Goal: Transaction & Acquisition: Book appointment/travel/reservation

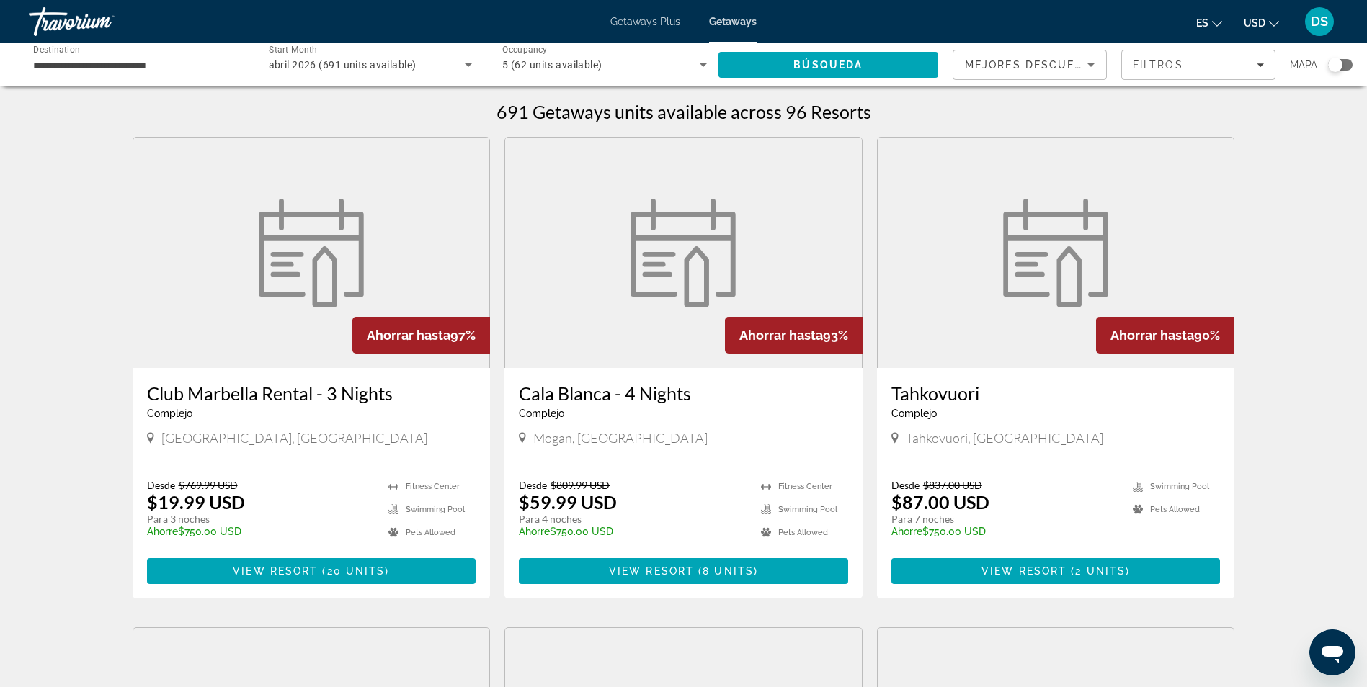
drag, startPoint x: 0, startPoint y: 0, endPoint x: 989, endPoint y: 179, distance: 1004.7
click at [989, 179] on figure "Main content" at bounding box center [1056, 253] width 357 height 231
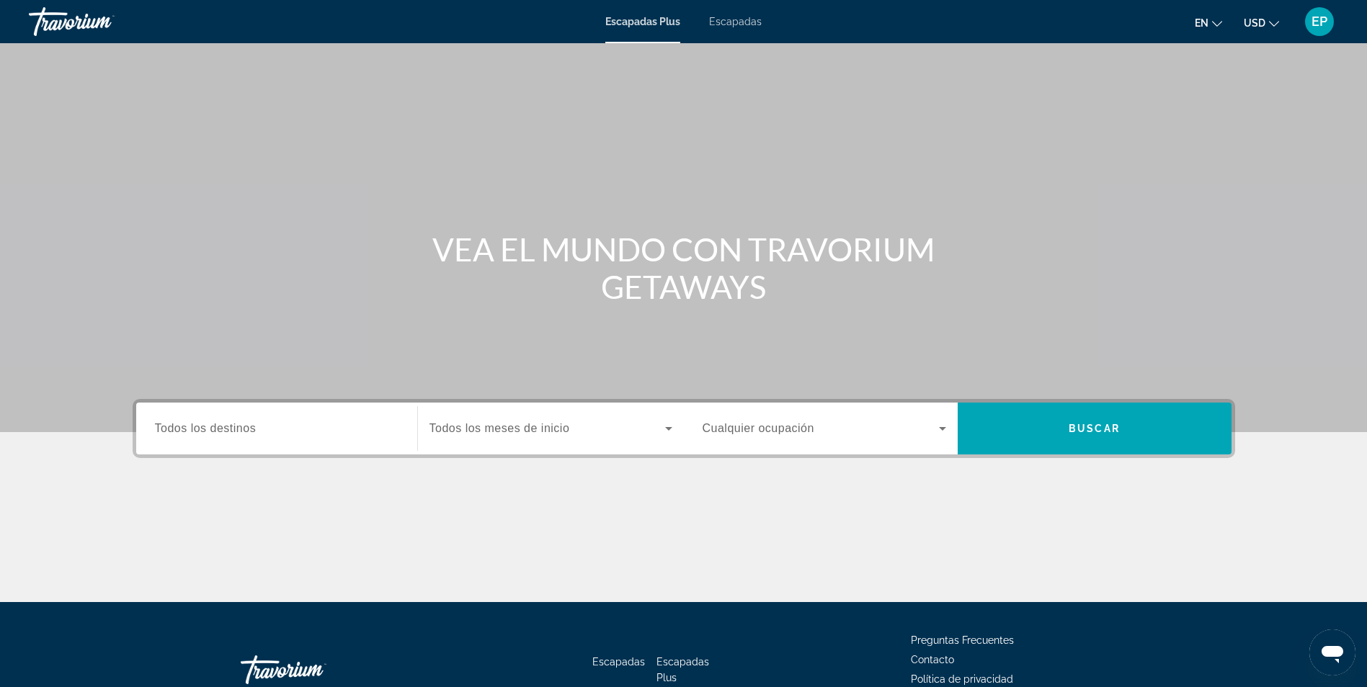
click at [746, 20] on span "Escapadas" at bounding box center [735, 22] width 53 height 12
click at [260, 421] on input "Destination Todos los destinos" at bounding box center [277, 429] width 244 height 17
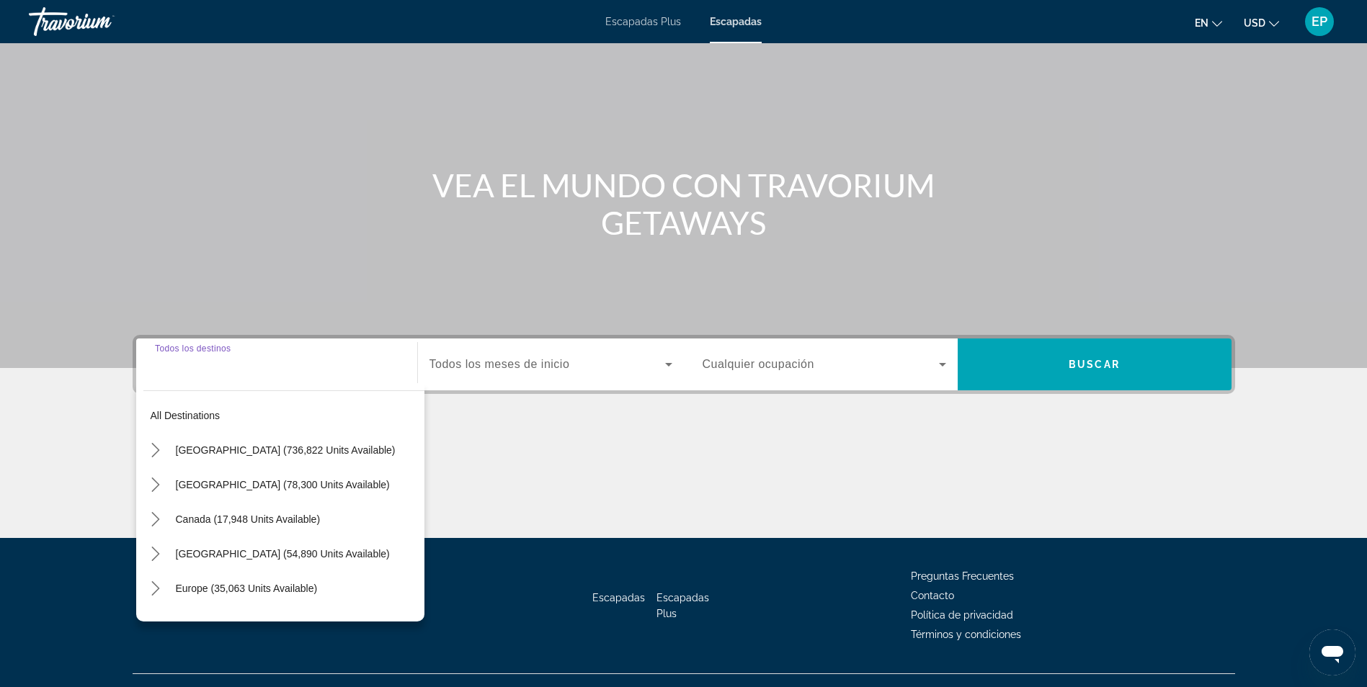
scroll to position [92, 0]
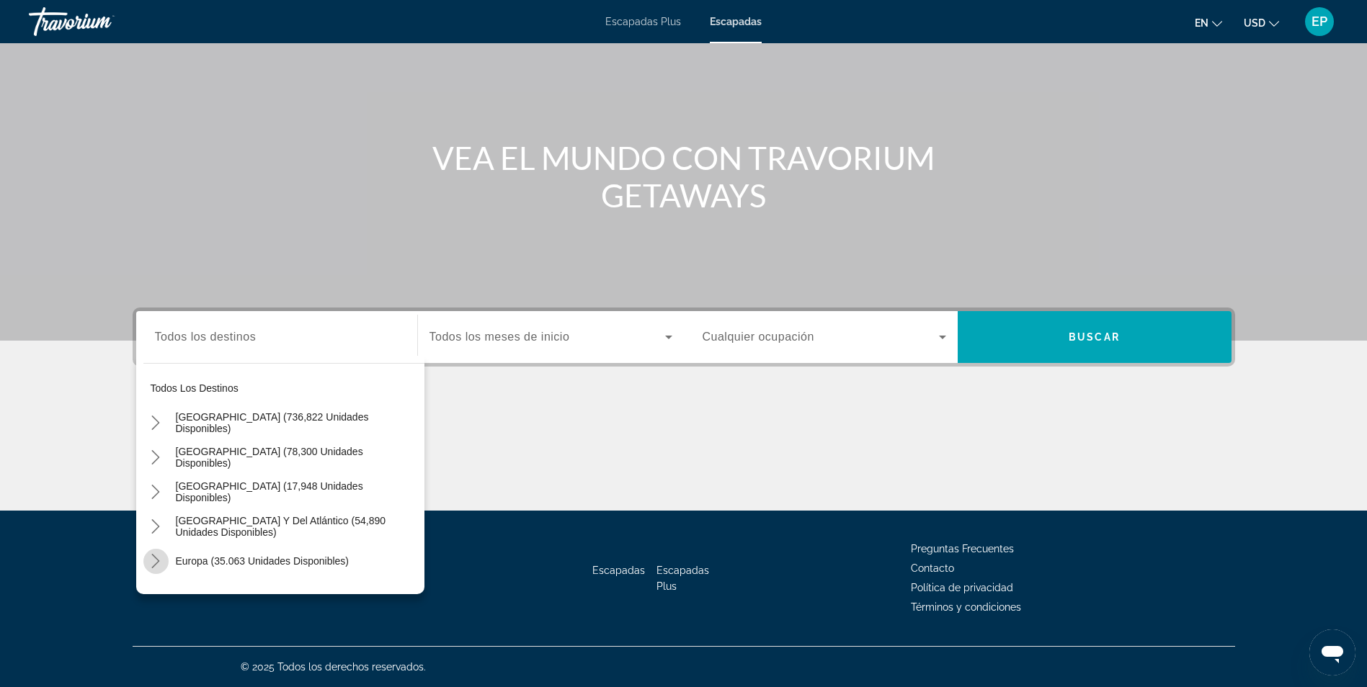
click at [152, 551] on mat-icon "Toggle Europe (35.063 unidades disponibles) submenu" at bounding box center [155, 561] width 25 height 25
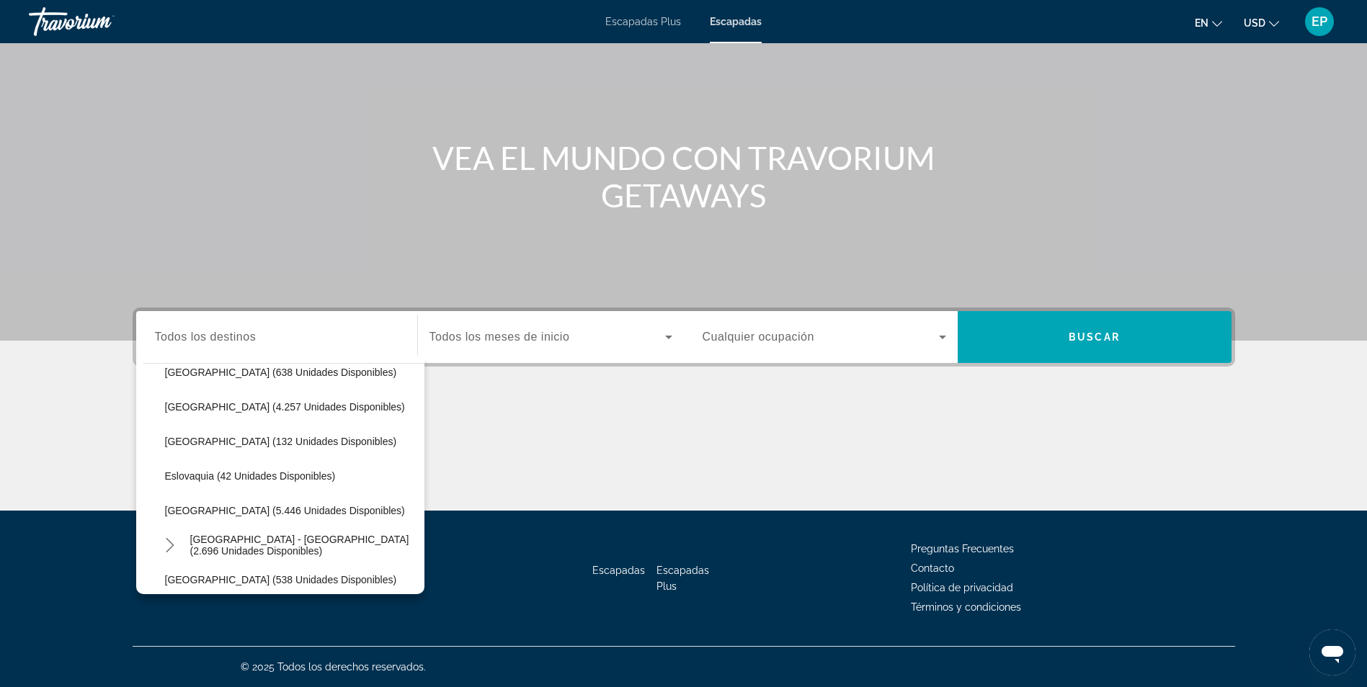
scroll to position [673, 0]
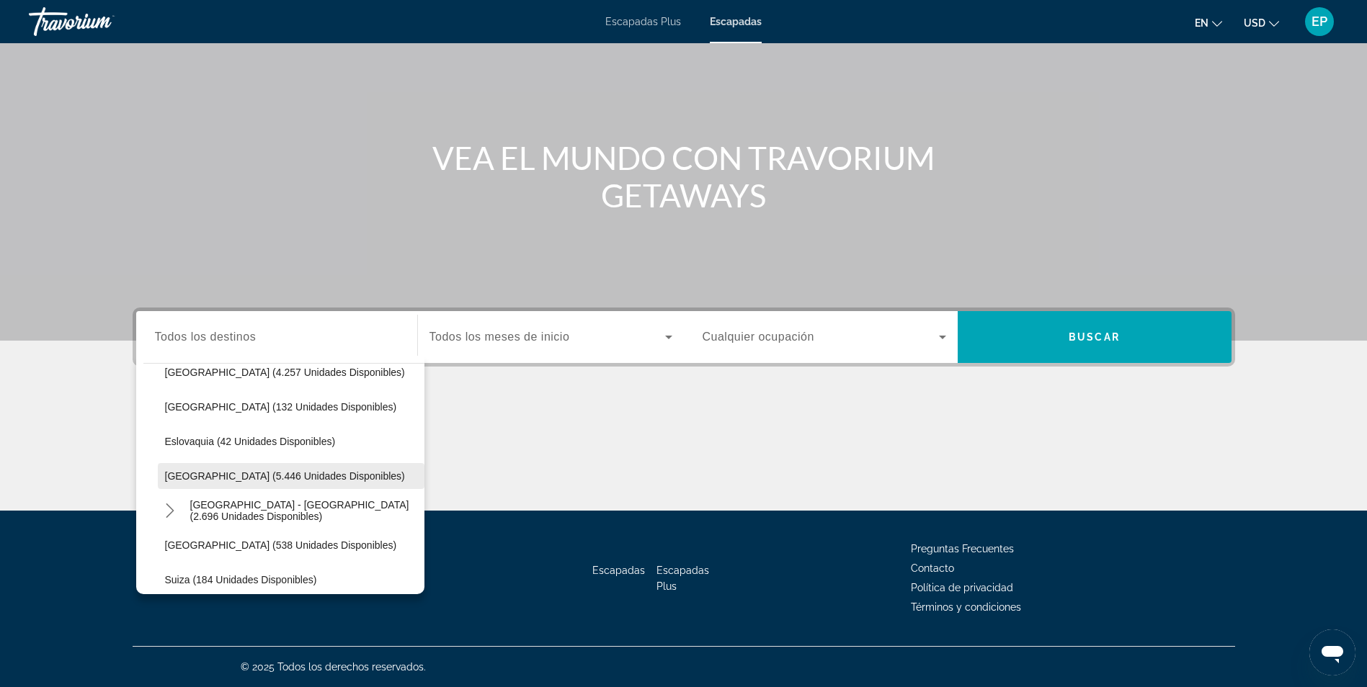
click at [246, 482] on span "Seleccionar destino: España (5.446 unidades disponibles)" at bounding box center [291, 476] width 267 height 35
type input "**********"
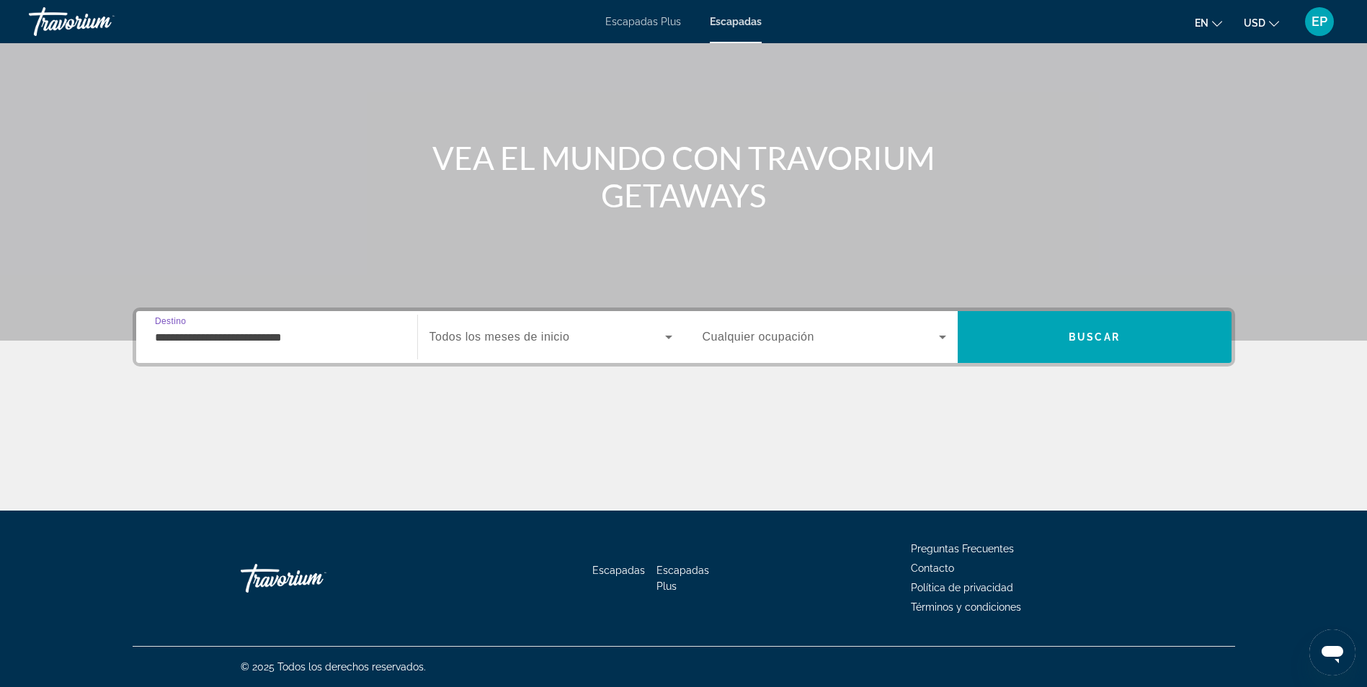
click at [494, 329] on span "Widget de búsqueda" at bounding box center [547, 337] width 236 height 17
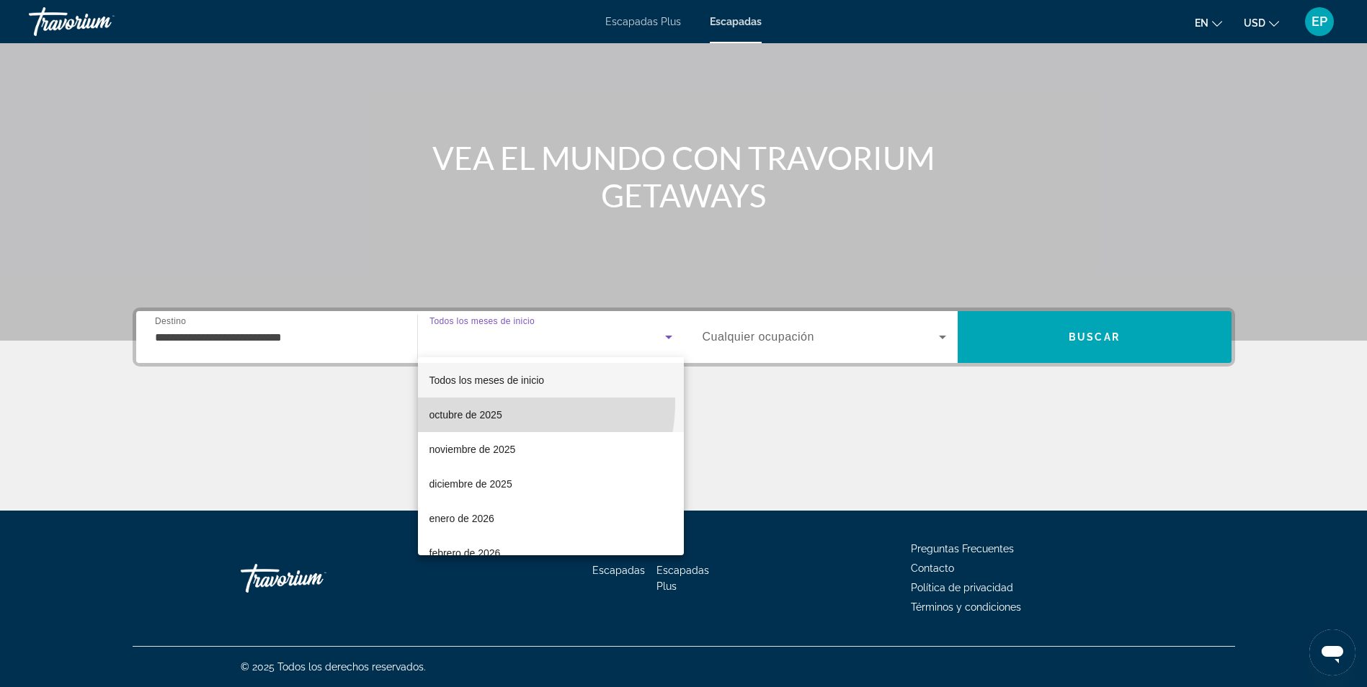
click at [501, 403] on mat-option "octubre de 2025" at bounding box center [551, 415] width 266 height 35
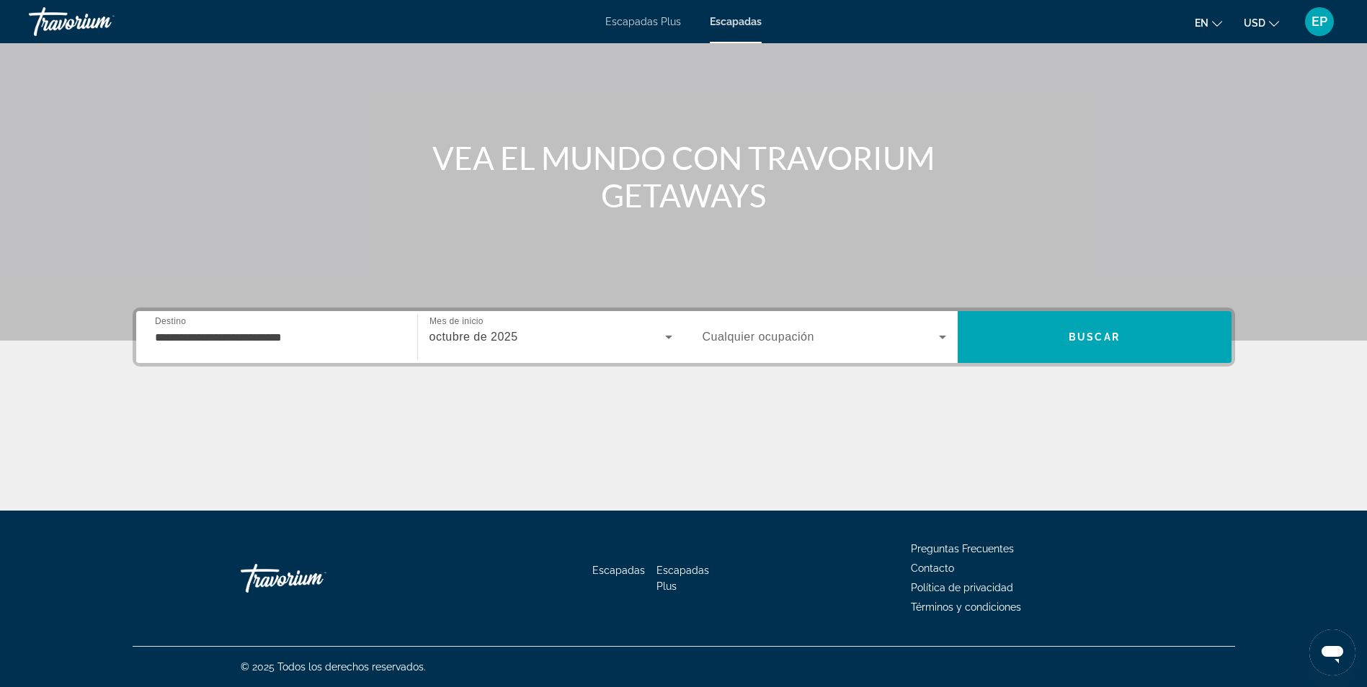
click at [741, 337] on span "Cualquier ocupación" at bounding box center [759, 337] width 112 height 12
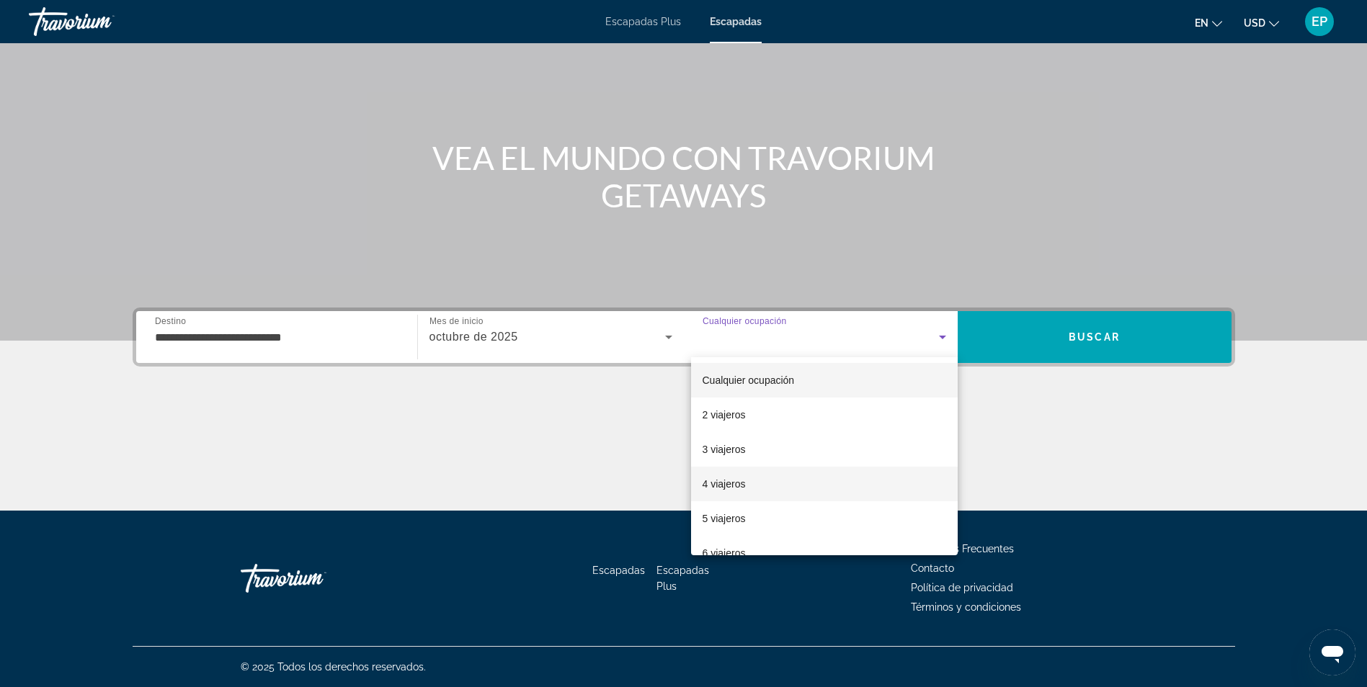
click at [753, 481] on mat-option "4 viajeros" at bounding box center [824, 484] width 267 height 35
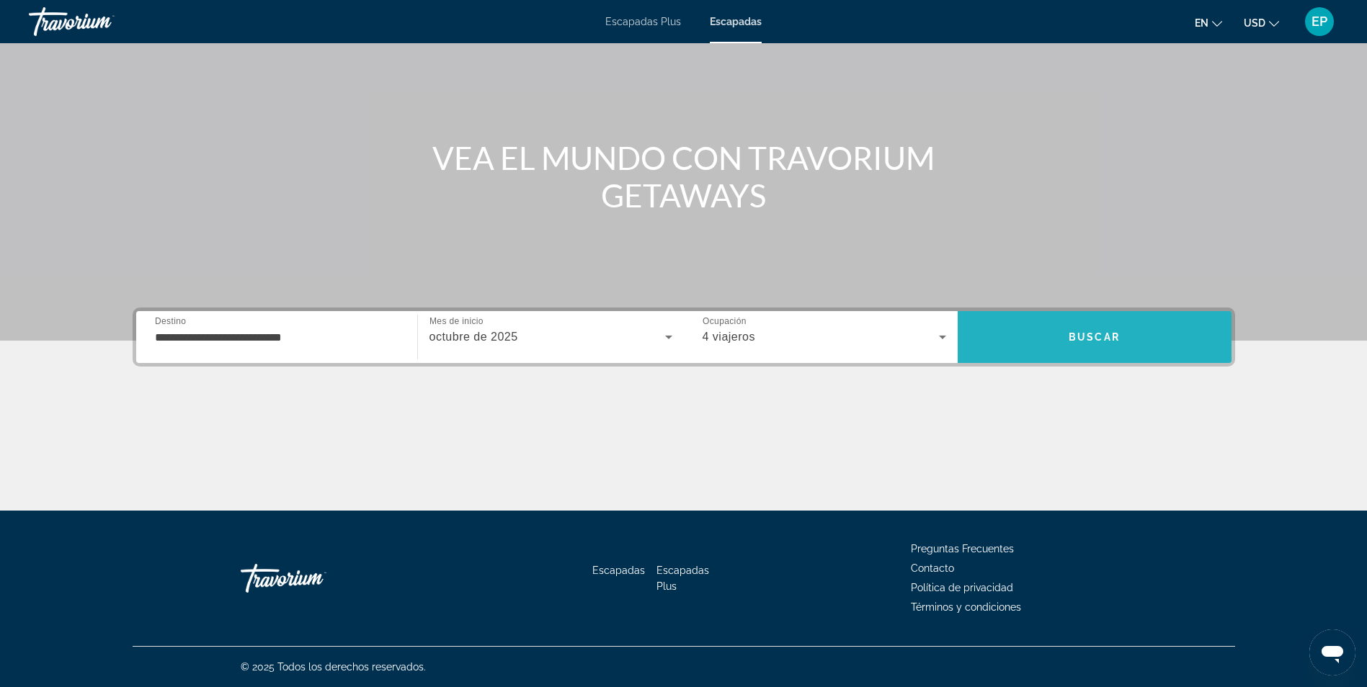
click at [1032, 360] on span "Buscar" at bounding box center [1095, 337] width 274 height 52
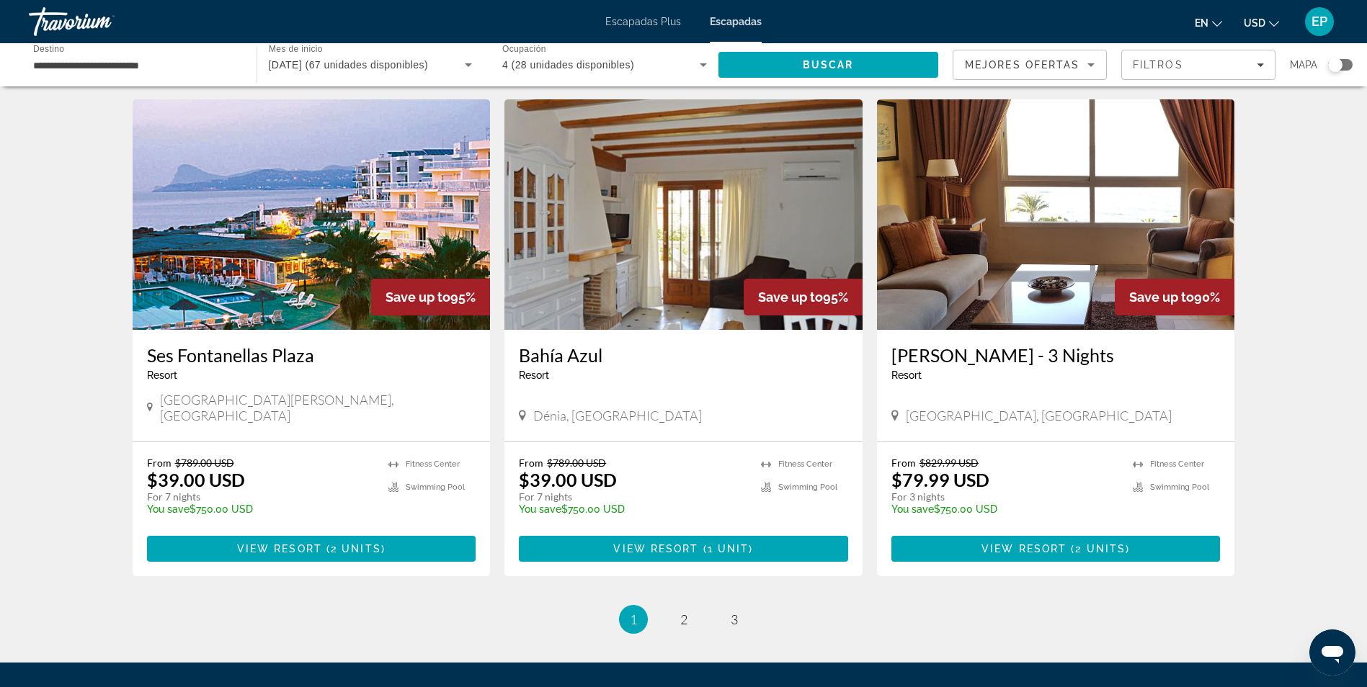
scroll to position [1585, 0]
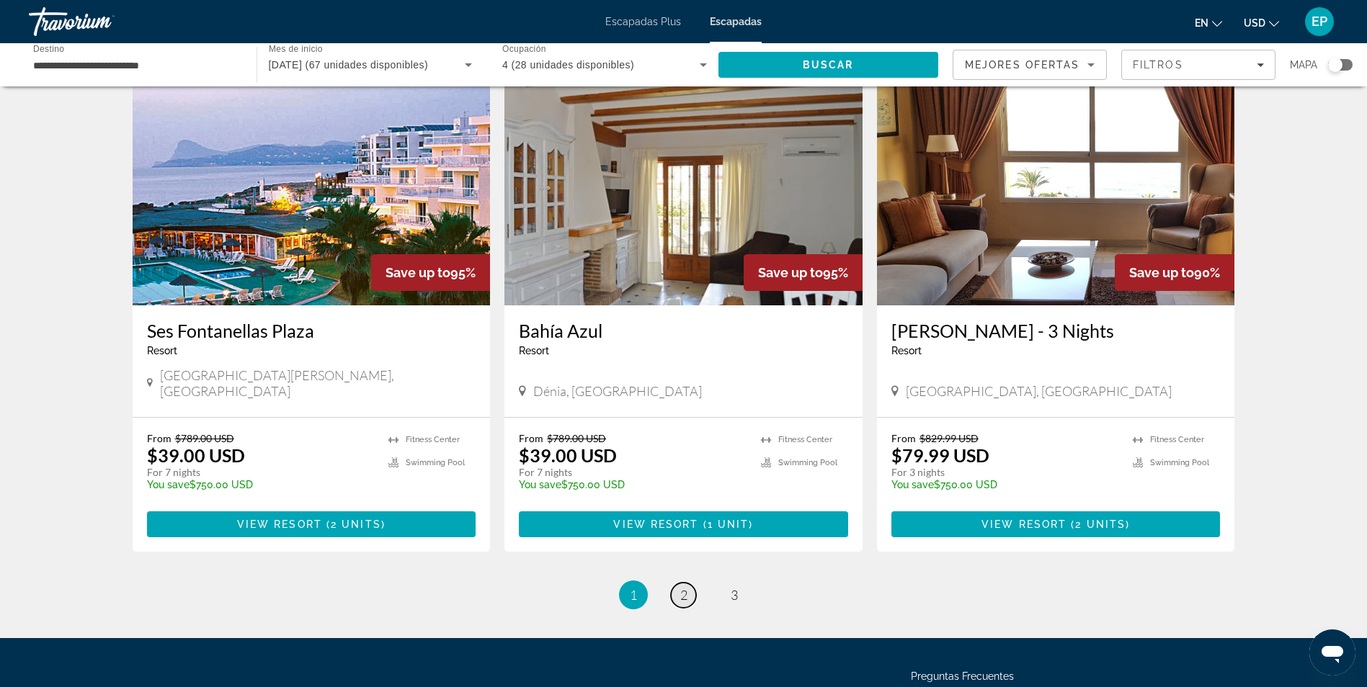
click at [690, 583] on link "page 2" at bounding box center [683, 595] width 25 height 25
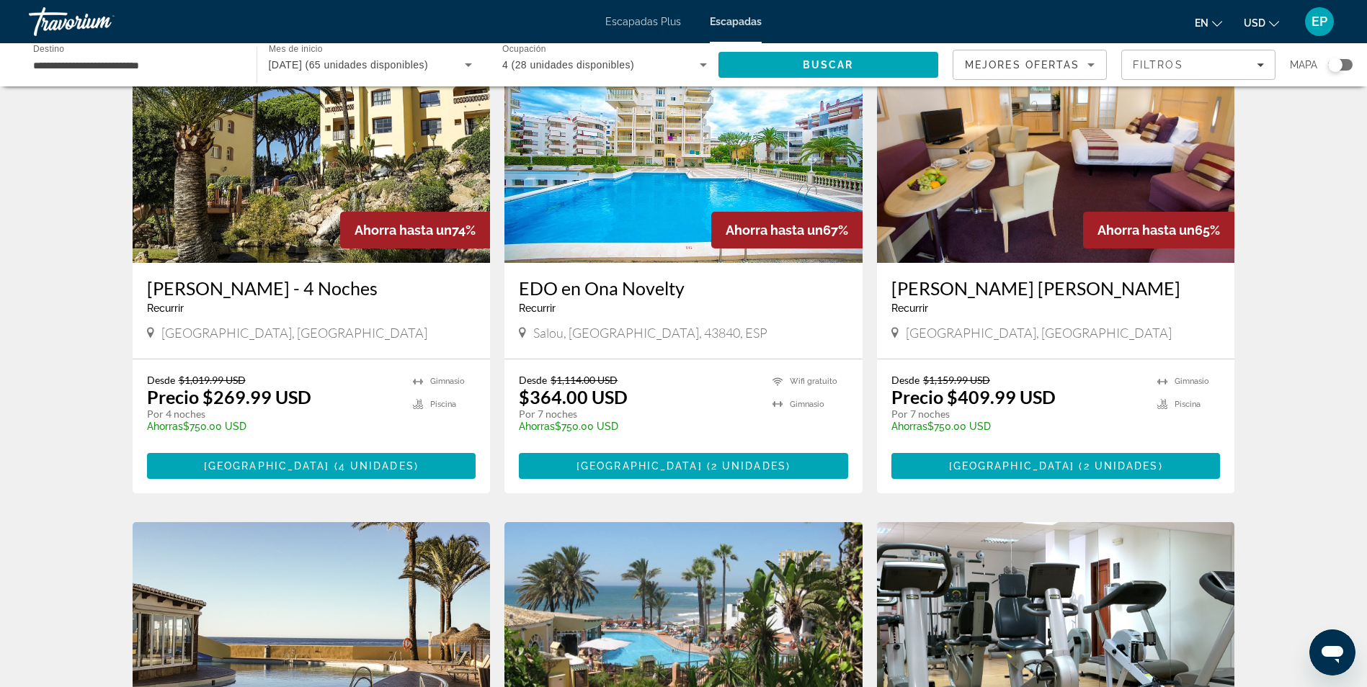
scroll to position [1081, 0]
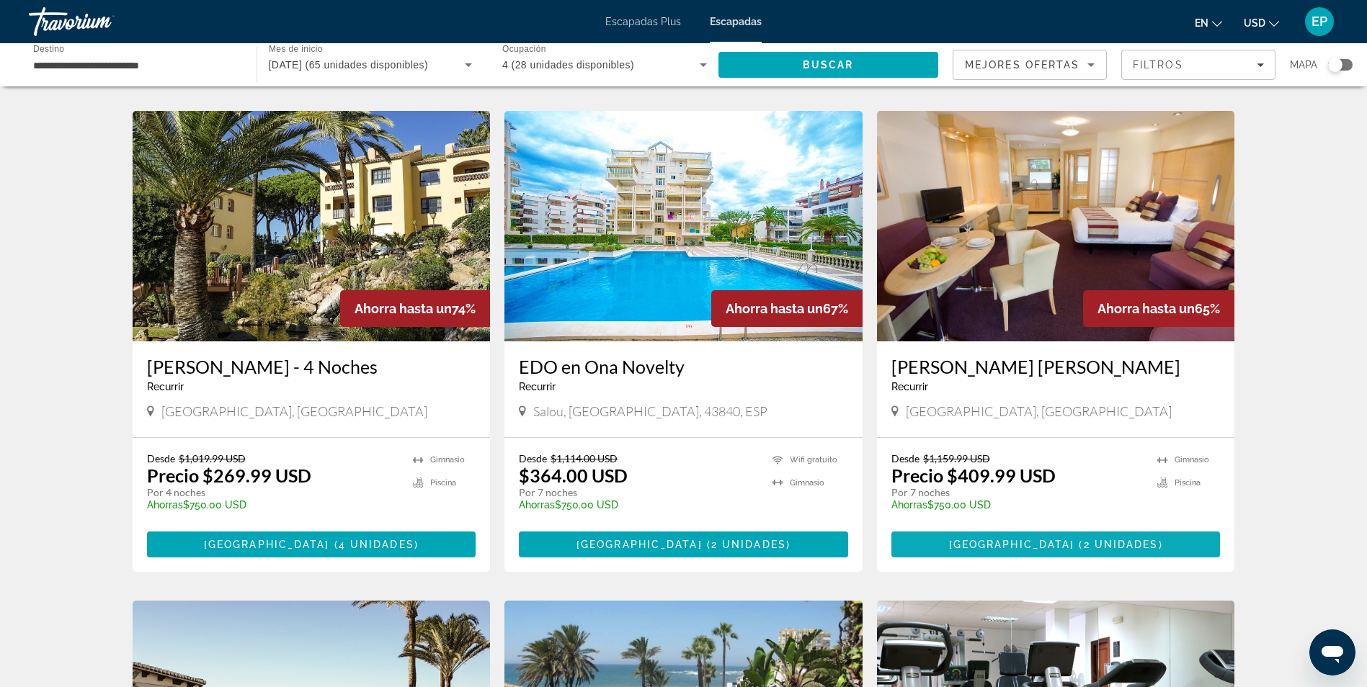
click at [958, 527] on span "Contenido principal" at bounding box center [1055, 544] width 329 height 35
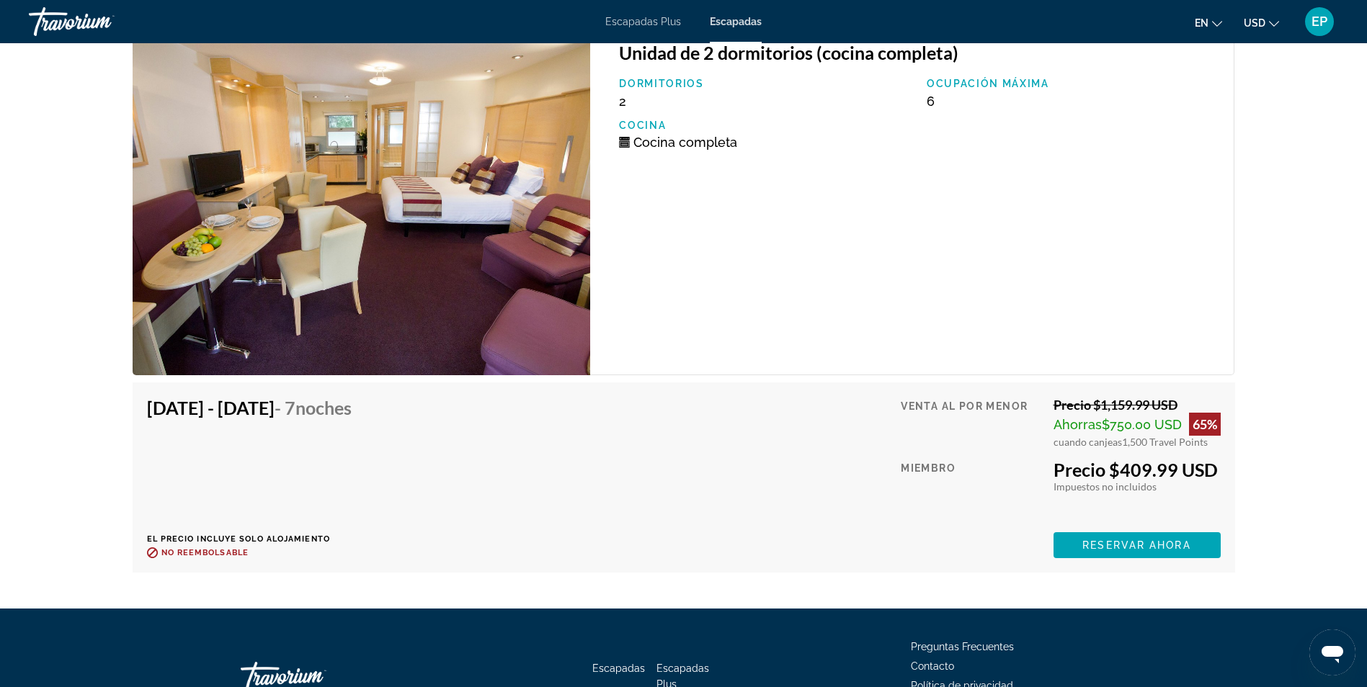
scroll to position [2565, 0]
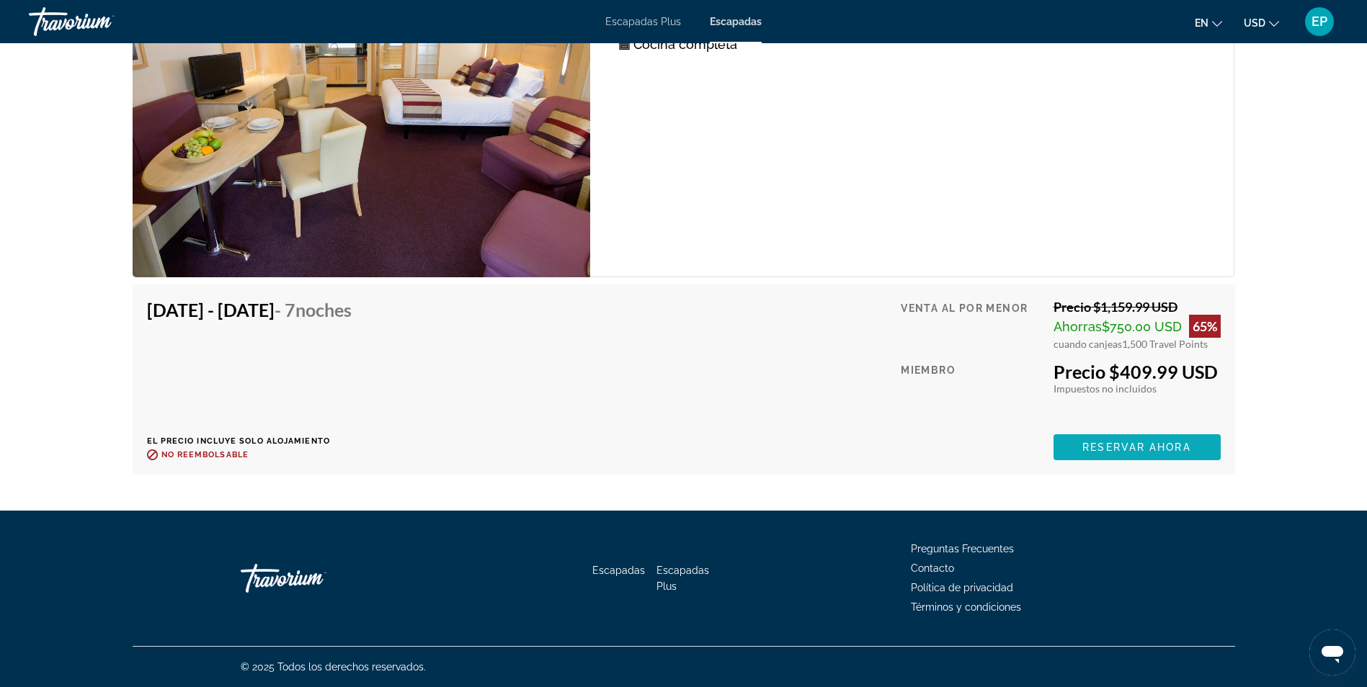
click at [1182, 444] on span "Reservar ahora" at bounding box center [1136, 448] width 108 height 12
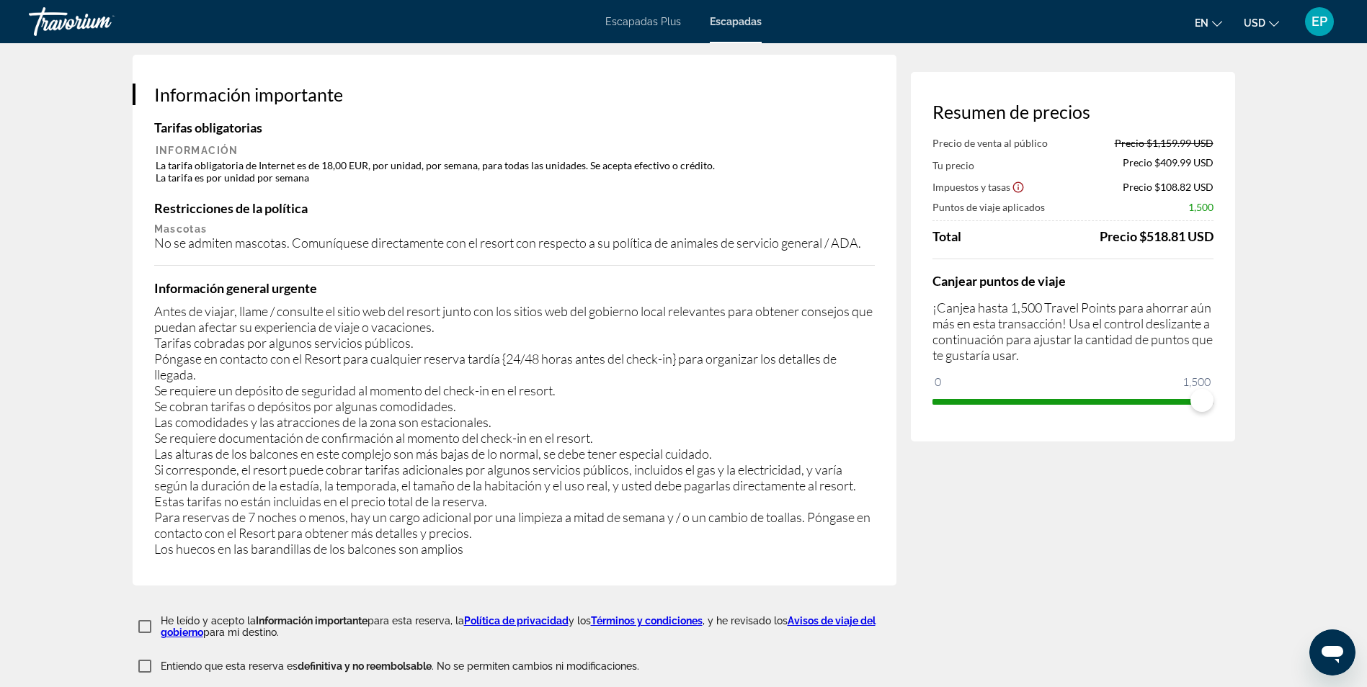
scroll to position [2450, 0]
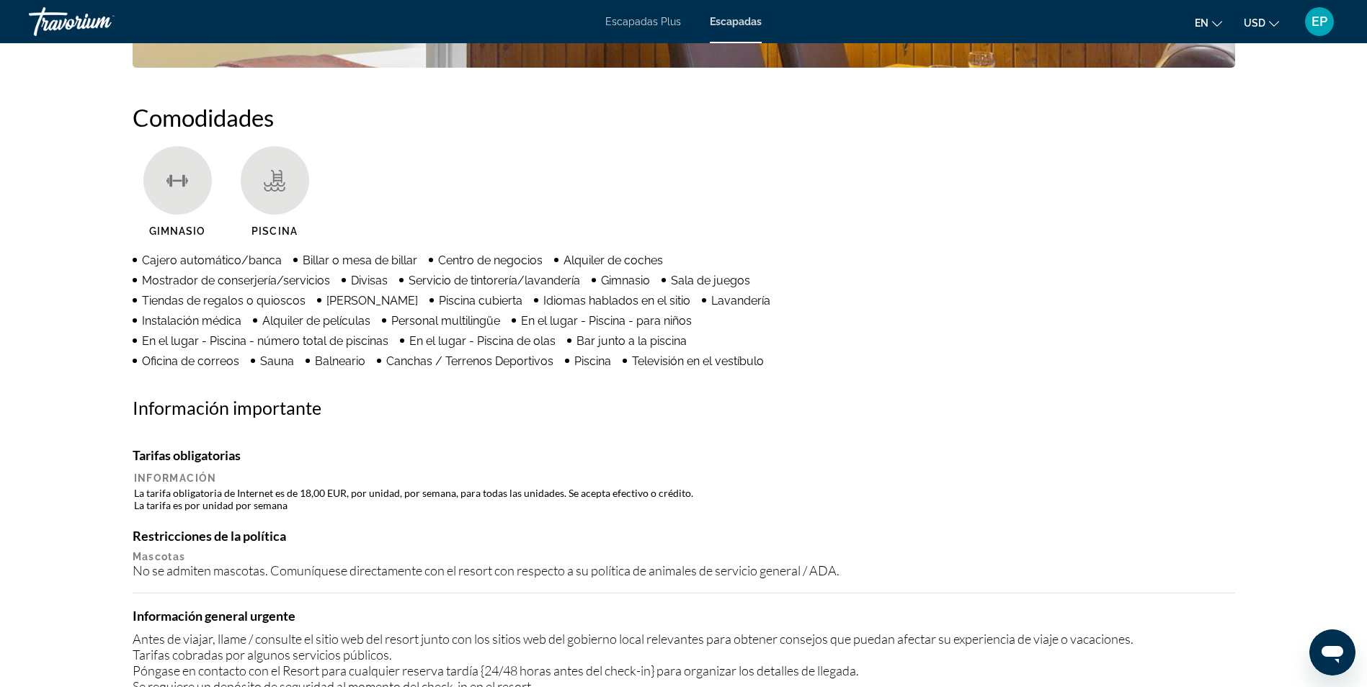
scroll to position [1441, 0]
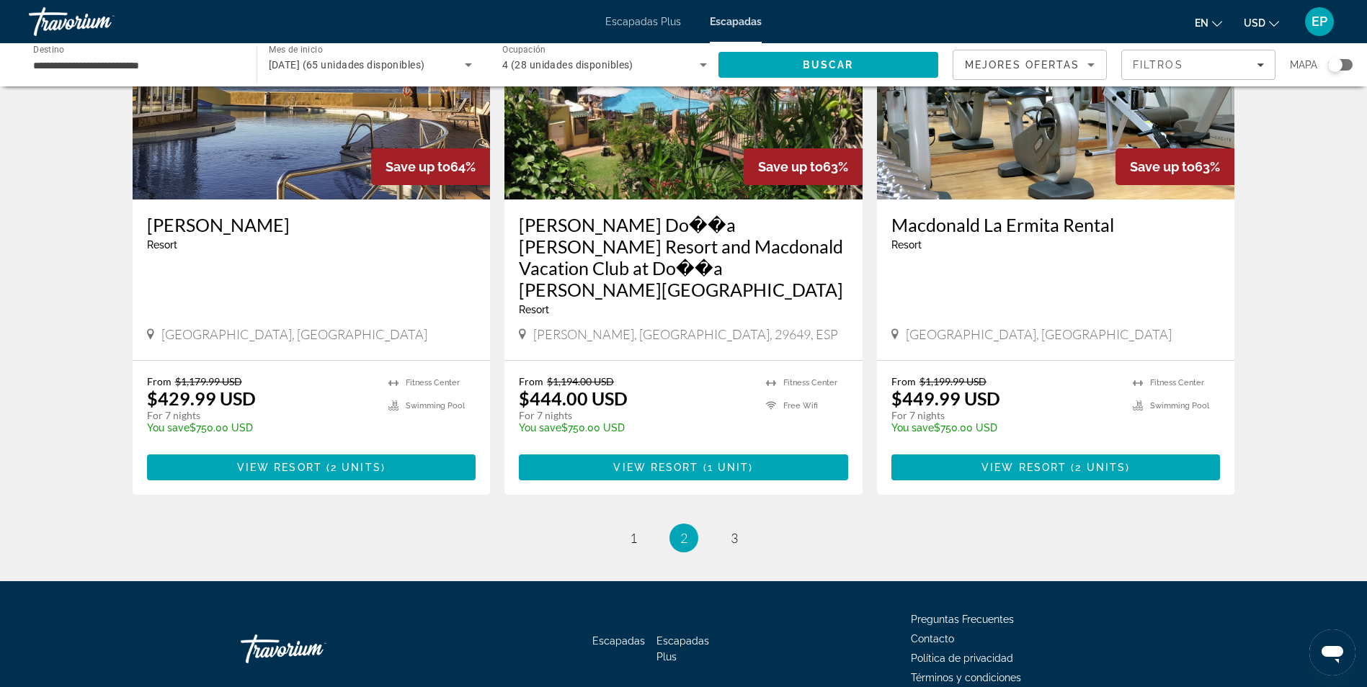
scroll to position [1709, 0]
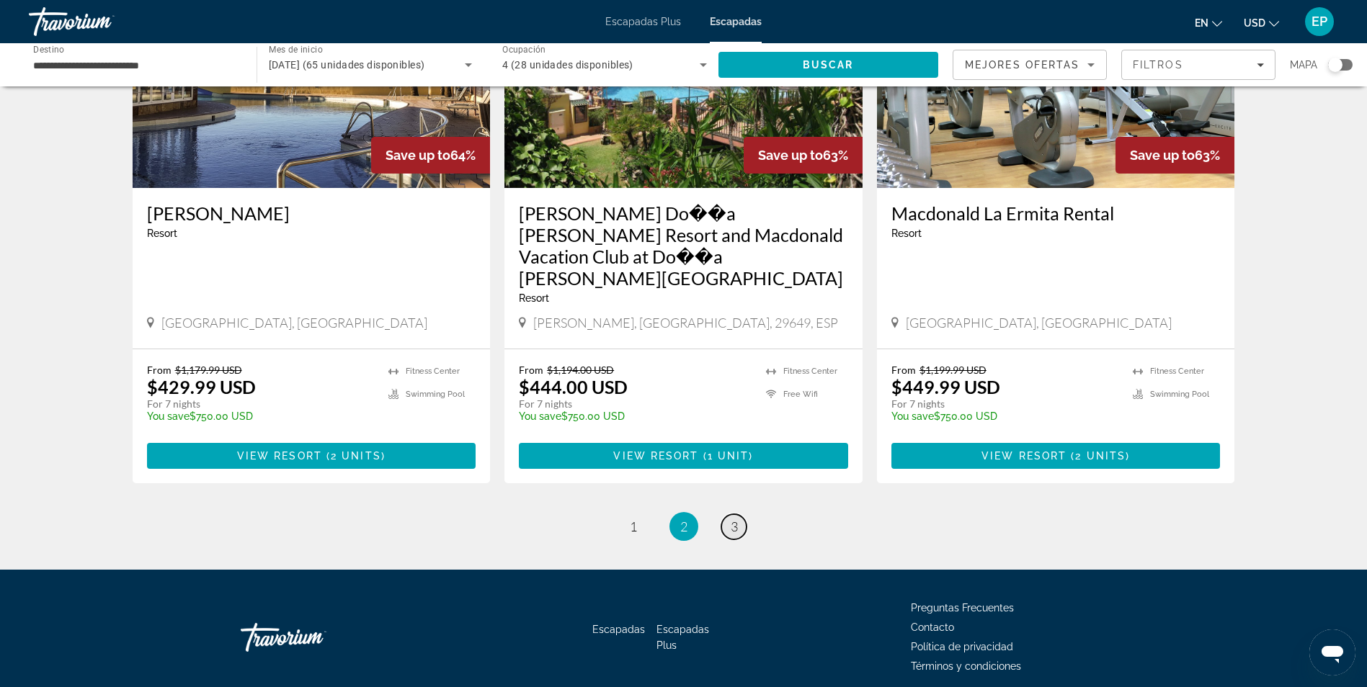
click at [721, 515] on link "page 3" at bounding box center [733, 527] width 25 height 25
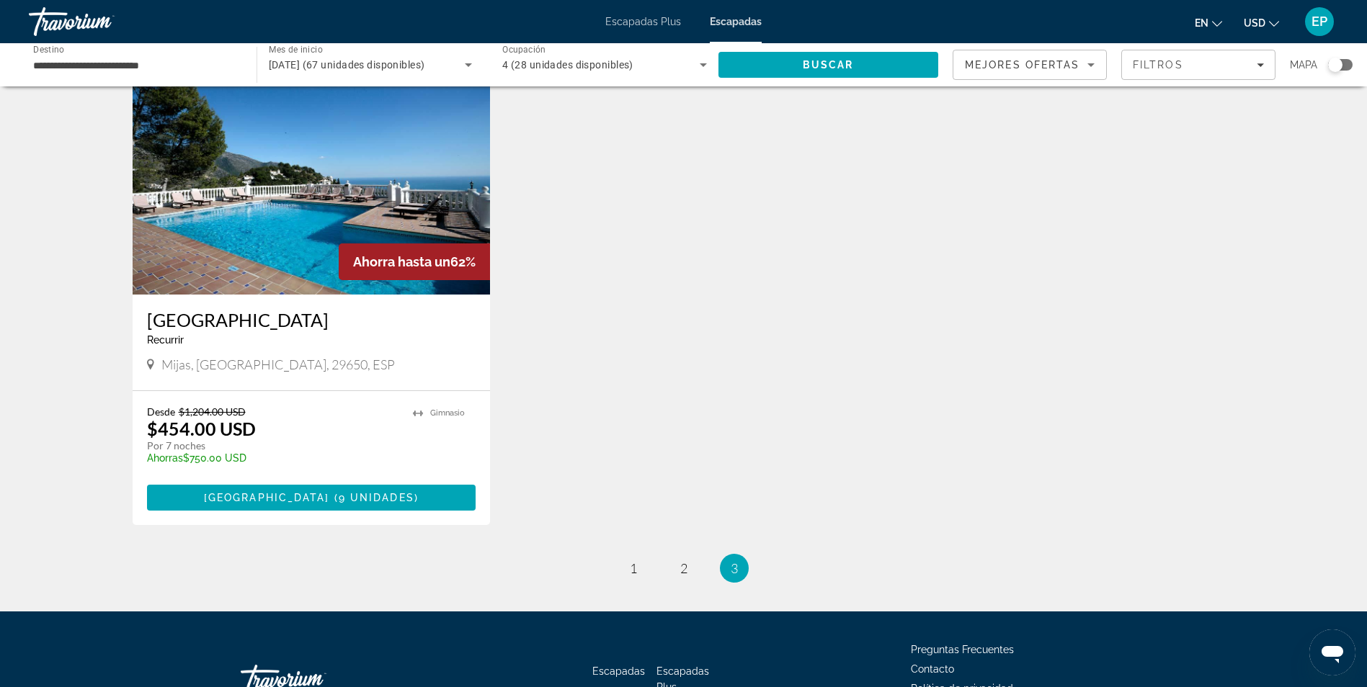
scroll to position [144, 0]
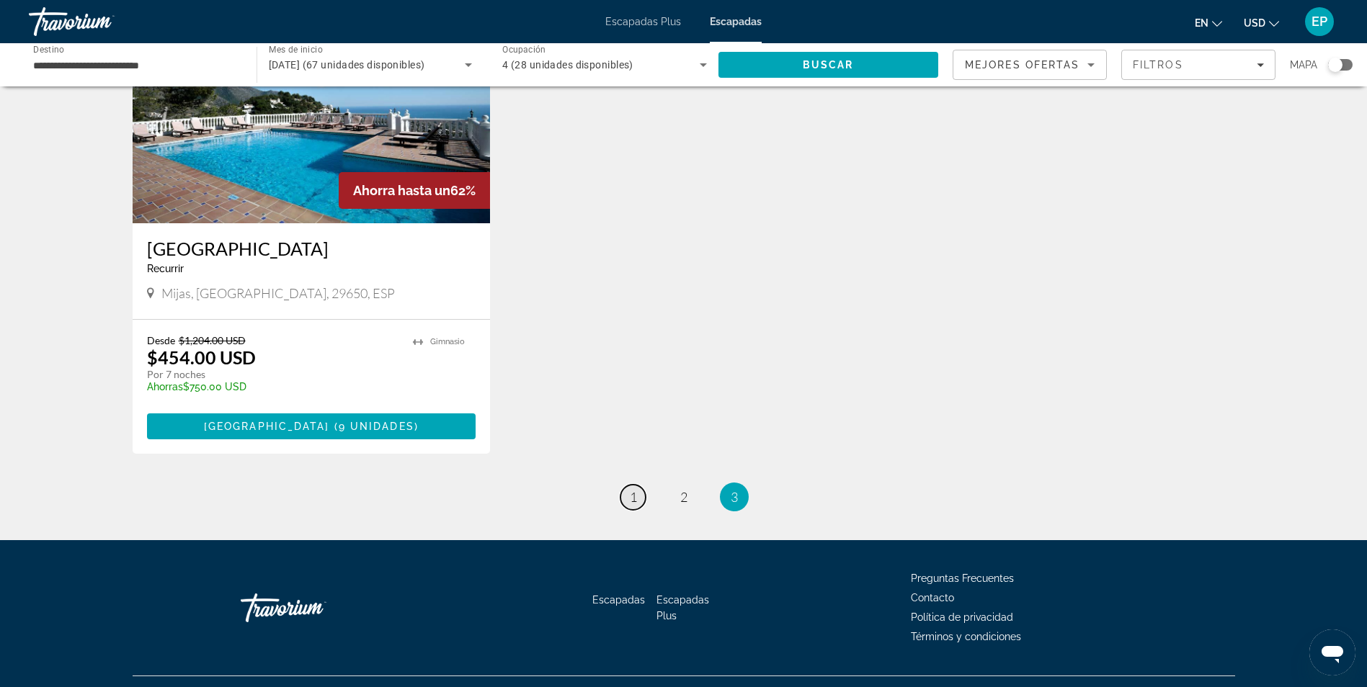
click at [623, 498] on link "página 1" at bounding box center [632, 497] width 25 height 25
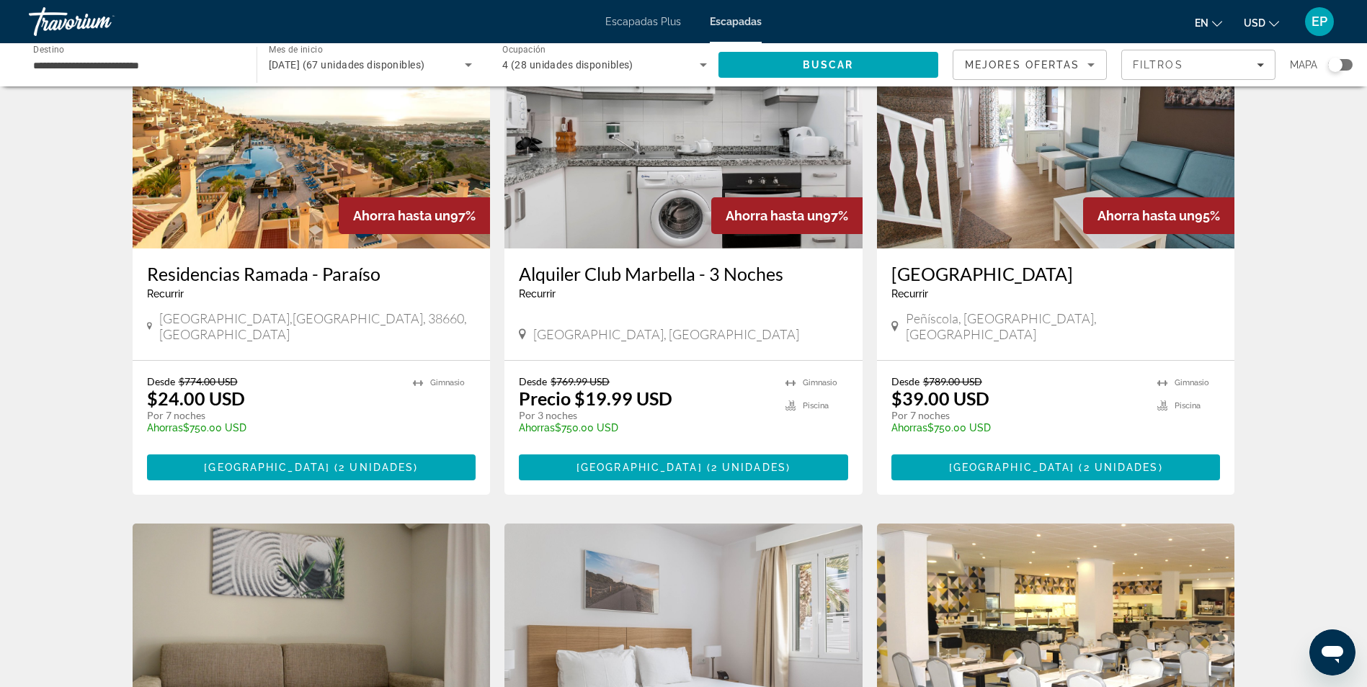
scroll to position [144, 0]
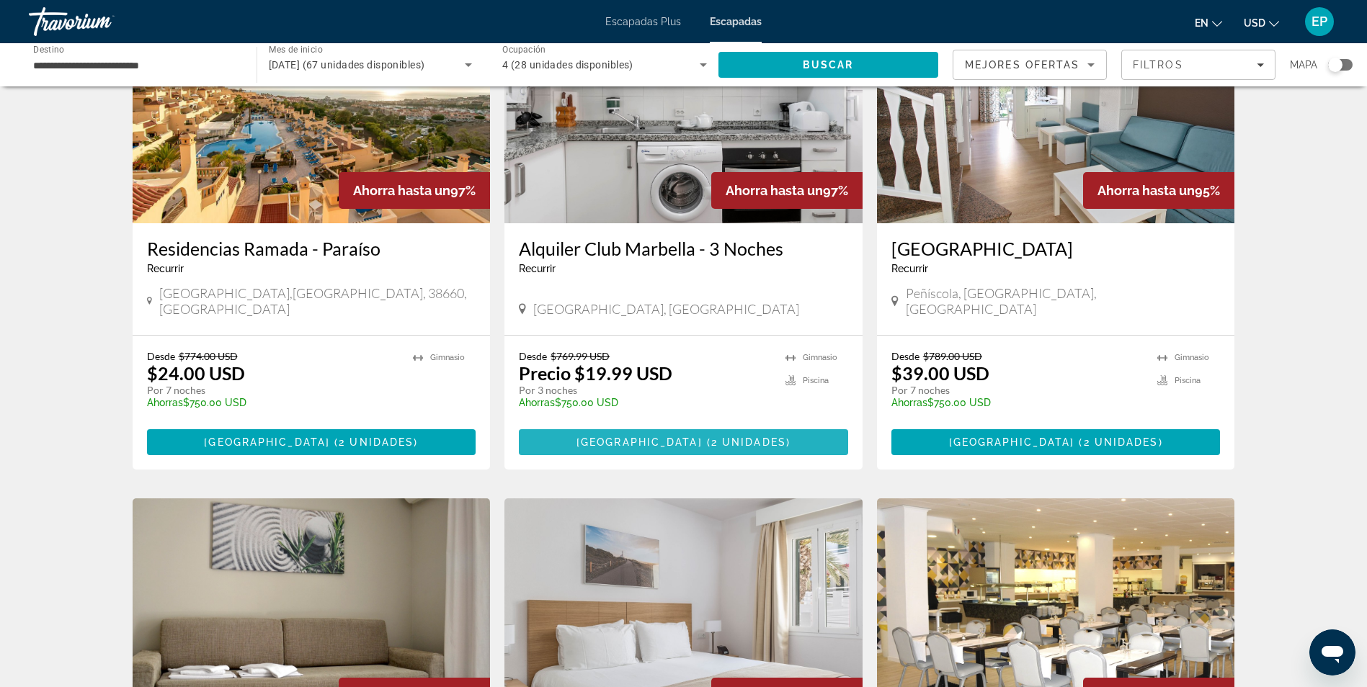
click at [711, 437] on span "2 unidades" at bounding box center [748, 443] width 75 height 12
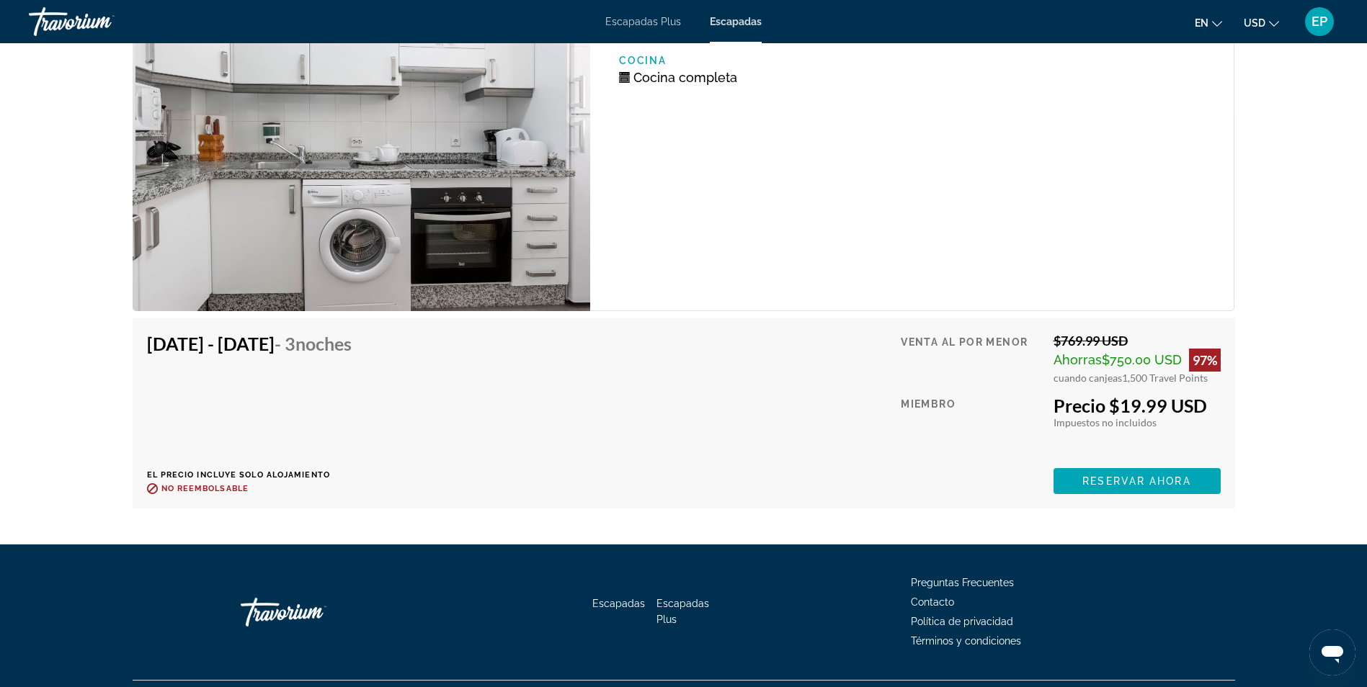
scroll to position [2450, 0]
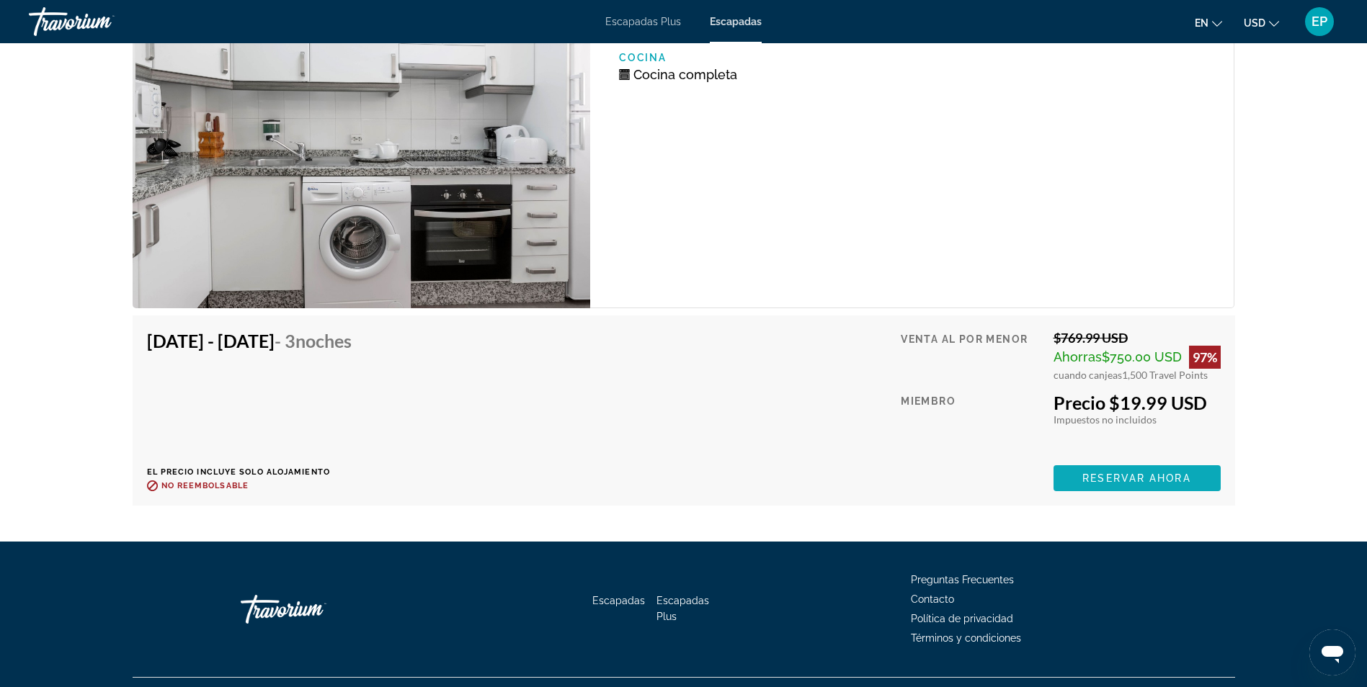
click at [1083, 473] on span "Reservar ahora" at bounding box center [1136, 479] width 108 height 12
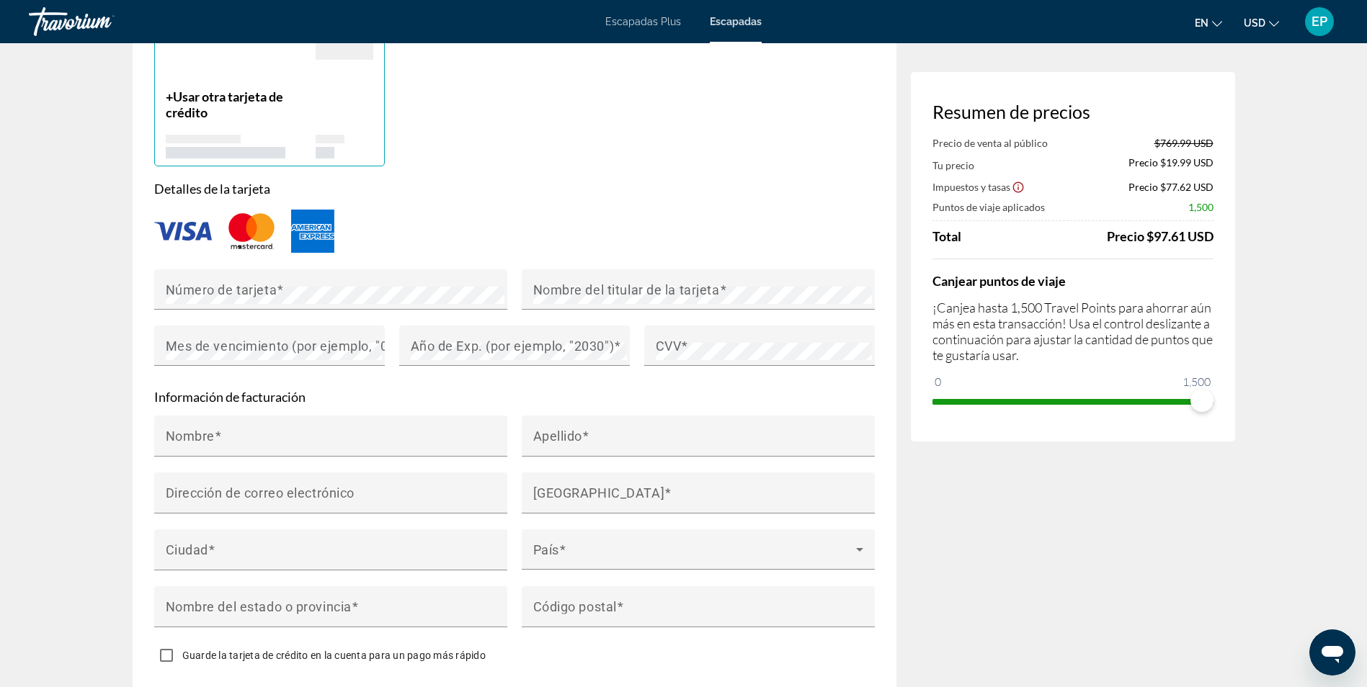
scroll to position [1107, 0]
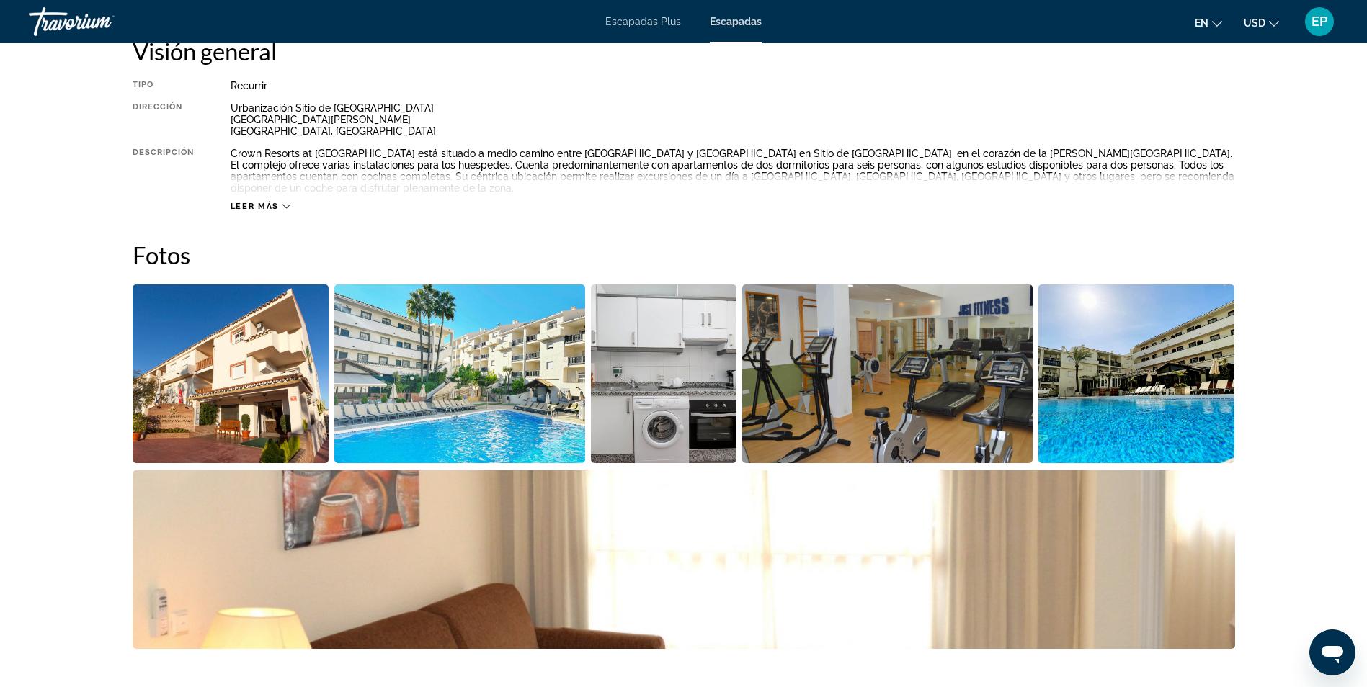
scroll to position [504, 0]
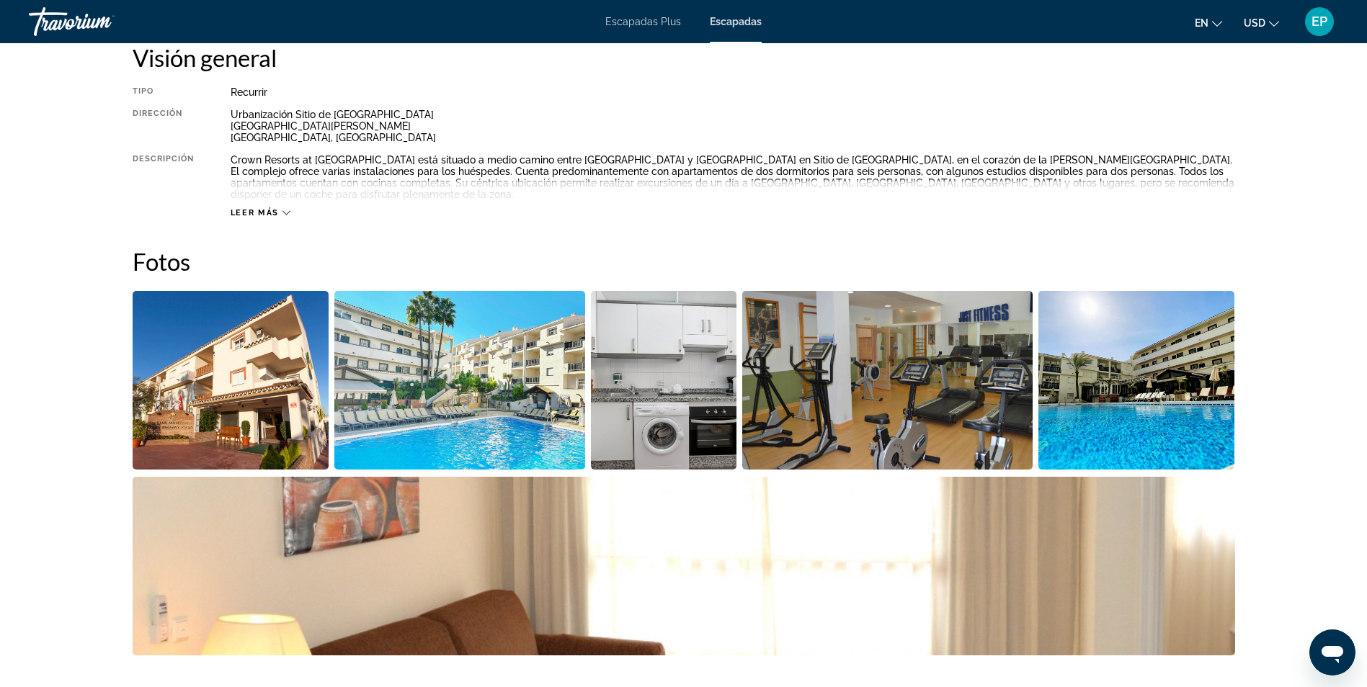
click at [273, 396] on img "Abrir control deslizante de imagen a pantalla completa" at bounding box center [231, 380] width 197 height 179
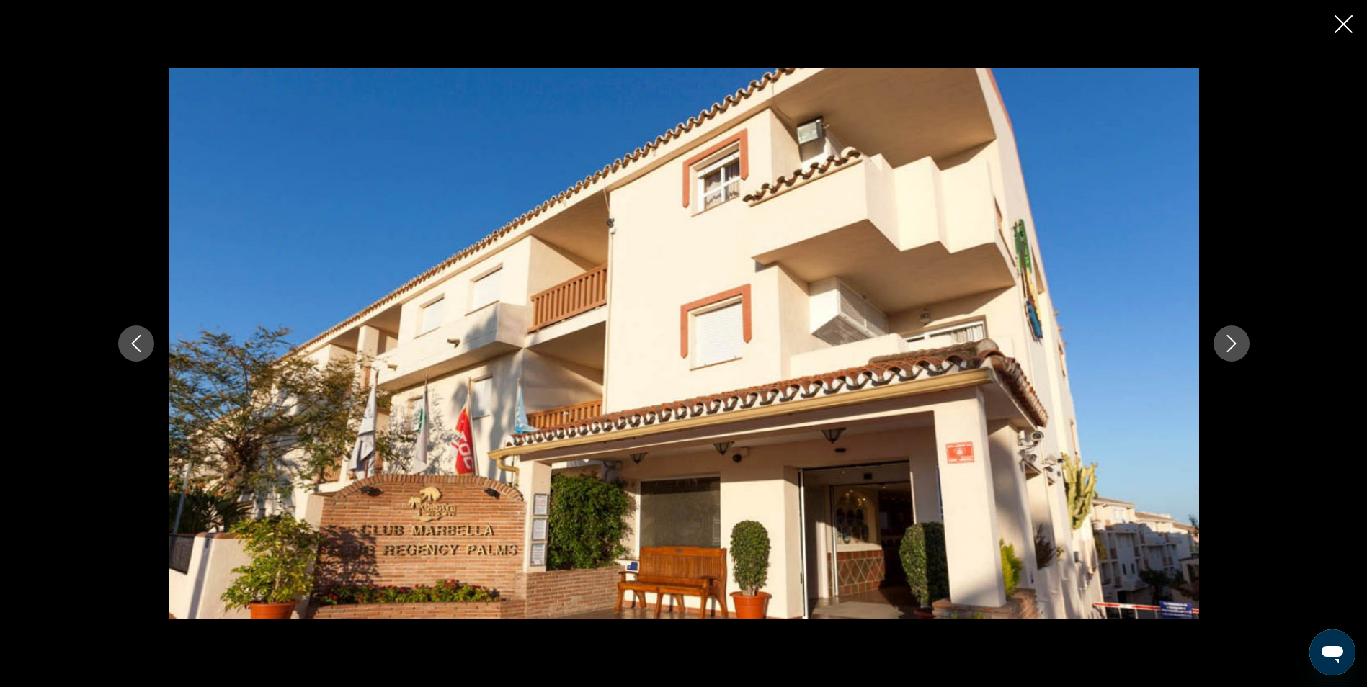
click at [1220, 349] on button "Siguiente imagen" at bounding box center [1231, 344] width 36 height 36
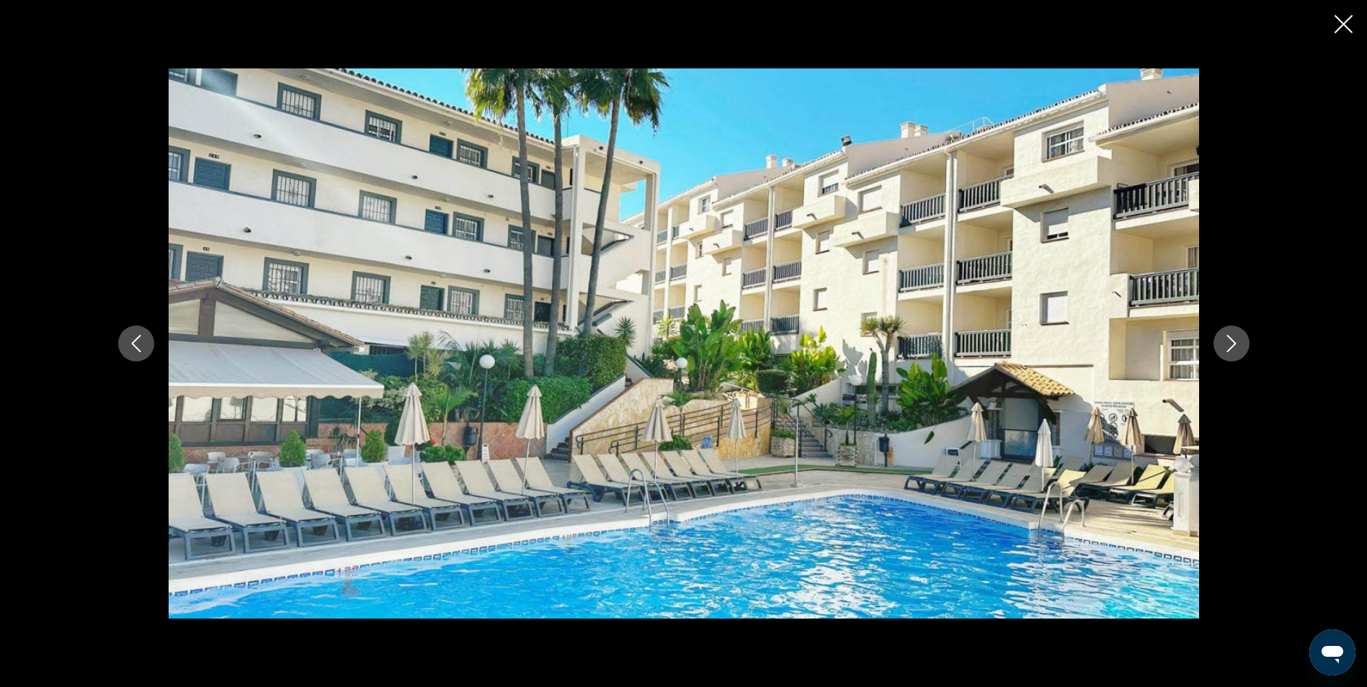
click at [1220, 349] on button "Siguiente imagen" at bounding box center [1231, 344] width 36 height 36
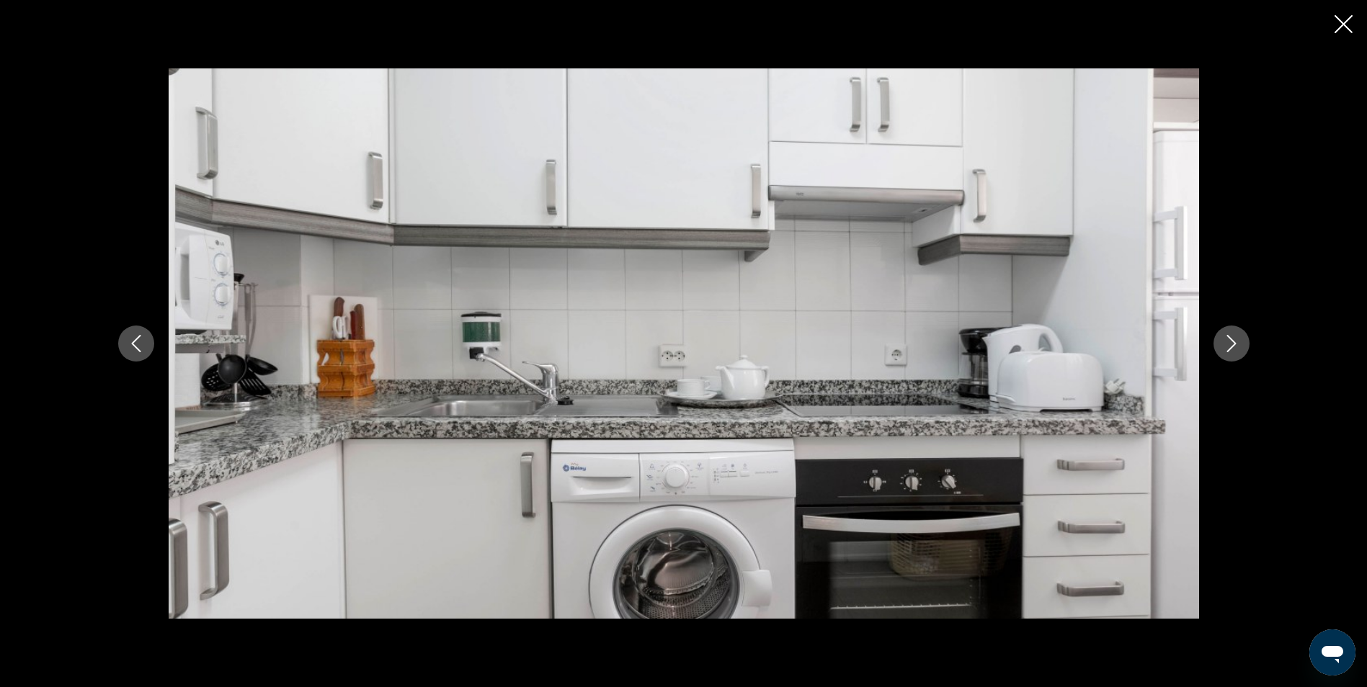
click at [1220, 349] on button "Siguiente imagen" at bounding box center [1231, 344] width 36 height 36
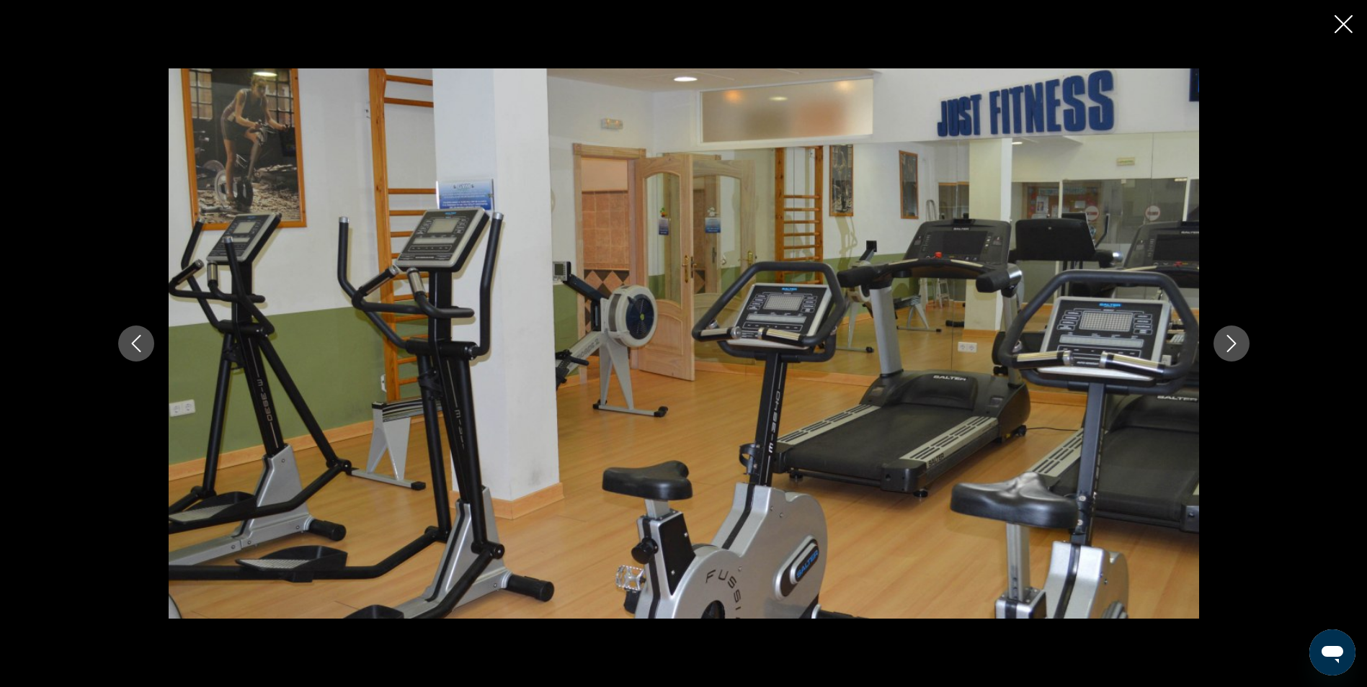
click at [1220, 349] on button "Siguiente imagen" at bounding box center [1231, 344] width 36 height 36
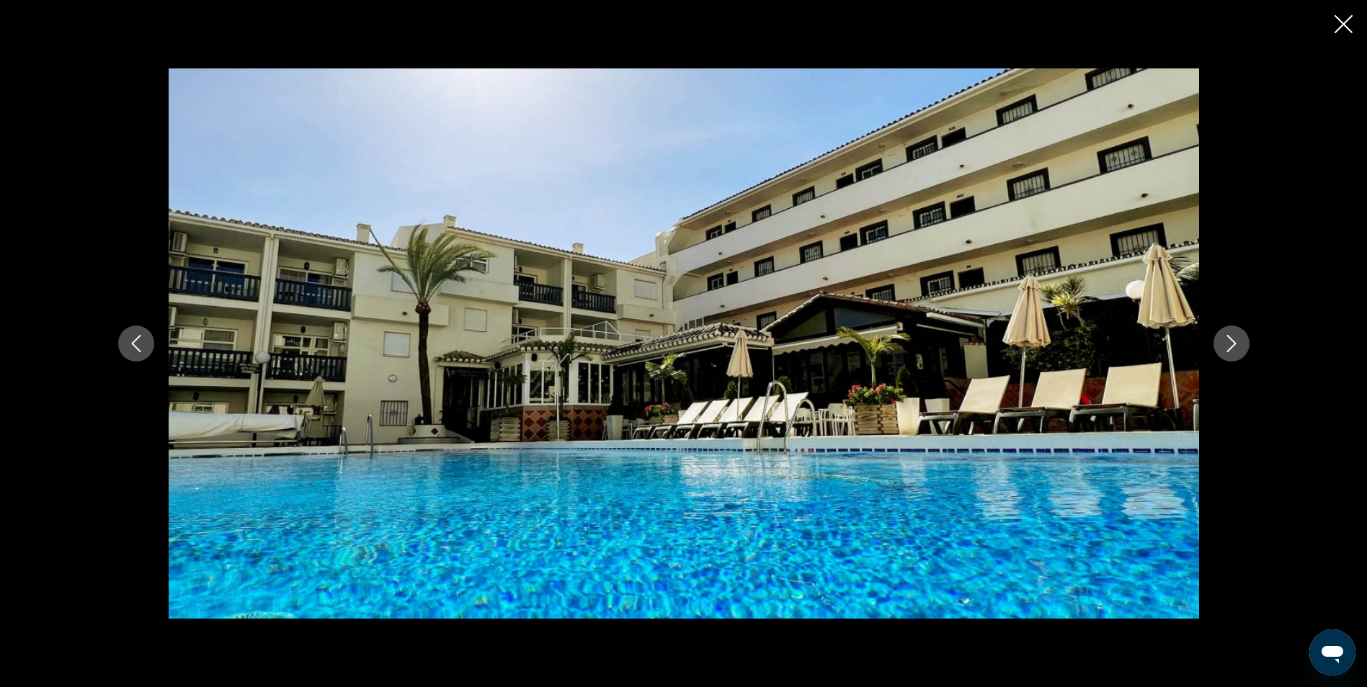
click at [1220, 349] on button "Siguiente imagen" at bounding box center [1231, 344] width 36 height 36
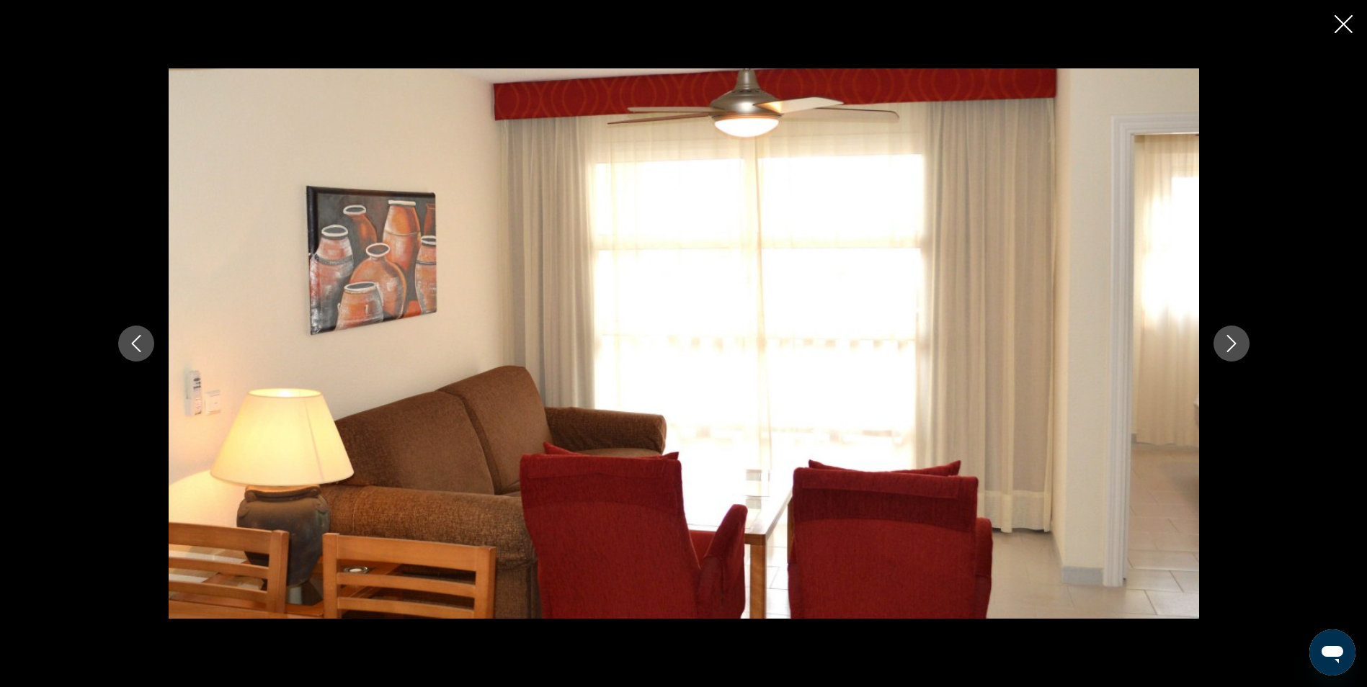
click at [1220, 349] on button "Siguiente imagen" at bounding box center [1231, 344] width 36 height 36
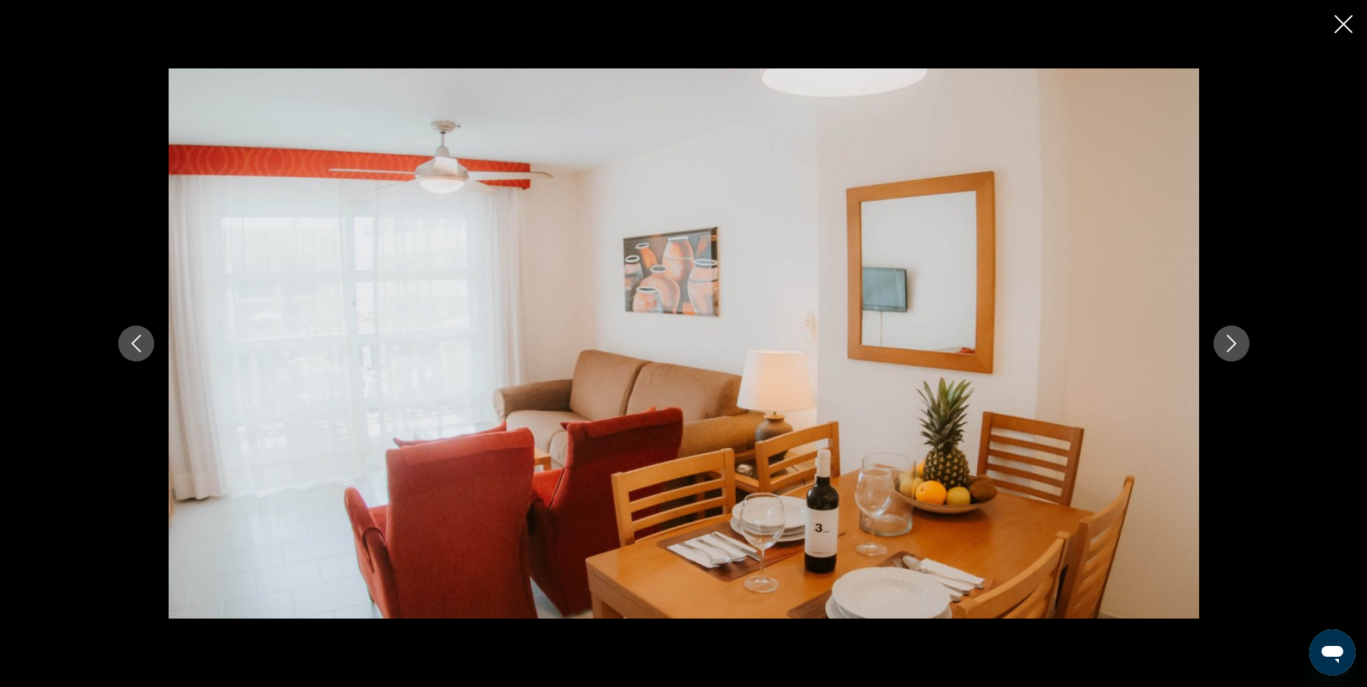
click at [1220, 349] on button "Siguiente imagen" at bounding box center [1231, 344] width 36 height 36
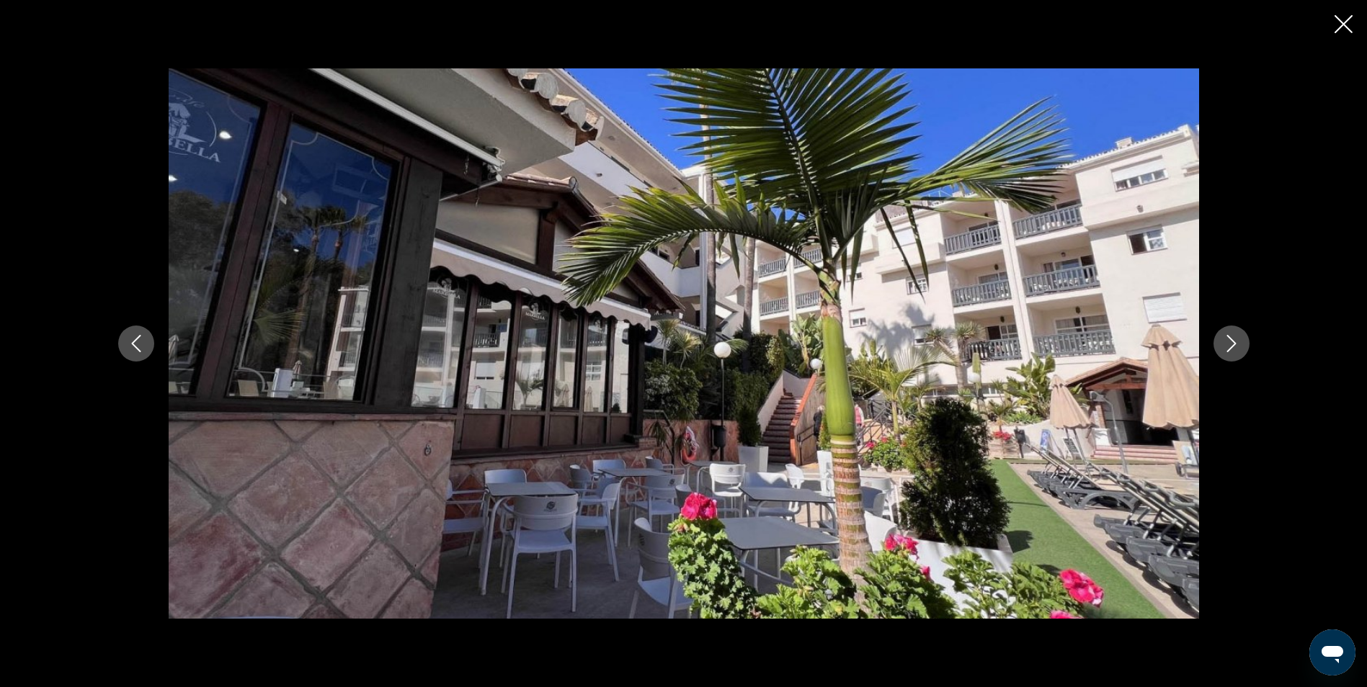
click at [1220, 349] on button "Siguiente imagen" at bounding box center [1231, 344] width 36 height 36
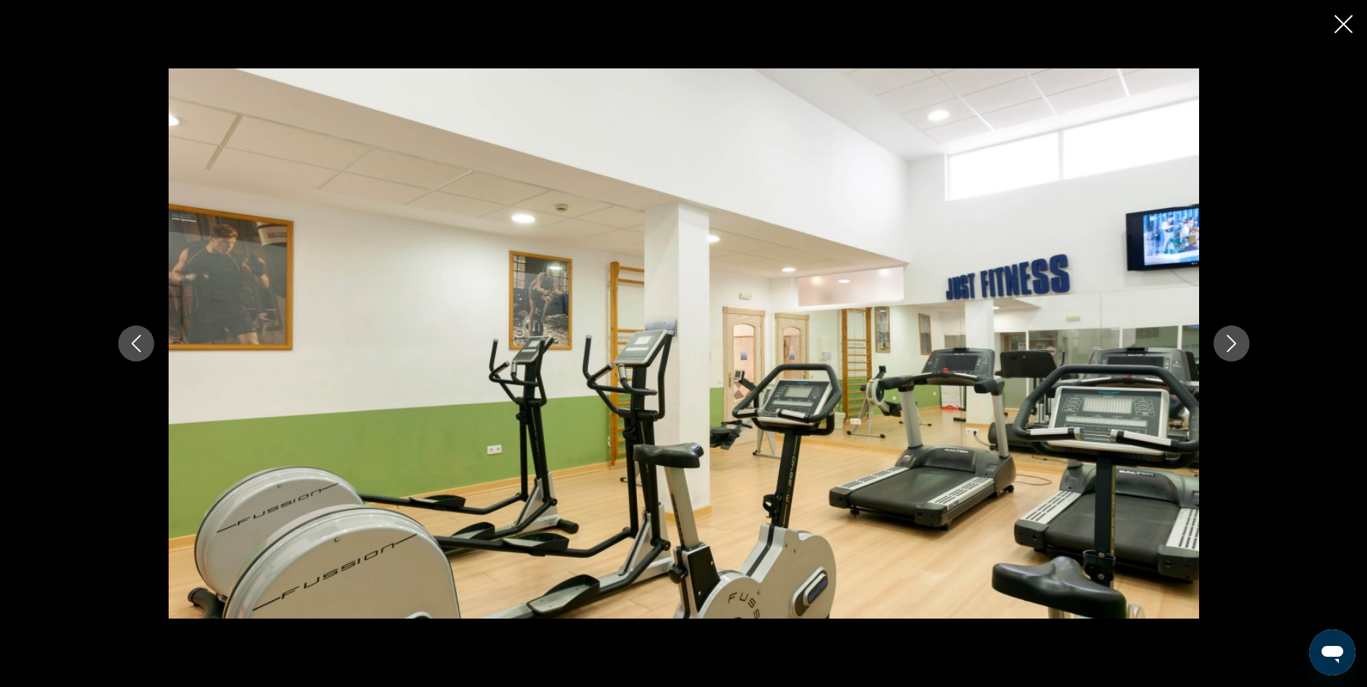
click at [1329, 27] on div "prev next" at bounding box center [683, 343] width 1367 height 687
click at [1353, 30] on div "prev next" at bounding box center [683, 343] width 1367 height 687
click at [1353, 23] on div "prev next" at bounding box center [683, 343] width 1367 height 687
click at [1347, 17] on icon "Cerrar presentación de diapositivas" at bounding box center [1344, 24] width 18 height 18
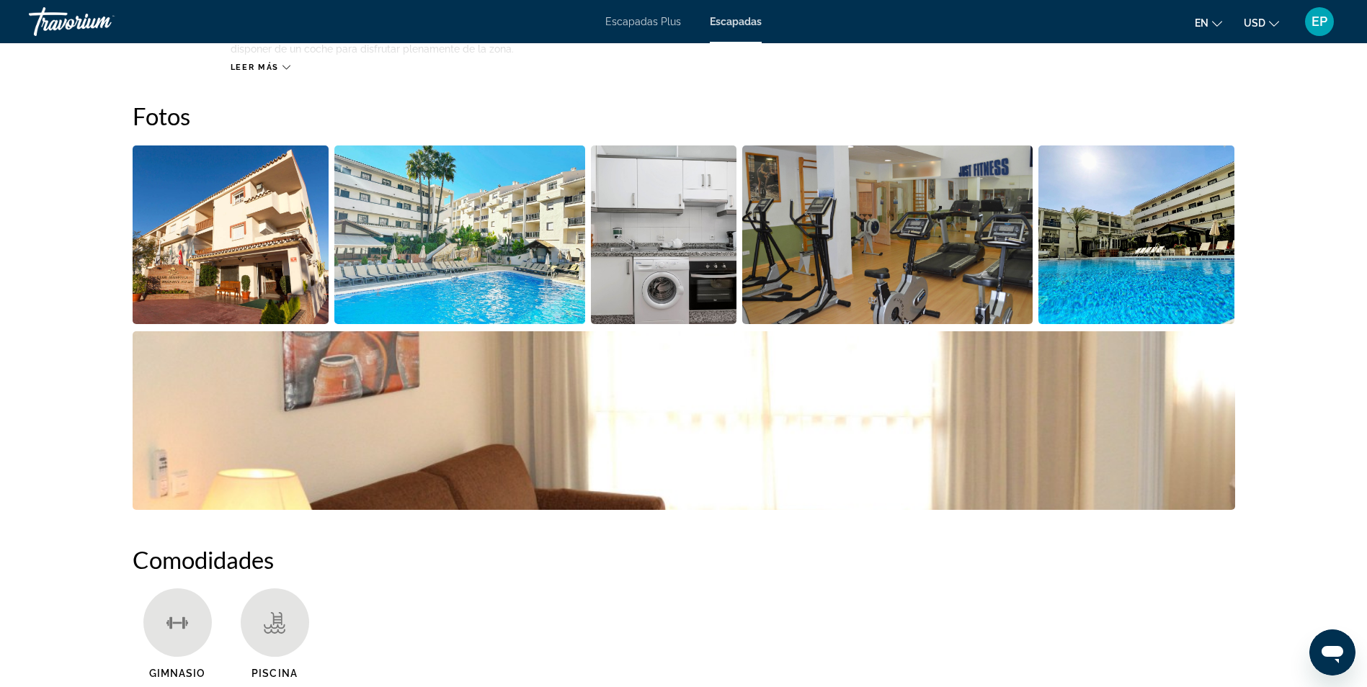
scroll to position [793, 0]
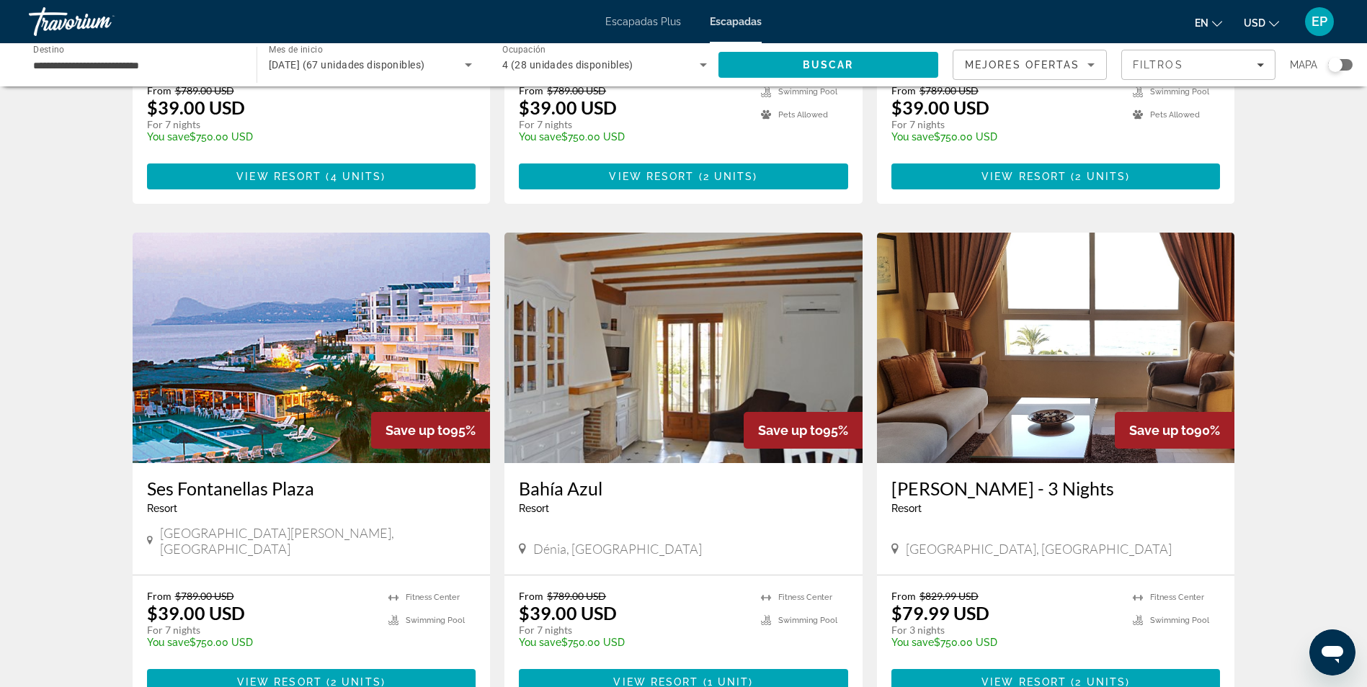
scroll to position [1441, 0]
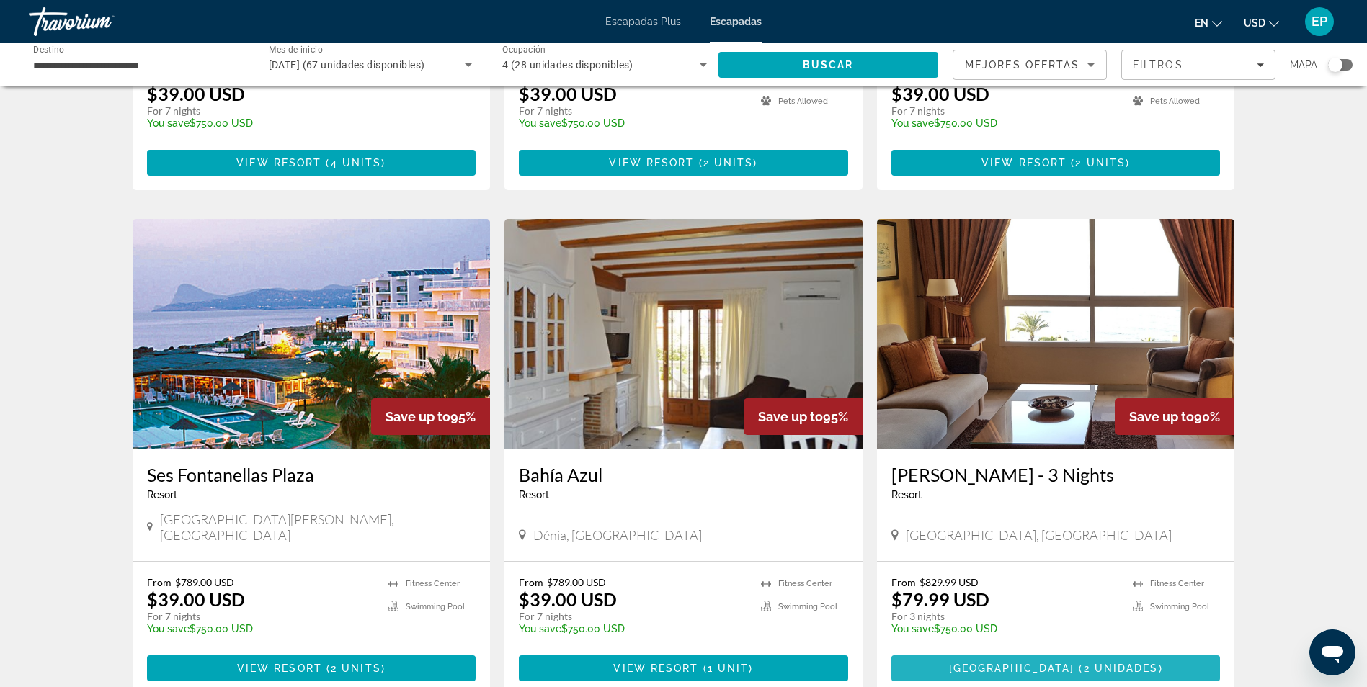
click at [1101, 663] on span "2 unidades" at bounding box center [1121, 669] width 75 height 12
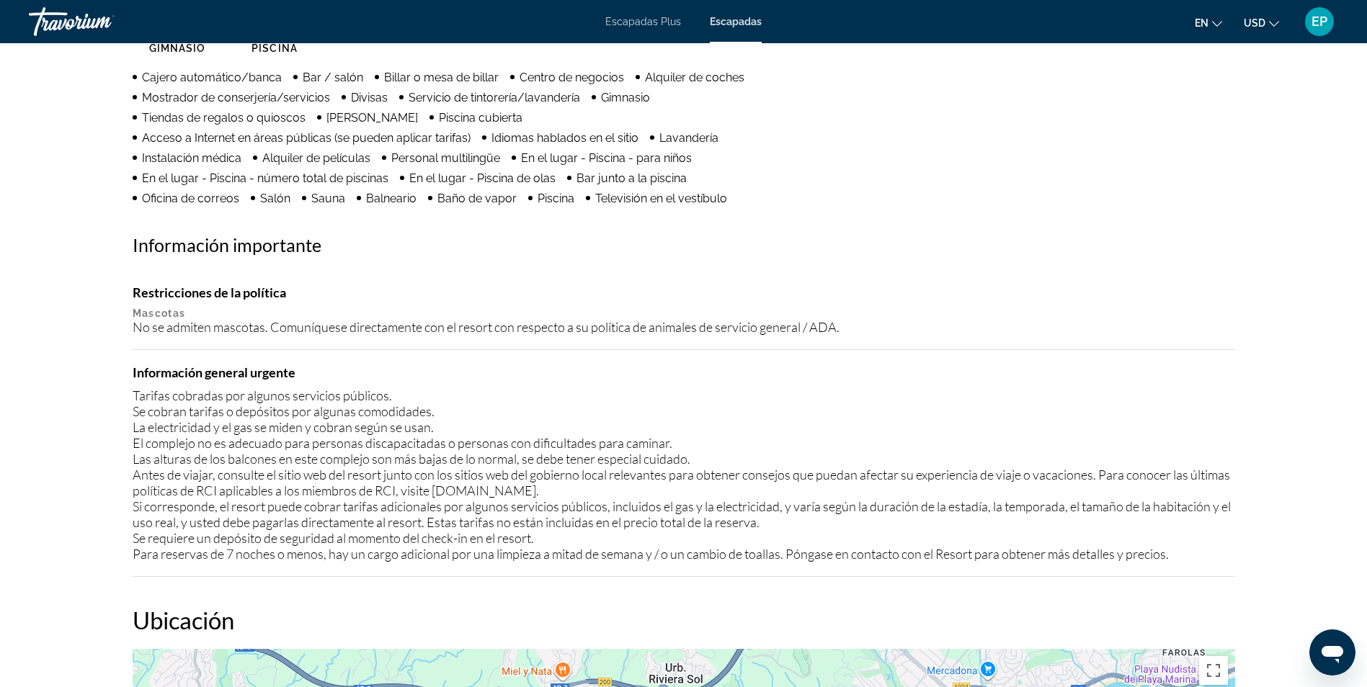
scroll to position [964, 0]
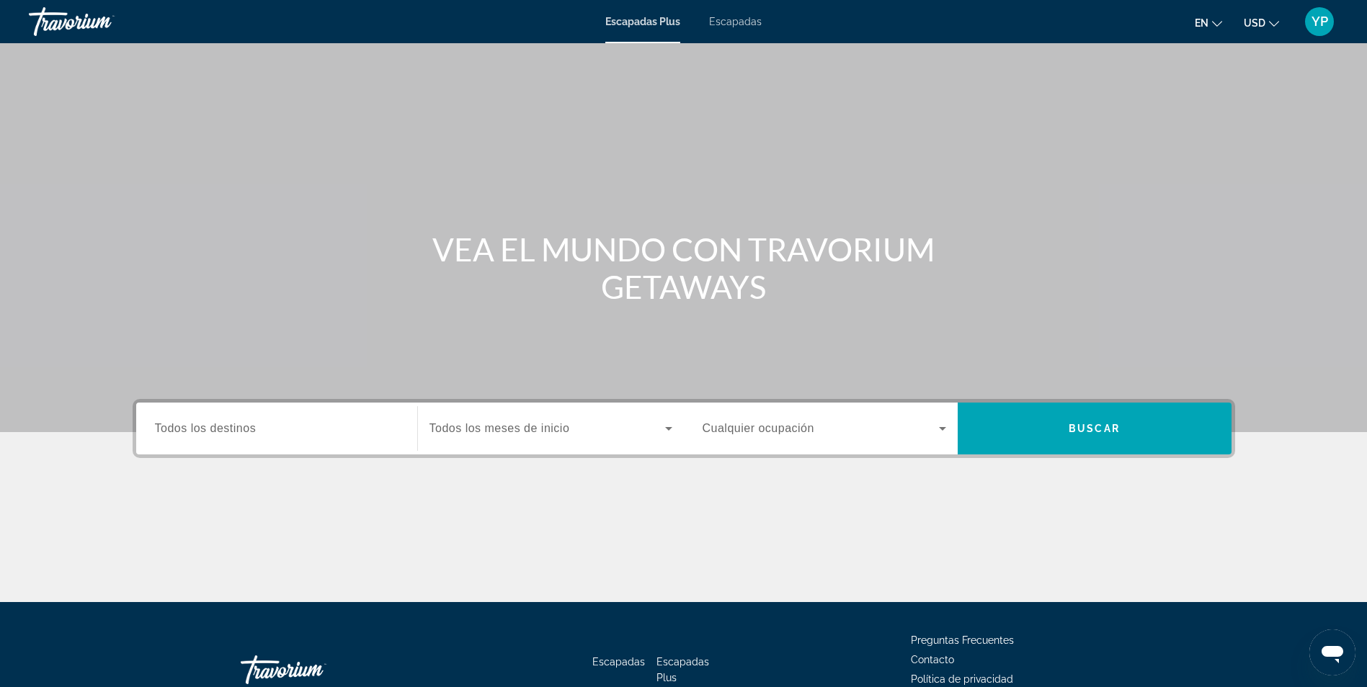
click at [722, 32] on div "Escapadas Plus Escapadas en English Español Français Italiano Português русский…" at bounding box center [683, 21] width 1367 height 37
click at [294, 445] on div "Widget de búsqueda" at bounding box center [277, 429] width 244 height 41
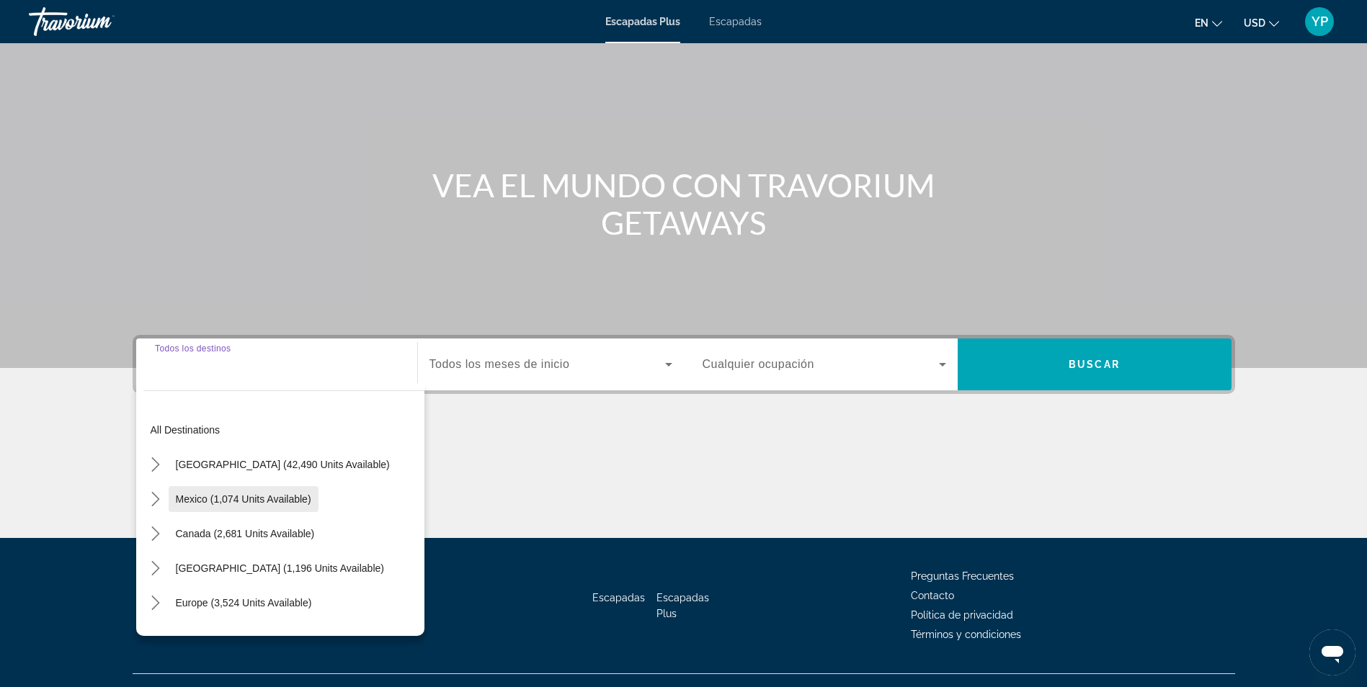
scroll to position [92, 0]
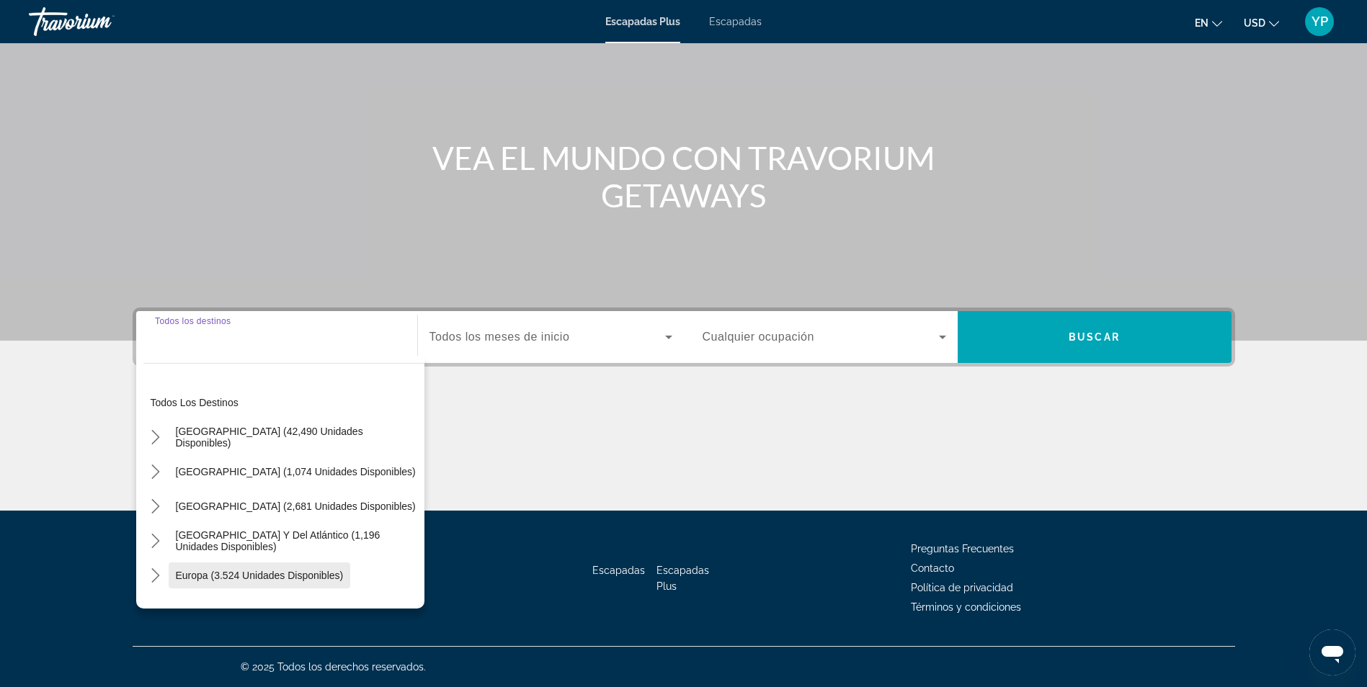
click at [195, 569] on span "Seleccionar destino: Europa (3.524 unidades disponibles)" at bounding box center [260, 575] width 182 height 35
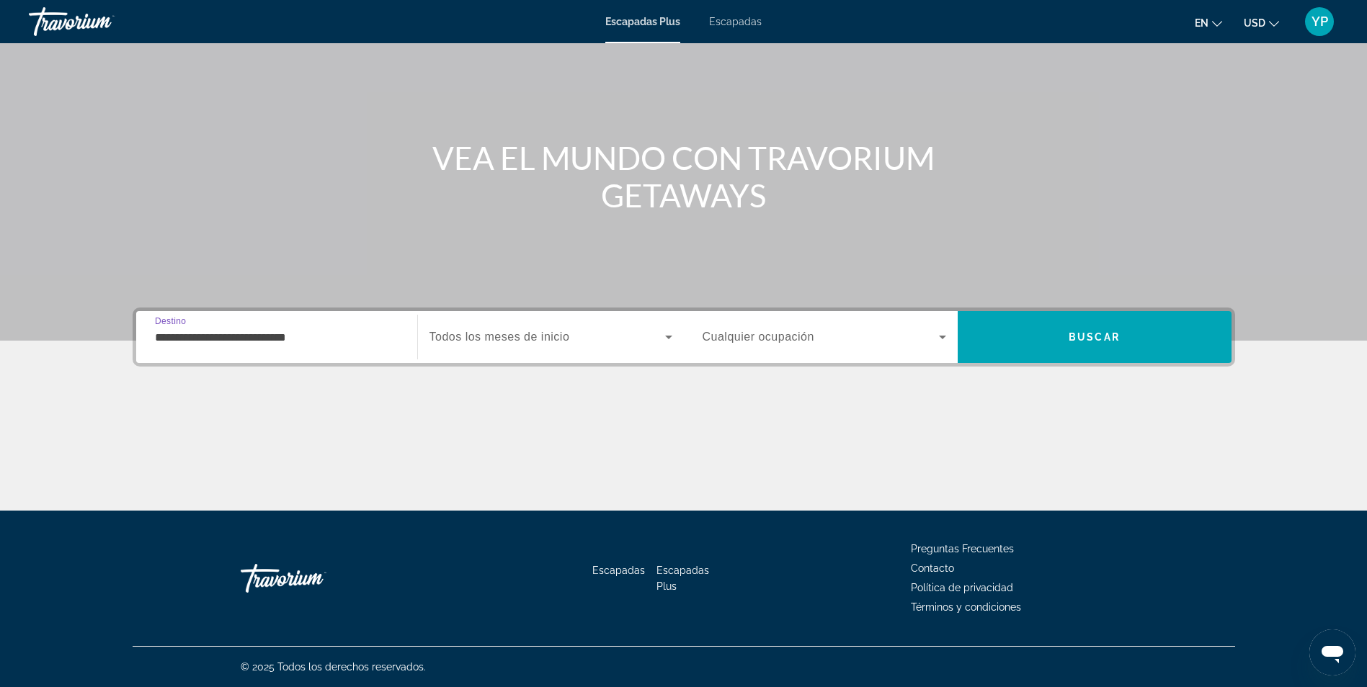
click at [248, 343] on input "**********" at bounding box center [277, 337] width 244 height 17
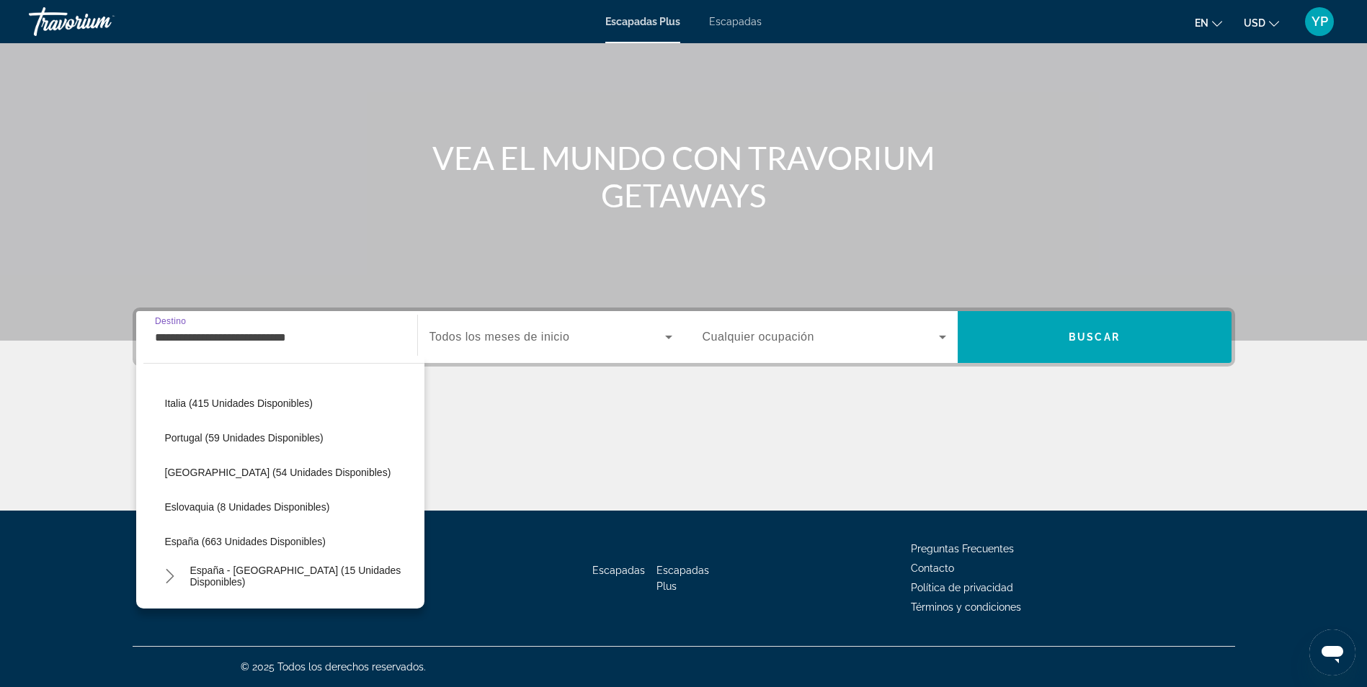
scroll to position [590, 0]
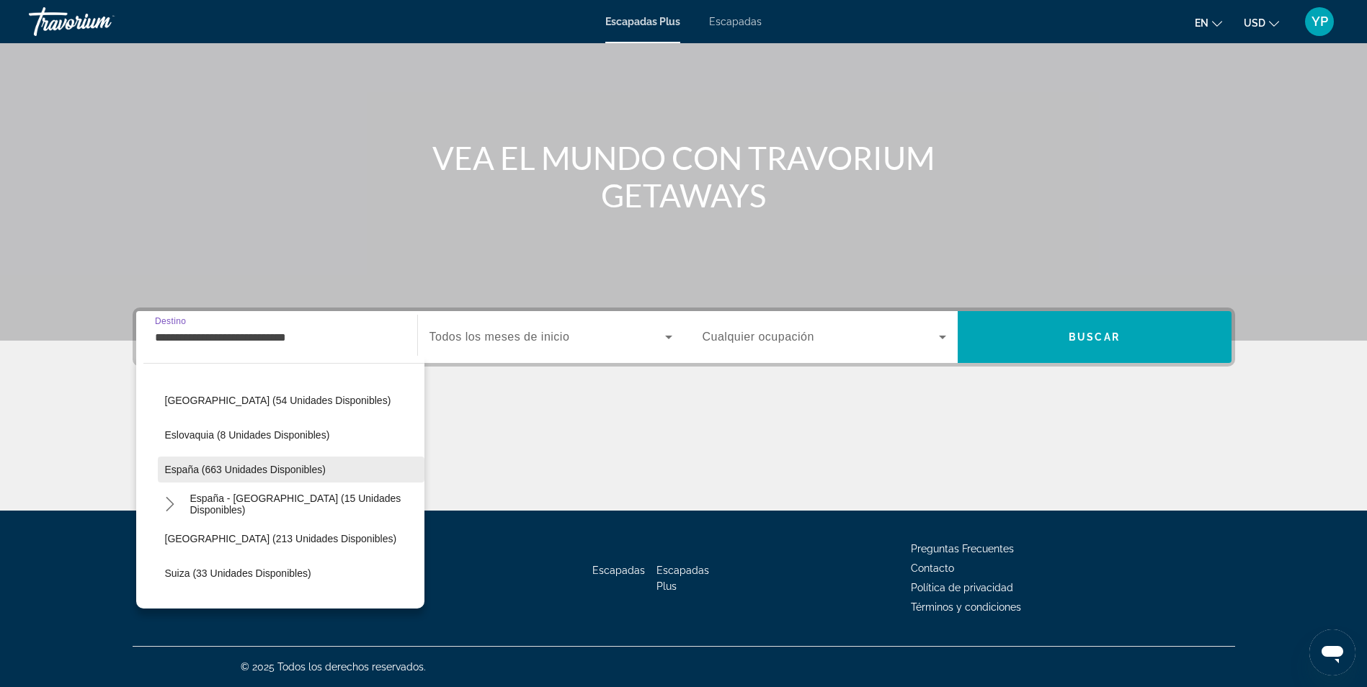
click at [218, 471] on span "España (663 unidades disponibles)" at bounding box center [245, 470] width 161 height 12
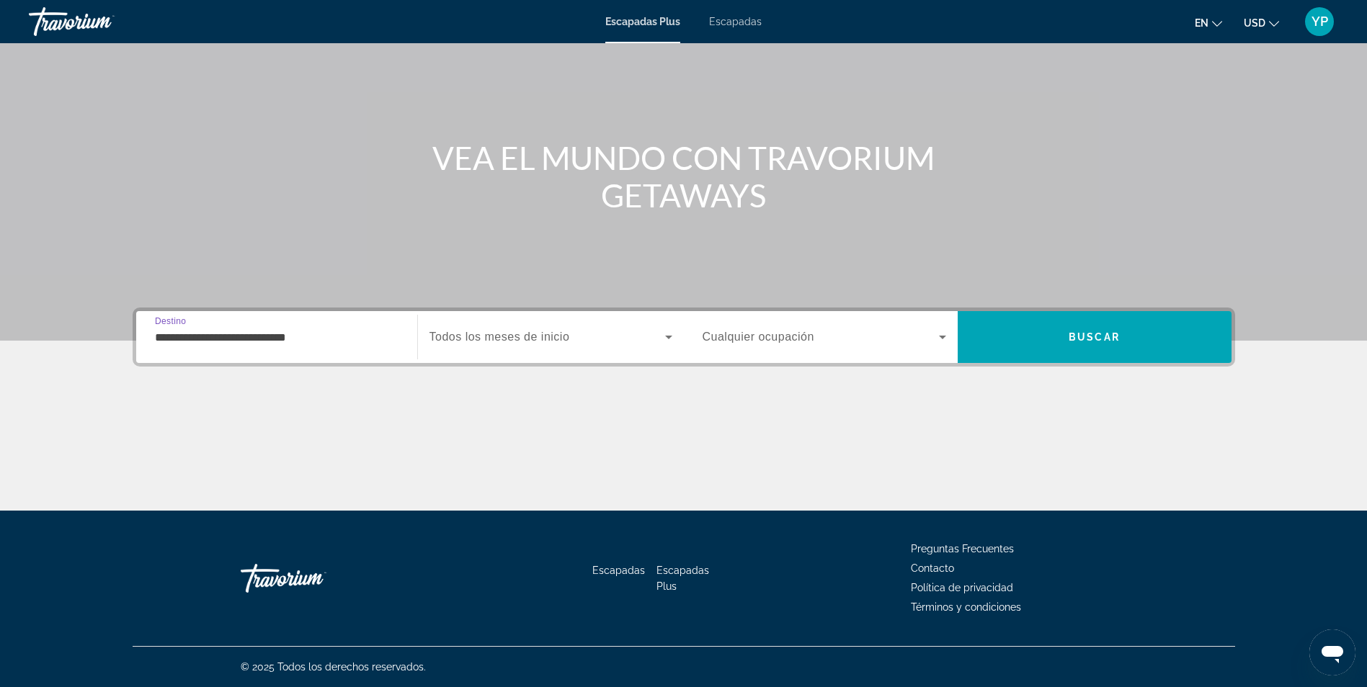
type input "**********"
click at [512, 340] on span "Todos los meses de inicio" at bounding box center [499, 337] width 141 height 12
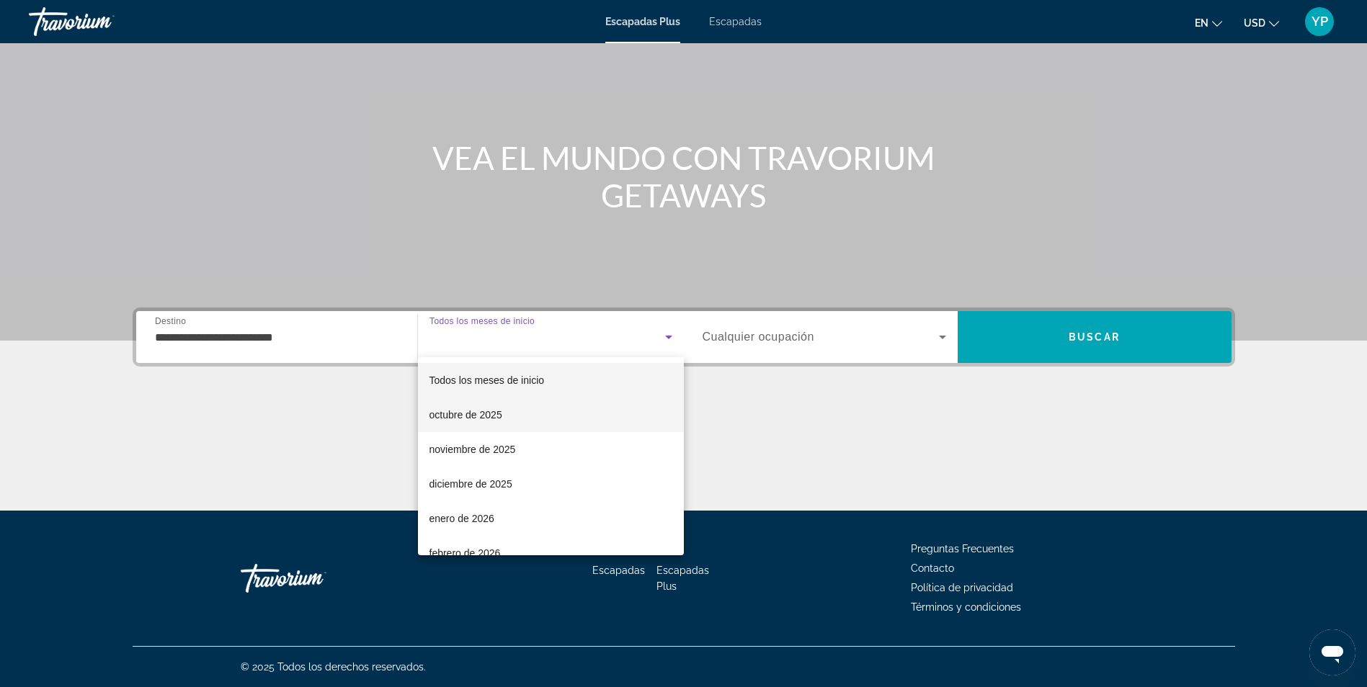
click at [475, 416] on font "octubre de 2025" at bounding box center [465, 415] width 73 height 12
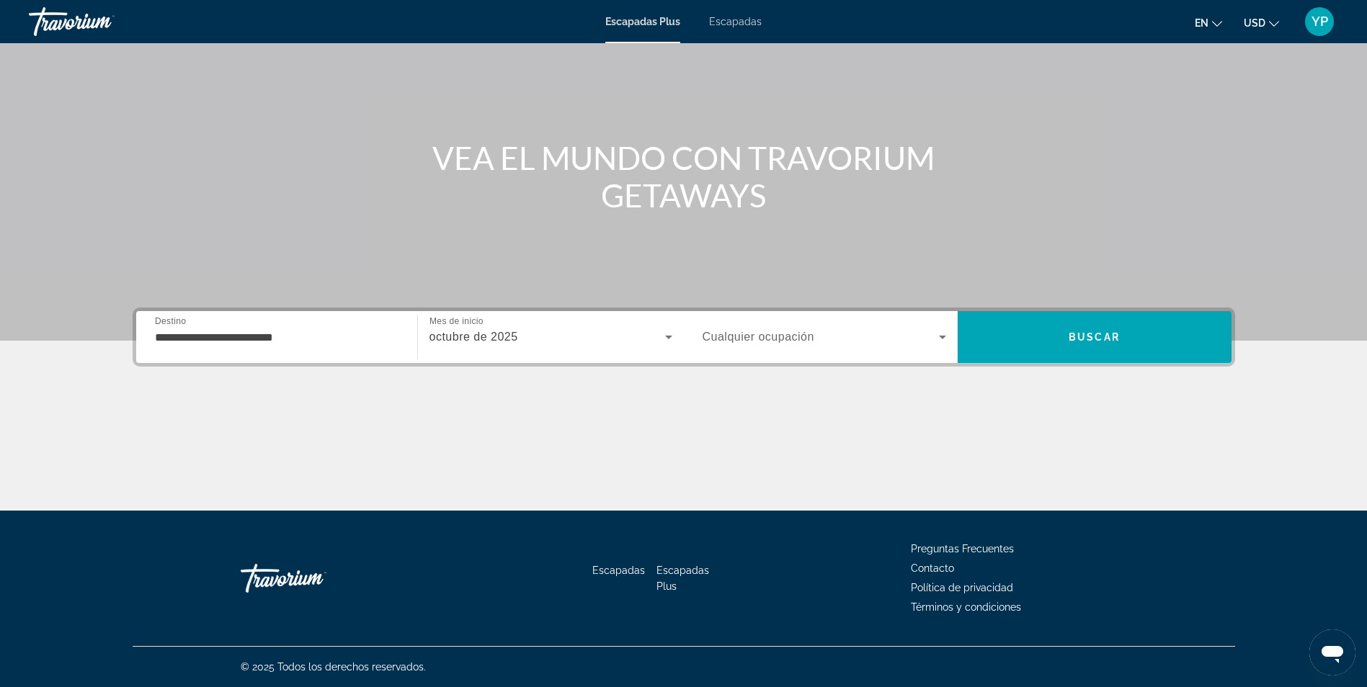
click at [728, 346] on div "Widget de búsqueda" at bounding box center [825, 337] width 244 height 40
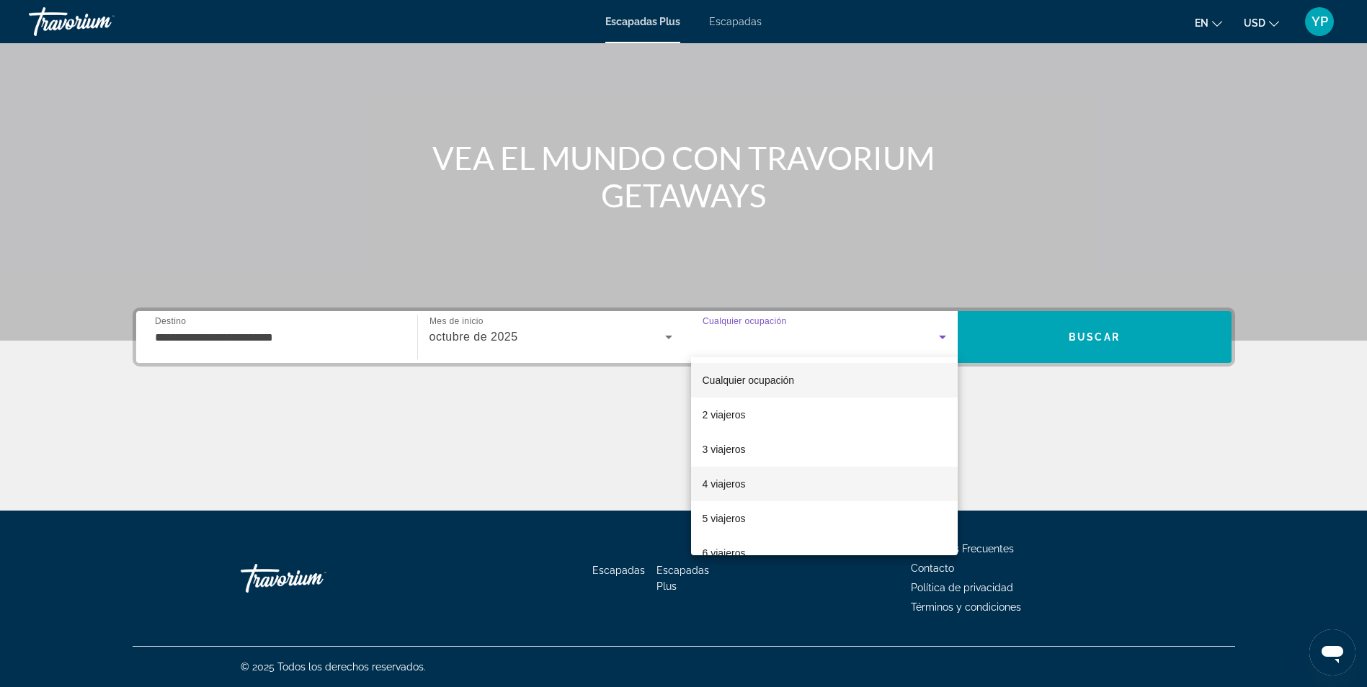
click at [755, 490] on mat-option "4 viajeros" at bounding box center [824, 484] width 267 height 35
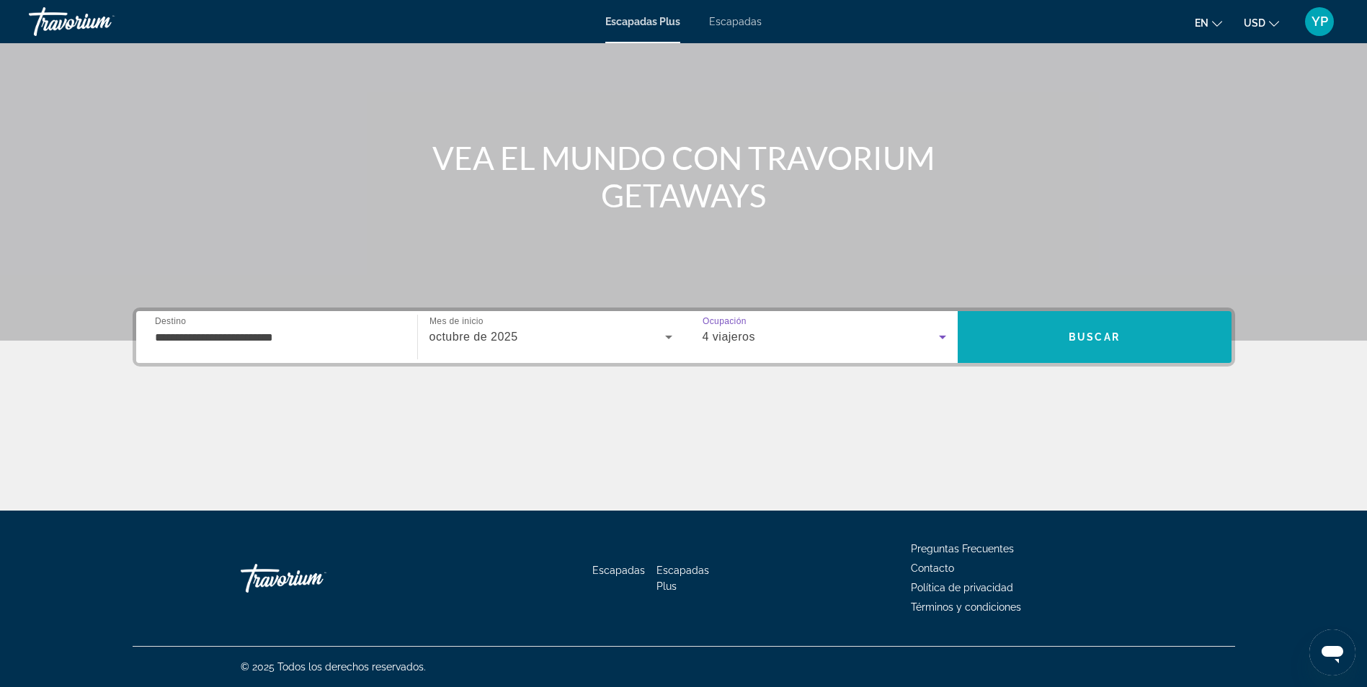
click at [1000, 340] on span "Buscar" at bounding box center [1095, 337] width 274 height 35
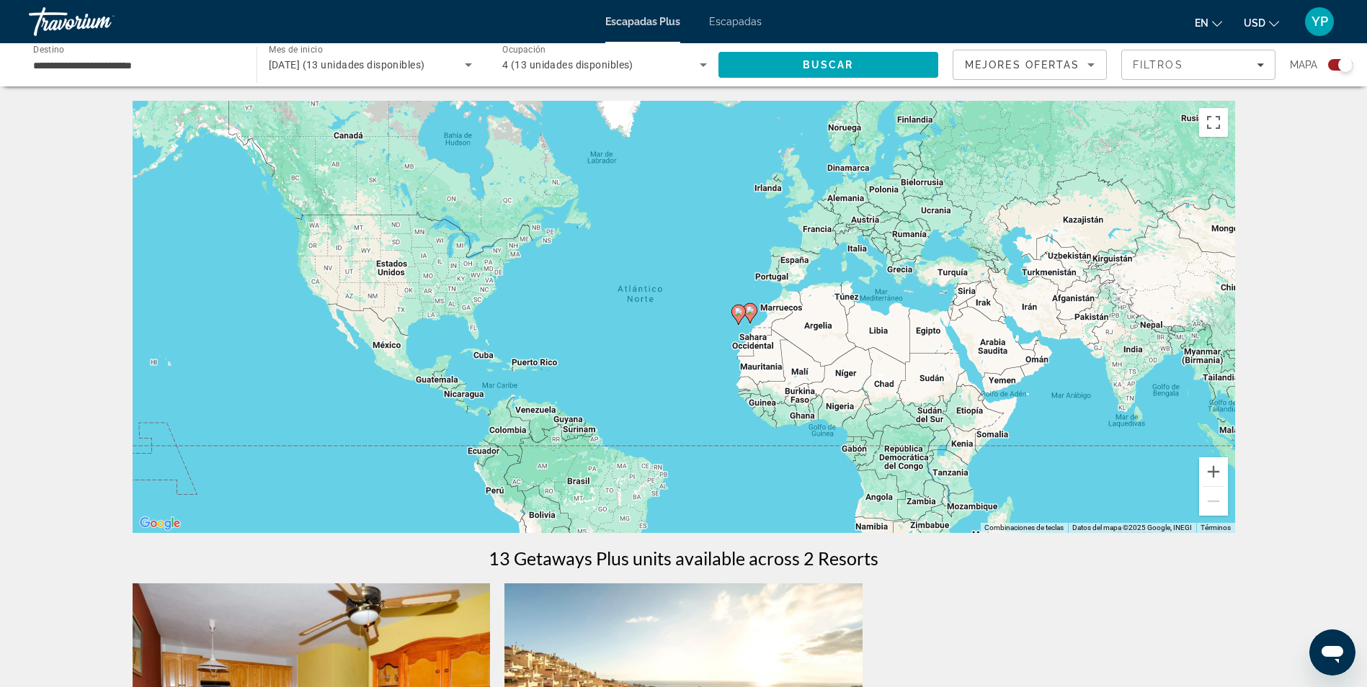
click at [744, 27] on div "Escapadas Plus Escapadas en English Español Français Italiano Português русский…" at bounding box center [683, 21] width 1367 height 37
click at [746, 24] on span "Escapadas" at bounding box center [735, 22] width 53 height 12
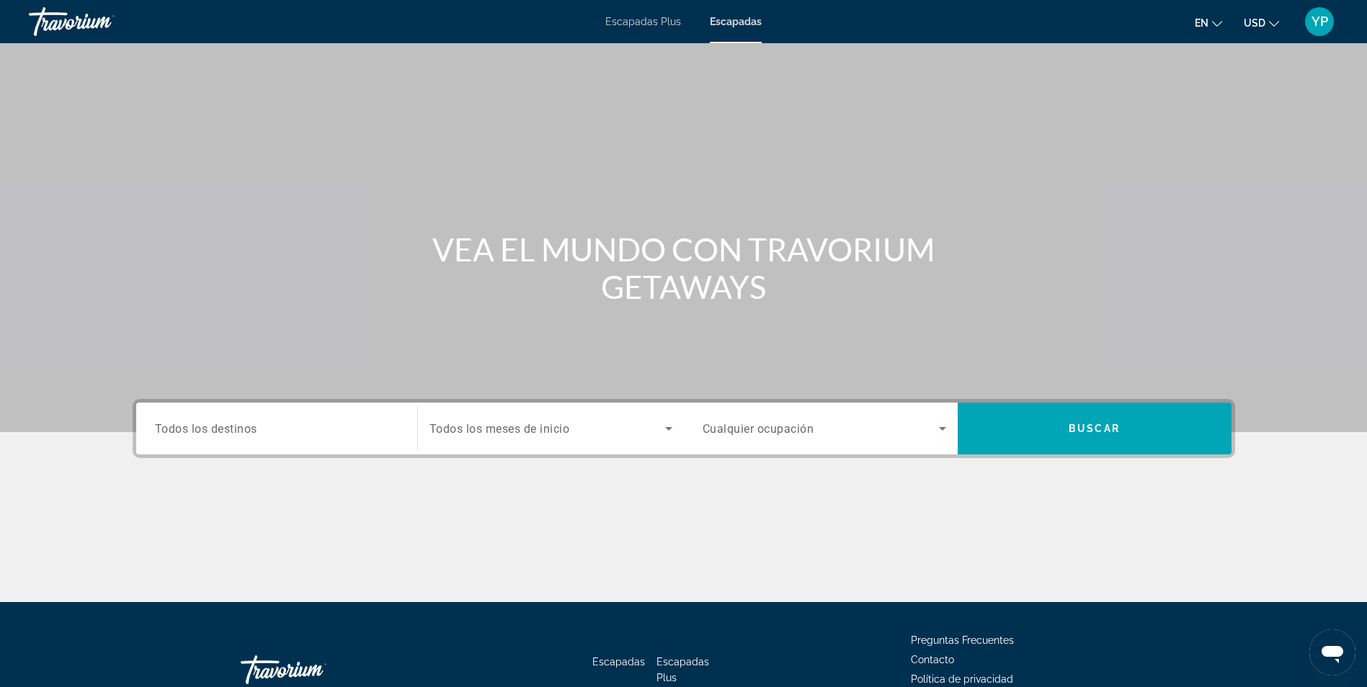
click at [234, 437] on input "Destination Todos los destinos" at bounding box center [277, 429] width 244 height 17
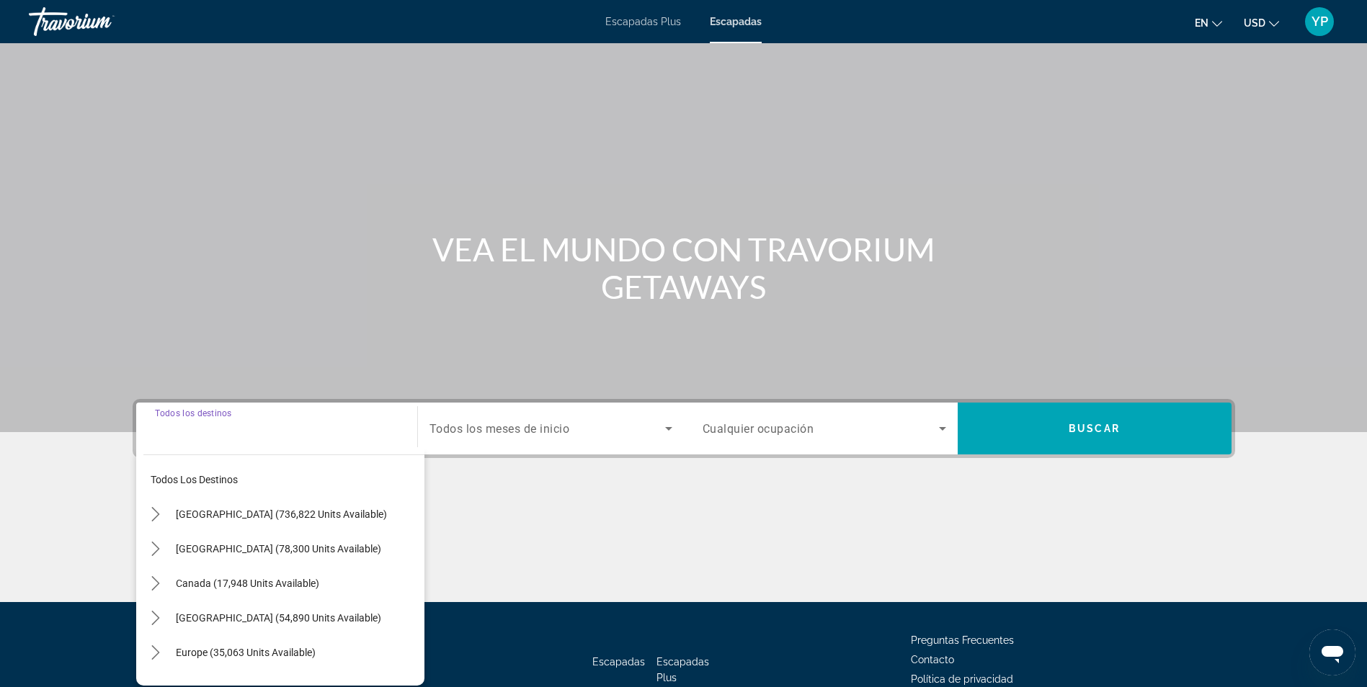
scroll to position [92, 0]
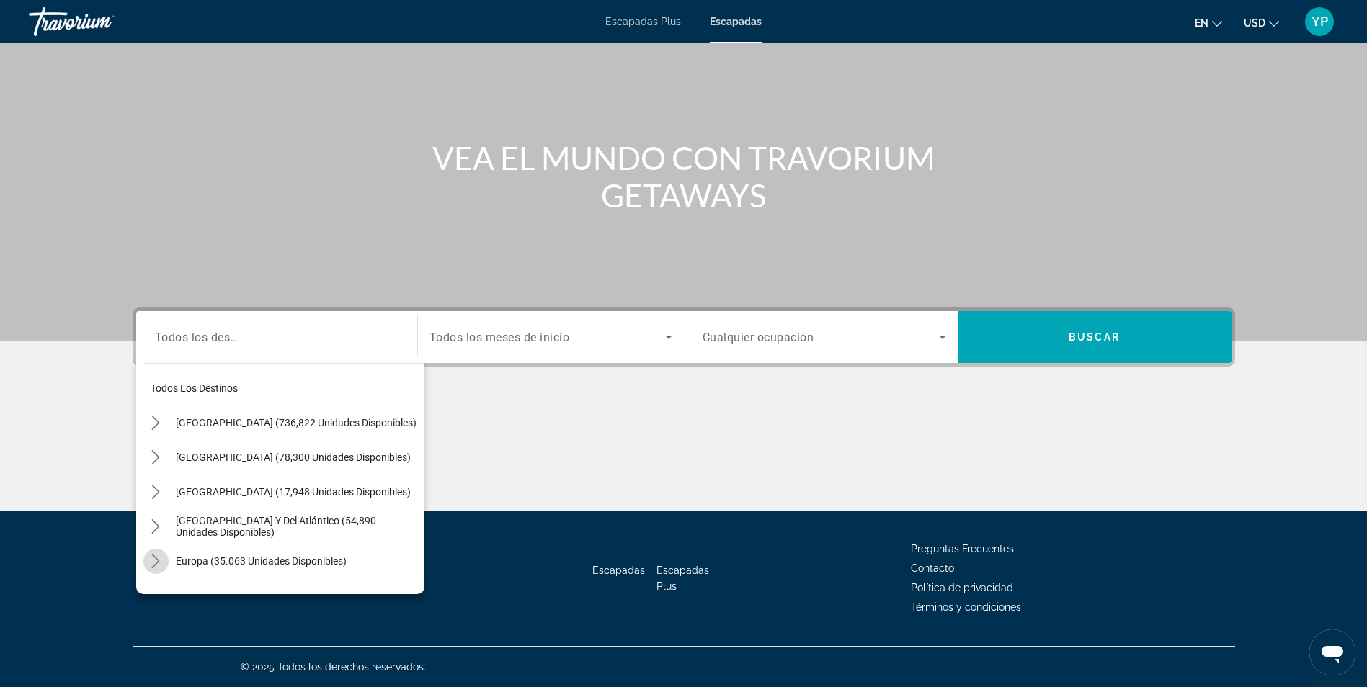
click at [154, 558] on icon "Toggle Europe (35.063 unidades disponibles) submenu" at bounding box center [155, 561] width 14 height 14
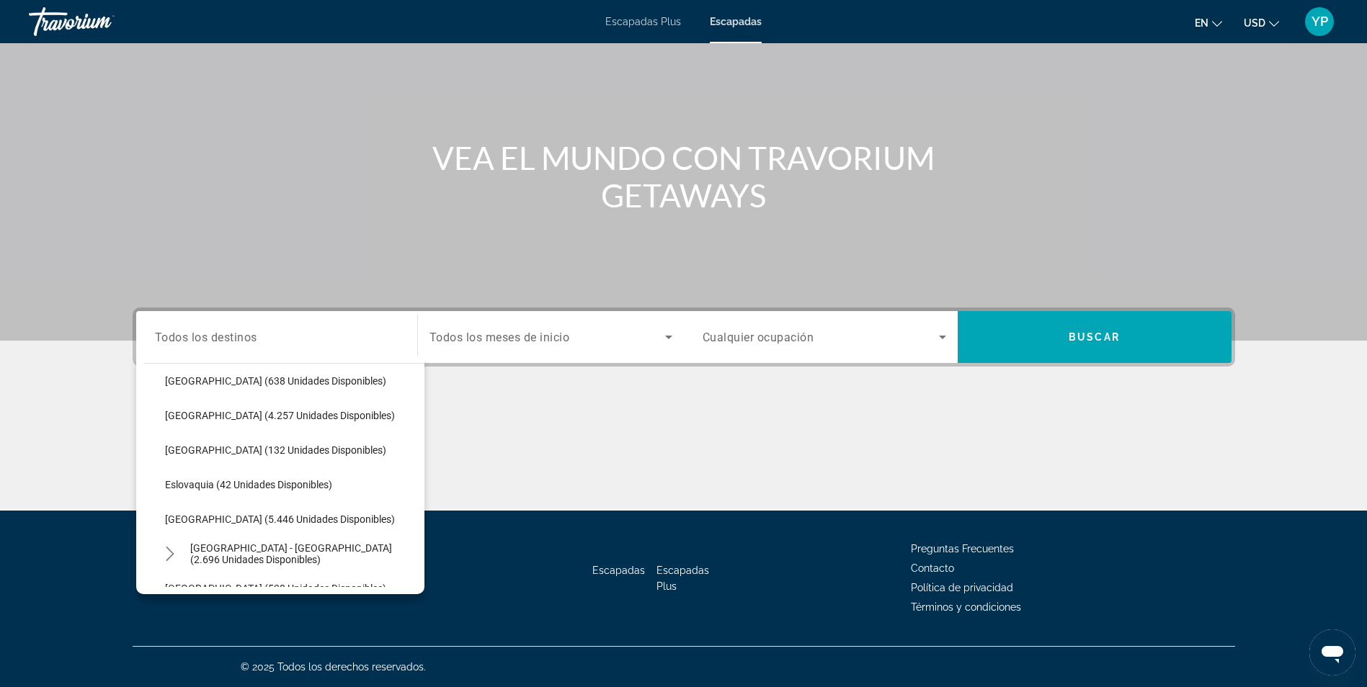
scroll to position [685, 0]
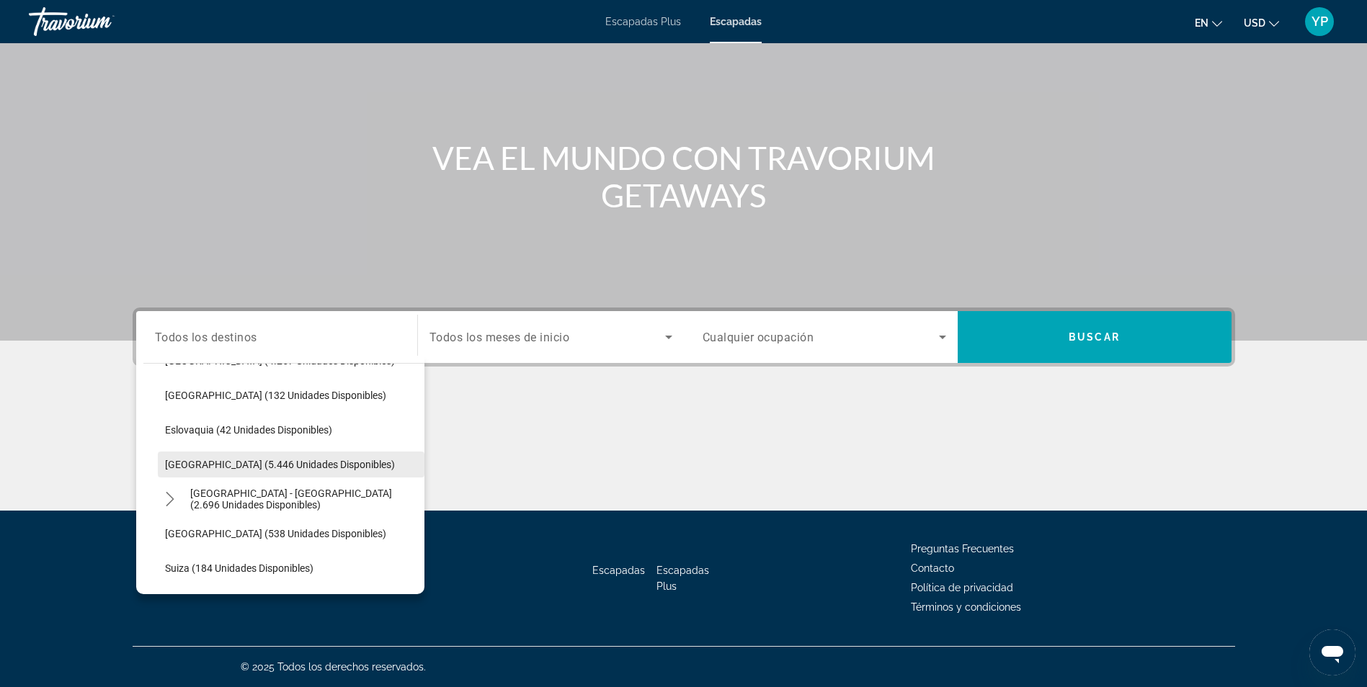
click at [194, 470] on span "[GEOGRAPHIC_DATA] (5.446 unidades disponibles)" at bounding box center [280, 465] width 230 height 12
type input "**********"
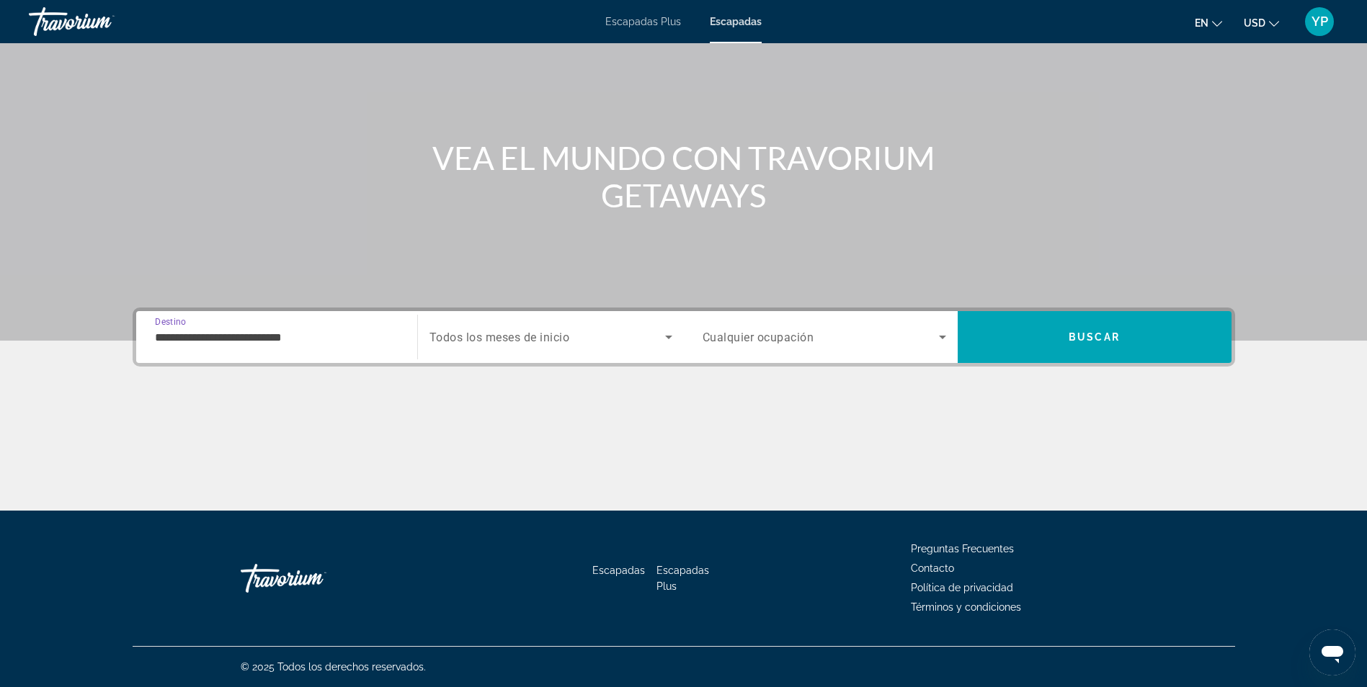
click at [533, 337] on span "Todos los meses de inicio" at bounding box center [499, 338] width 141 height 14
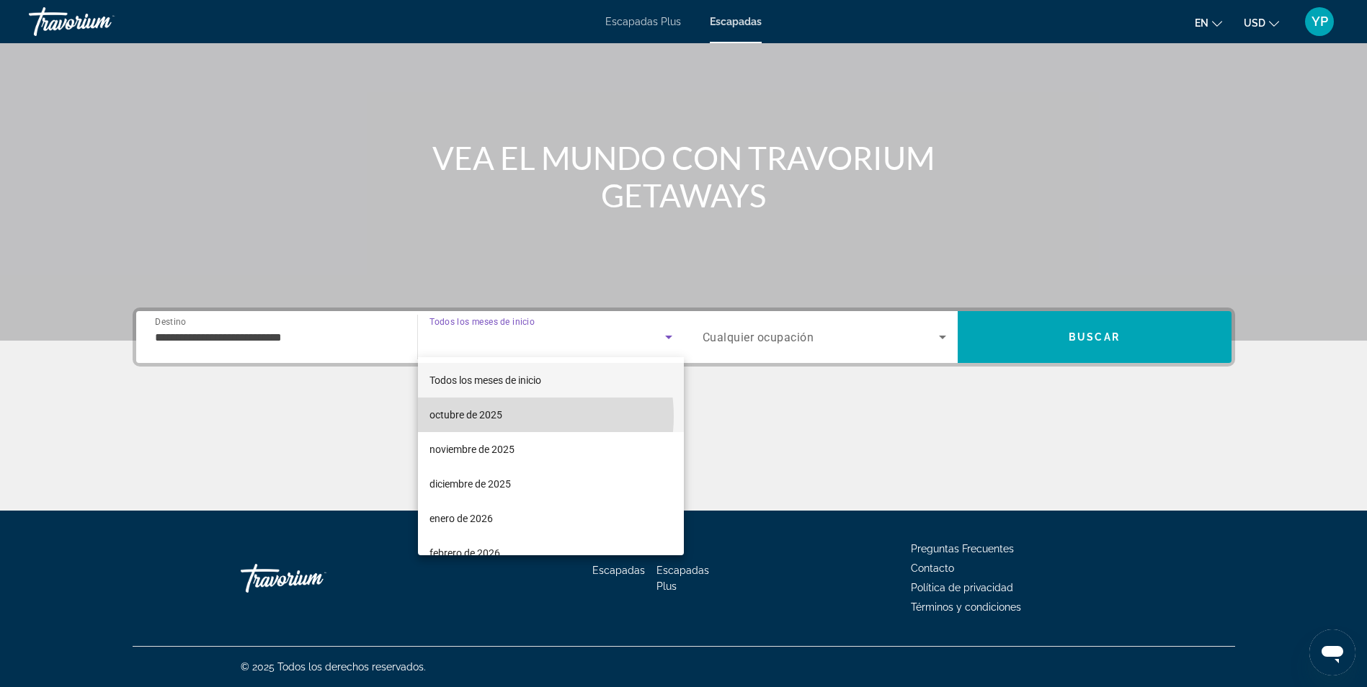
click at [511, 417] on mat-option "octubre de 2025" at bounding box center [551, 415] width 266 height 35
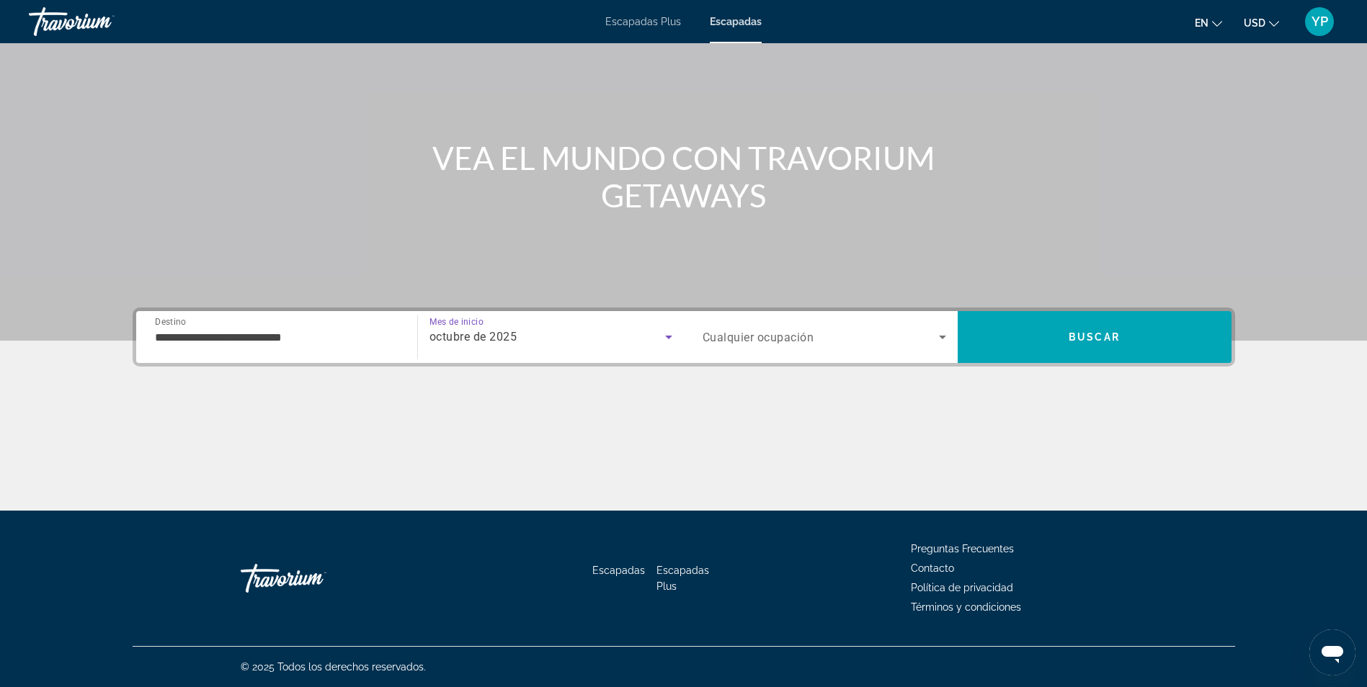
click at [752, 337] on span "Cualquier ocupación" at bounding box center [759, 338] width 112 height 14
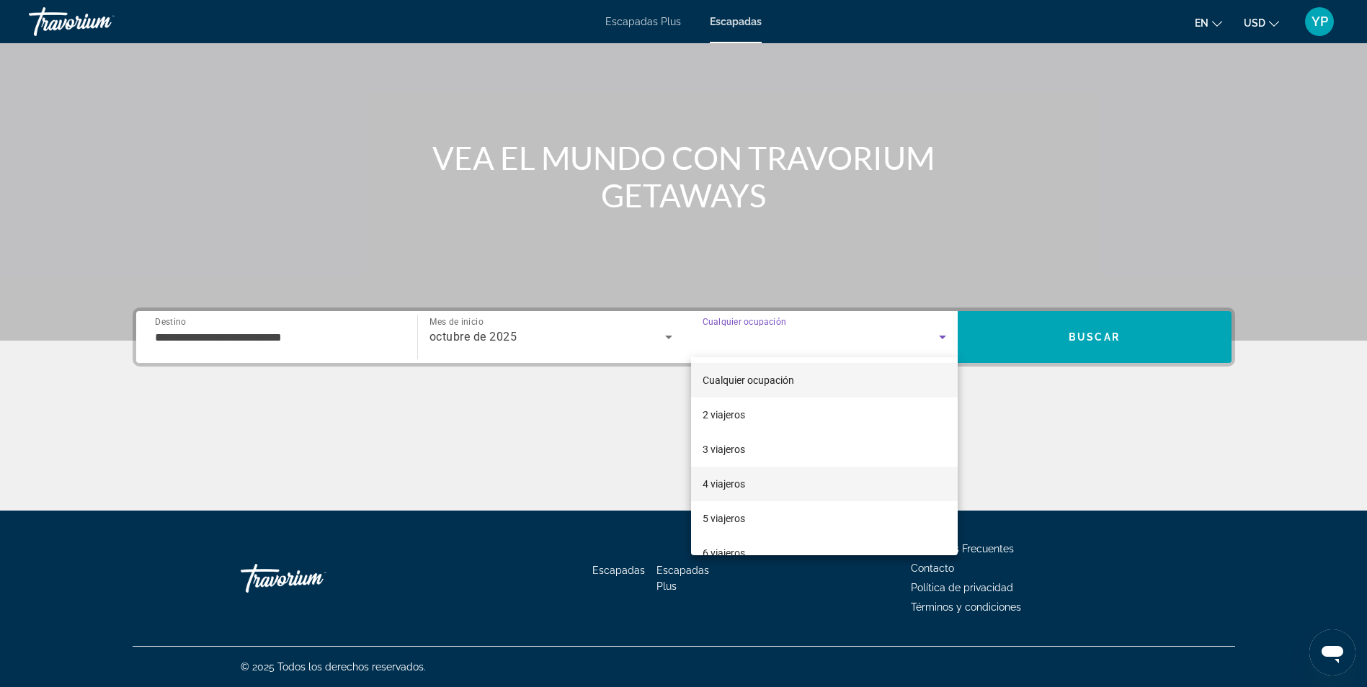
click at [745, 480] on font "4 viajeros" at bounding box center [724, 484] width 43 height 12
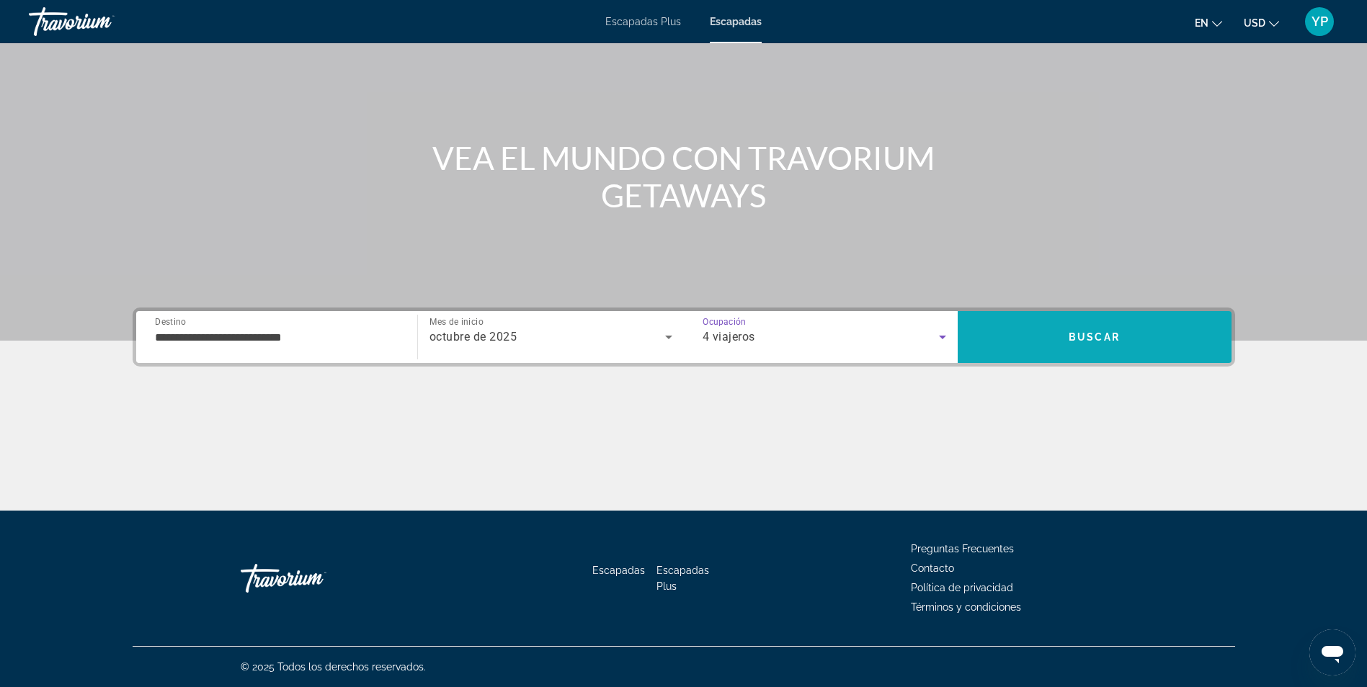
click at [1041, 337] on span "Buscar" at bounding box center [1095, 337] width 274 height 35
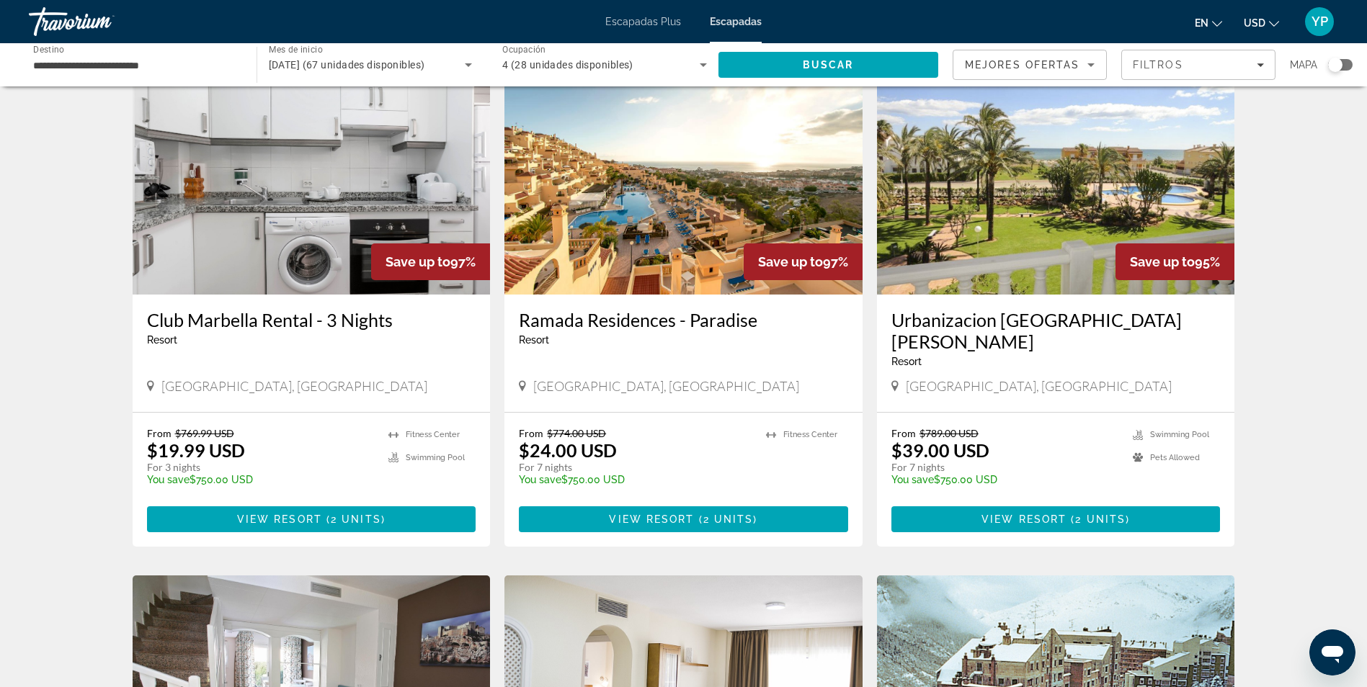
scroll to position [72, 0]
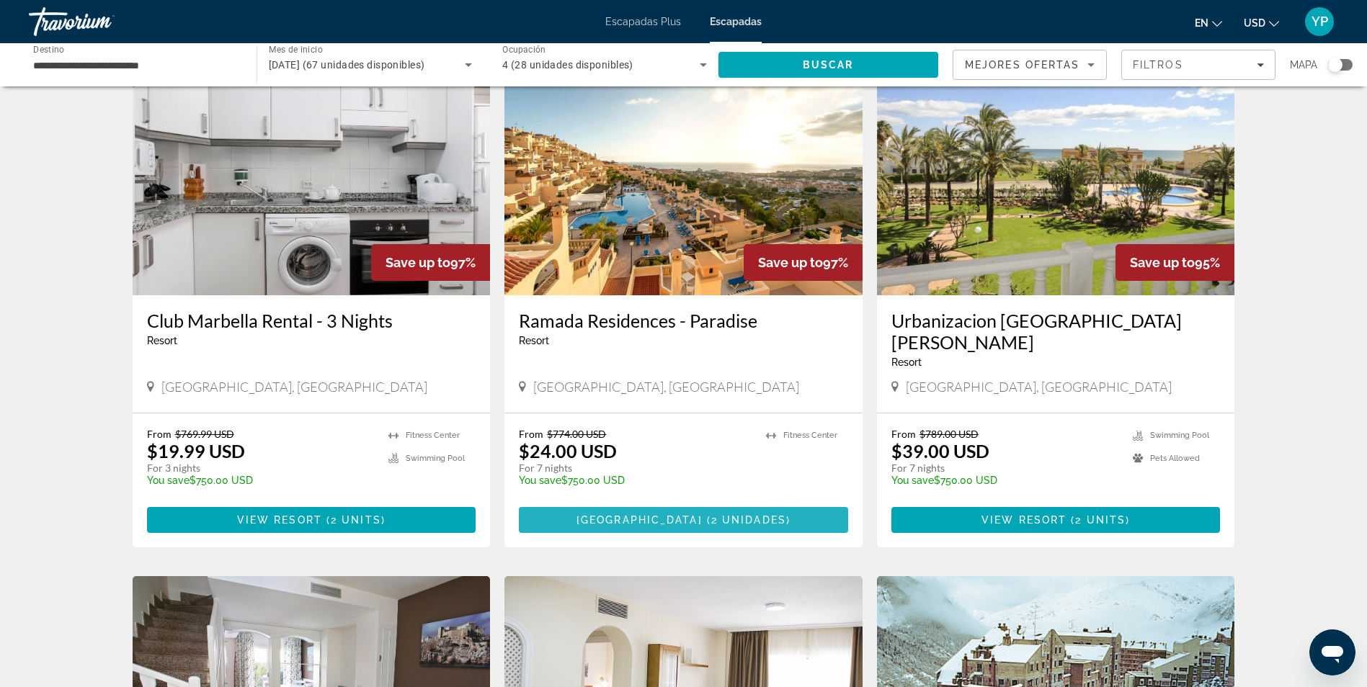
click at [705, 503] on span "Contenido principal" at bounding box center [683, 520] width 329 height 35
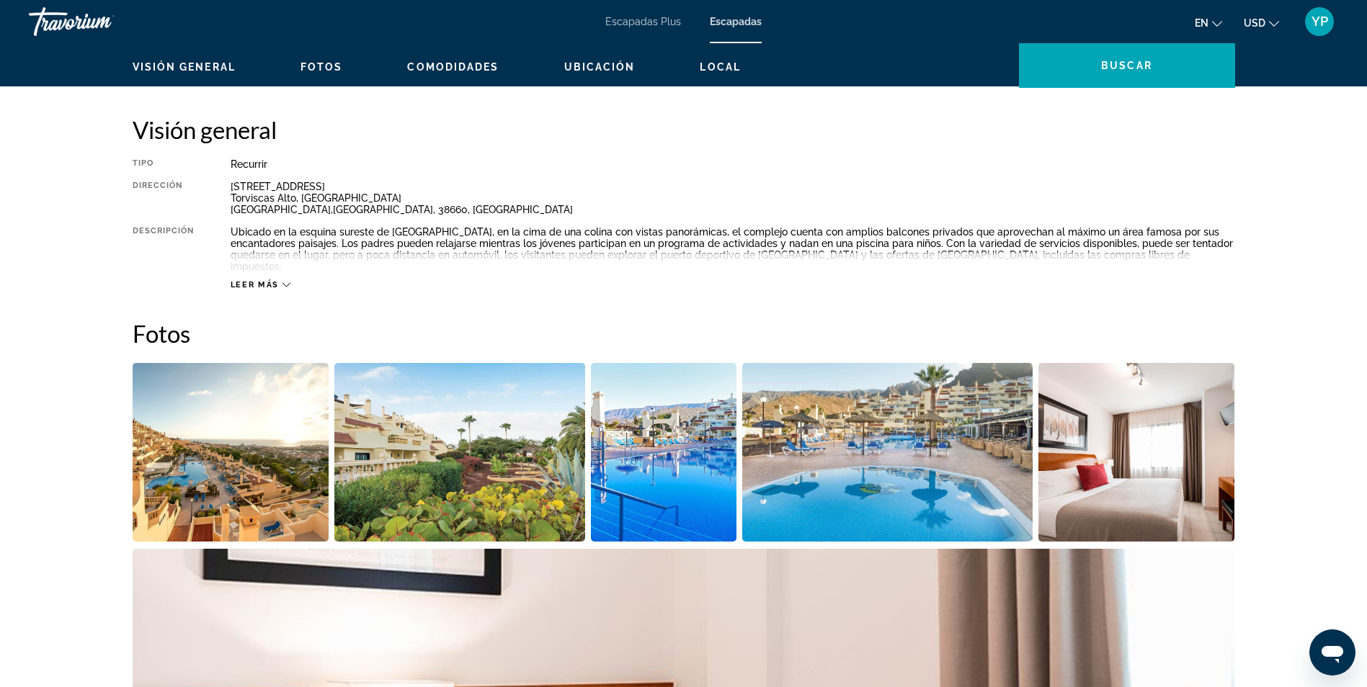
scroll to position [504, 0]
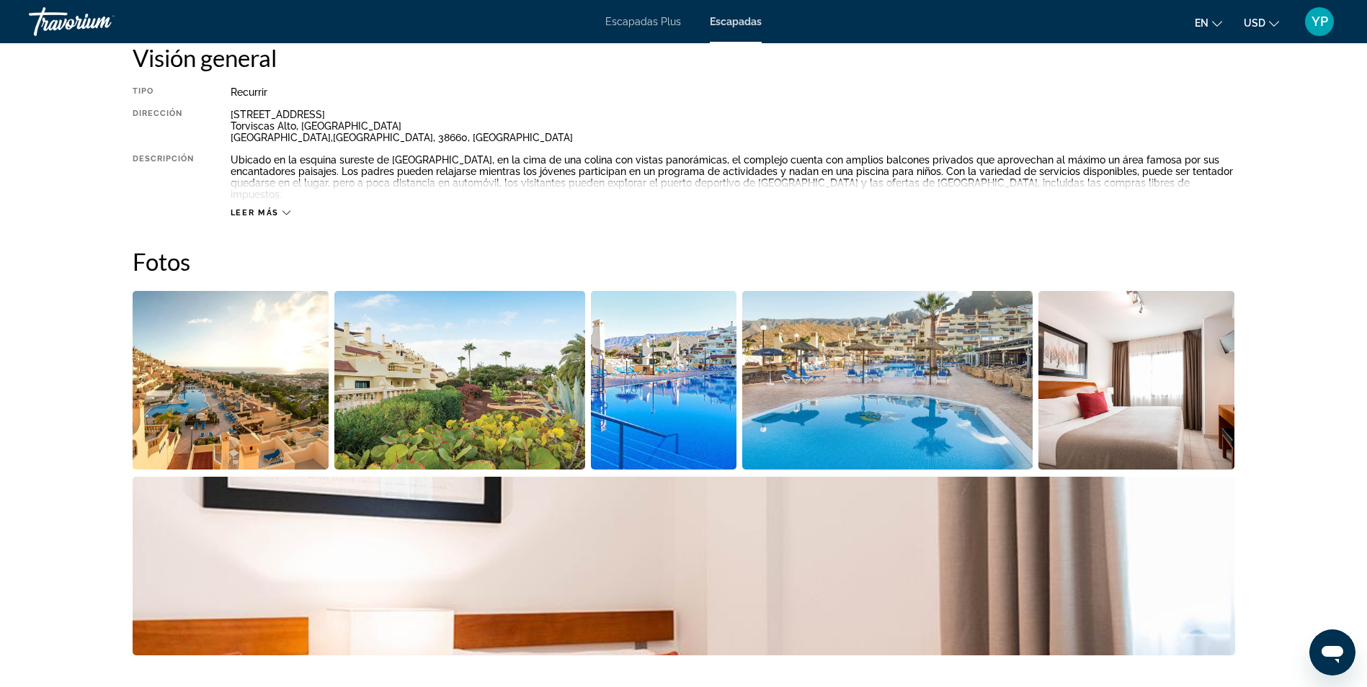
click at [781, 422] on img "Abrir control deslizante de imagen a pantalla completa" at bounding box center [887, 380] width 290 height 179
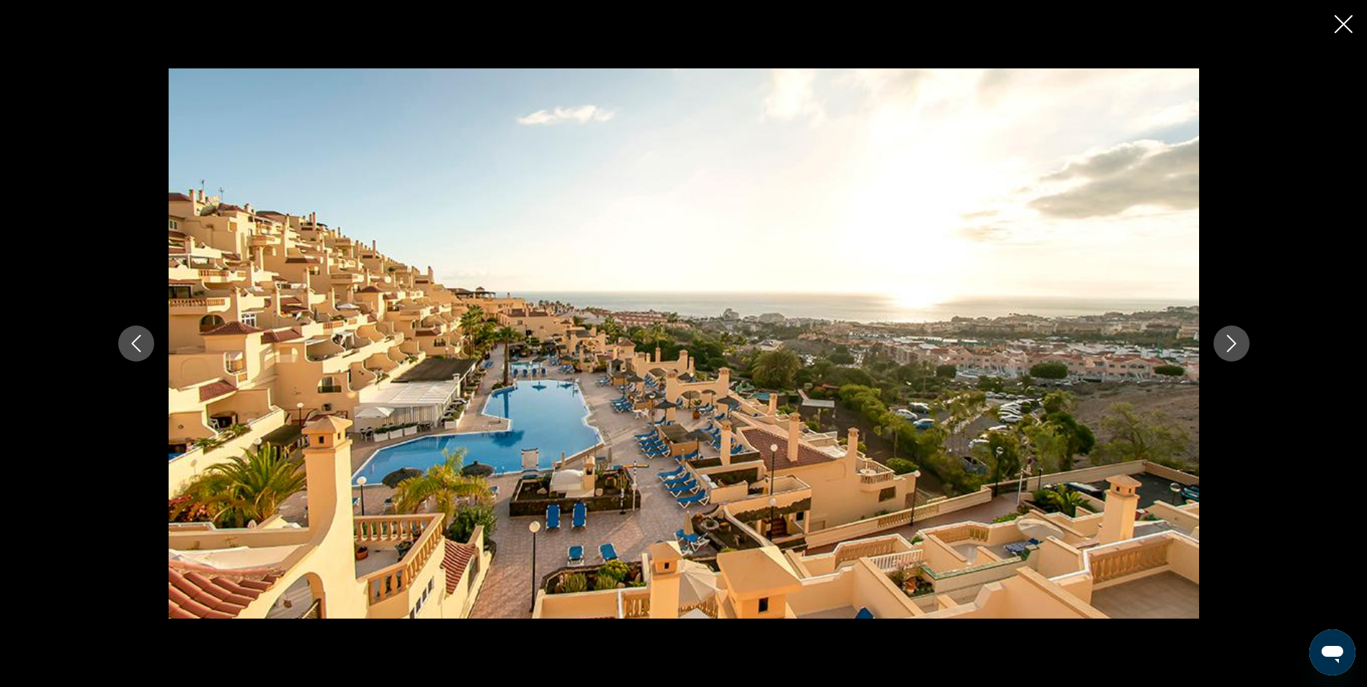
click at [1223, 344] on icon "Siguiente imagen" at bounding box center [1231, 343] width 17 height 17
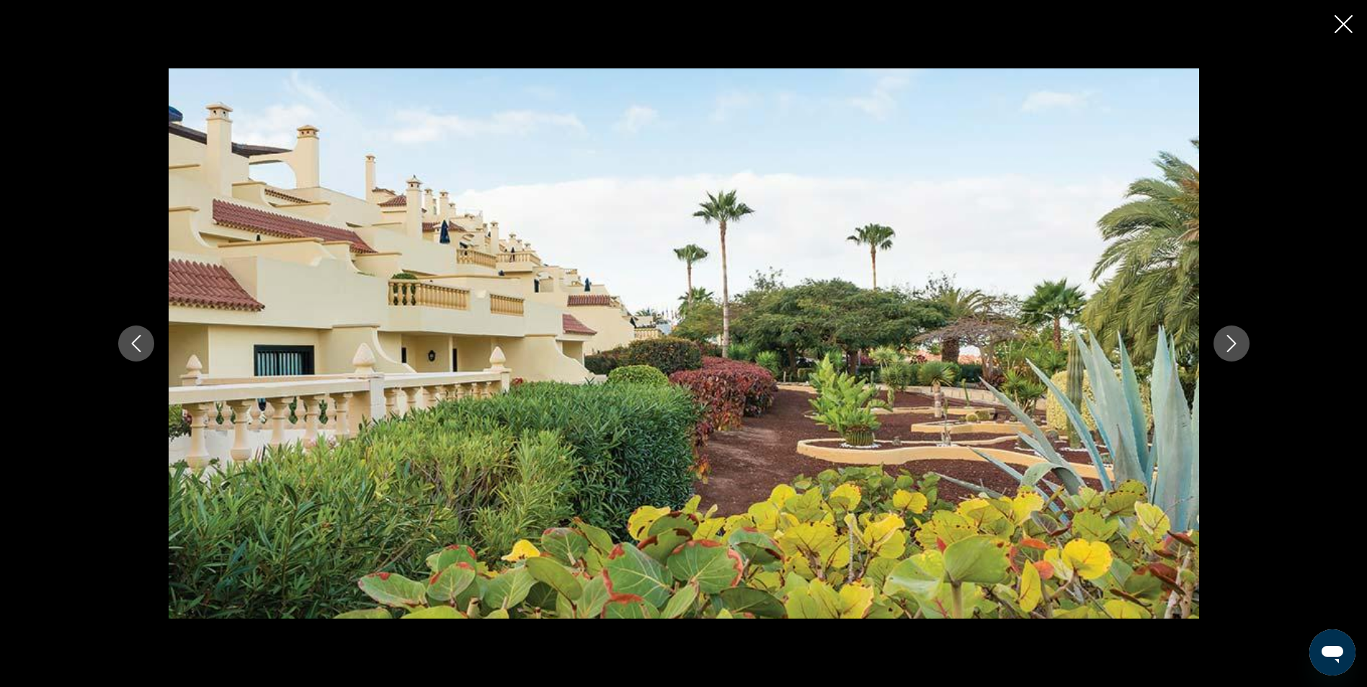
click at [1223, 344] on icon "Siguiente imagen" at bounding box center [1231, 343] width 17 height 17
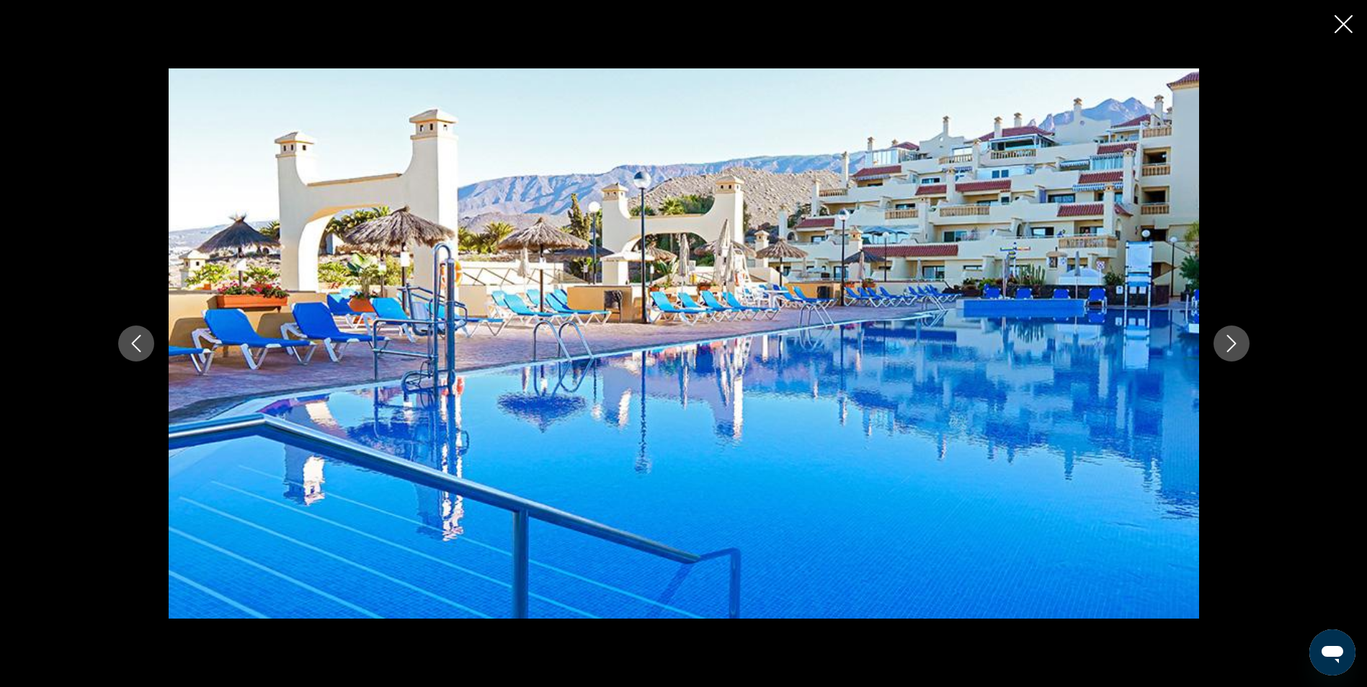
click at [1223, 344] on icon "Siguiente imagen" at bounding box center [1231, 343] width 17 height 17
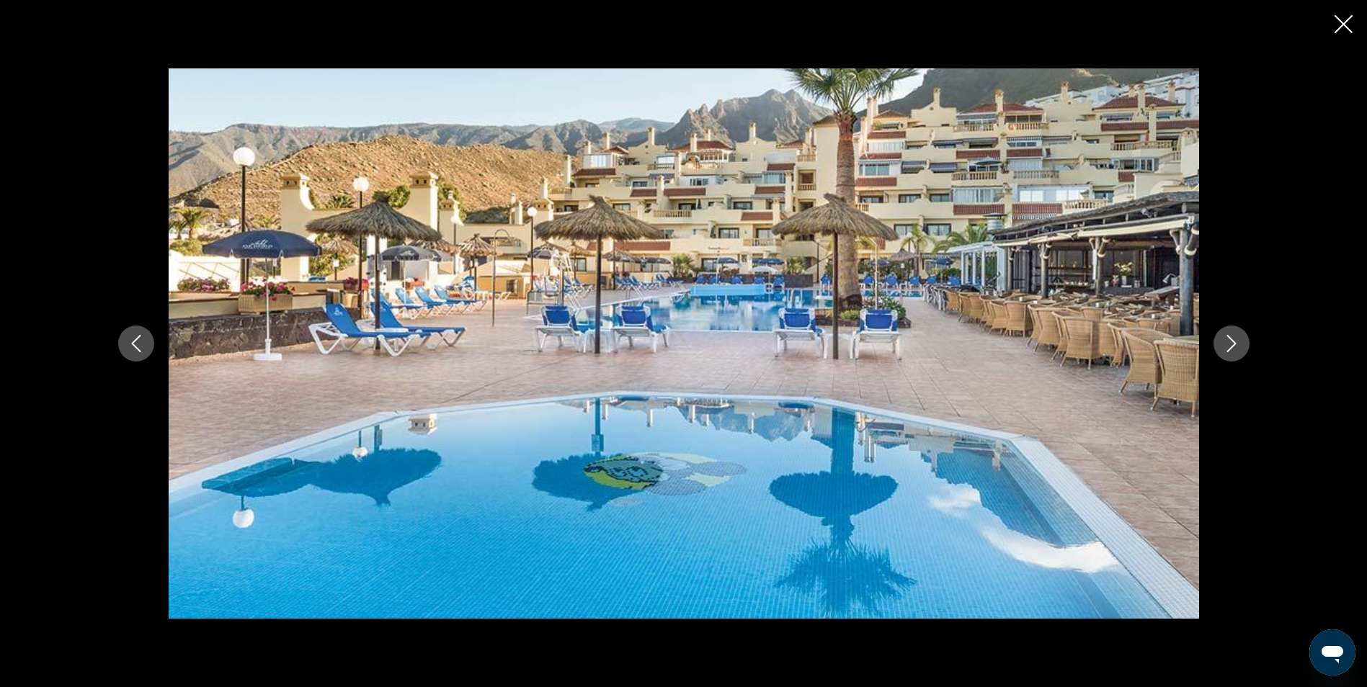
click at [1223, 344] on icon "Siguiente imagen" at bounding box center [1231, 343] width 17 height 17
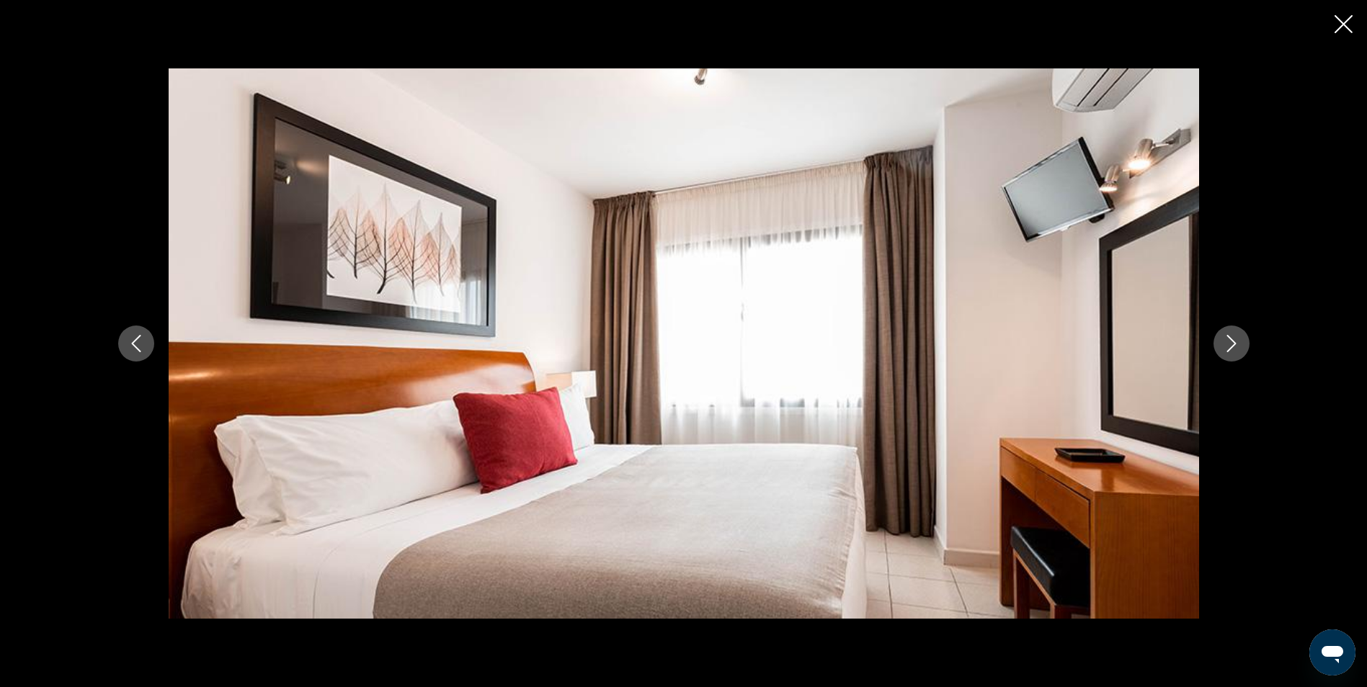
click at [1223, 344] on icon "Siguiente imagen" at bounding box center [1231, 343] width 17 height 17
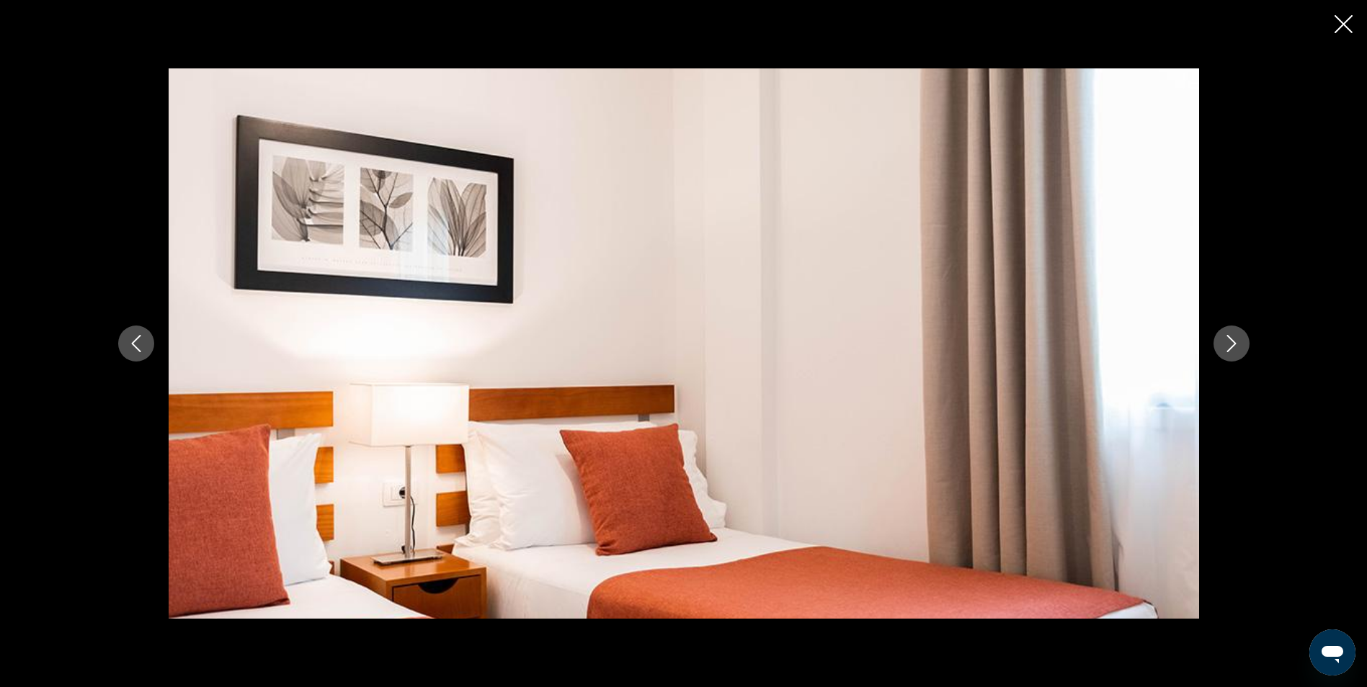
click at [1223, 344] on icon "Siguiente imagen" at bounding box center [1231, 343] width 17 height 17
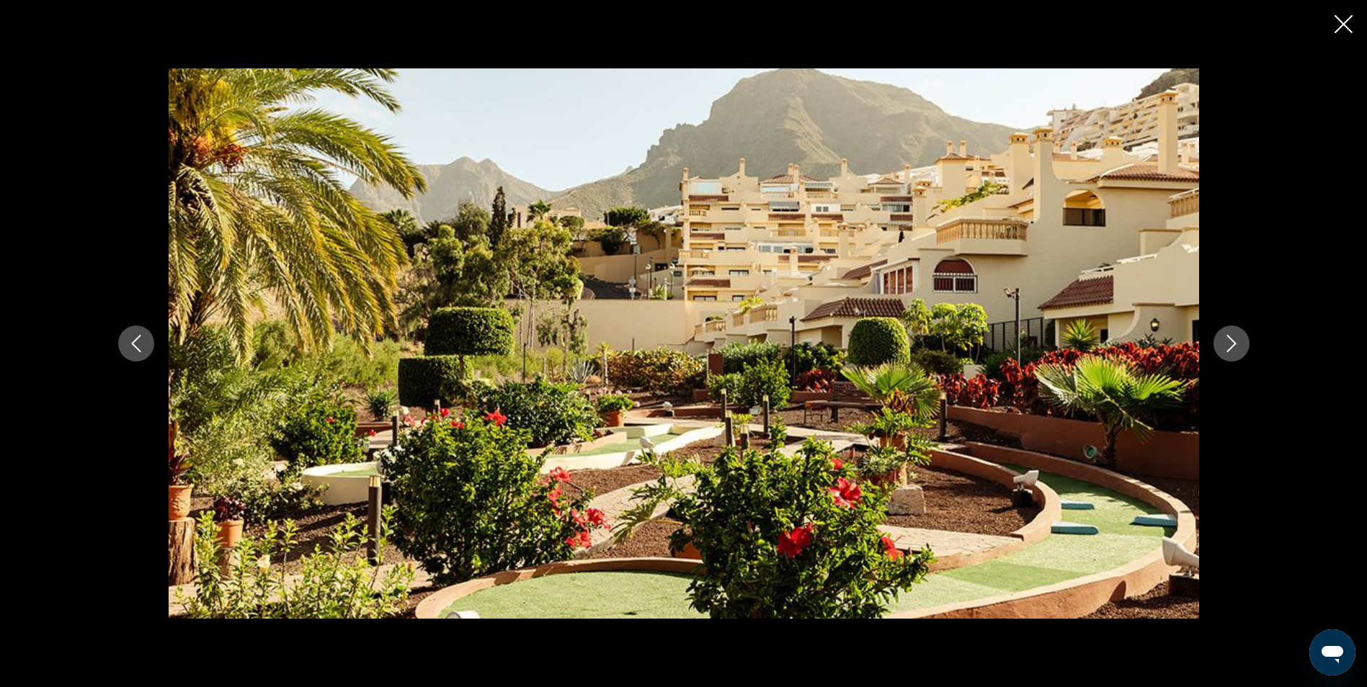
click at [1223, 344] on icon "Siguiente imagen" at bounding box center [1231, 343] width 17 height 17
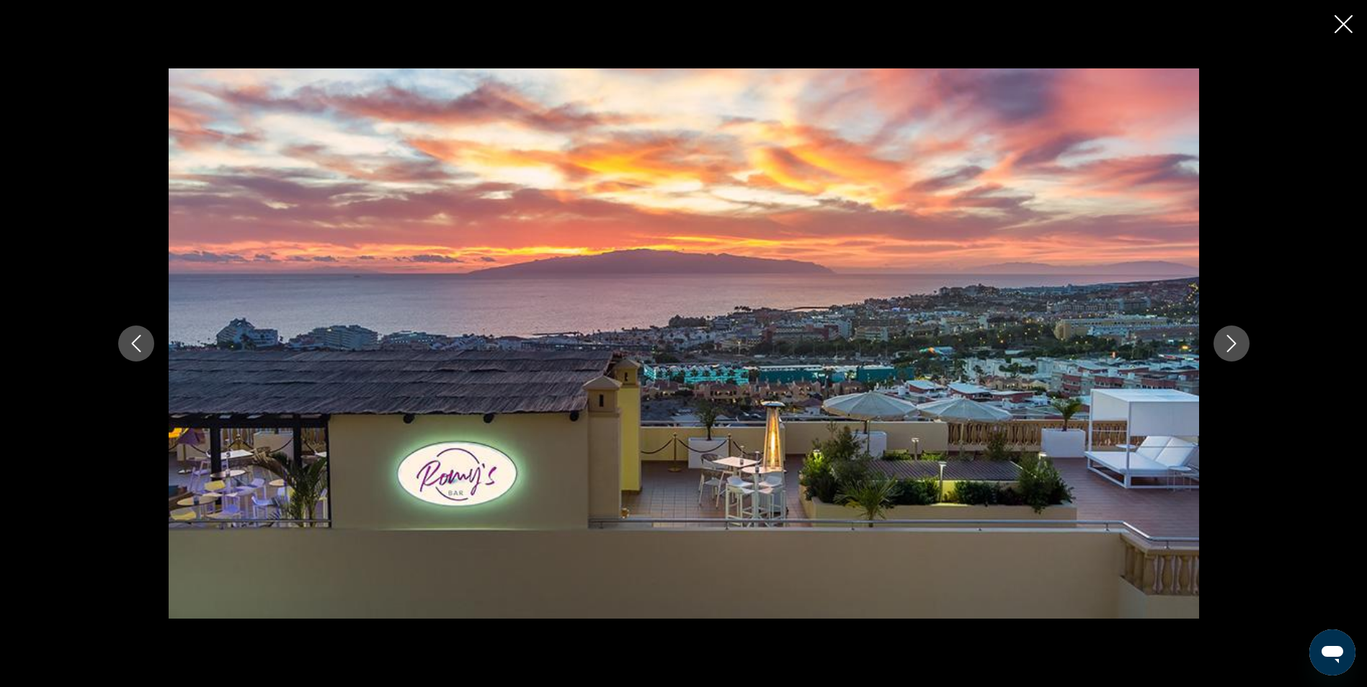
click at [1223, 344] on icon "Siguiente imagen" at bounding box center [1231, 343] width 17 height 17
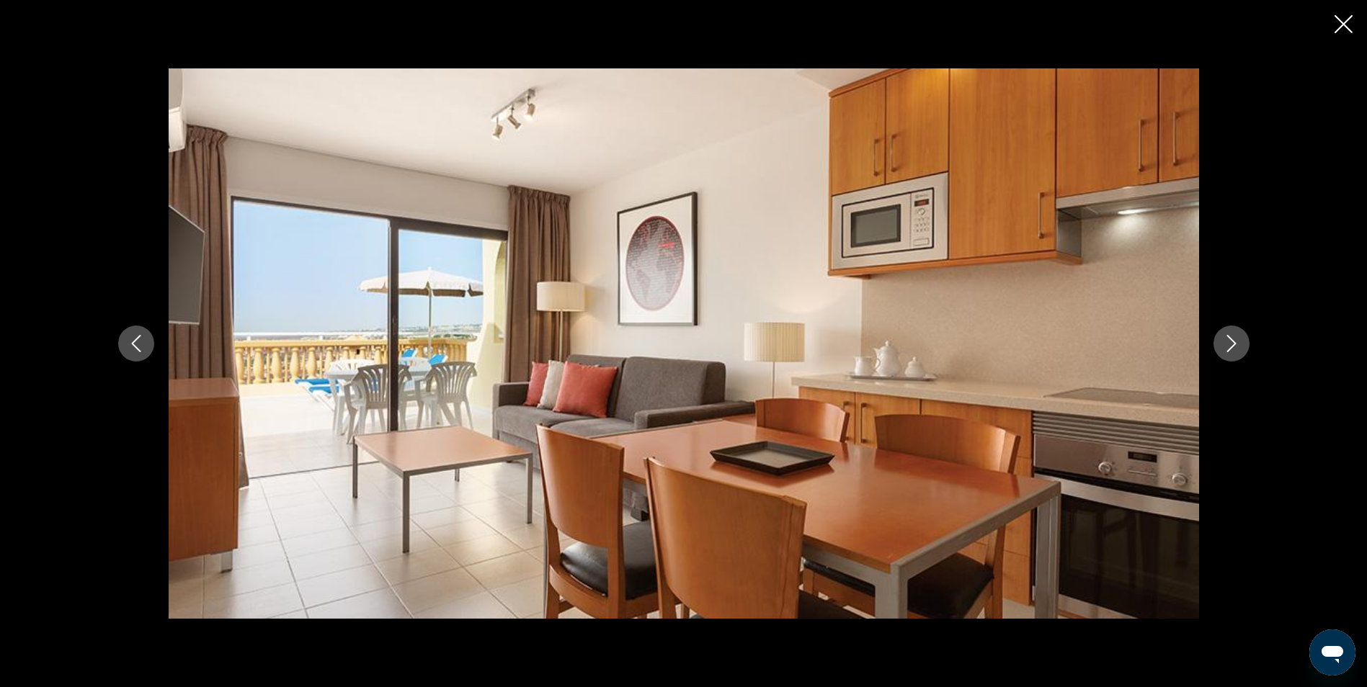
click at [1223, 344] on icon "Siguiente imagen" at bounding box center [1231, 343] width 17 height 17
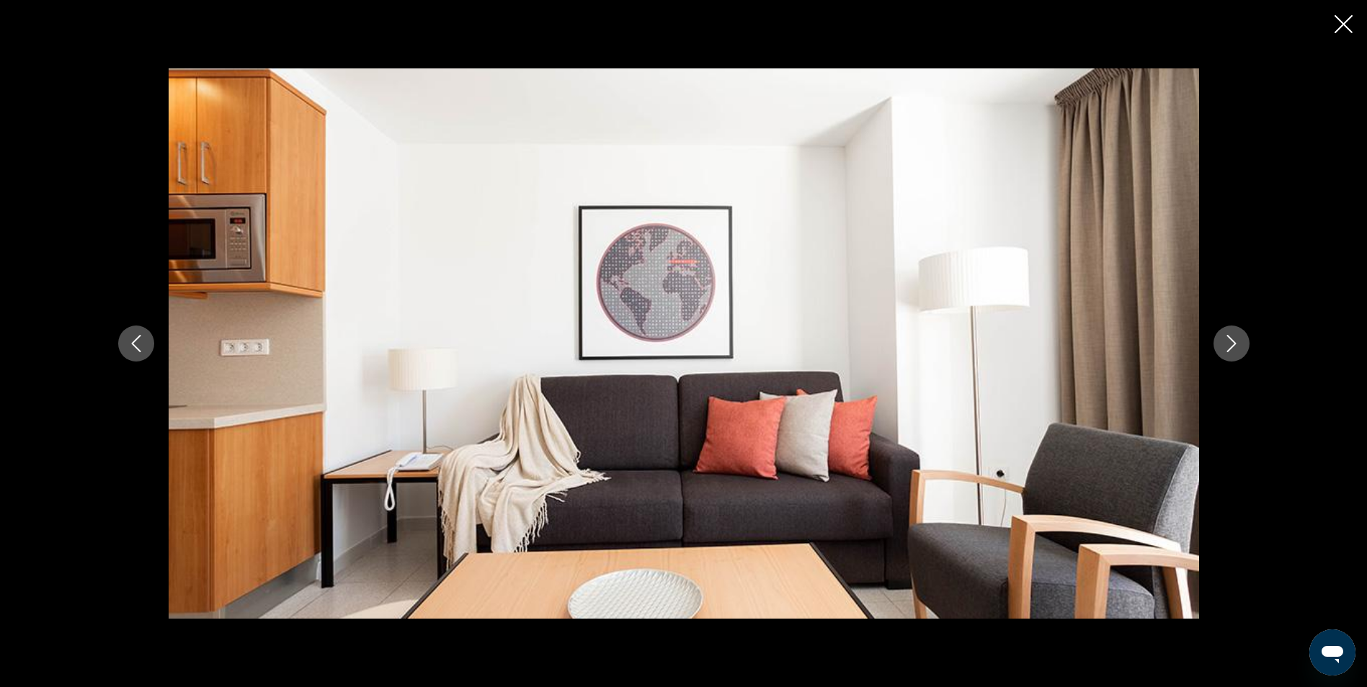
click at [1340, 27] on icon "Cerrar presentación de diapositivas" at bounding box center [1344, 24] width 18 height 18
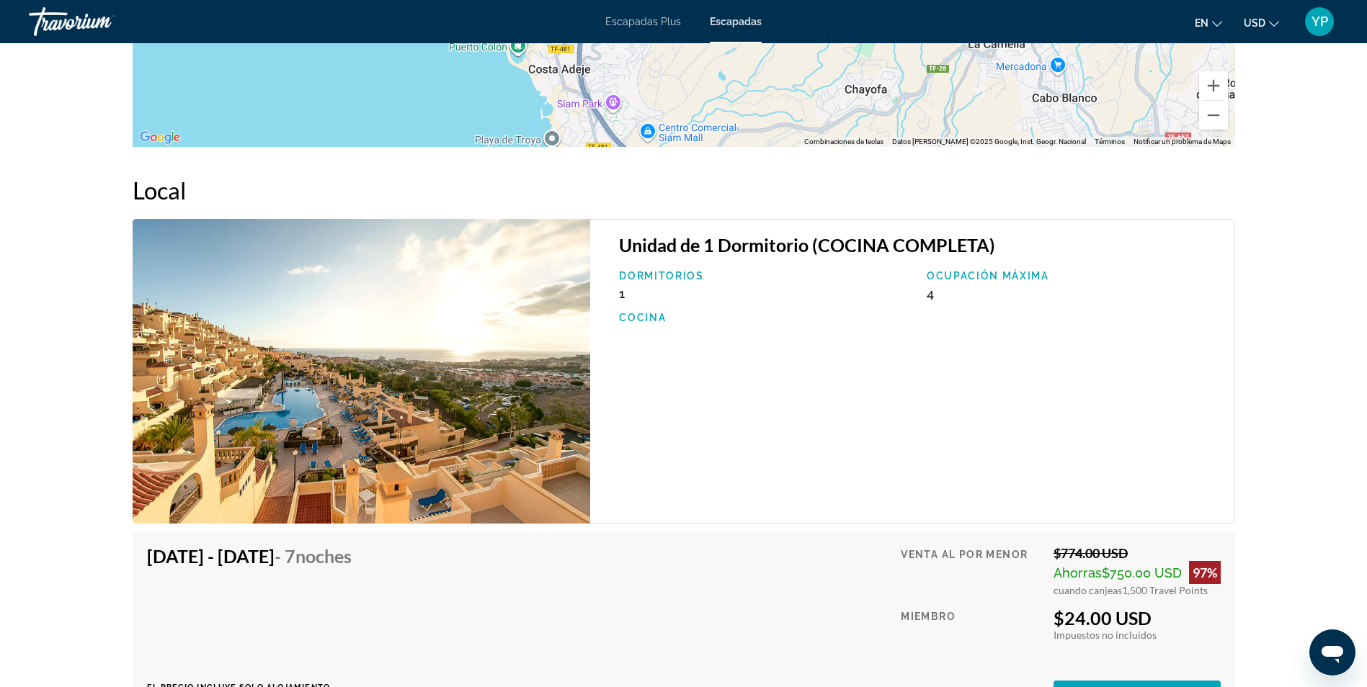
scroll to position [2450, 0]
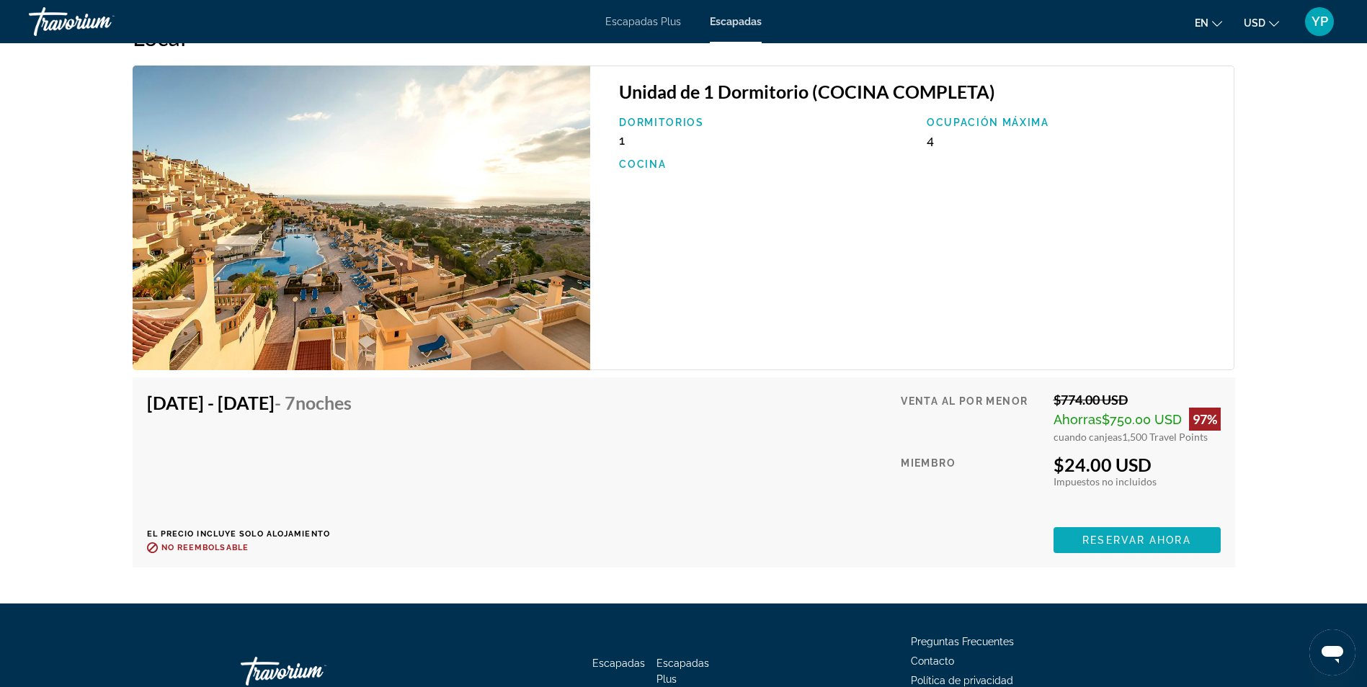
click at [1126, 535] on span "Reservar ahora" at bounding box center [1136, 541] width 108 height 12
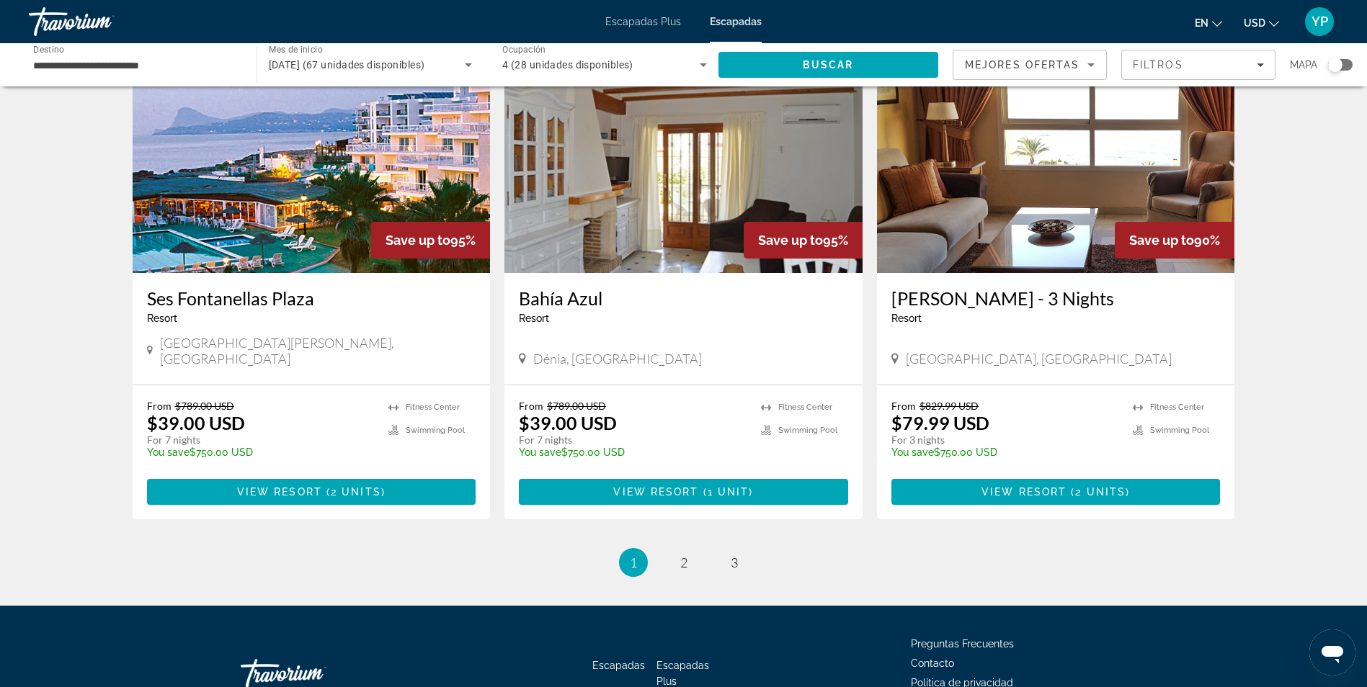
scroll to position [1644, 0]
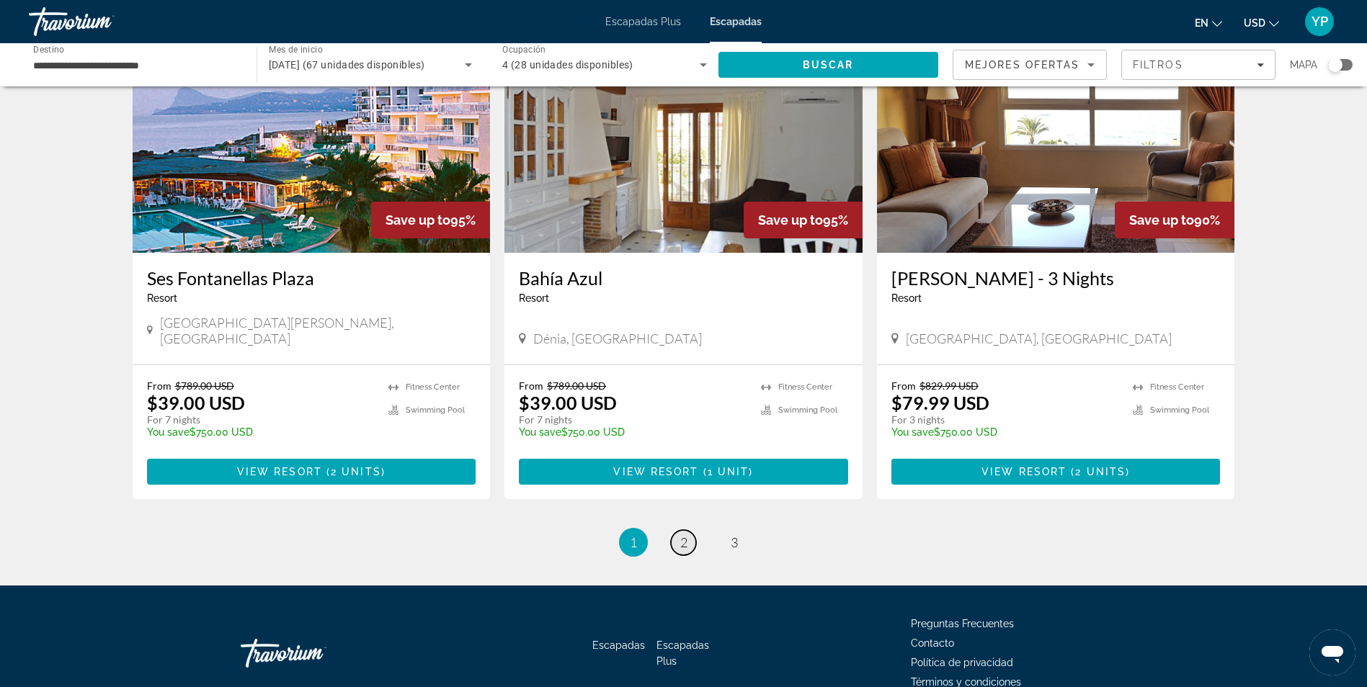
click at [684, 535] on span "2" at bounding box center [683, 543] width 7 height 16
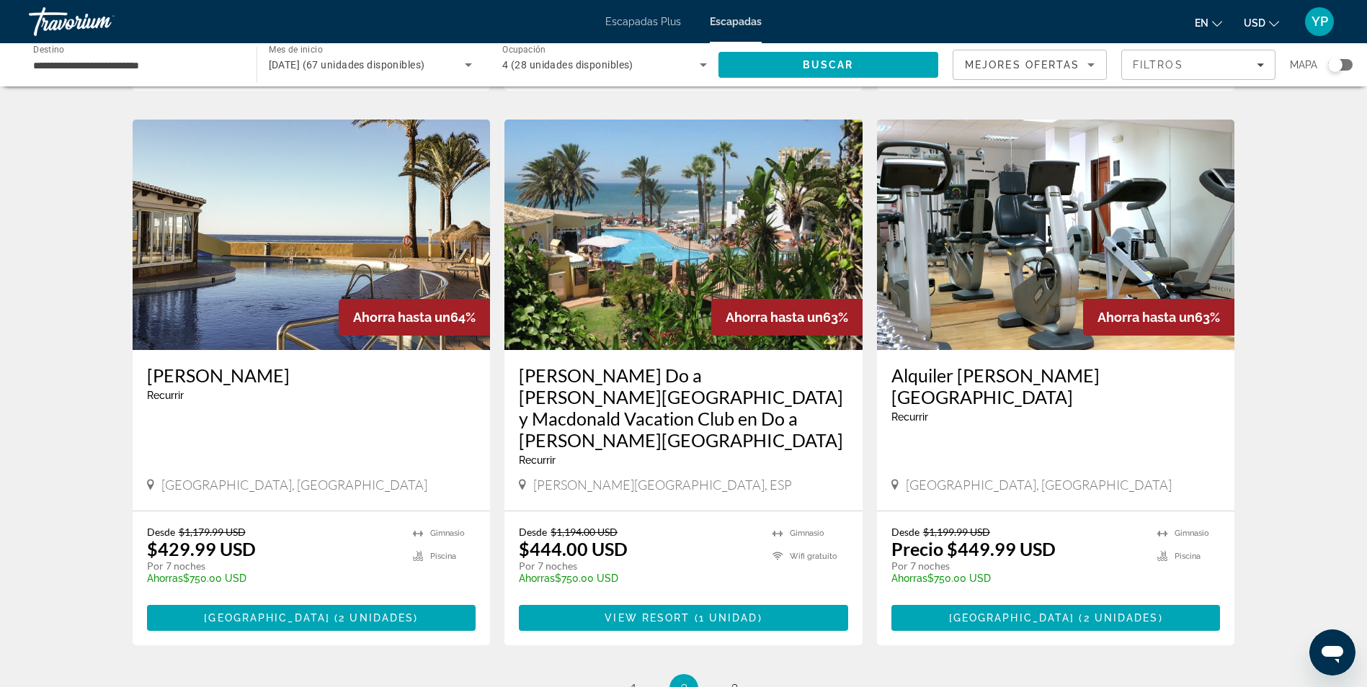
scroll to position [1585, 0]
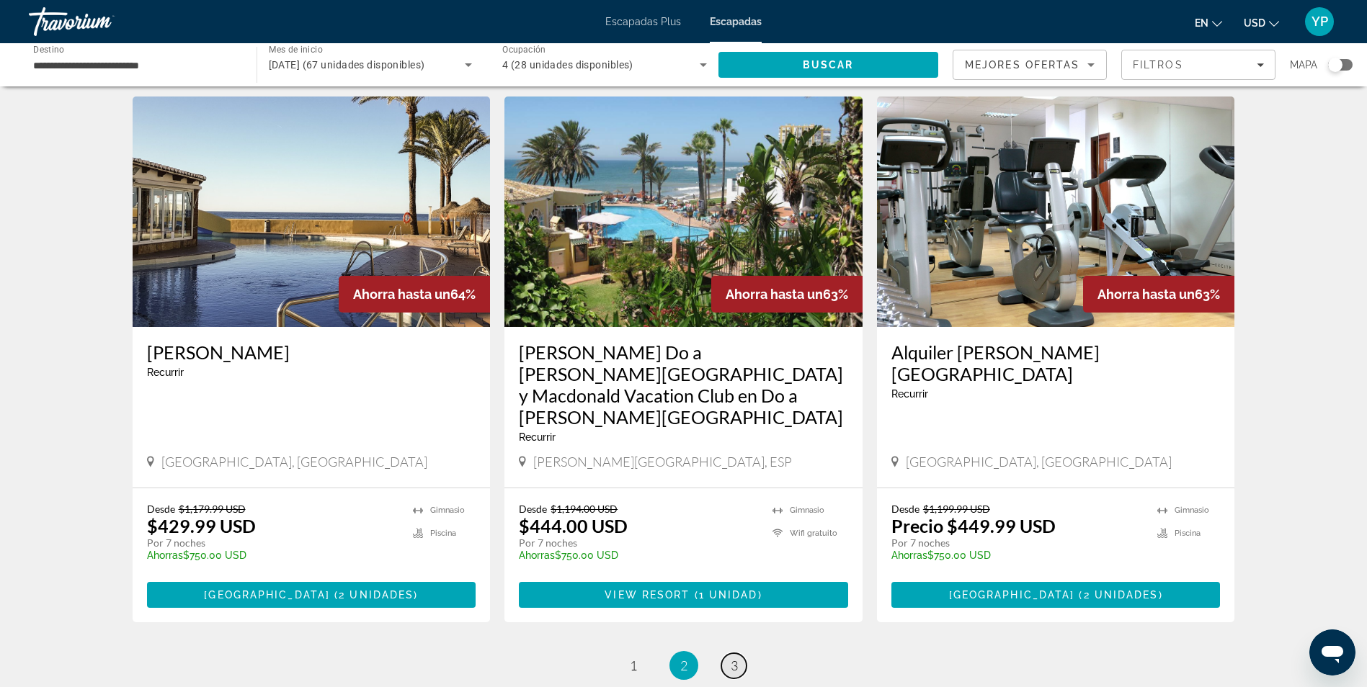
click at [741, 654] on link "página 3" at bounding box center [733, 666] width 25 height 25
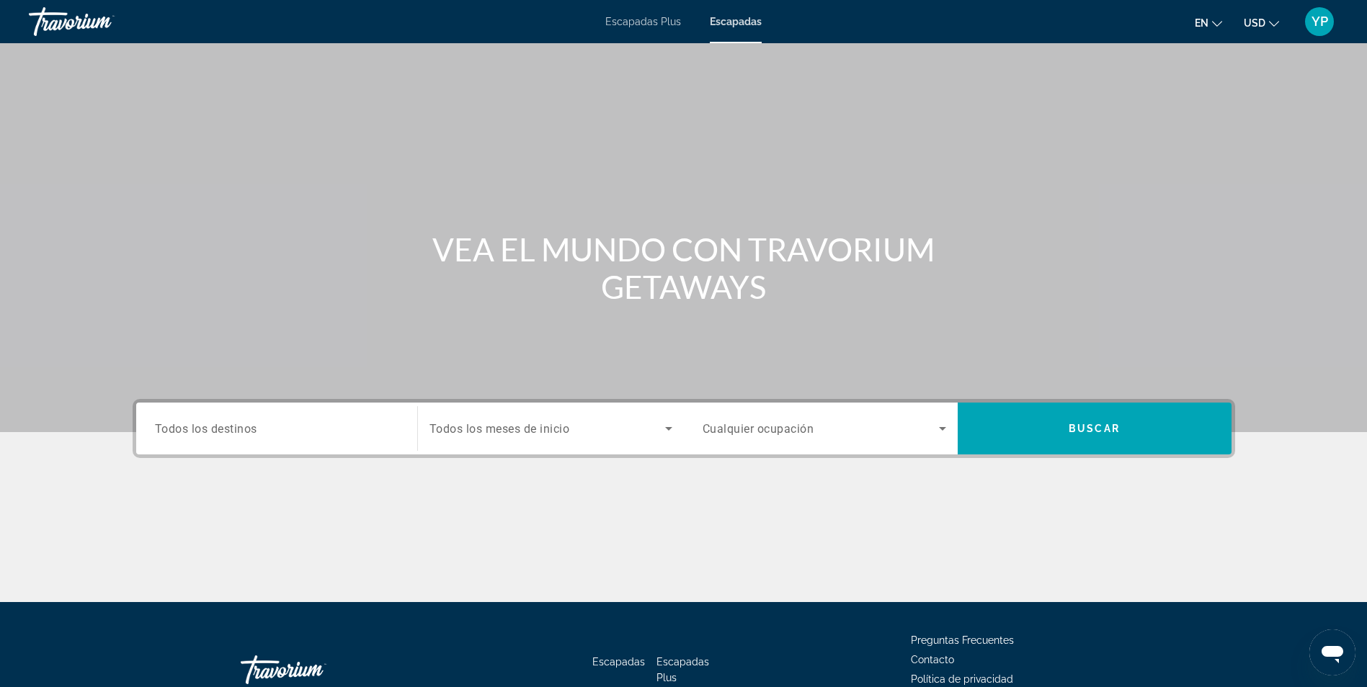
click at [292, 440] on div "Widget de búsqueda" at bounding box center [277, 429] width 244 height 41
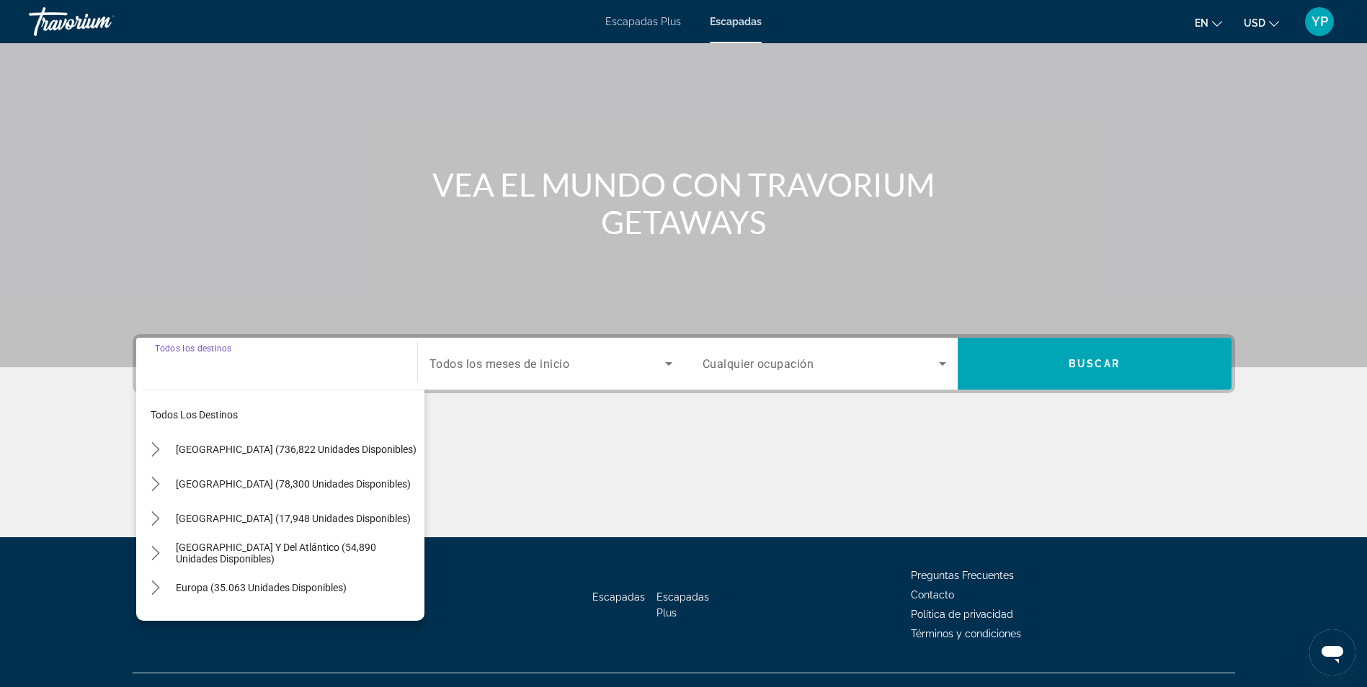
scroll to position [92, 0]
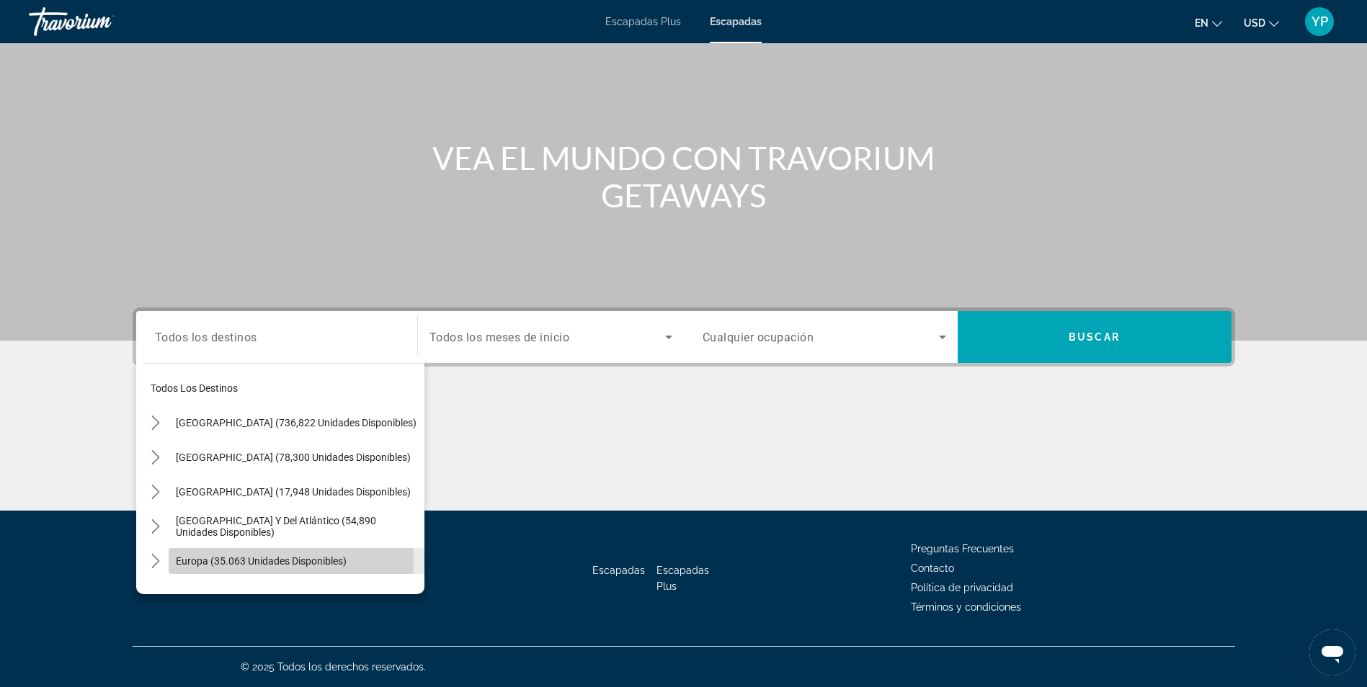
click at [202, 558] on span "Europa (35.063 unidades disponibles)" at bounding box center [261, 562] width 171 height 12
type input "**********"
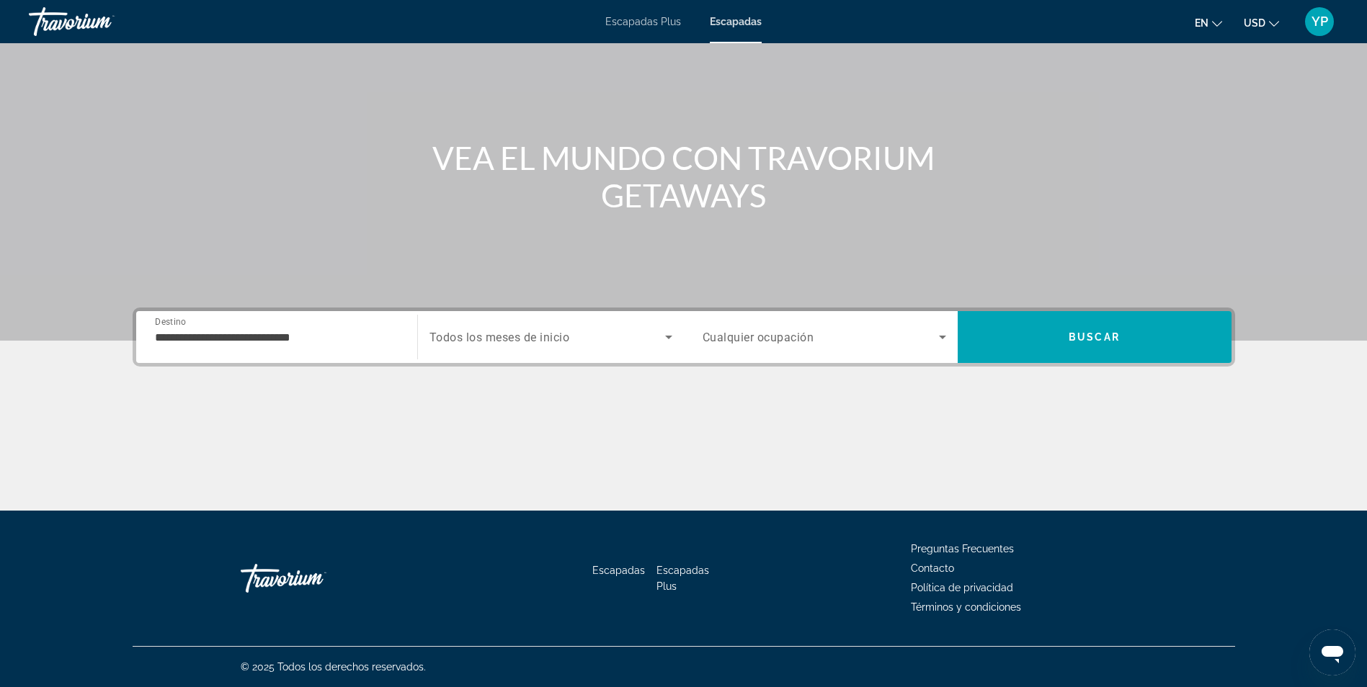
click at [473, 335] on span "Todos los meses de inicio" at bounding box center [499, 338] width 141 height 14
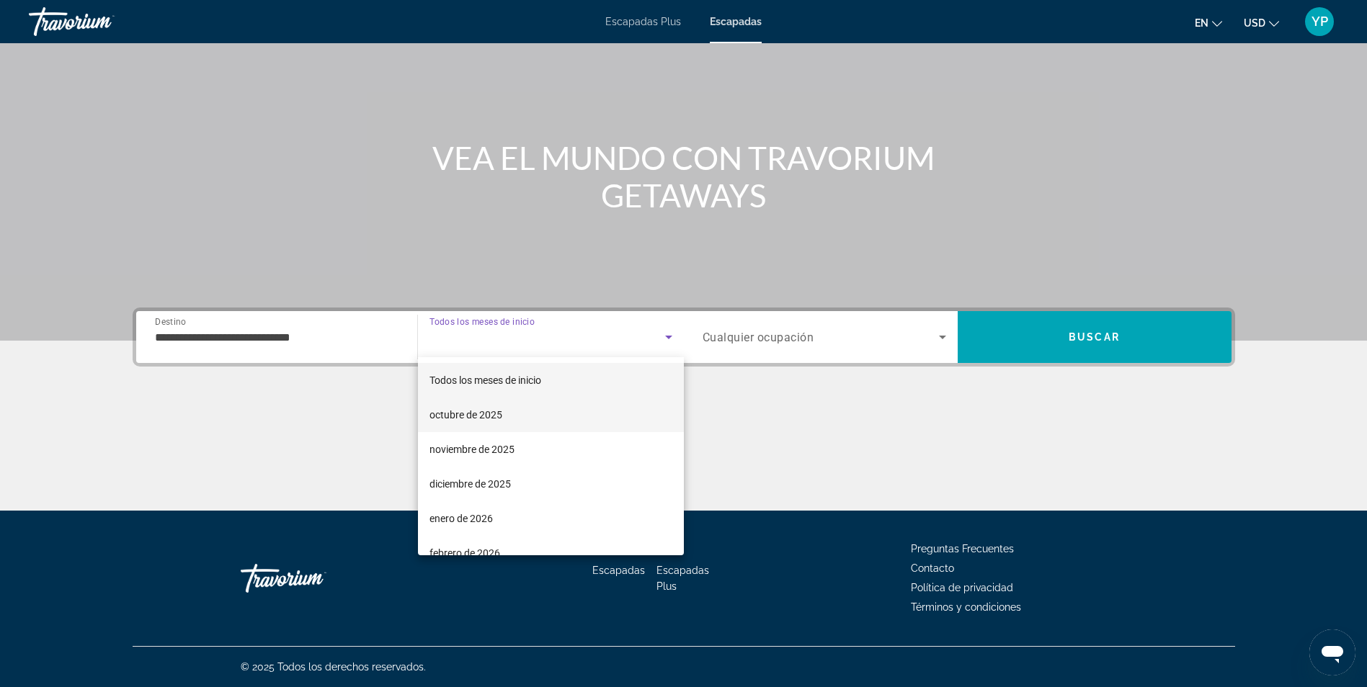
click at [483, 420] on font "octubre de 2025" at bounding box center [465, 415] width 73 height 12
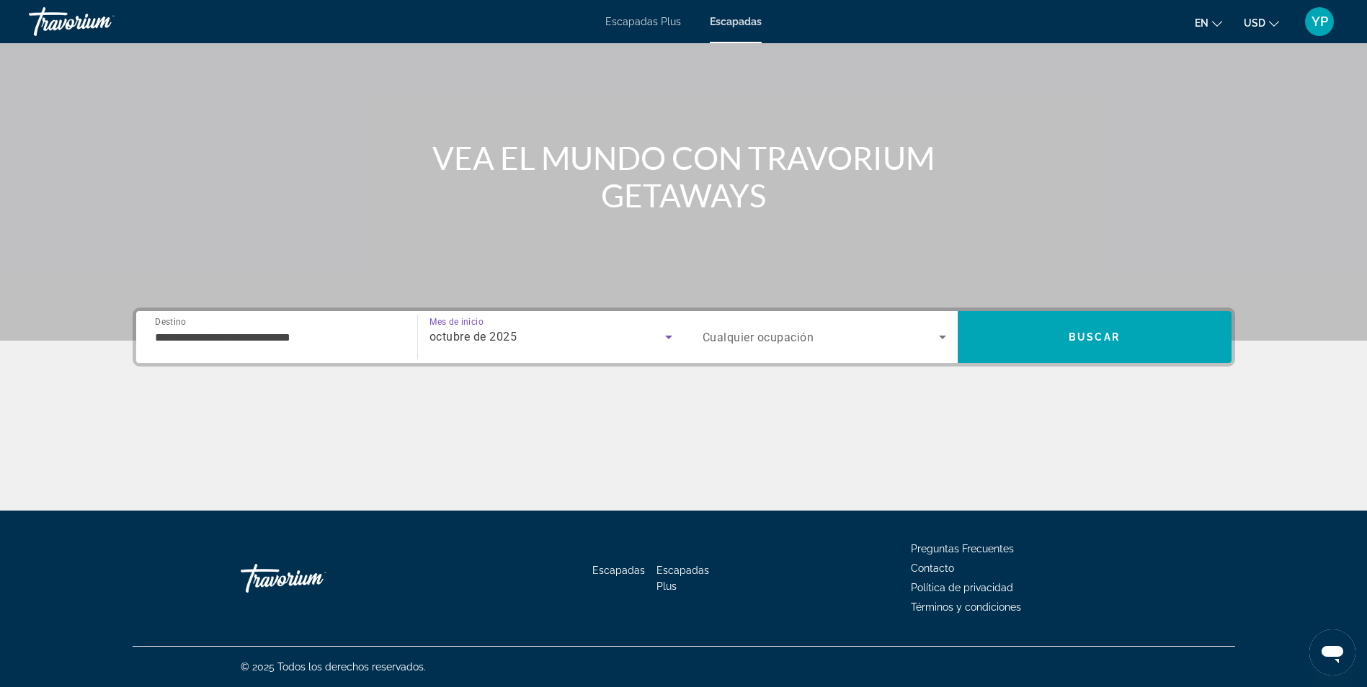
click at [731, 347] on div "Widget de búsqueda" at bounding box center [825, 337] width 244 height 40
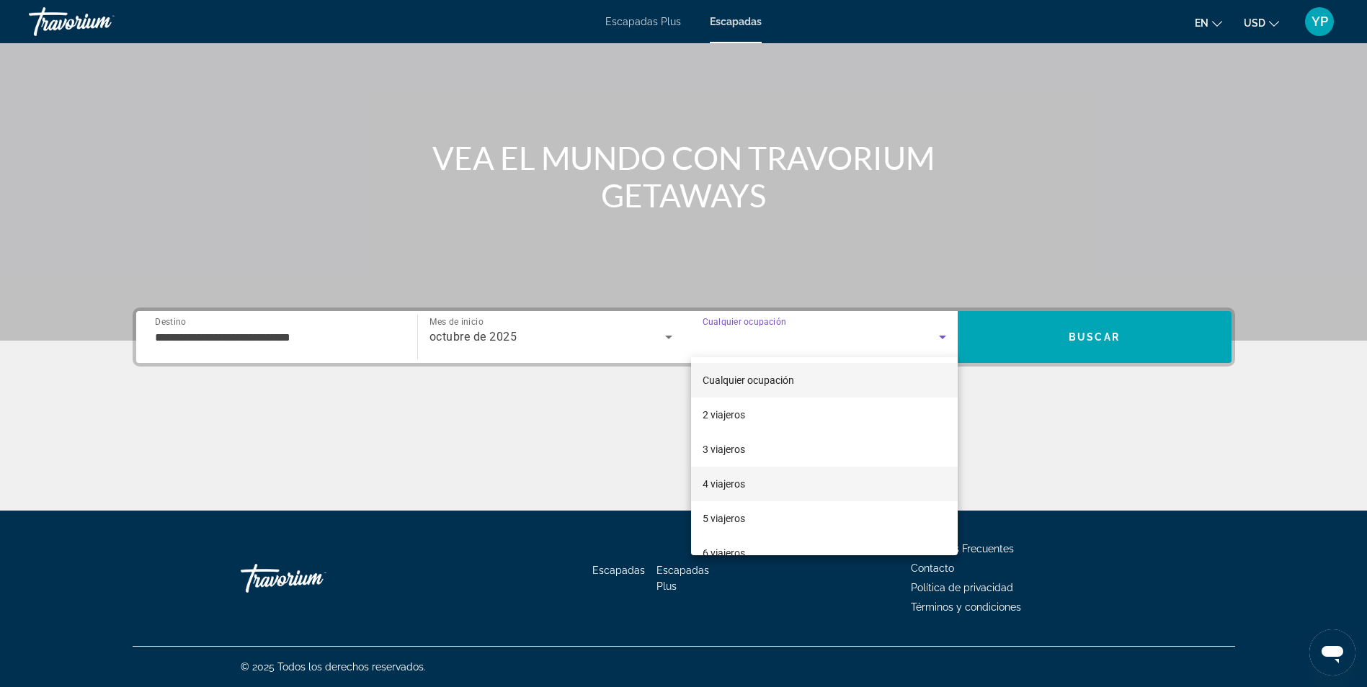
click at [765, 484] on mat-option "4 viajeros" at bounding box center [824, 484] width 267 height 35
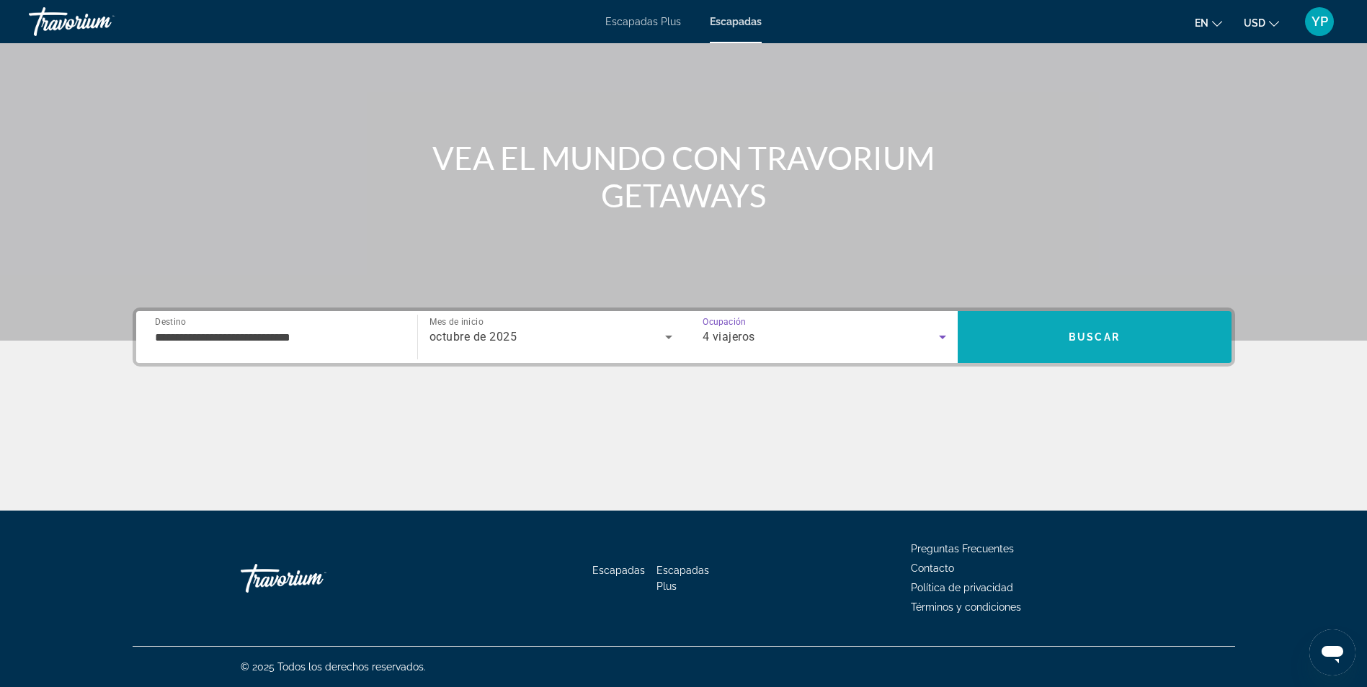
click at [1011, 337] on span "Buscar" at bounding box center [1095, 337] width 274 height 35
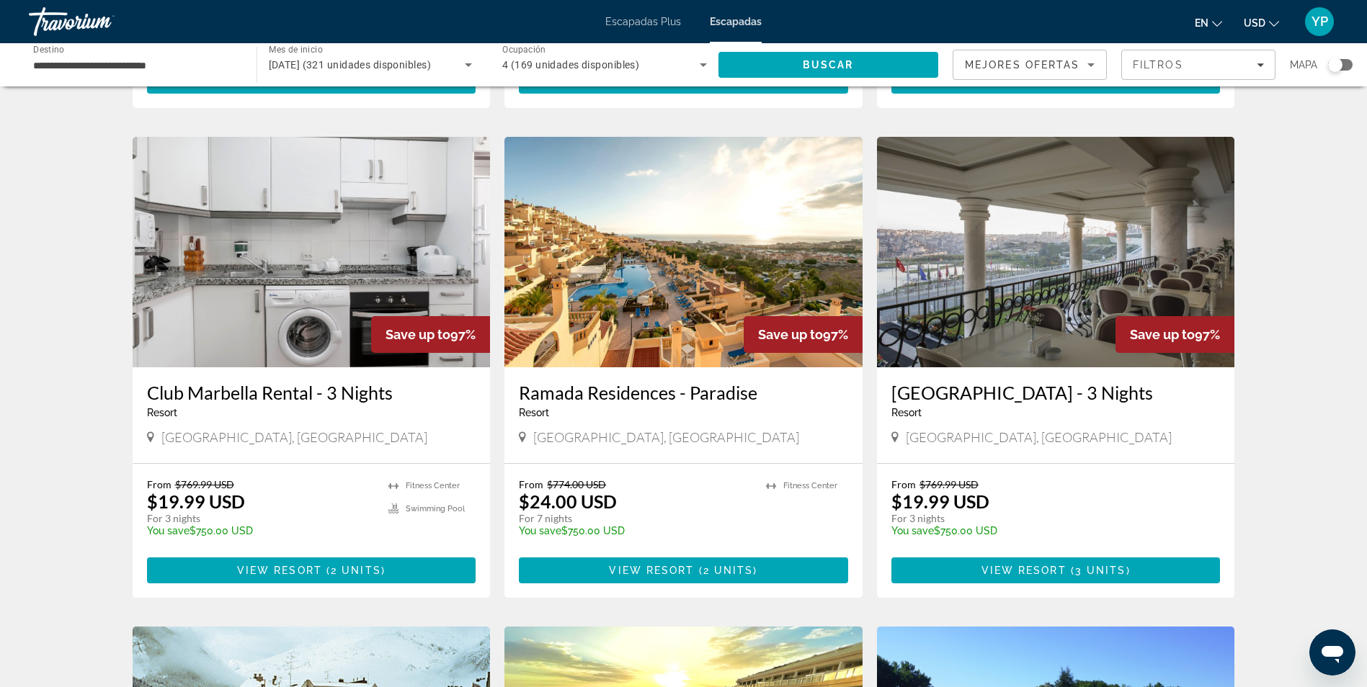
scroll to position [504, 0]
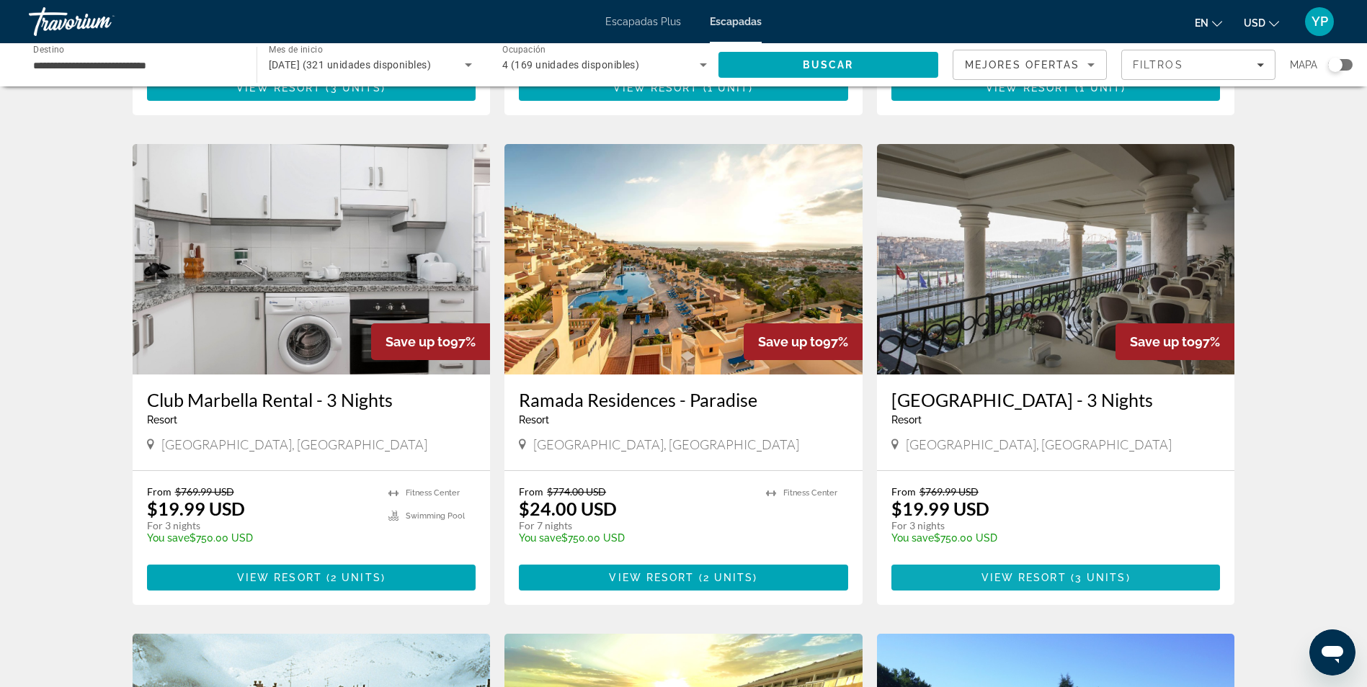
click at [1051, 572] on span "View Resort" at bounding box center [1023, 578] width 85 height 12
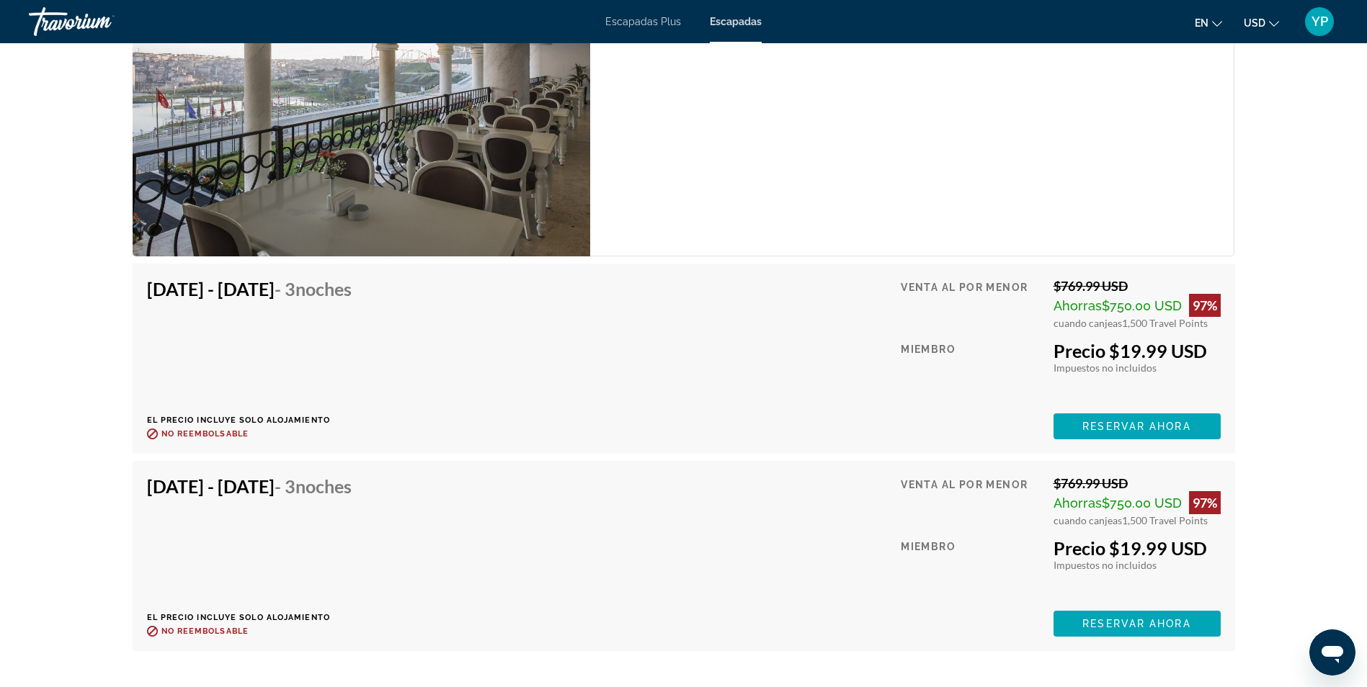
scroll to position [2306, 0]
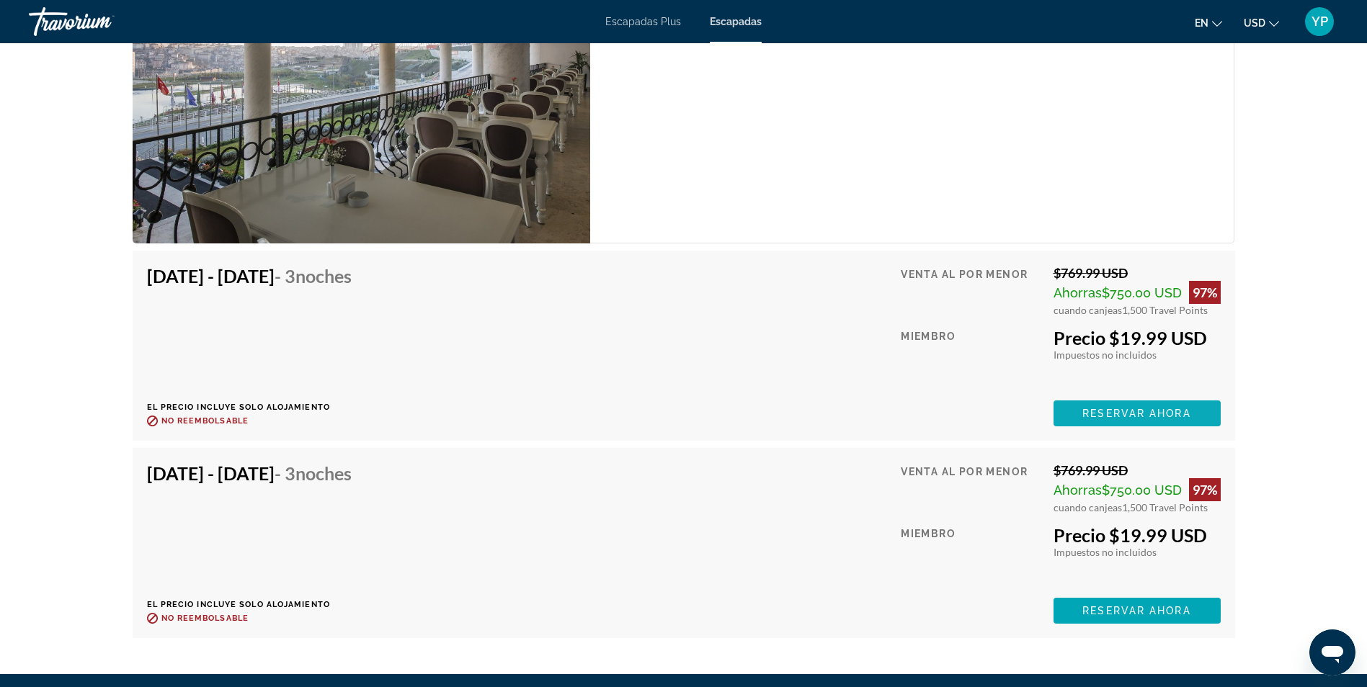
click at [1151, 416] on span "Reservar ahora" at bounding box center [1136, 414] width 108 height 12
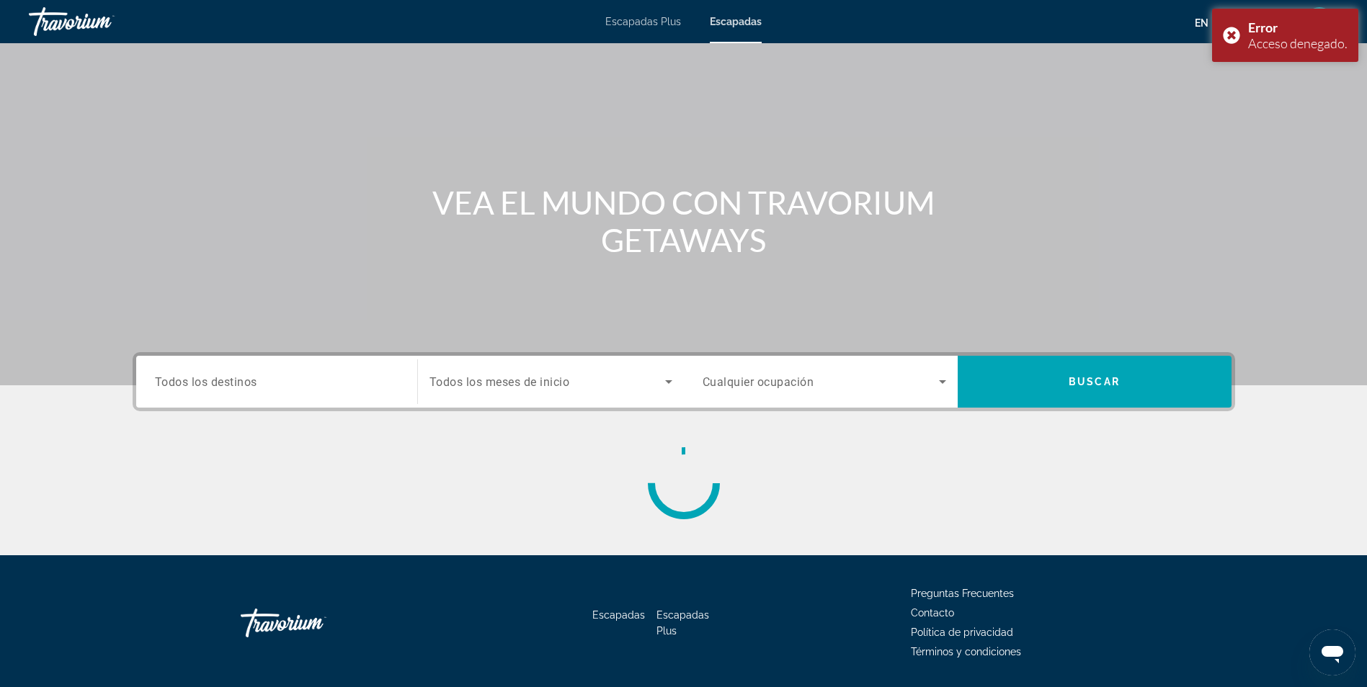
scroll to position [92, 0]
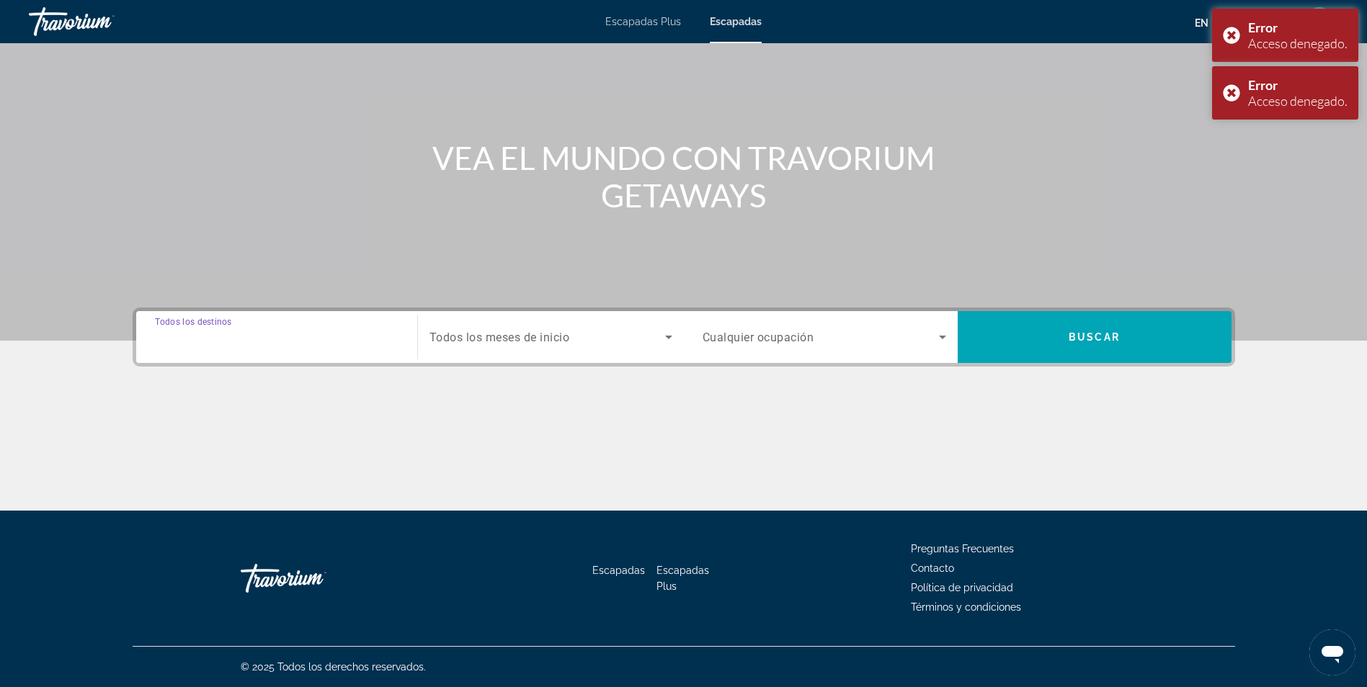
click at [322, 330] on input "Destination Todos los destinos" at bounding box center [277, 337] width 244 height 17
click at [194, 342] on input "Destination Todos los destinos" at bounding box center [277, 337] width 244 height 17
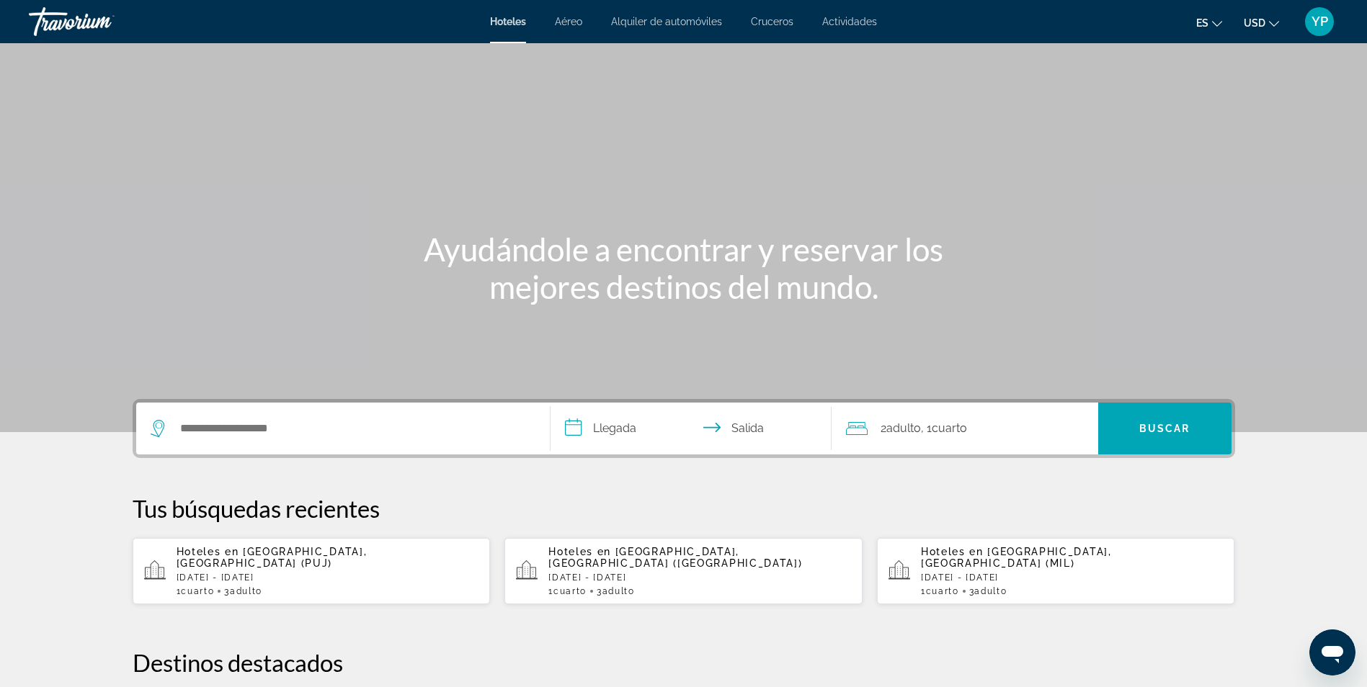
click at [558, 21] on span "Aéreo" at bounding box center [568, 22] width 27 height 12
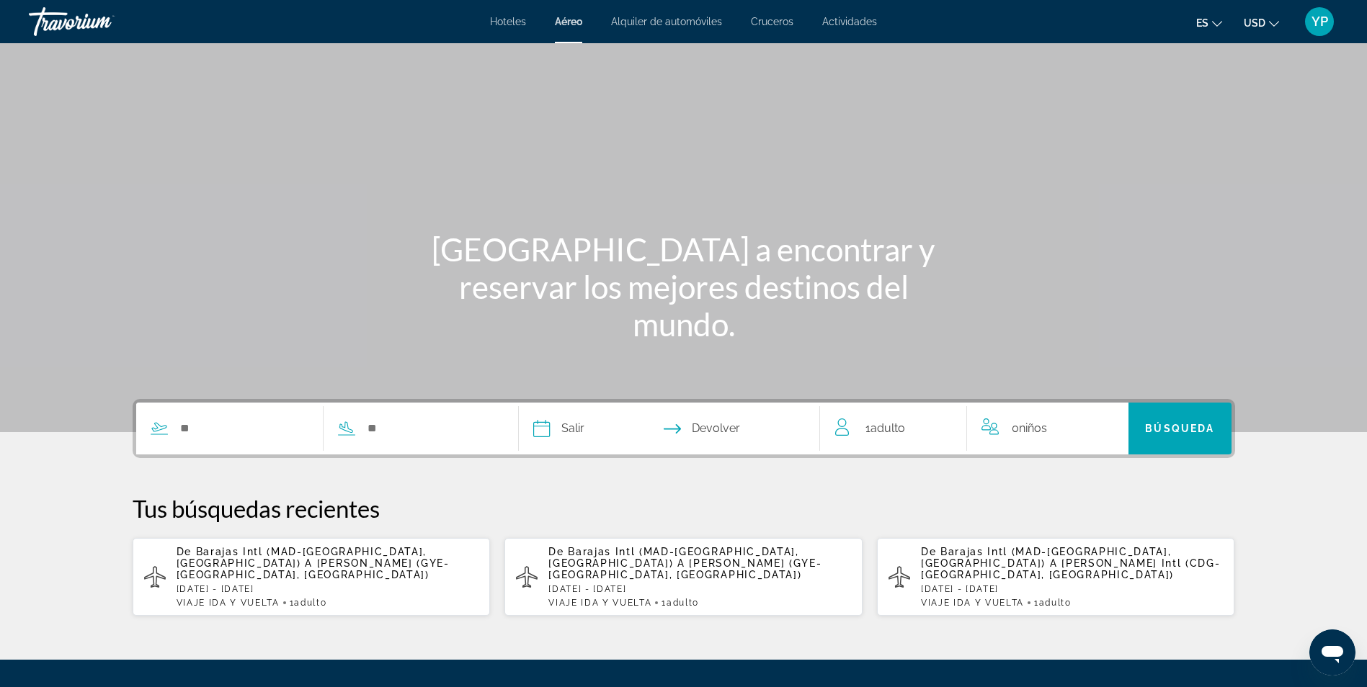
click at [643, 21] on span "Alquiler de automóviles" at bounding box center [666, 22] width 111 height 12
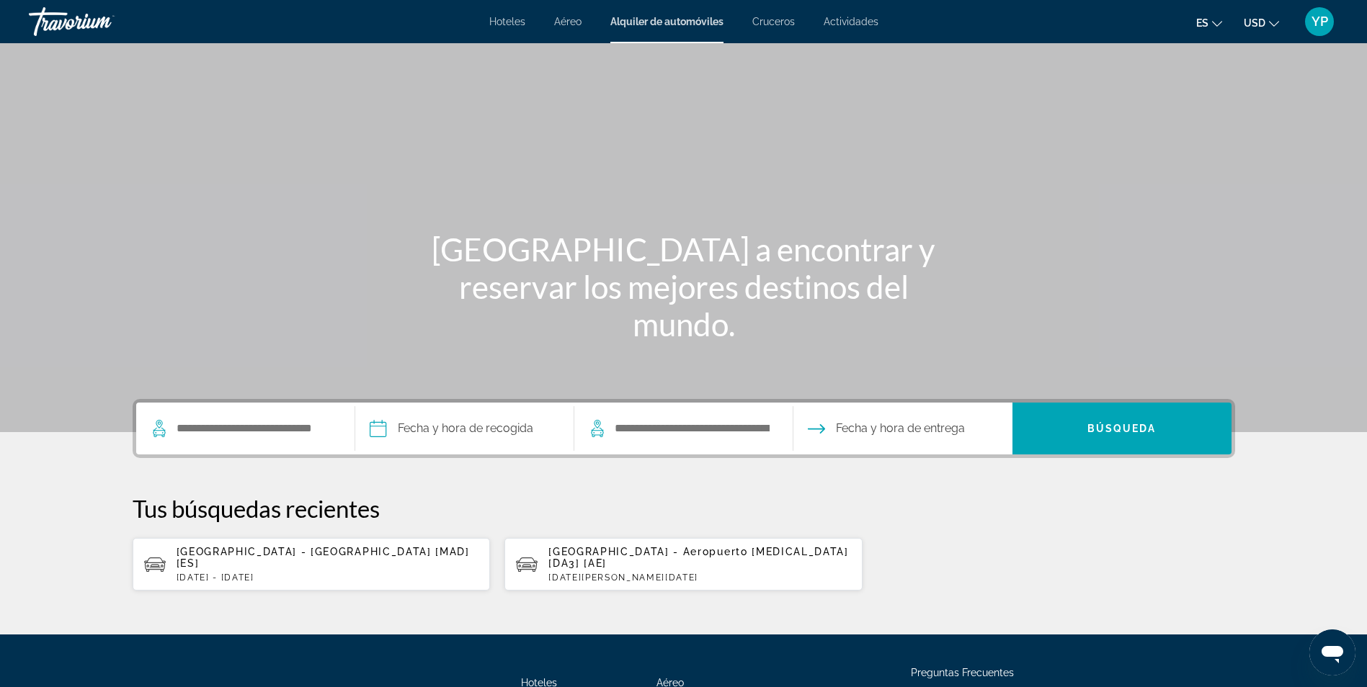
click at [780, 19] on span "Cruceros" at bounding box center [773, 22] width 43 height 12
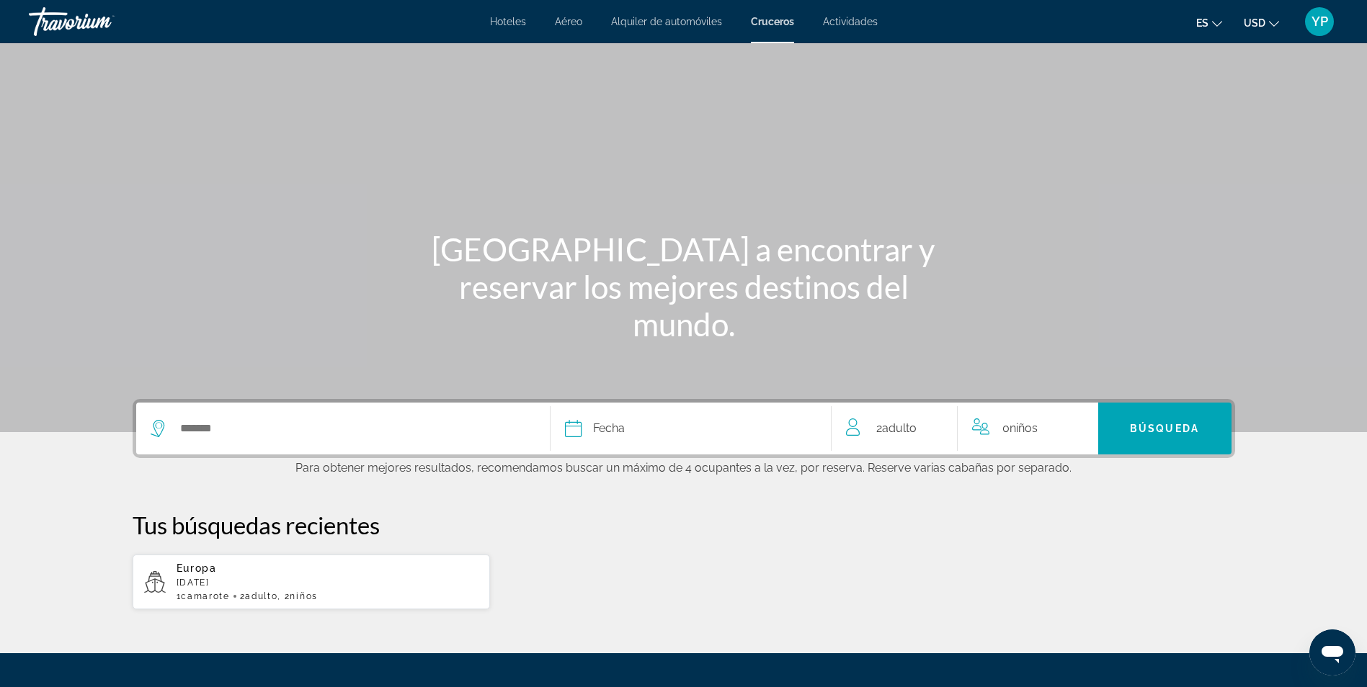
click at [852, 26] on span "Actividades" at bounding box center [850, 22] width 55 height 12
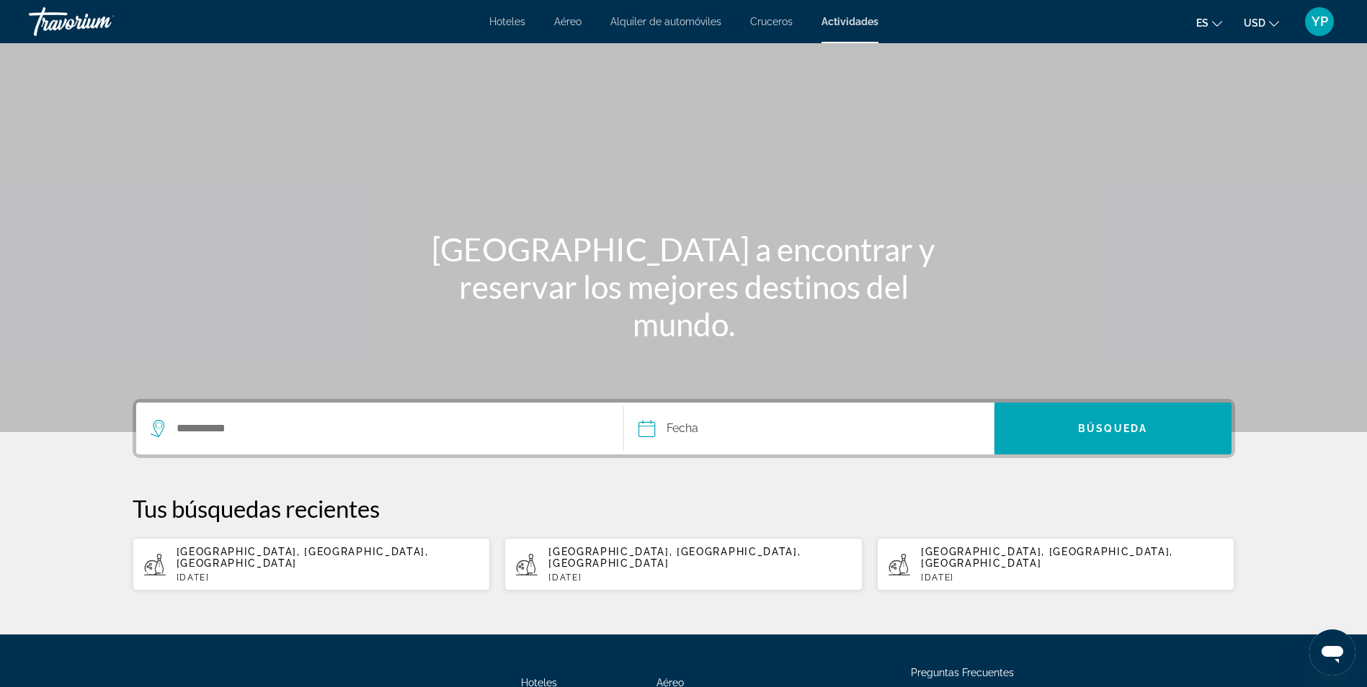
click at [522, 27] on div "Hoteles Aéreo Alquiler de automóviles Cruceros Actividades Hoteles Aéreo Alquil…" at bounding box center [683, 21] width 1367 height 37
click at [509, 19] on span "Hoteles" at bounding box center [507, 22] width 36 height 12
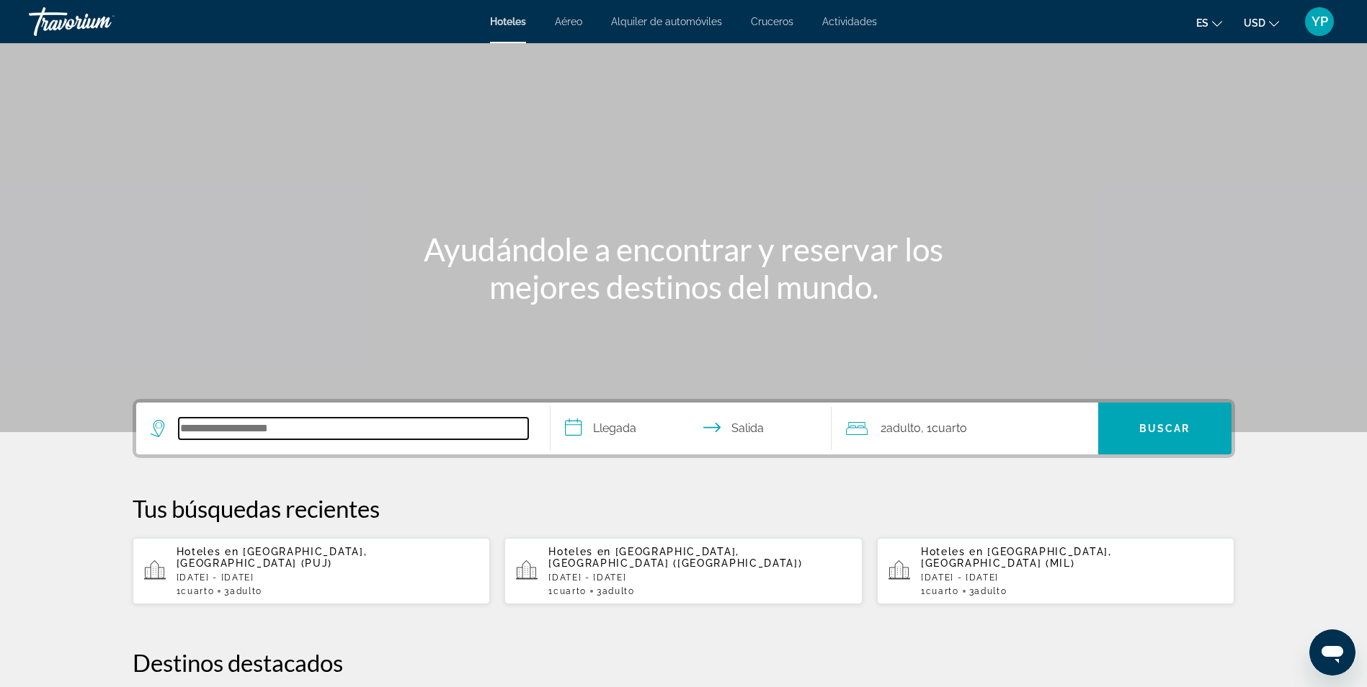
click at [264, 432] on input "Buscar destino de hotel" at bounding box center [353, 429] width 349 height 22
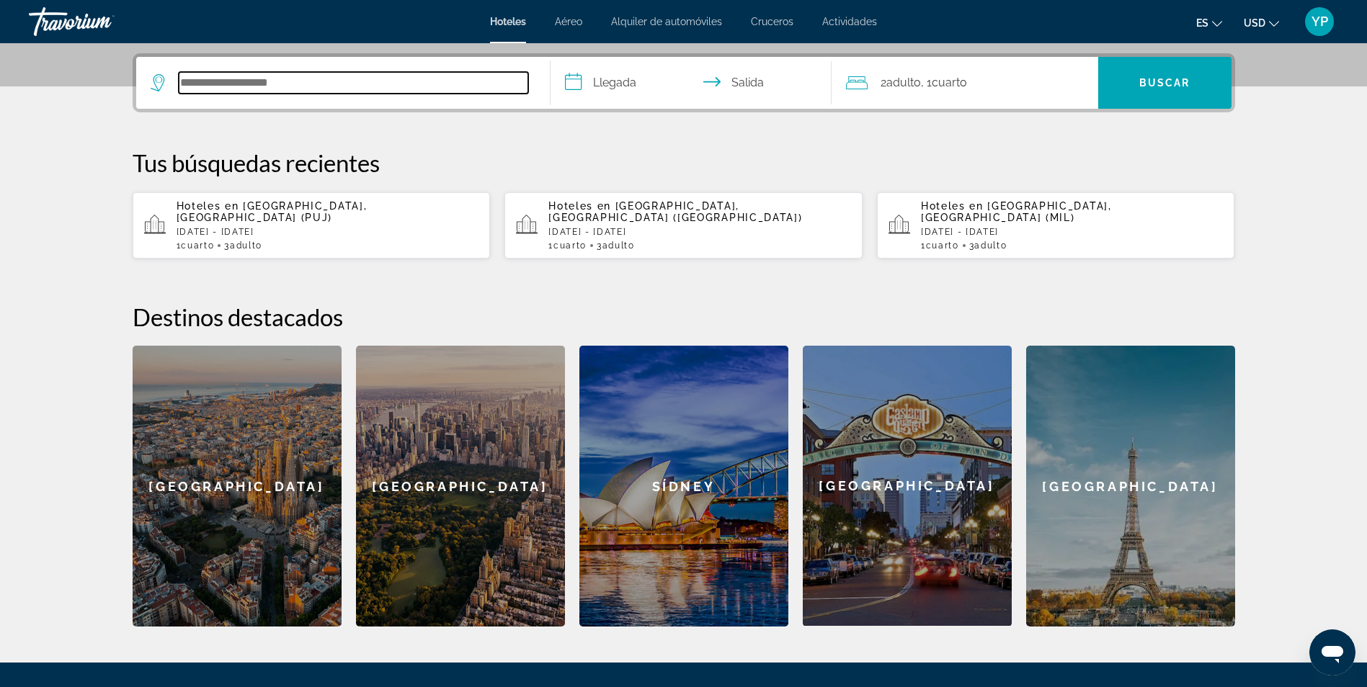
scroll to position [352, 0]
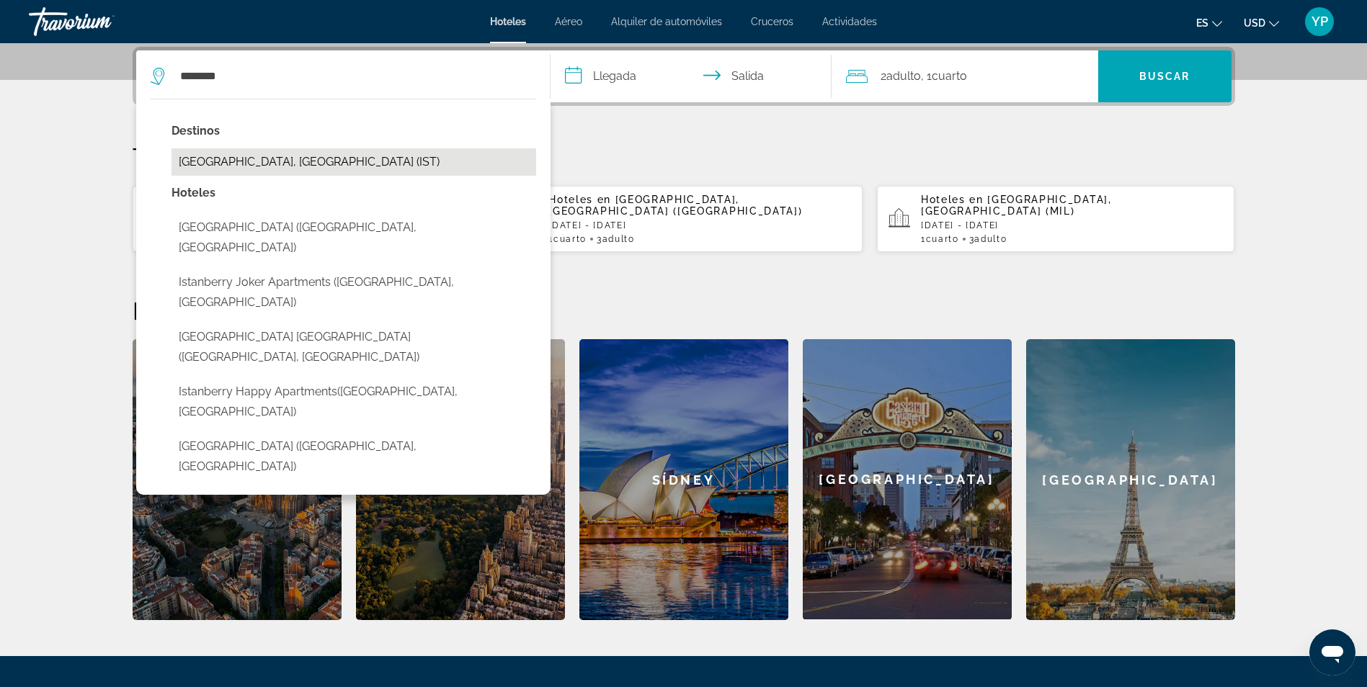
click at [270, 160] on button "Estambul, Turquía (IST)" at bounding box center [354, 161] width 365 height 27
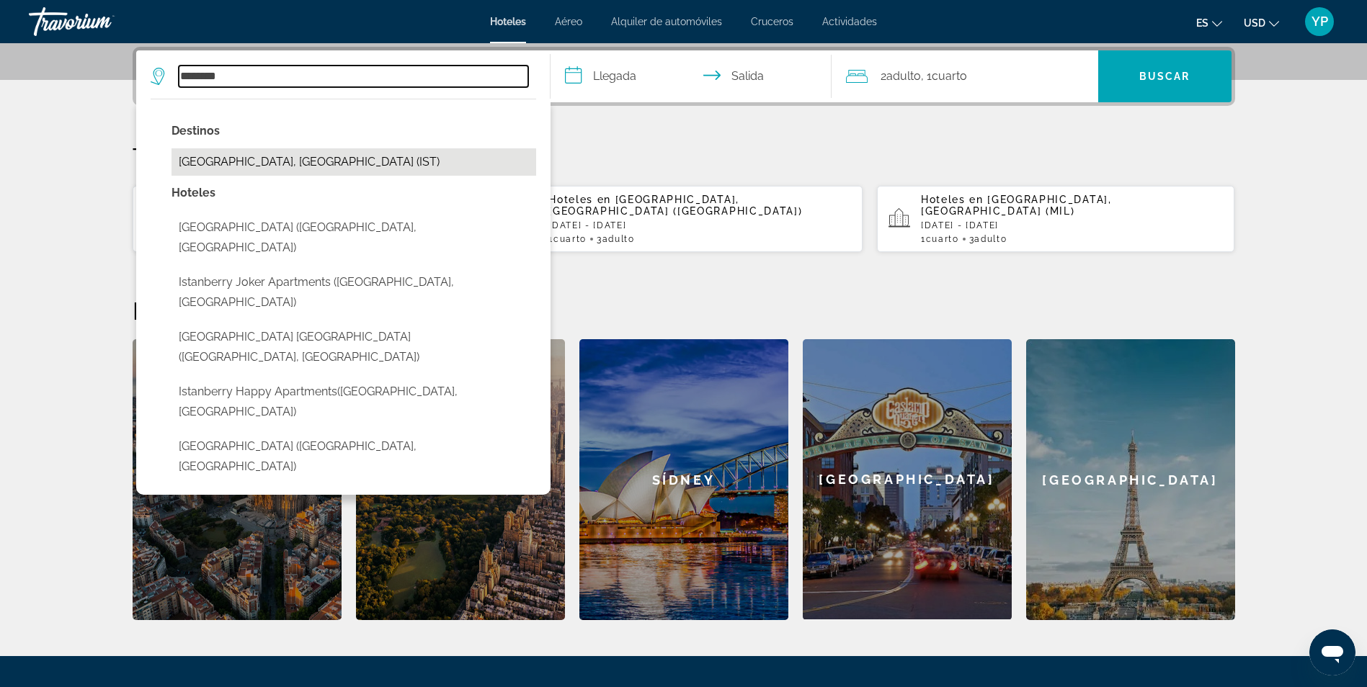
type input "**********"
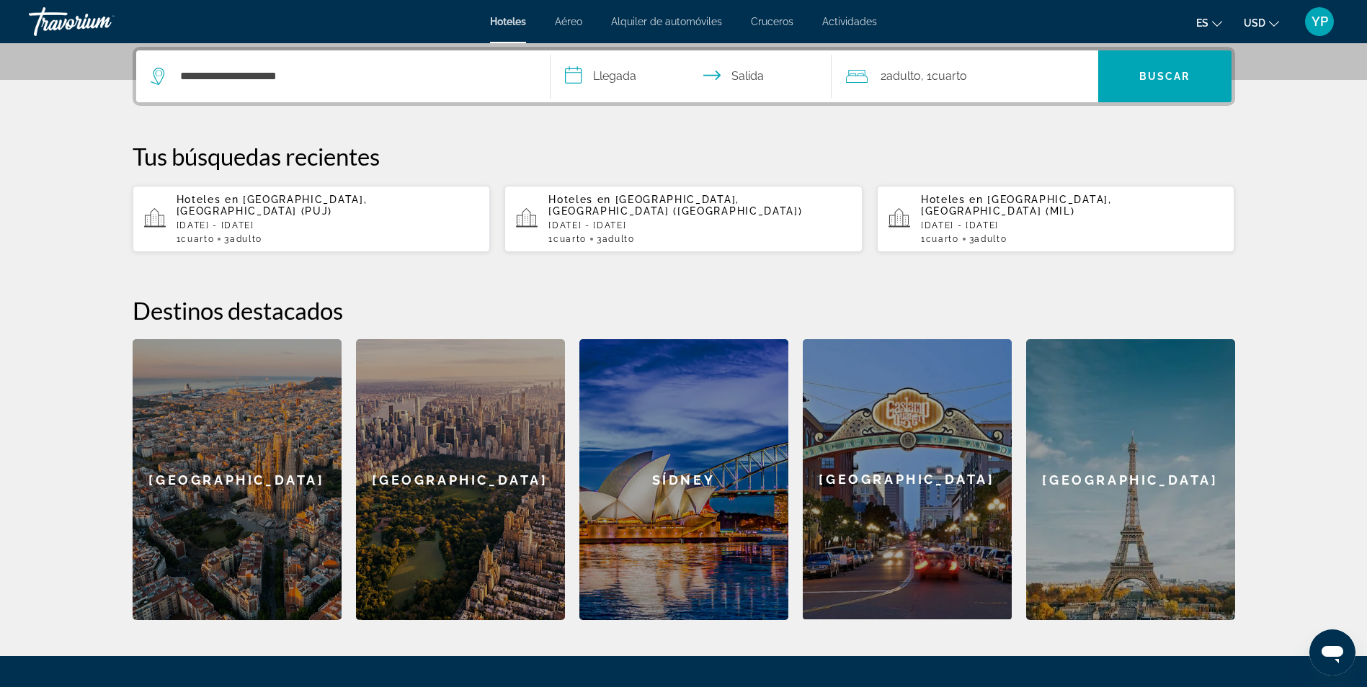
click at [618, 73] on input "**********" at bounding box center [694, 78] width 287 height 56
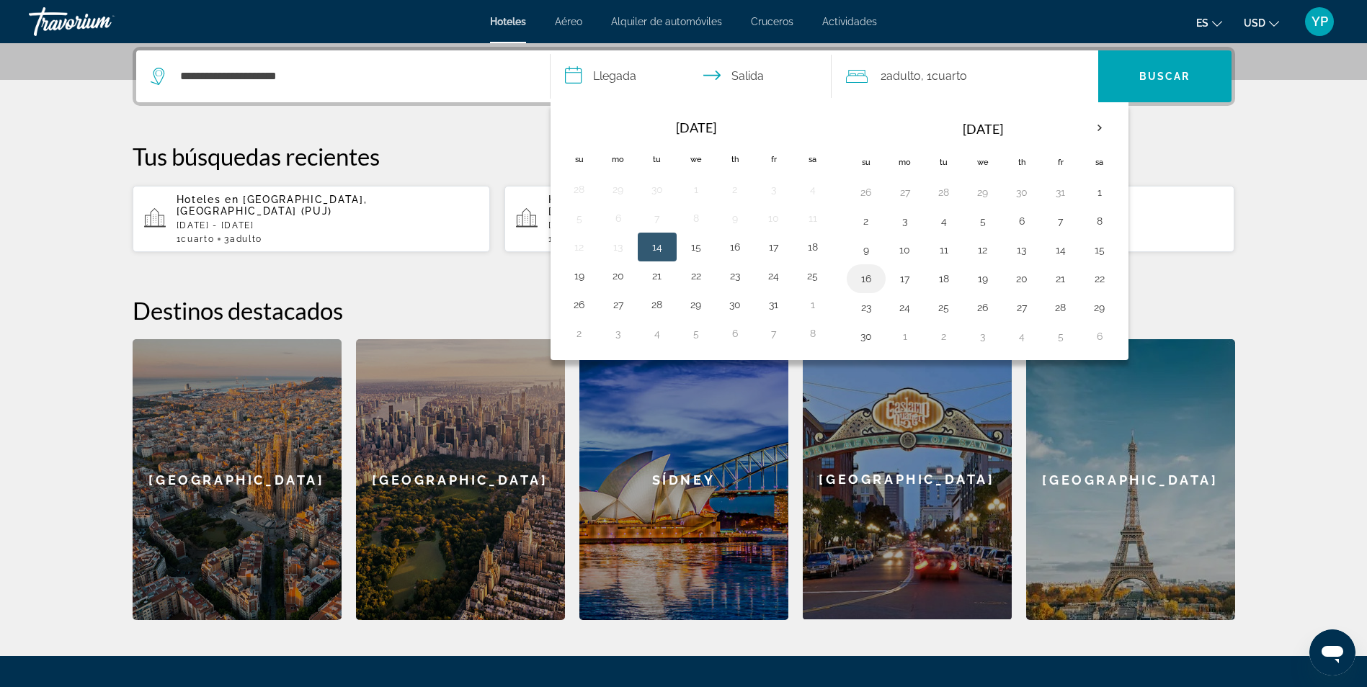
click at [867, 279] on button "16" at bounding box center [866, 279] width 23 height 20
click at [1101, 279] on button "22" at bounding box center [1099, 279] width 23 height 20
type input "**********"
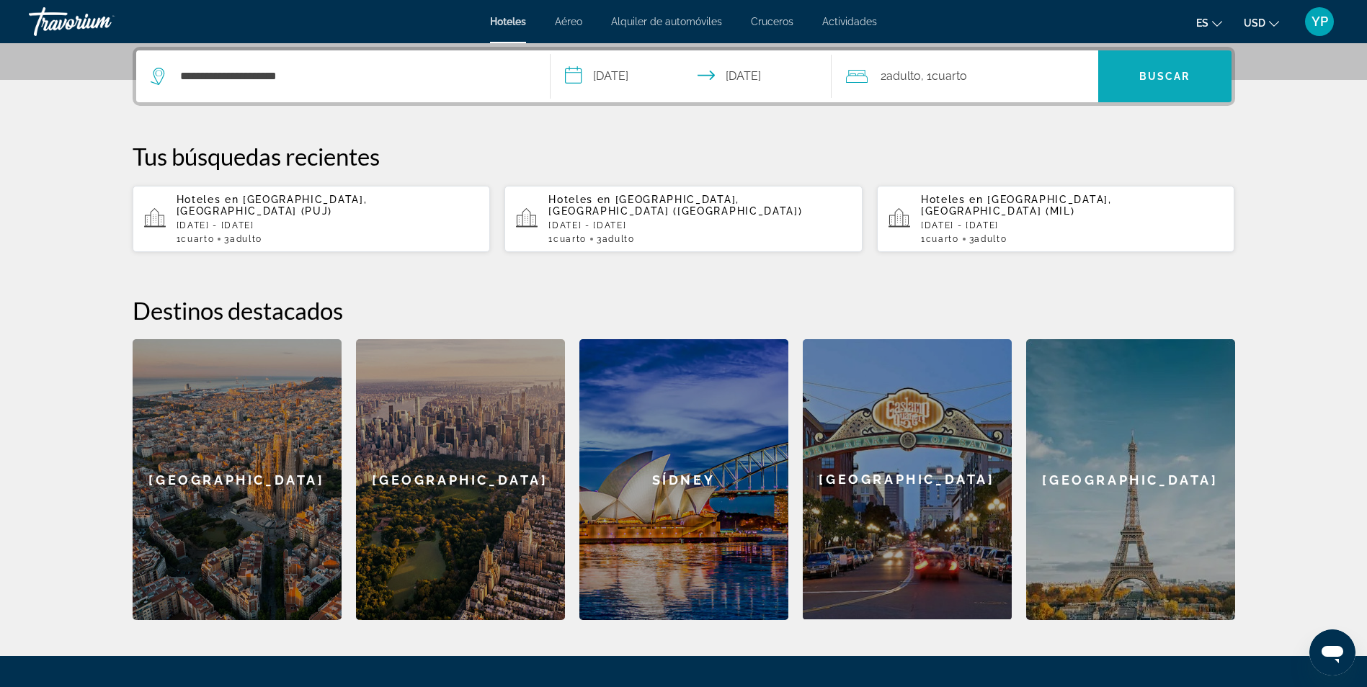
click at [1148, 79] on span "Buscar" at bounding box center [1164, 77] width 51 height 12
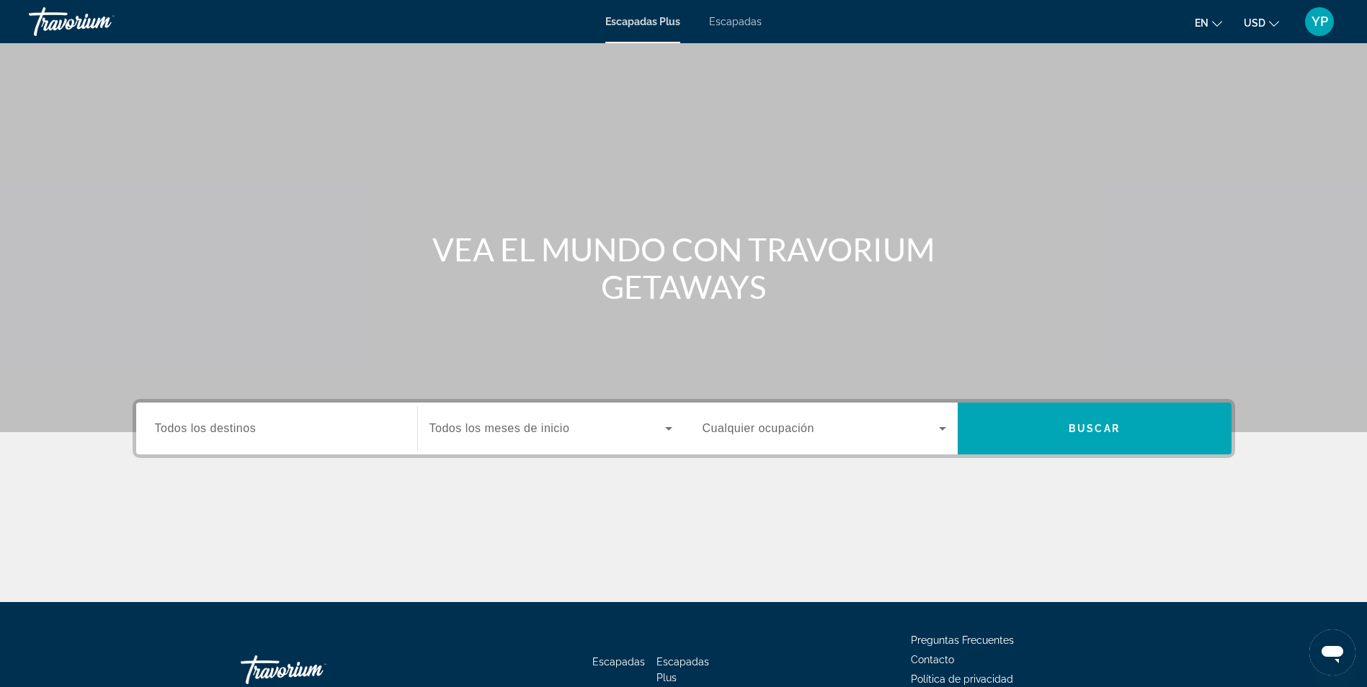
click at [760, 27] on span "Escapadas" at bounding box center [735, 22] width 53 height 12
click at [302, 444] on div "Widget de búsqueda" at bounding box center [277, 429] width 244 height 41
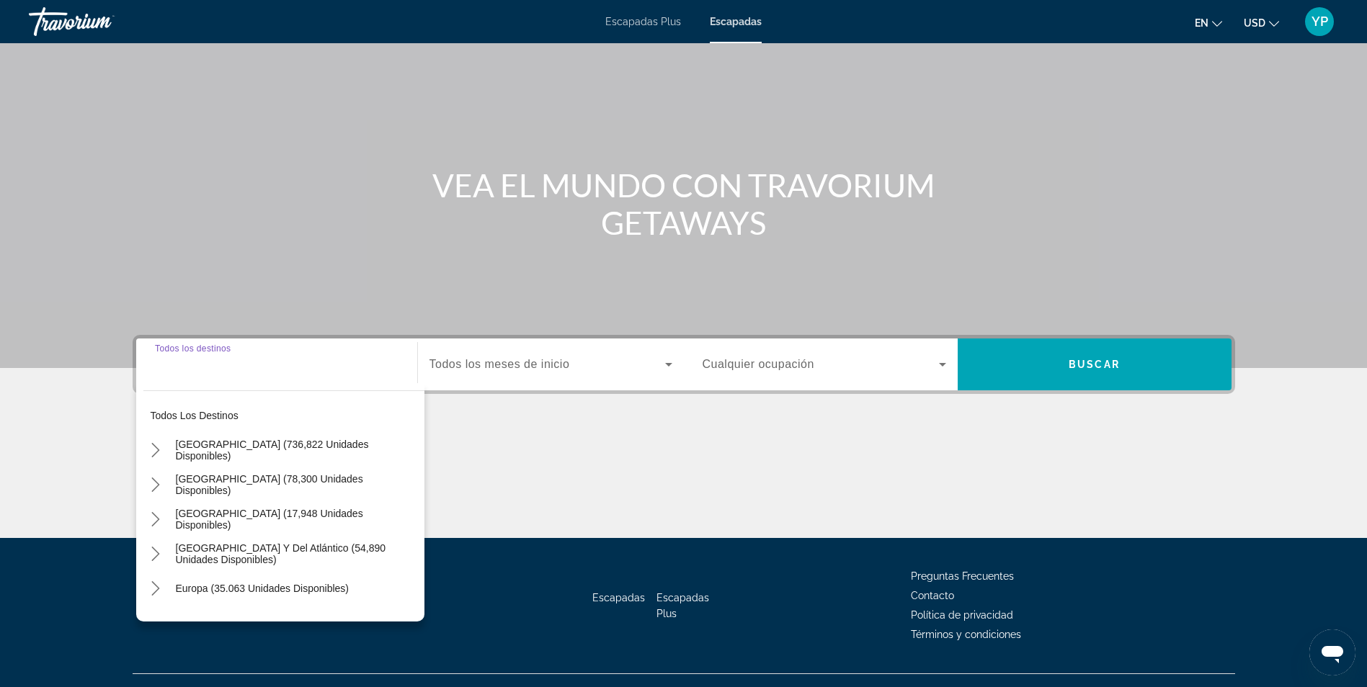
scroll to position [92, 0]
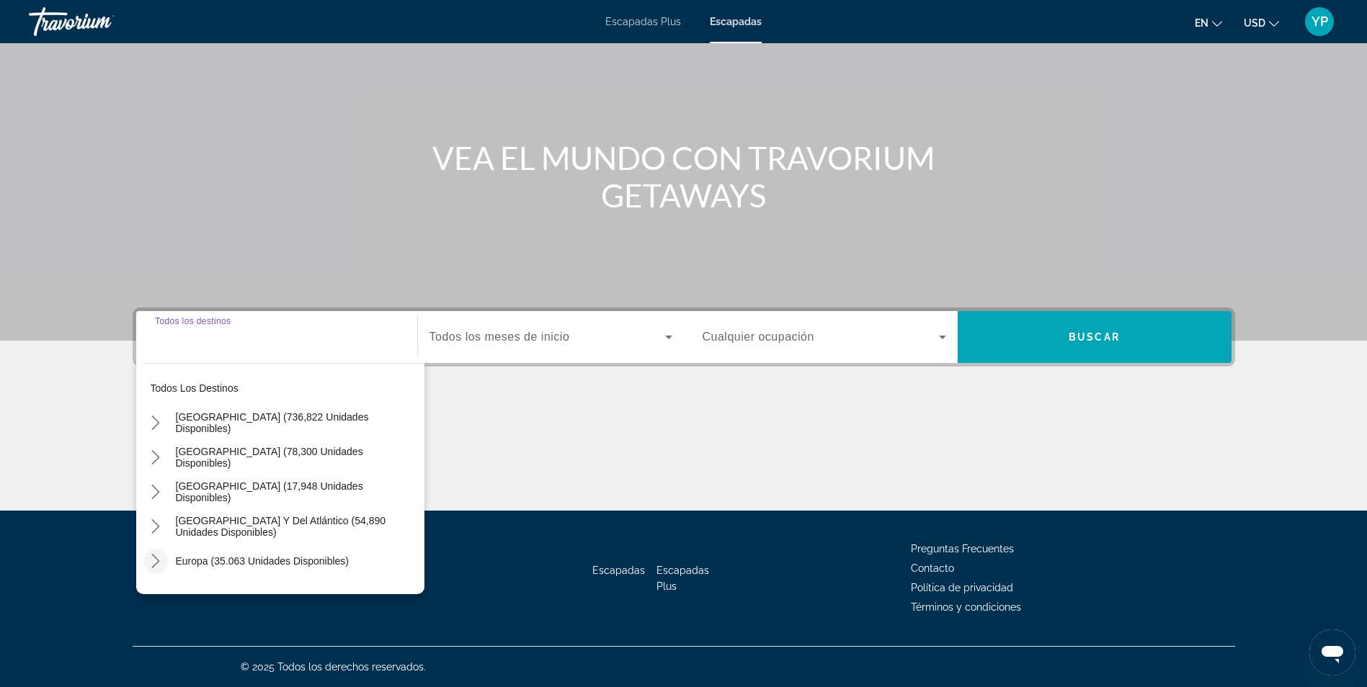
click at [159, 561] on icon "Toggle Europe (35.063 unidades disponibles) submenu" at bounding box center [155, 561] width 14 height 14
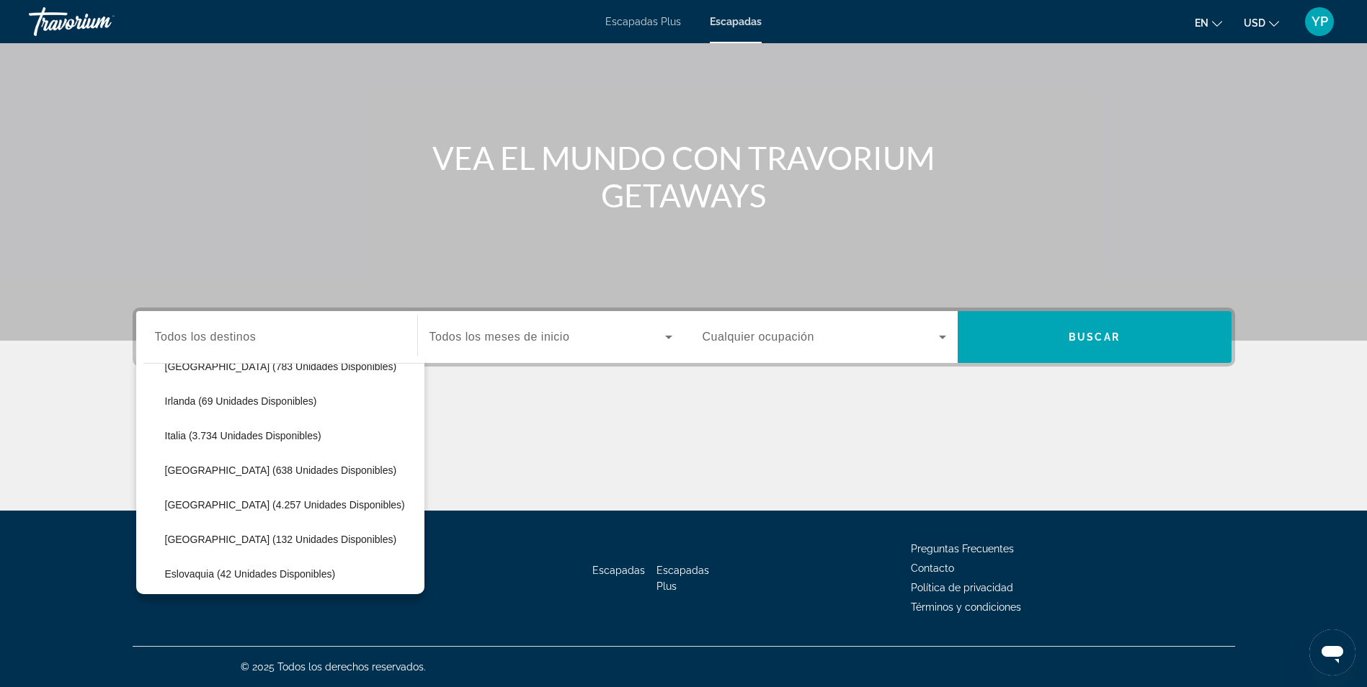
scroll to position [613, 0]
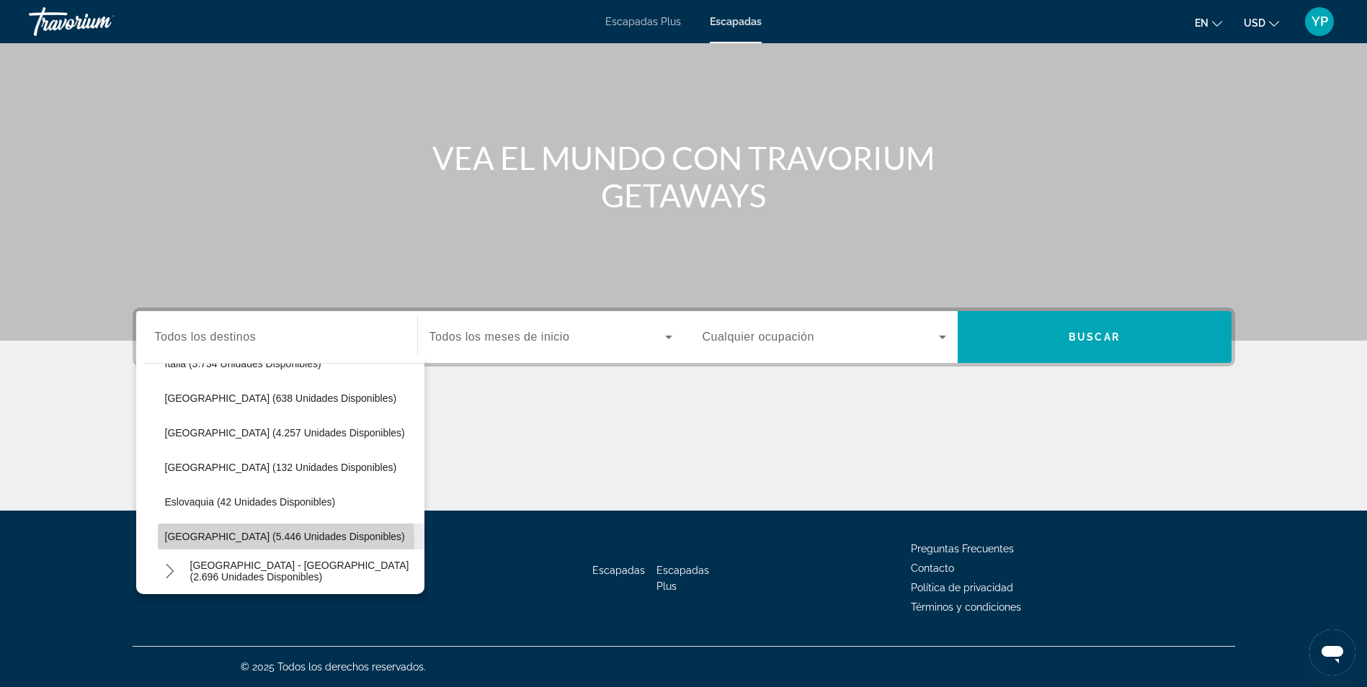
click at [199, 543] on span "Seleccionar destino: España (5.446 unidades disponibles)" at bounding box center [291, 537] width 267 height 35
type input "**********"
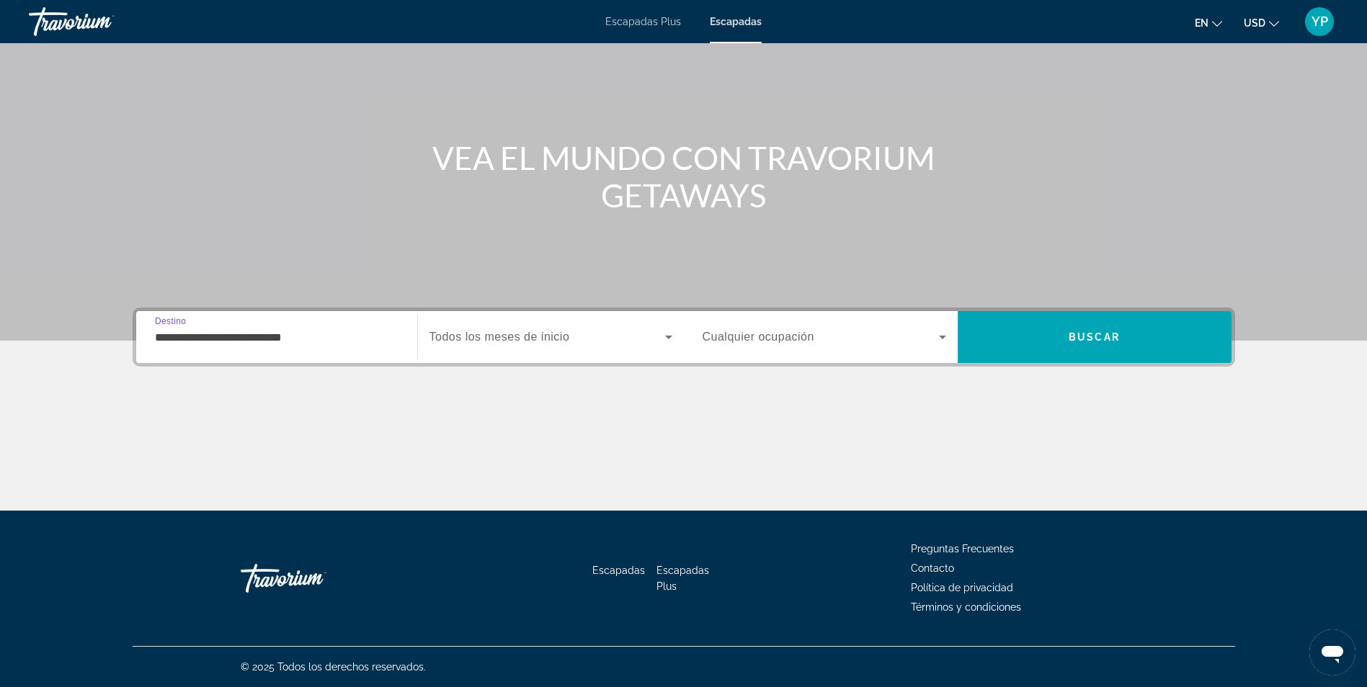
click at [537, 334] on span "Todos los meses de inicio" at bounding box center [499, 337] width 141 height 12
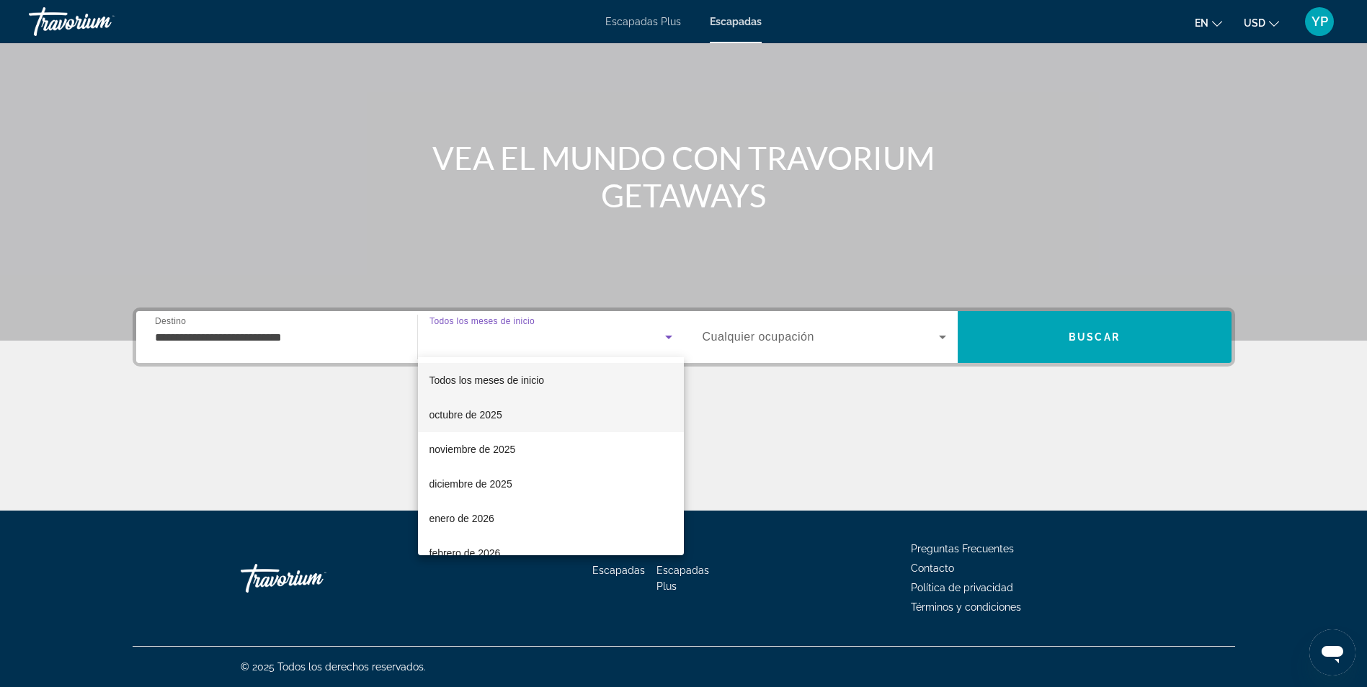
click at [520, 413] on mat-option "octubre de 2025" at bounding box center [551, 415] width 266 height 35
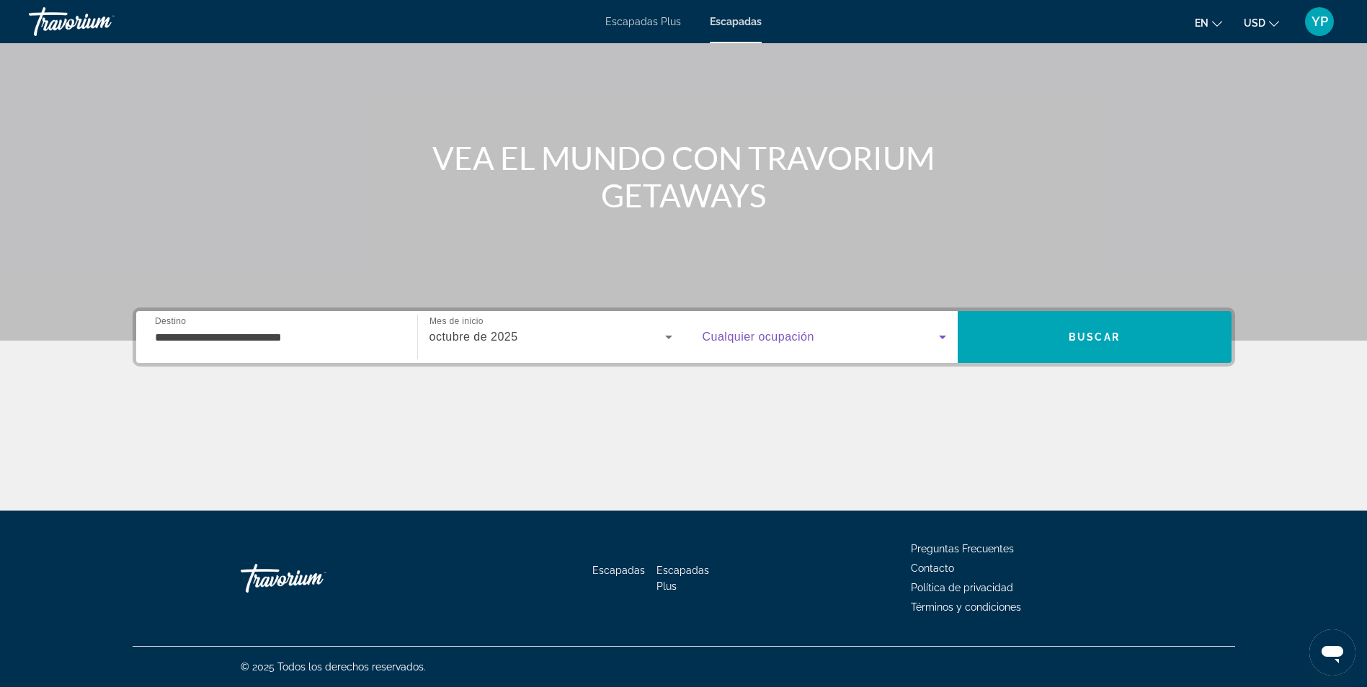
click at [762, 329] on span "Widget de búsqueda" at bounding box center [821, 337] width 236 height 17
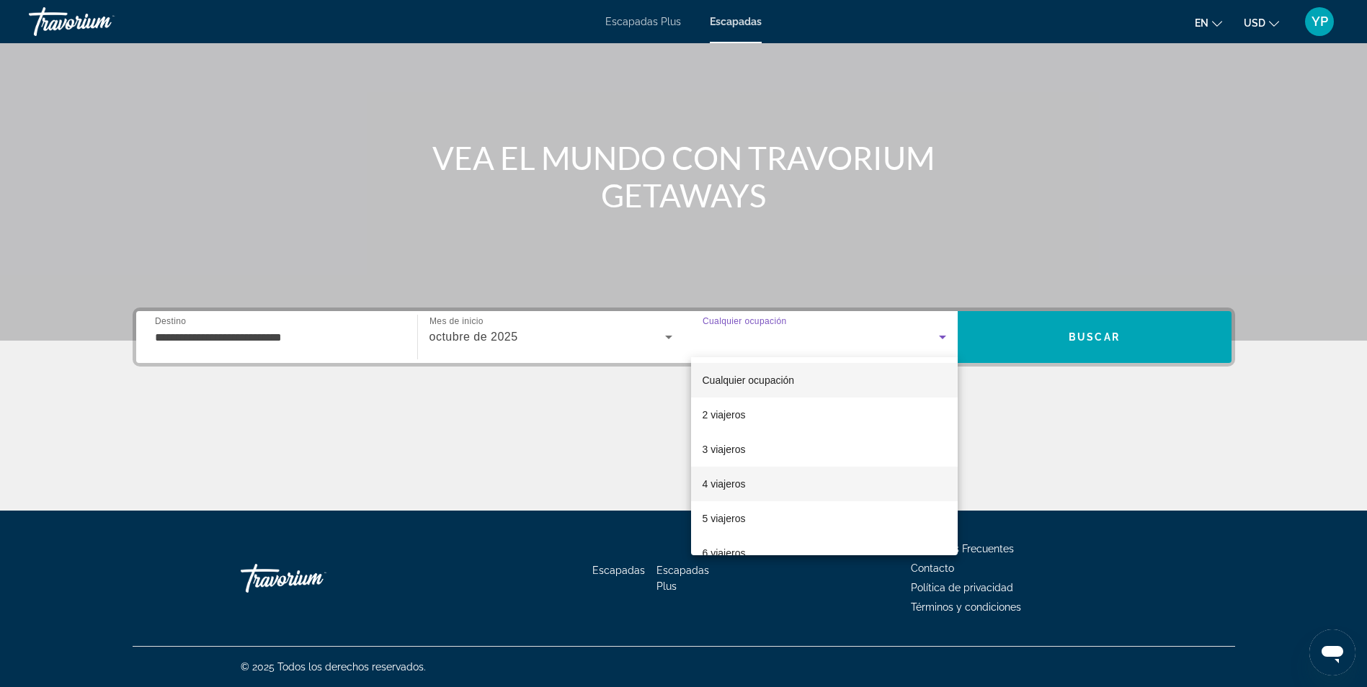
click at [767, 484] on mat-option "4 viajeros" at bounding box center [824, 484] width 267 height 35
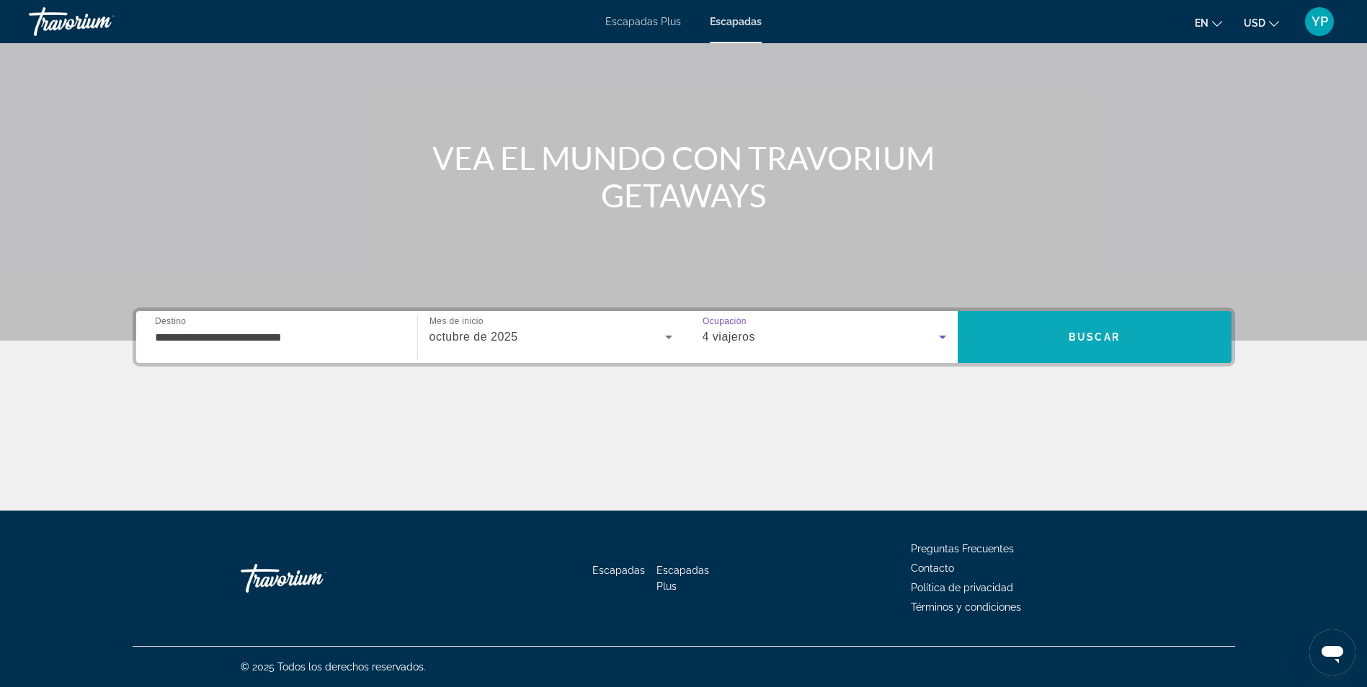
click at [1037, 351] on span "Buscar" at bounding box center [1095, 337] width 274 height 35
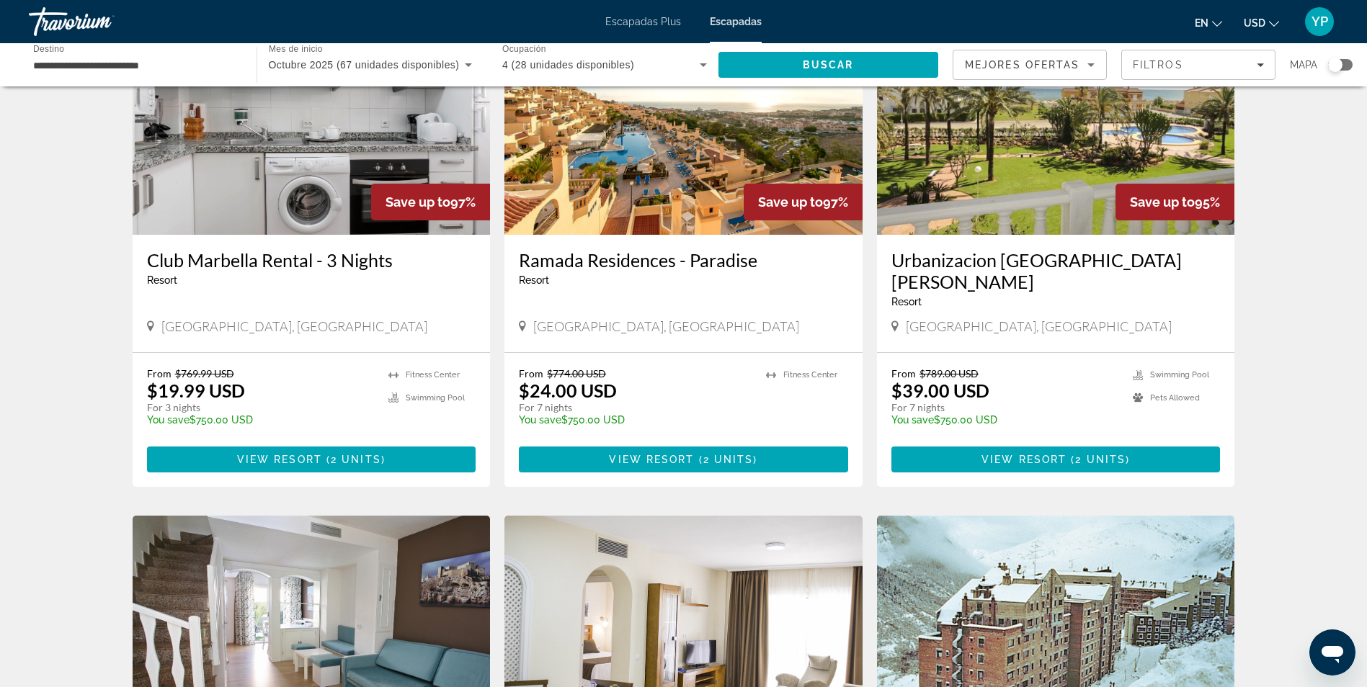
scroll to position [144, 0]
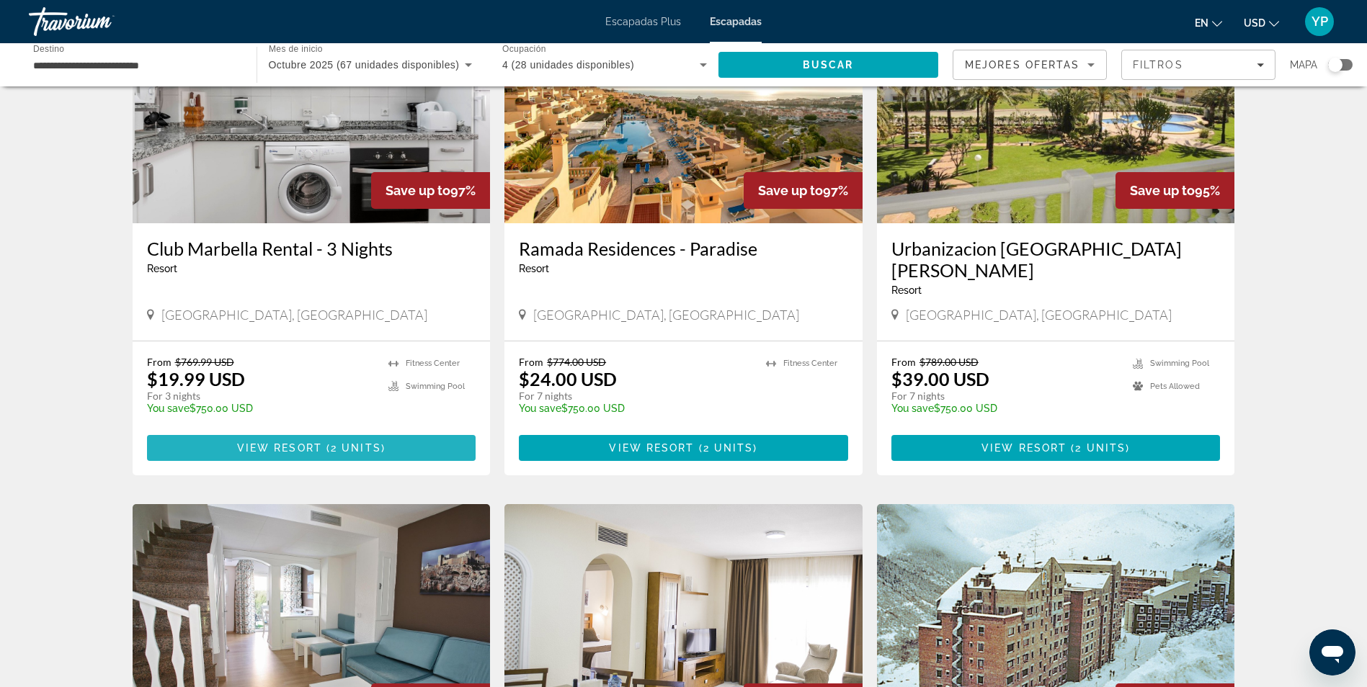
click at [290, 442] on span "View Resort" at bounding box center [279, 448] width 85 height 12
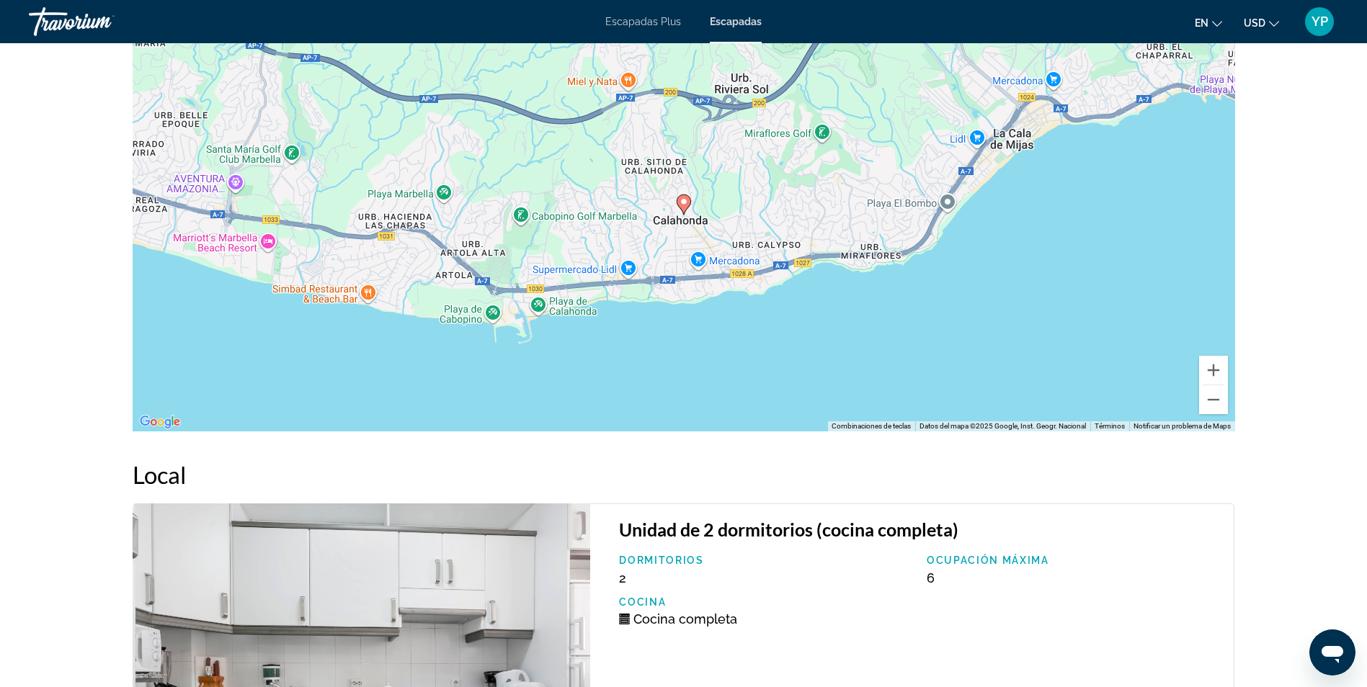
scroll to position [1821, 0]
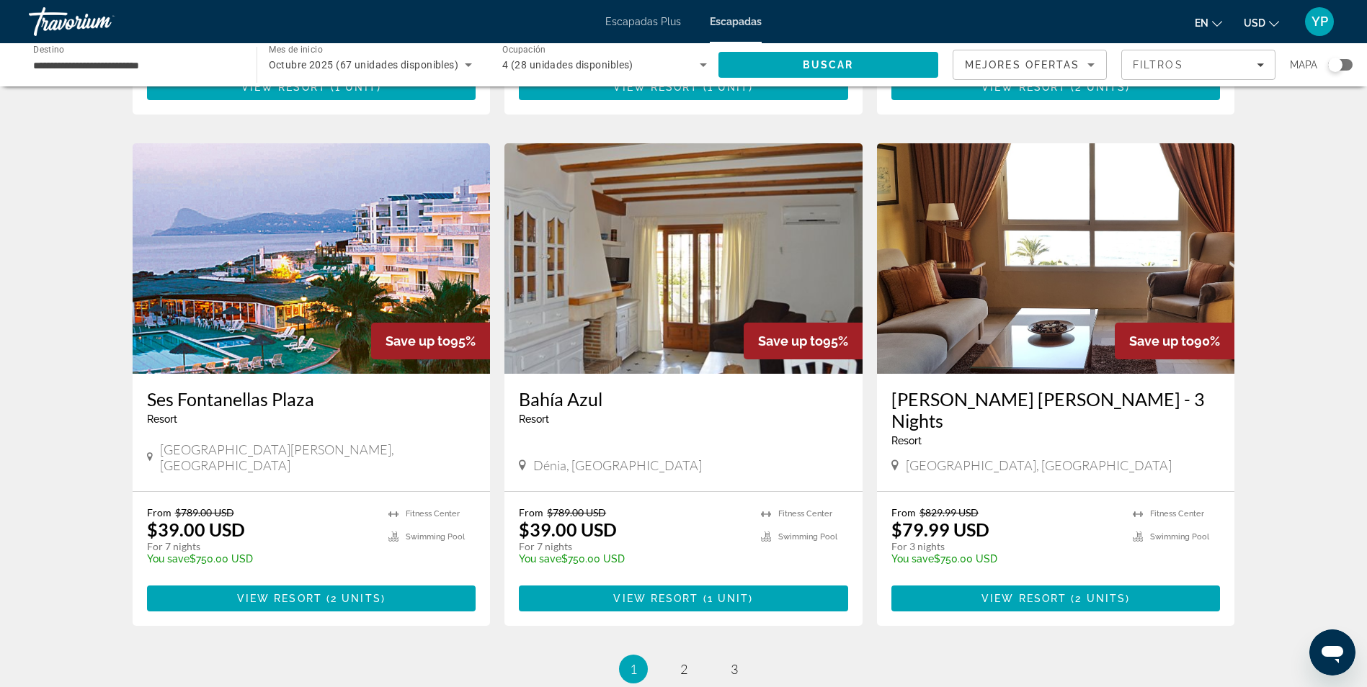
scroll to position [1585, 0]
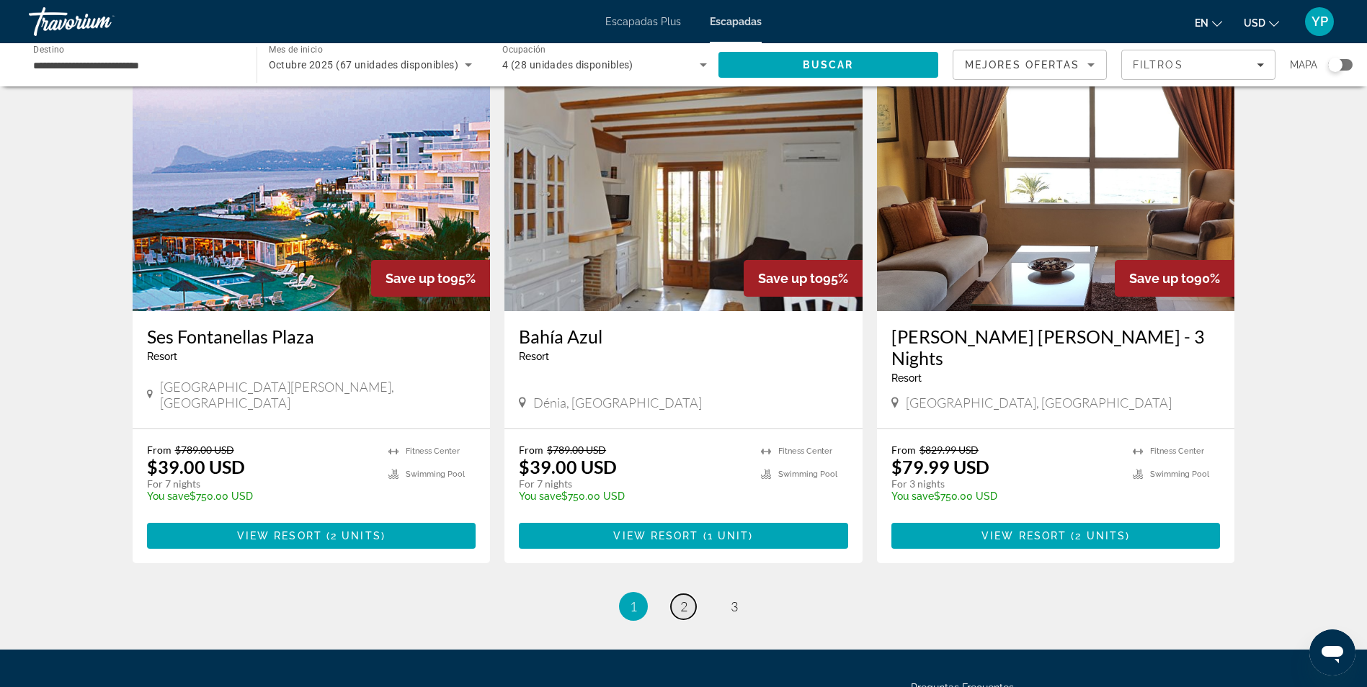
click at [682, 594] on link "page 2" at bounding box center [683, 606] width 25 height 25
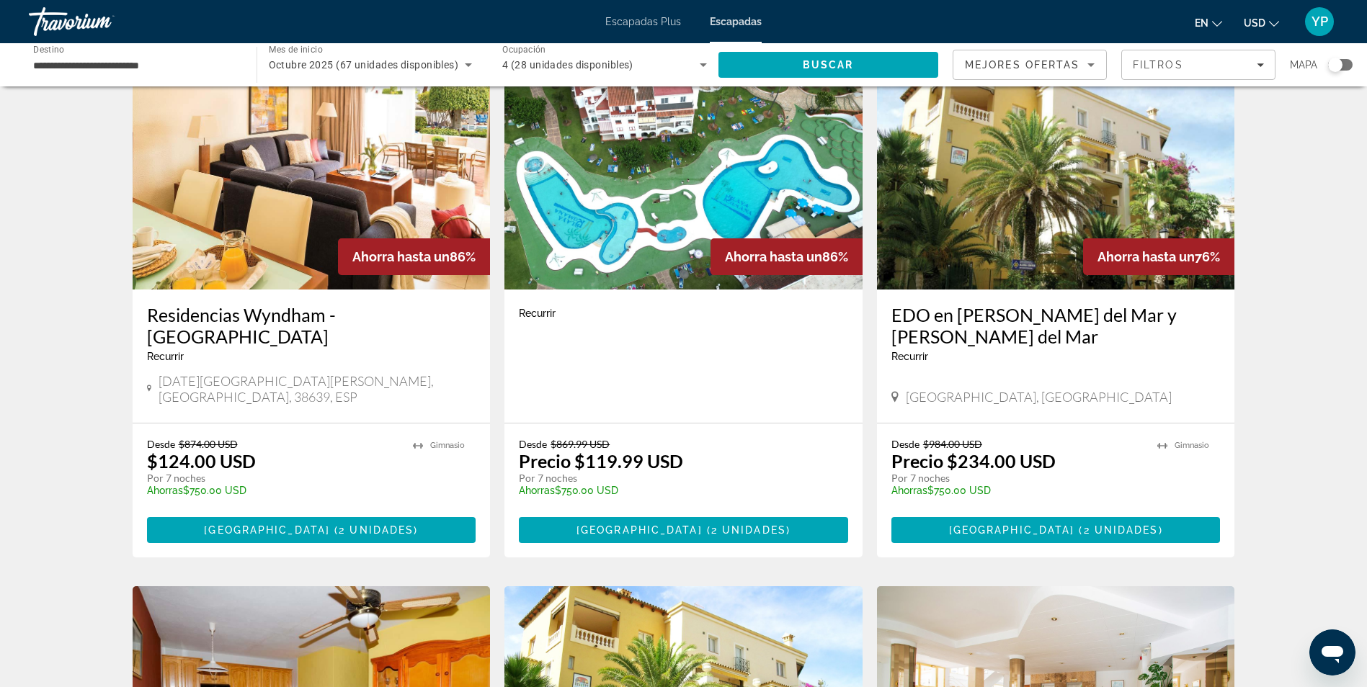
scroll to position [72, 0]
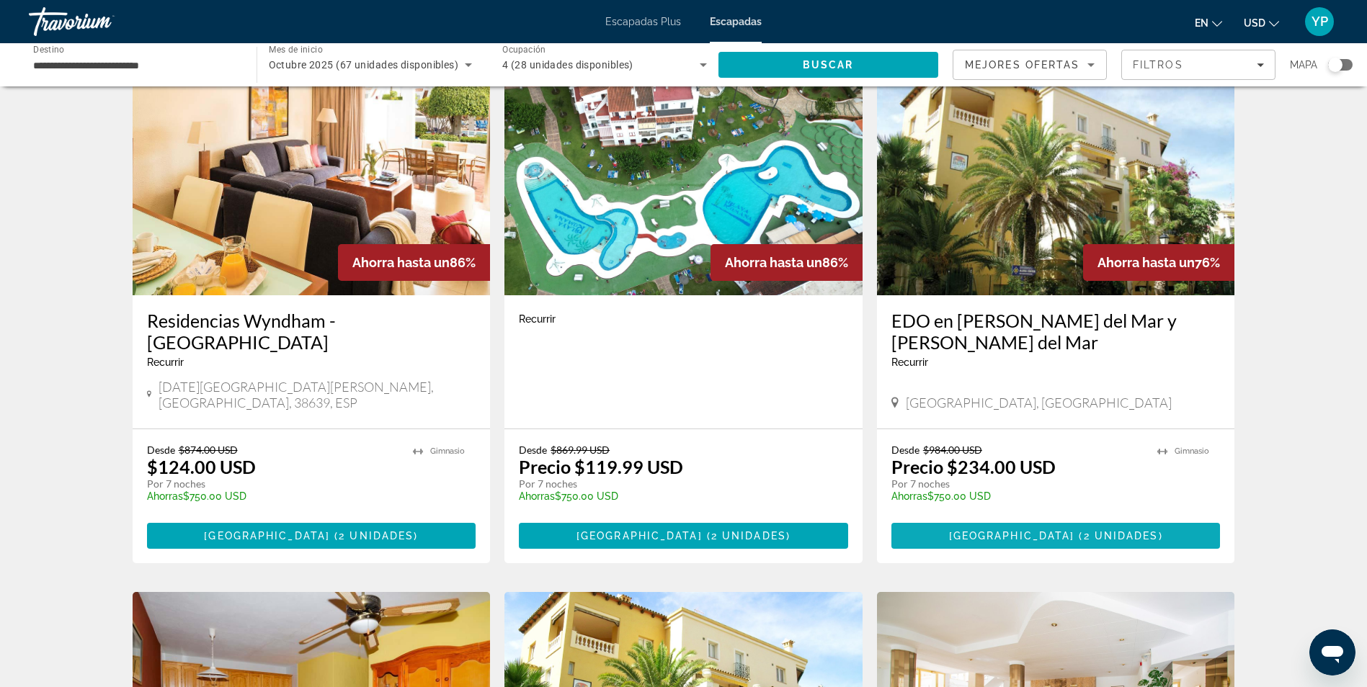
click at [1084, 530] on span "2 unidades" at bounding box center [1121, 536] width 75 height 12
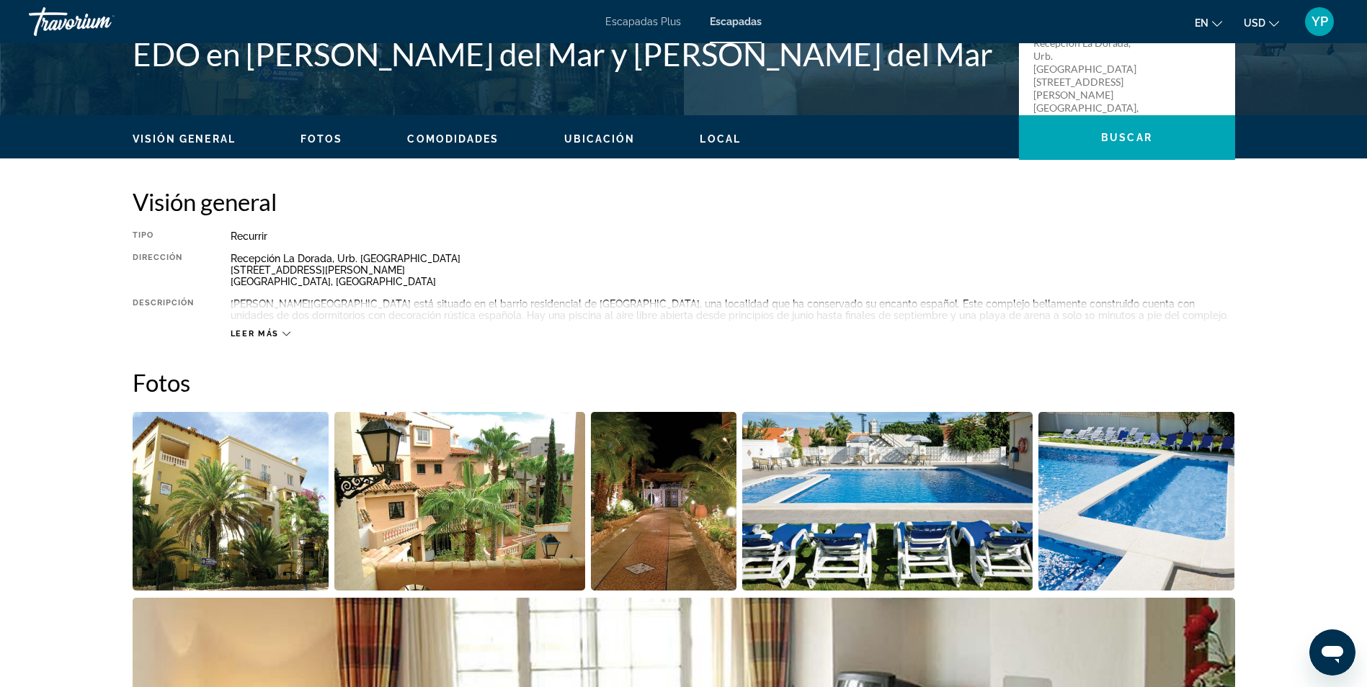
scroll to position [576, 0]
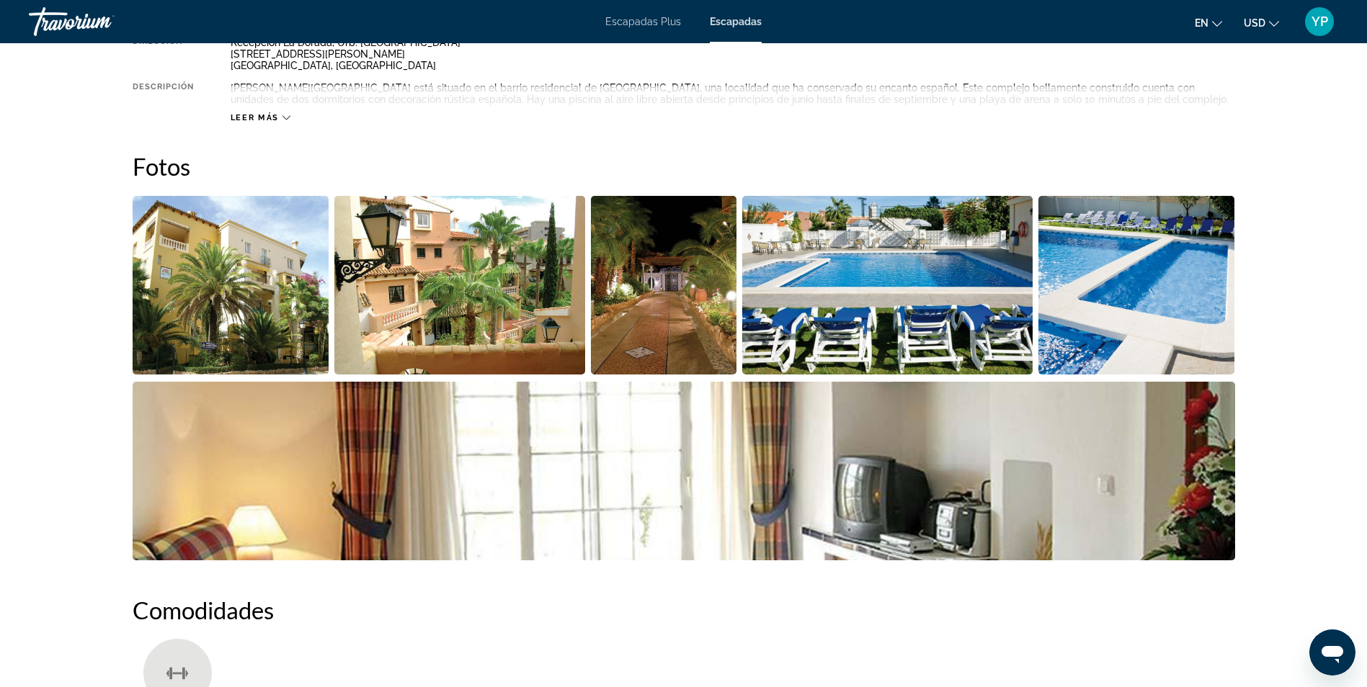
click at [831, 260] on img "Abrir control deslizante de imagen a pantalla completa" at bounding box center [887, 285] width 290 height 179
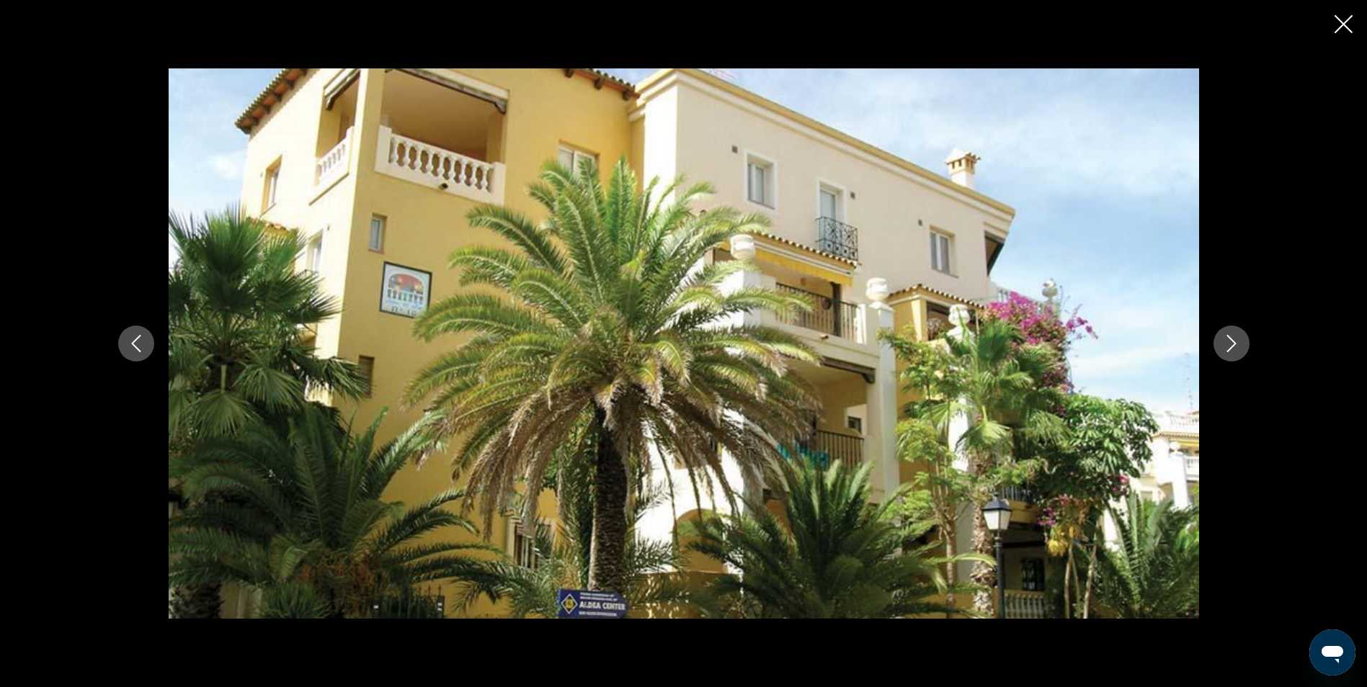
click at [1223, 337] on icon "Siguiente imagen" at bounding box center [1231, 343] width 17 height 17
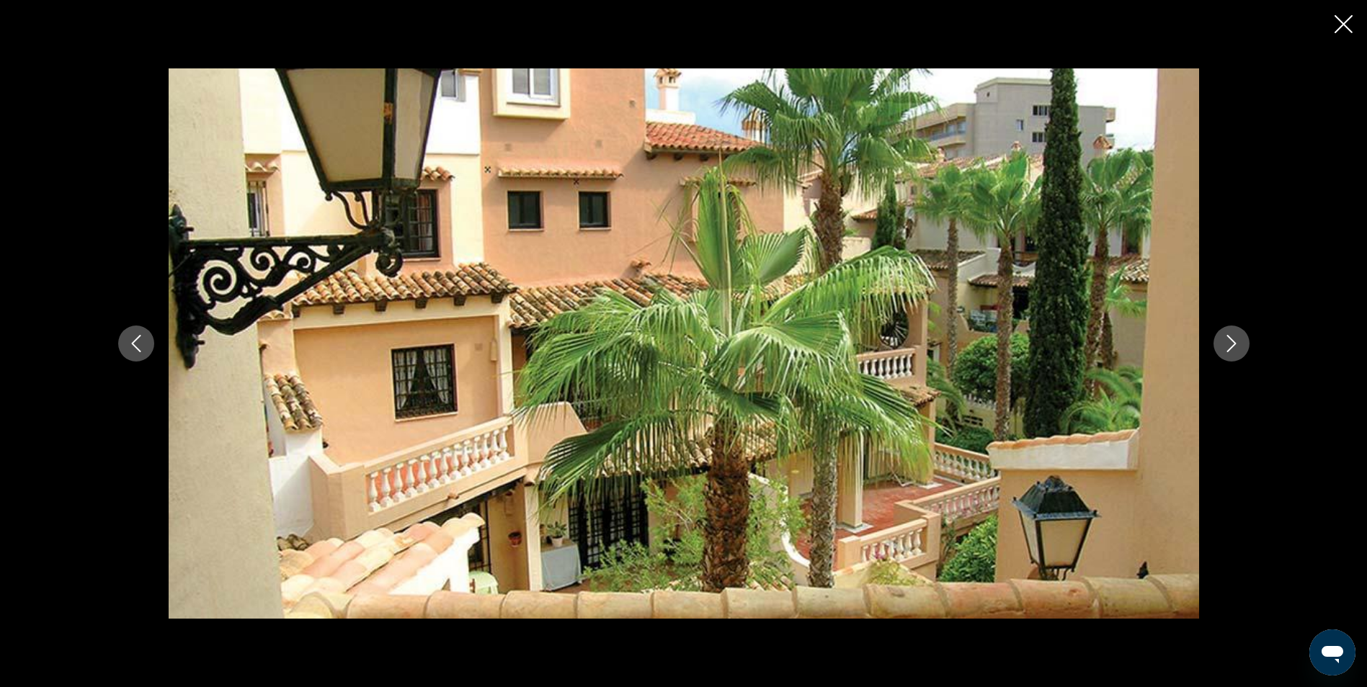
click at [1225, 339] on icon "Siguiente imagen" at bounding box center [1231, 343] width 17 height 17
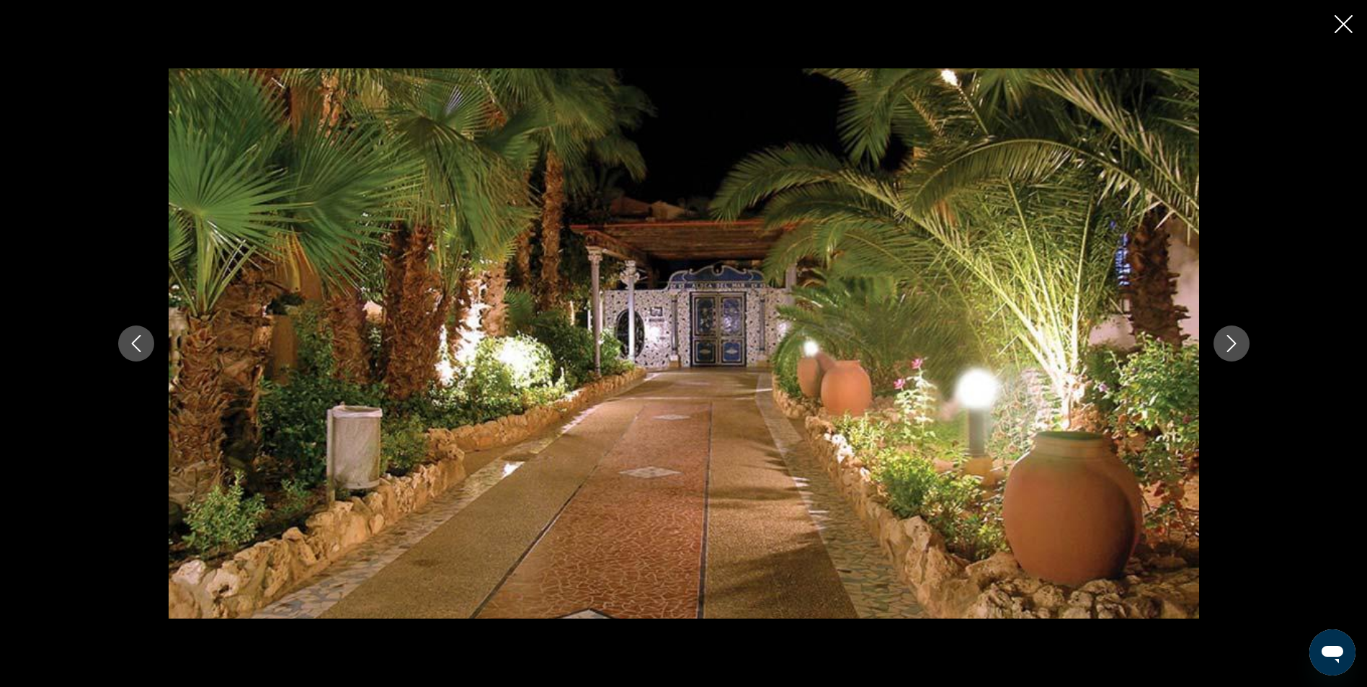
click at [1225, 339] on icon "Siguiente imagen" at bounding box center [1231, 343] width 17 height 17
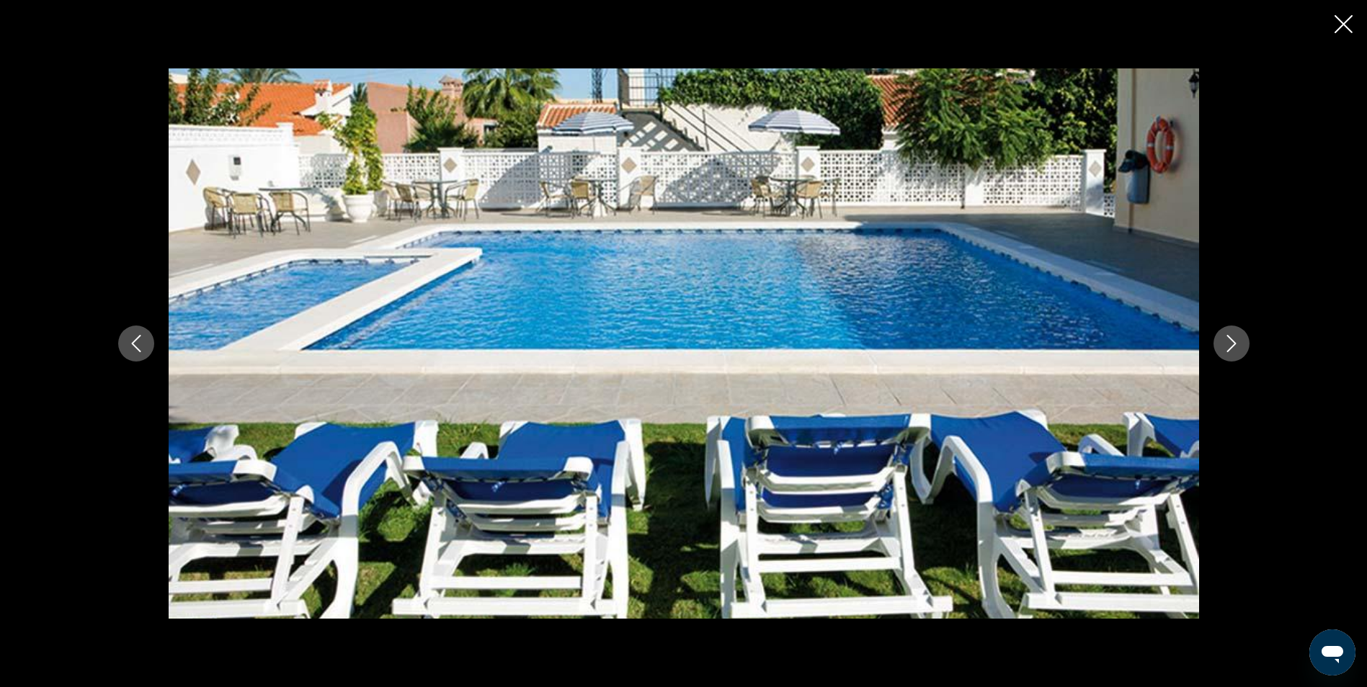
click at [1225, 339] on icon "Siguiente imagen" at bounding box center [1231, 343] width 17 height 17
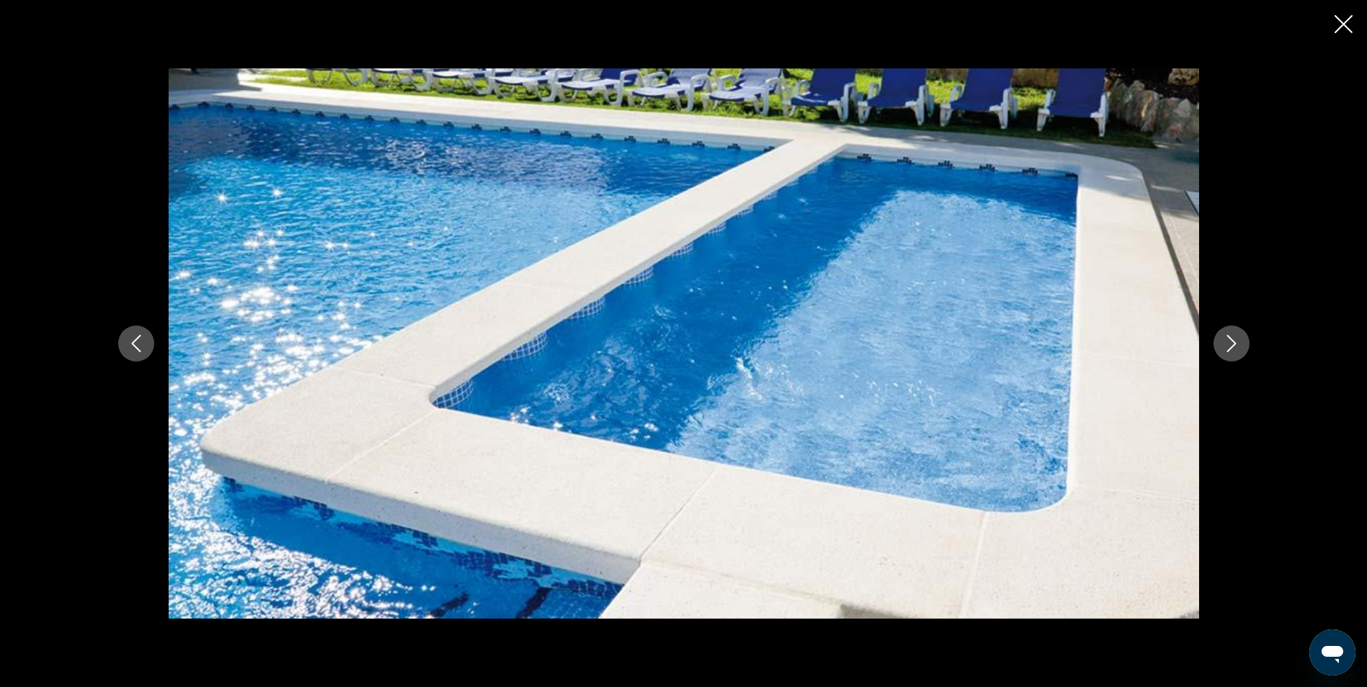
click at [1225, 339] on icon "Siguiente imagen" at bounding box center [1231, 343] width 17 height 17
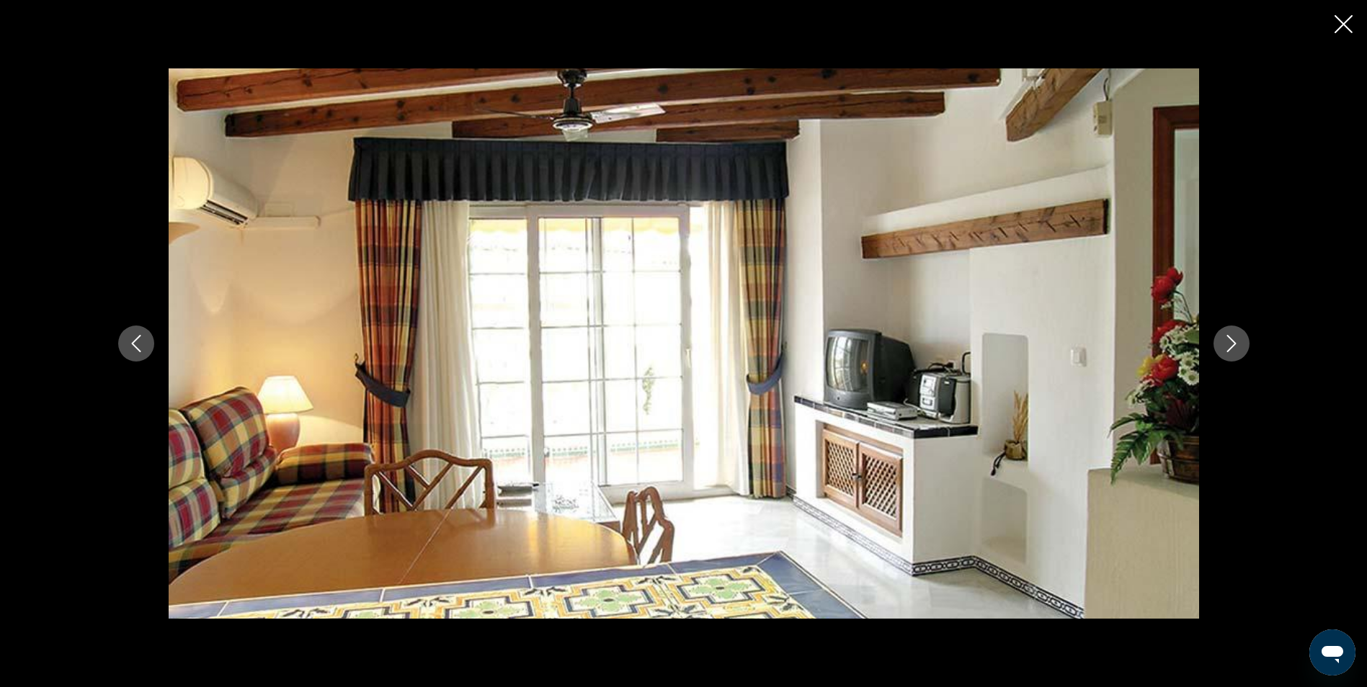
click at [1225, 339] on icon "Siguiente imagen" at bounding box center [1231, 343] width 17 height 17
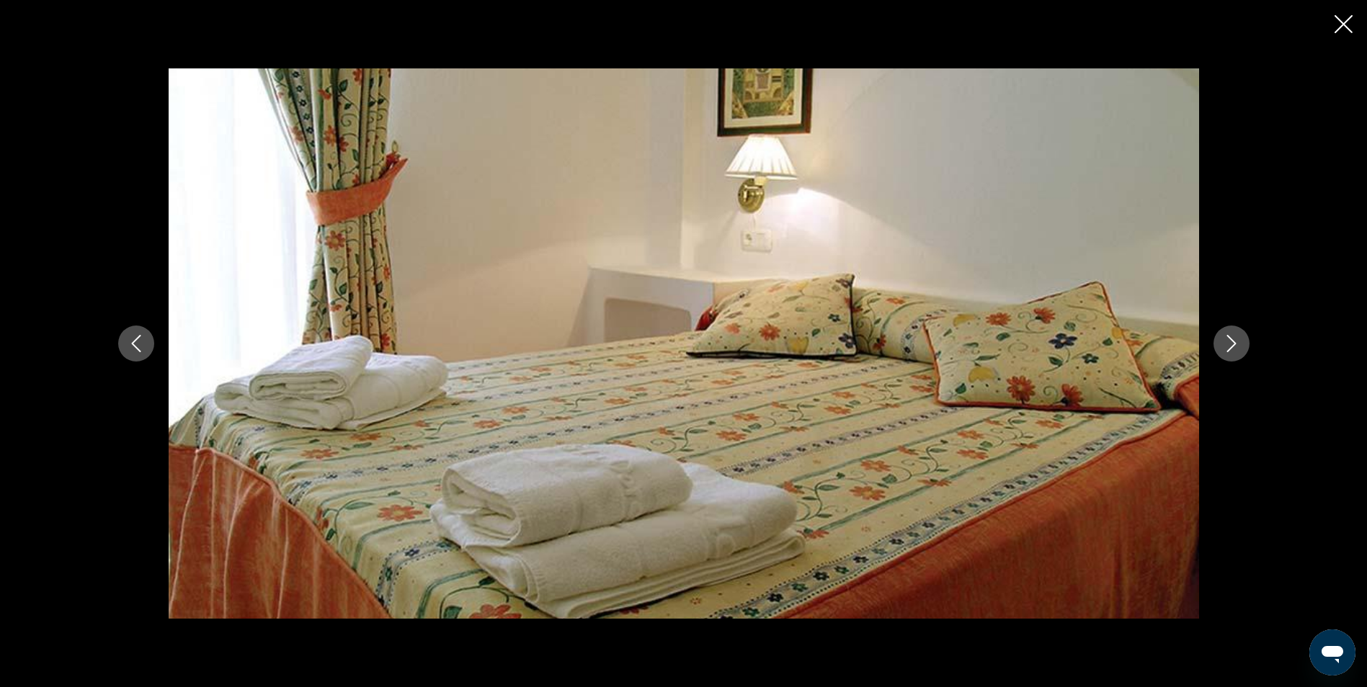
click at [1225, 339] on icon "Siguiente imagen" at bounding box center [1231, 343] width 17 height 17
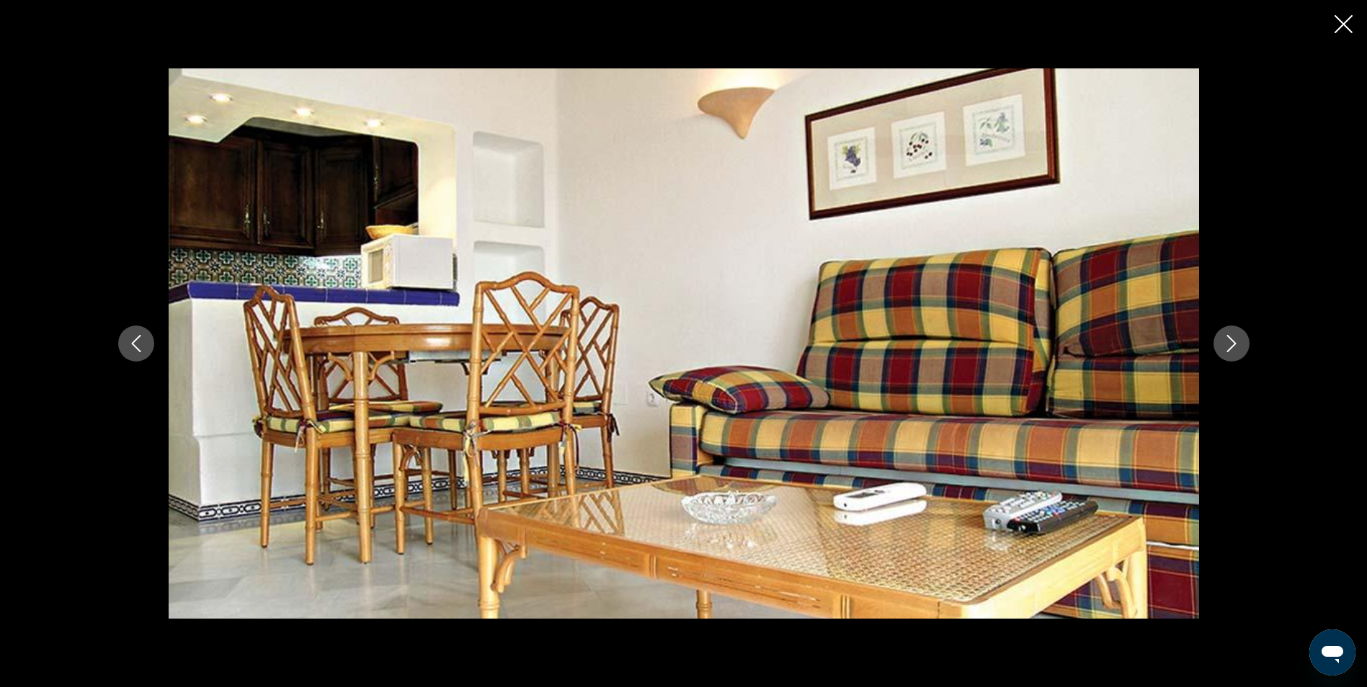
click at [1225, 339] on icon "Siguiente imagen" at bounding box center [1231, 343] width 17 height 17
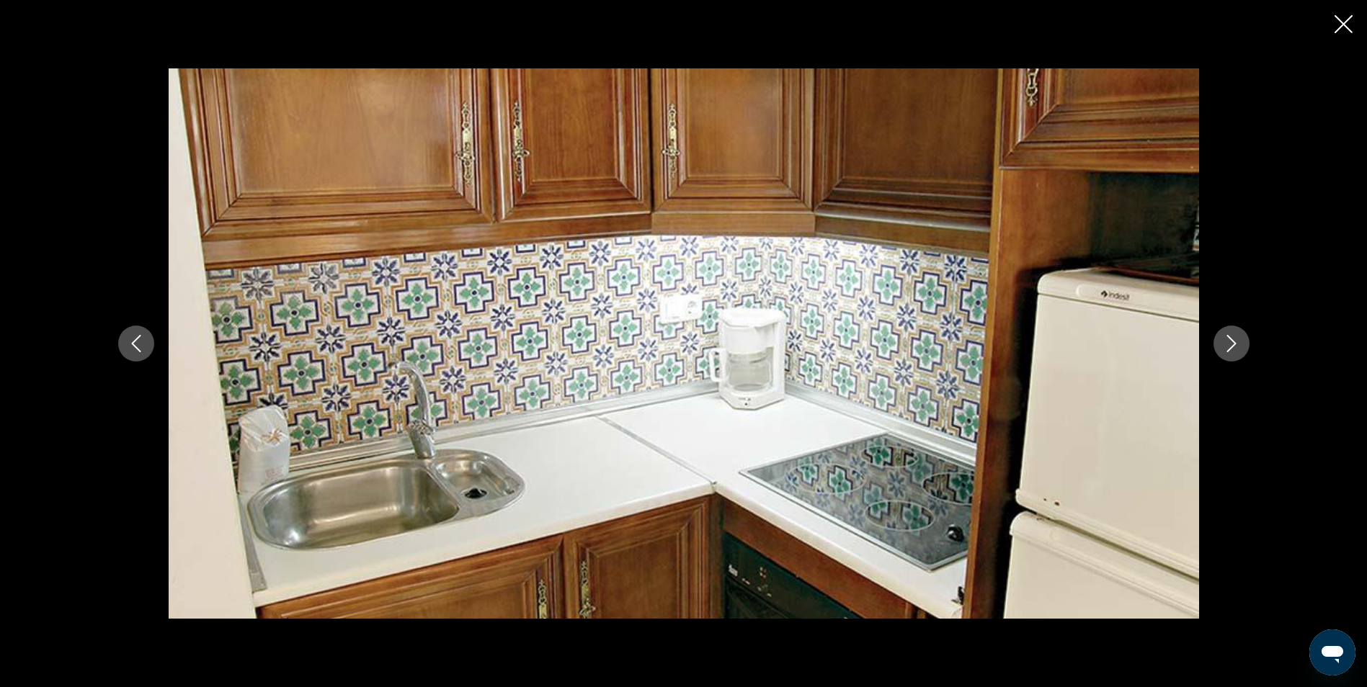
click at [1225, 339] on icon "Siguiente imagen" at bounding box center [1231, 343] width 17 height 17
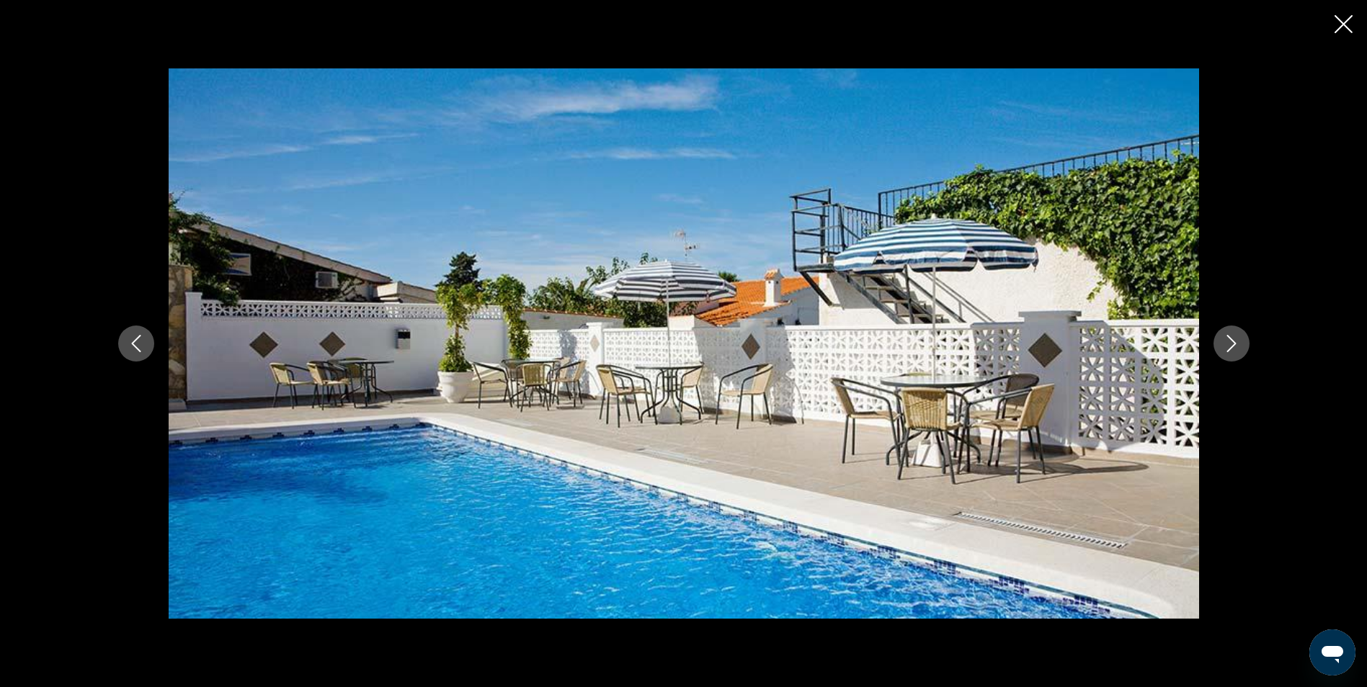
click at [1225, 339] on icon "Siguiente imagen" at bounding box center [1231, 343] width 17 height 17
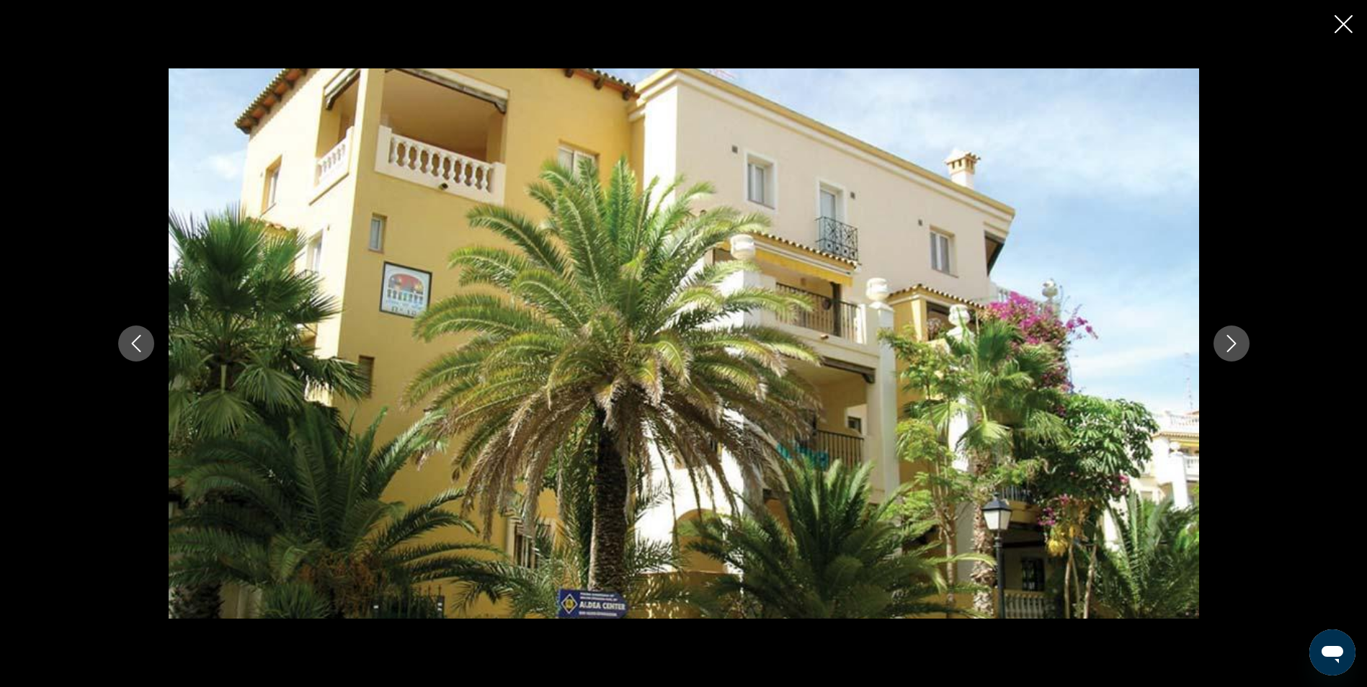
click at [1225, 339] on icon "Siguiente imagen" at bounding box center [1231, 343] width 17 height 17
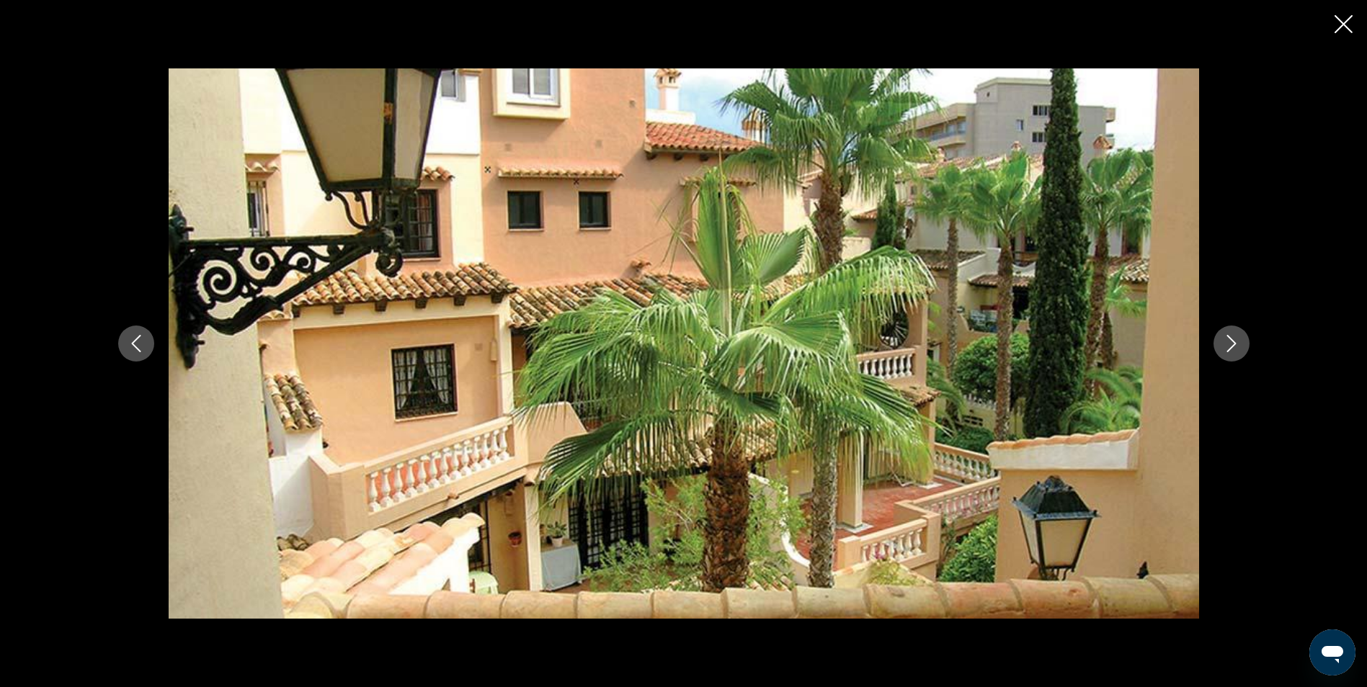
click at [1343, 34] on button "Cerrar presentación de diapositivas" at bounding box center [1344, 25] width 18 height 22
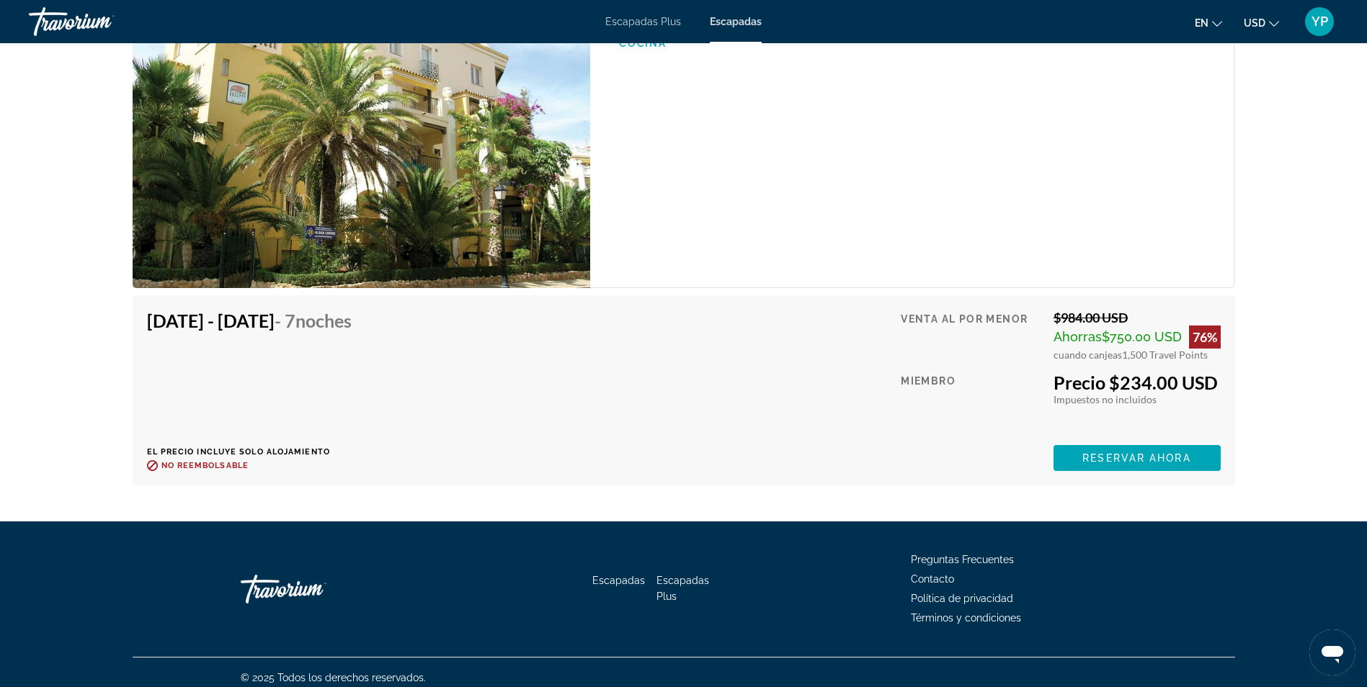
scroll to position [2426, 0]
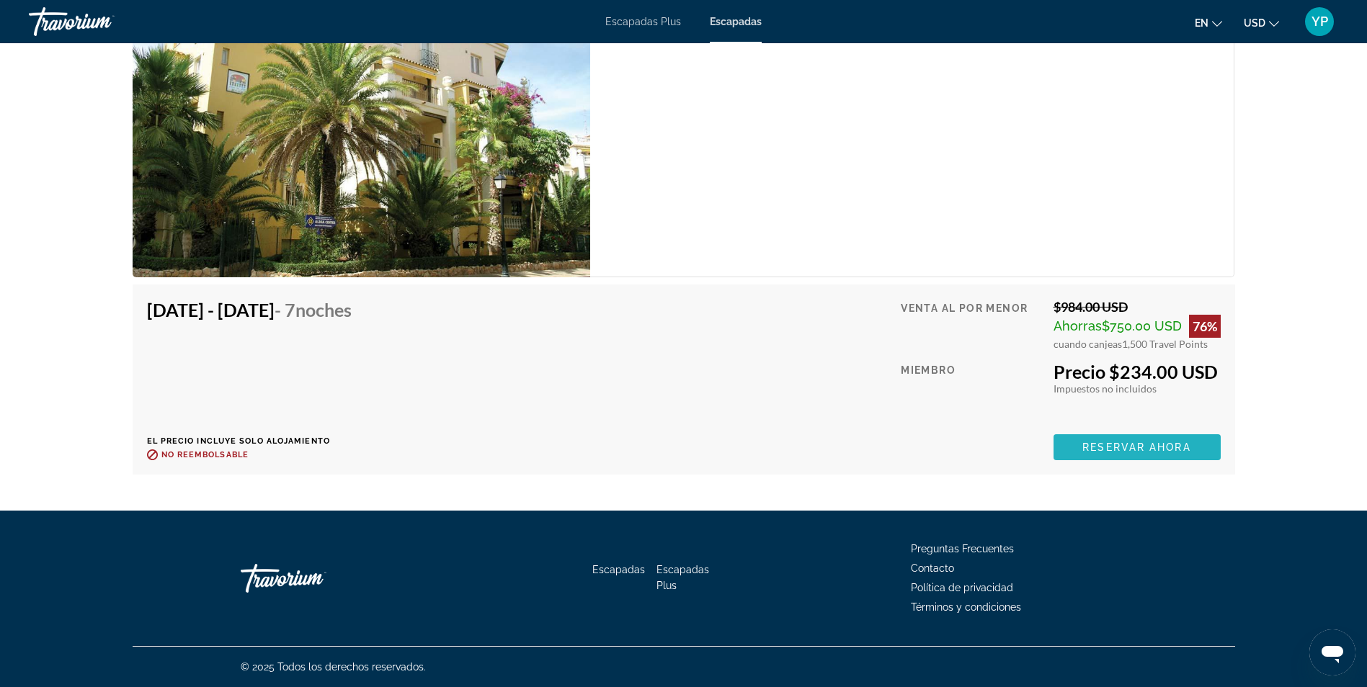
click at [1143, 443] on span "Reservar ahora" at bounding box center [1136, 448] width 108 height 12
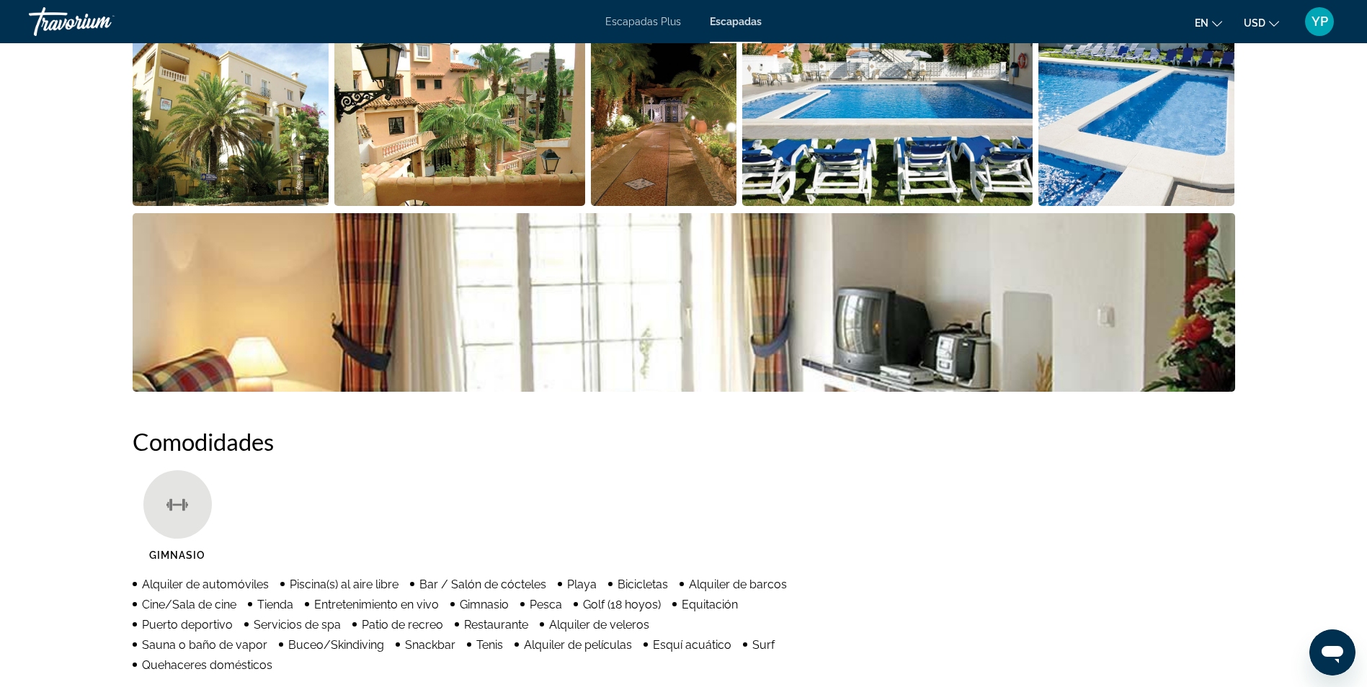
scroll to position [697, 0]
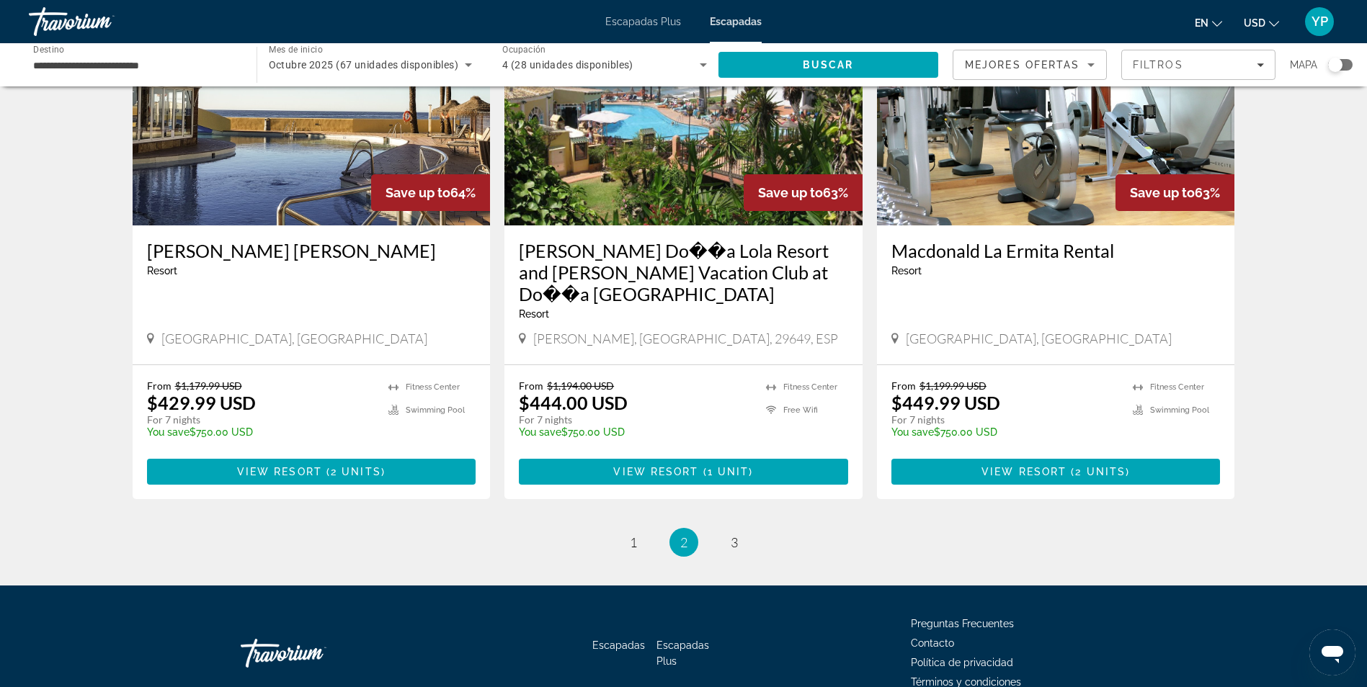
scroll to position [1709, 0]
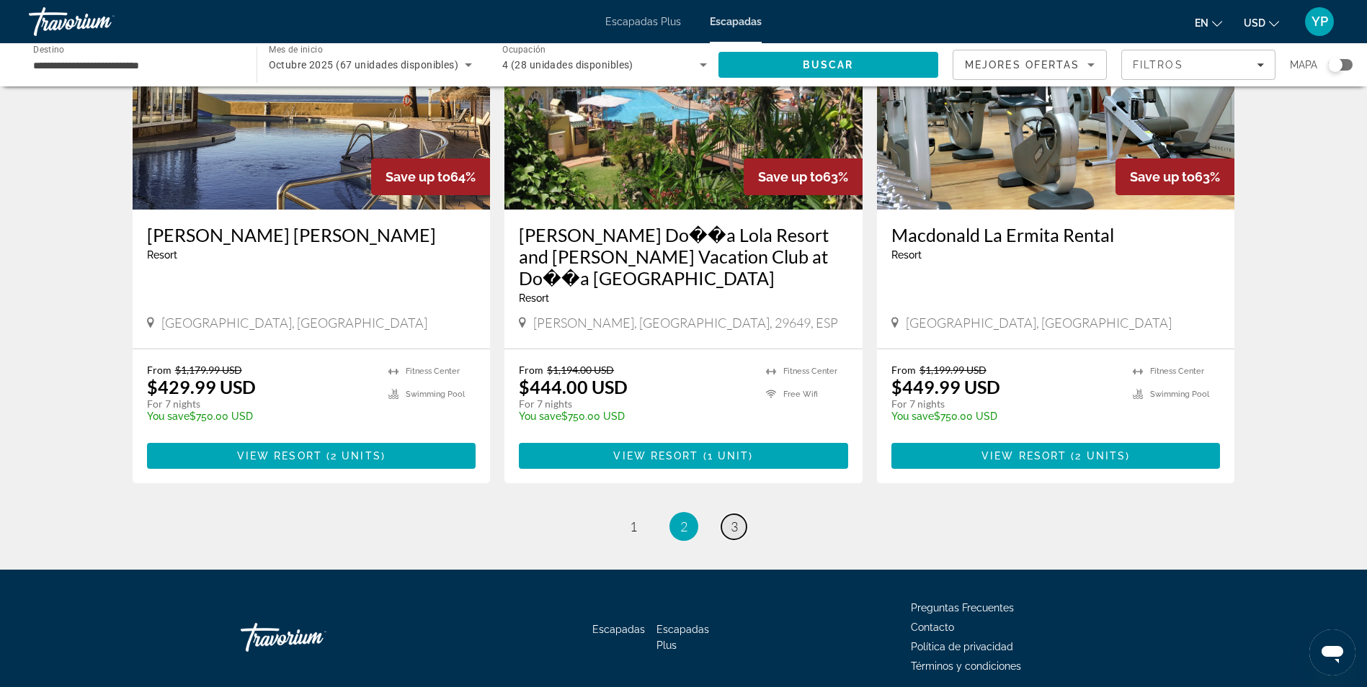
click at [725, 515] on link "page 3" at bounding box center [733, 527] width 25 height 25
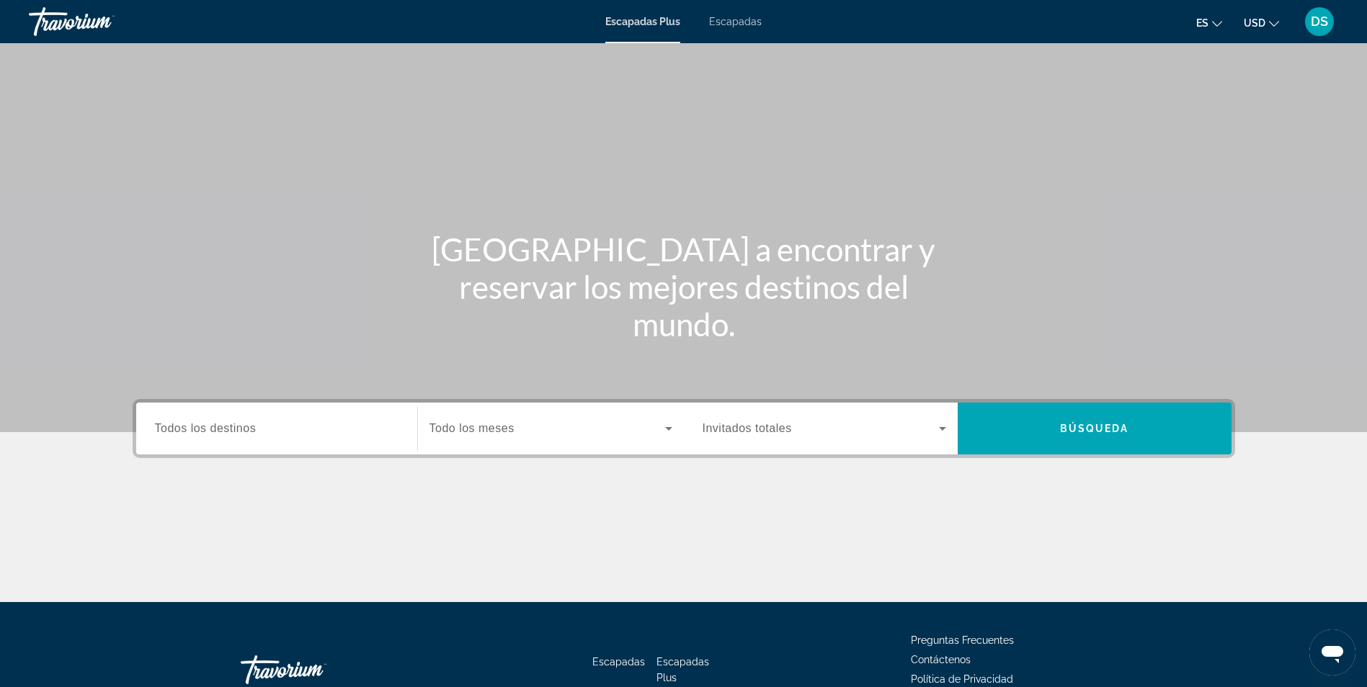
click at [749, 30] on div "Escapadas Plus Escapadas es English Español Français Italiano Português русский…" at bounding box center [683, 21] width 1367 height 37
click at [745, 21] on span "Escapadas" at bounding box center [735, 22] width 53 height 12
click at [295, 417] on div "Widget de búsqueda" at bounding box center [277, 429] width 244 height 41
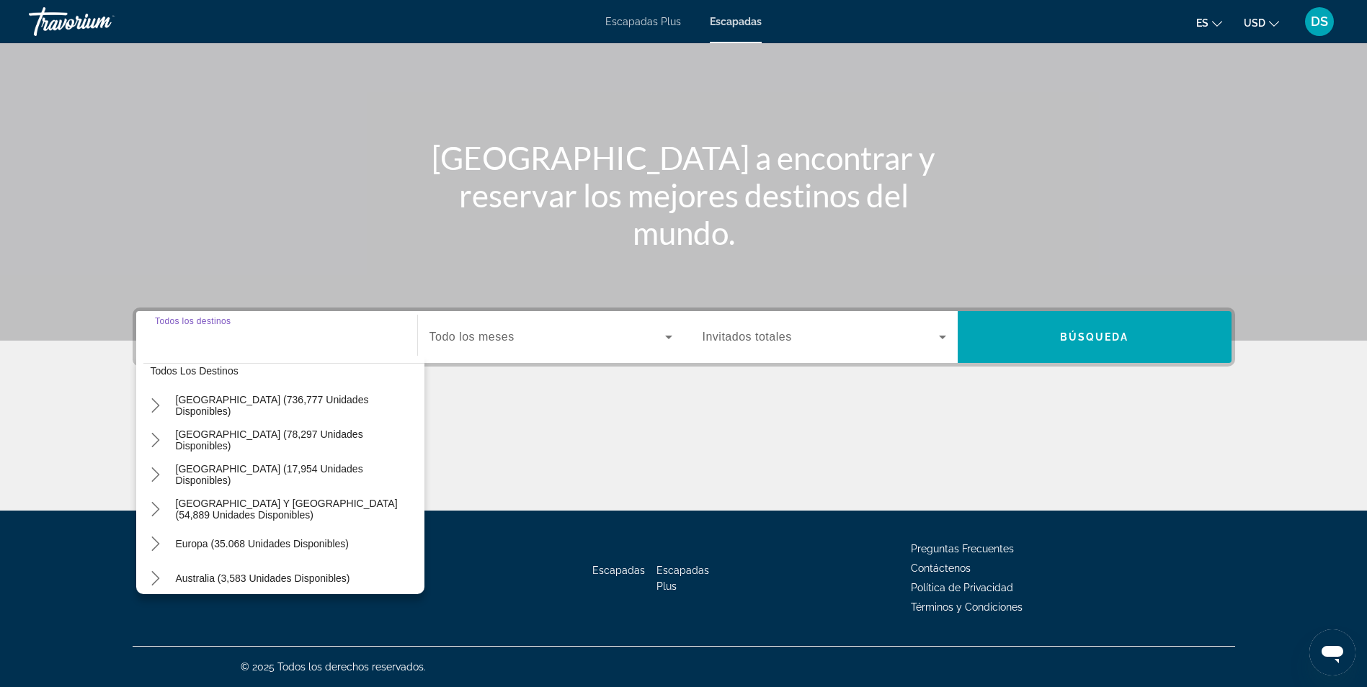
scroll to position [89, 0]
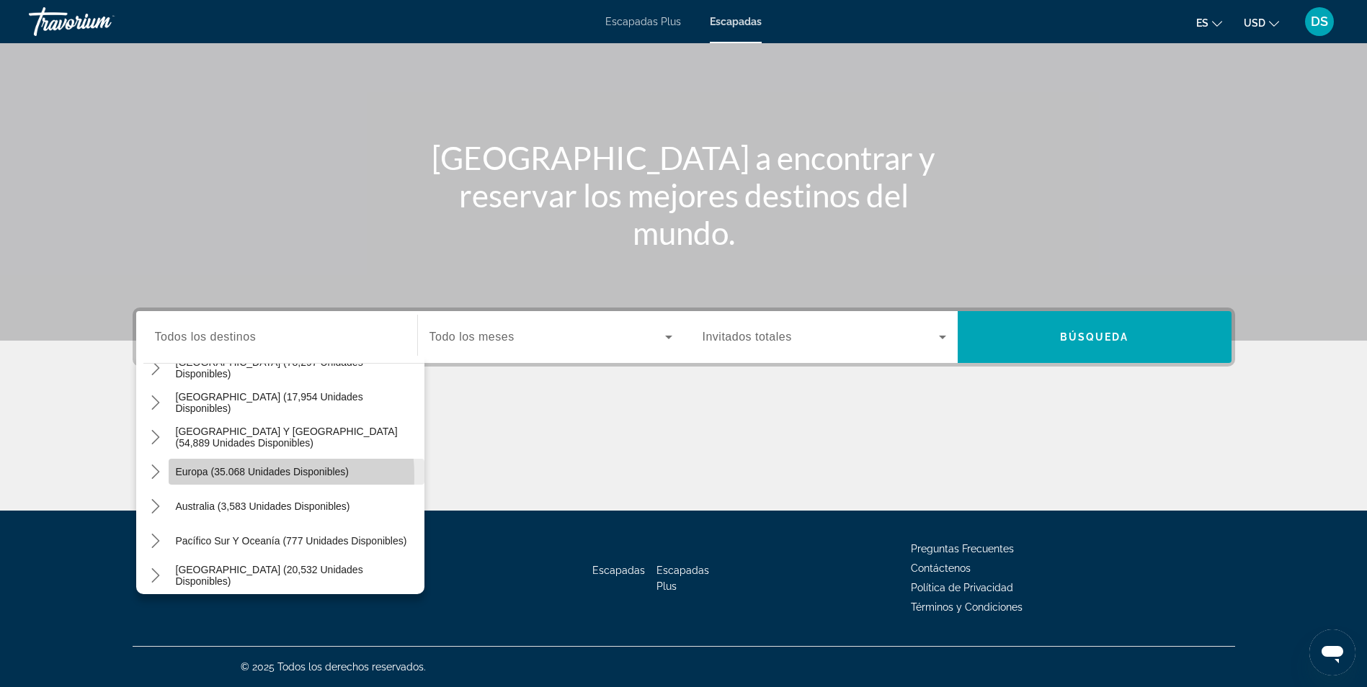
click at [211, 477] on span "Europa (35.068 unidades disponibles)" at bounding box center [262, 472] width 173 height 12
type input "**********"
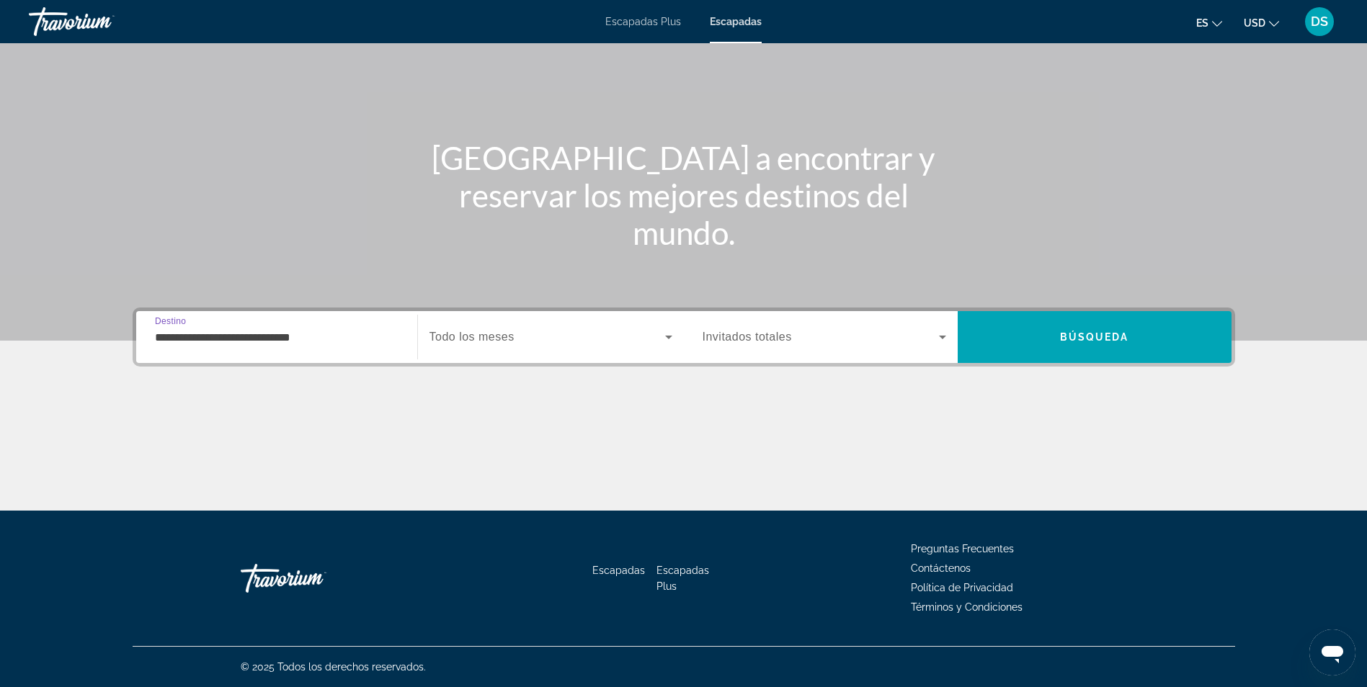
click at [545, 337] on span "Widget de búsqueda" at bounding box center [547, 337] width 236 height 17
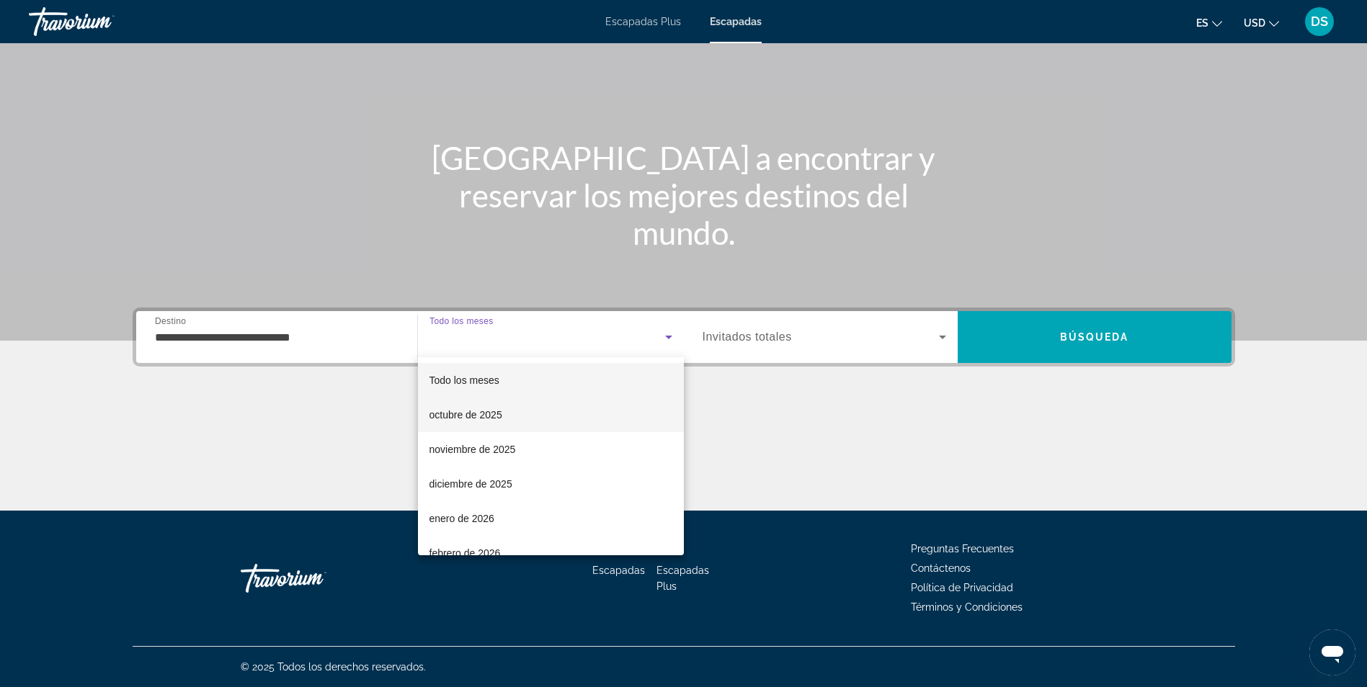
click at [517, 407] on mat-option "octubre de 2025" at bounding box center [551, 415] width 266 height 35
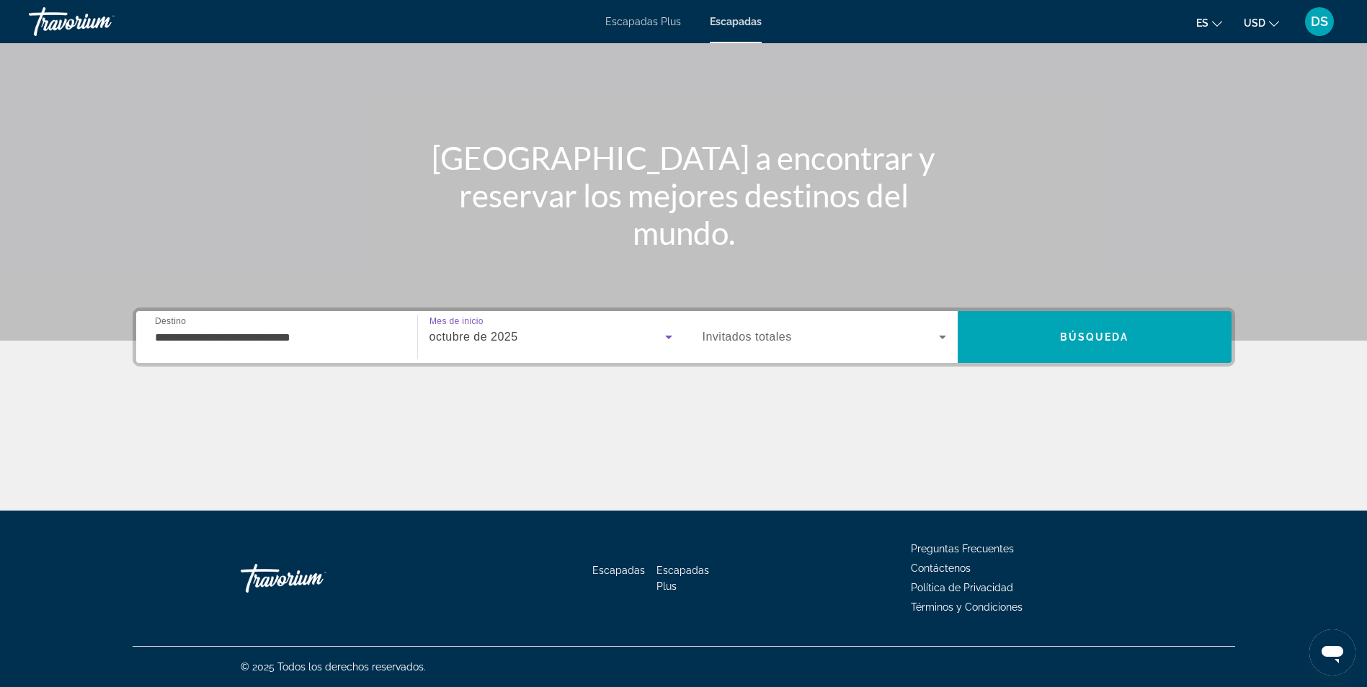
click at [736, 349] on div "Widget de búsqueda" at bounding box center [825, 337] width 244 height 40
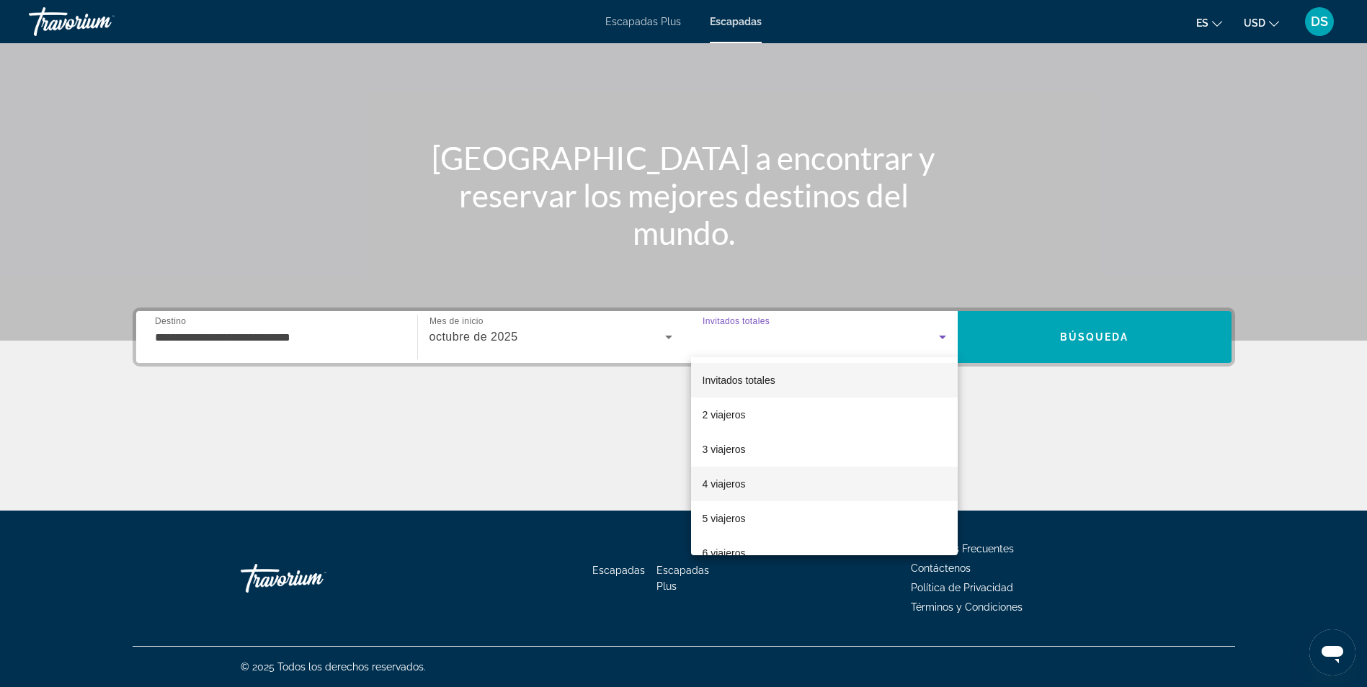
click at [736, 481] on font "4 viajeros" at bounding box center [724, 484] width 43 height 12
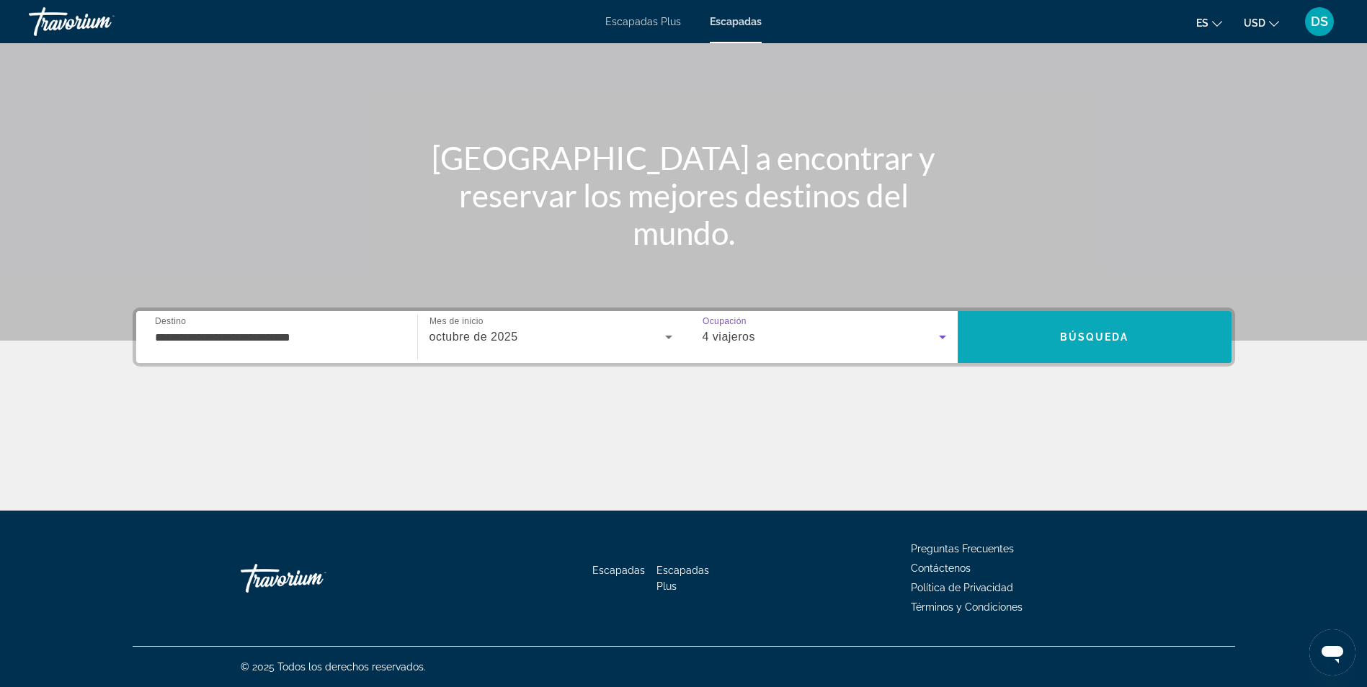
click at [1163, 333] on span "Buscar" at bounding box center [1095, 337] width 274 height 35
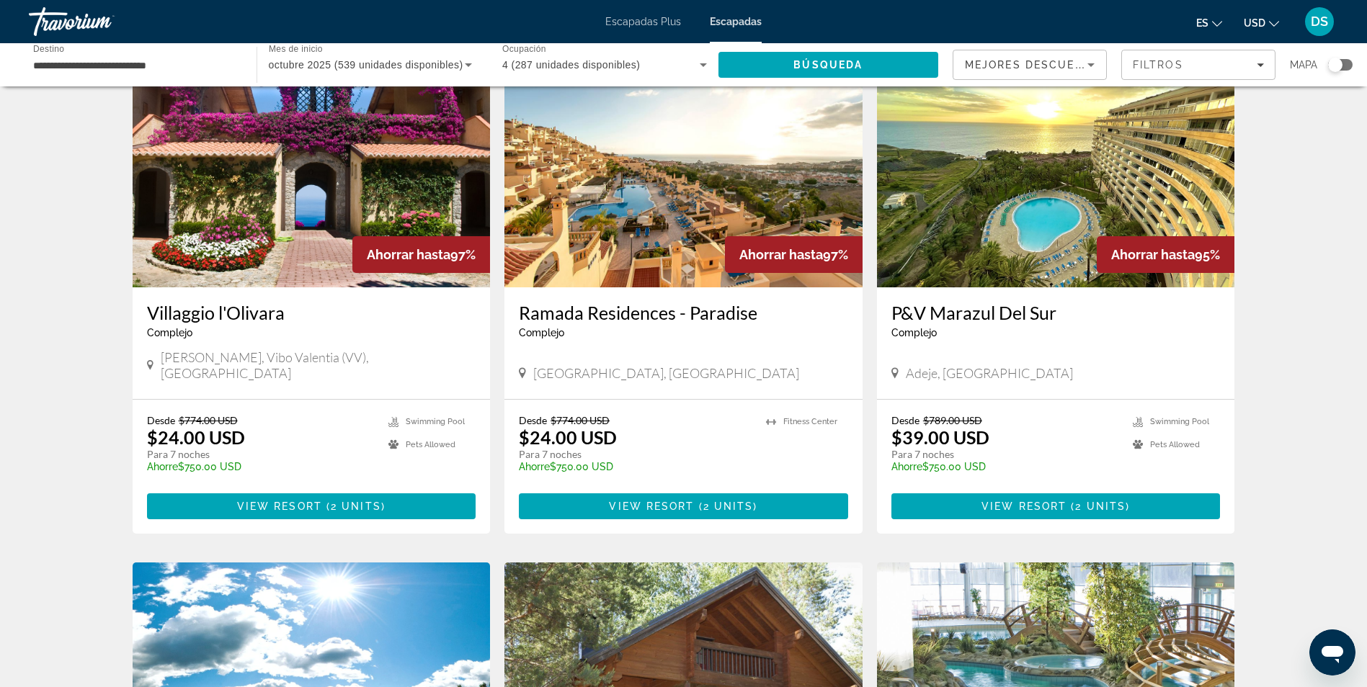
scroll to position [1081, 0]
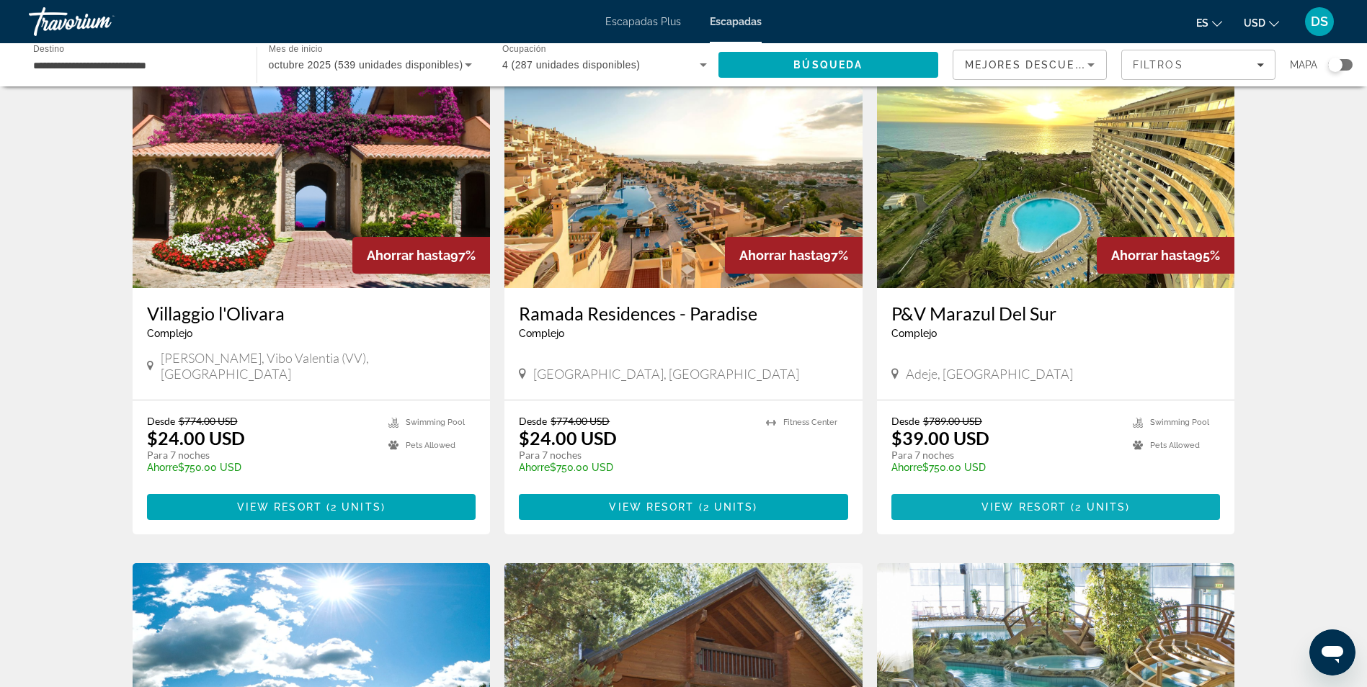
click at [1054, 502] on font "View Resort ( 2 units )" at bounding box center [1055, 508] width 148 height 12
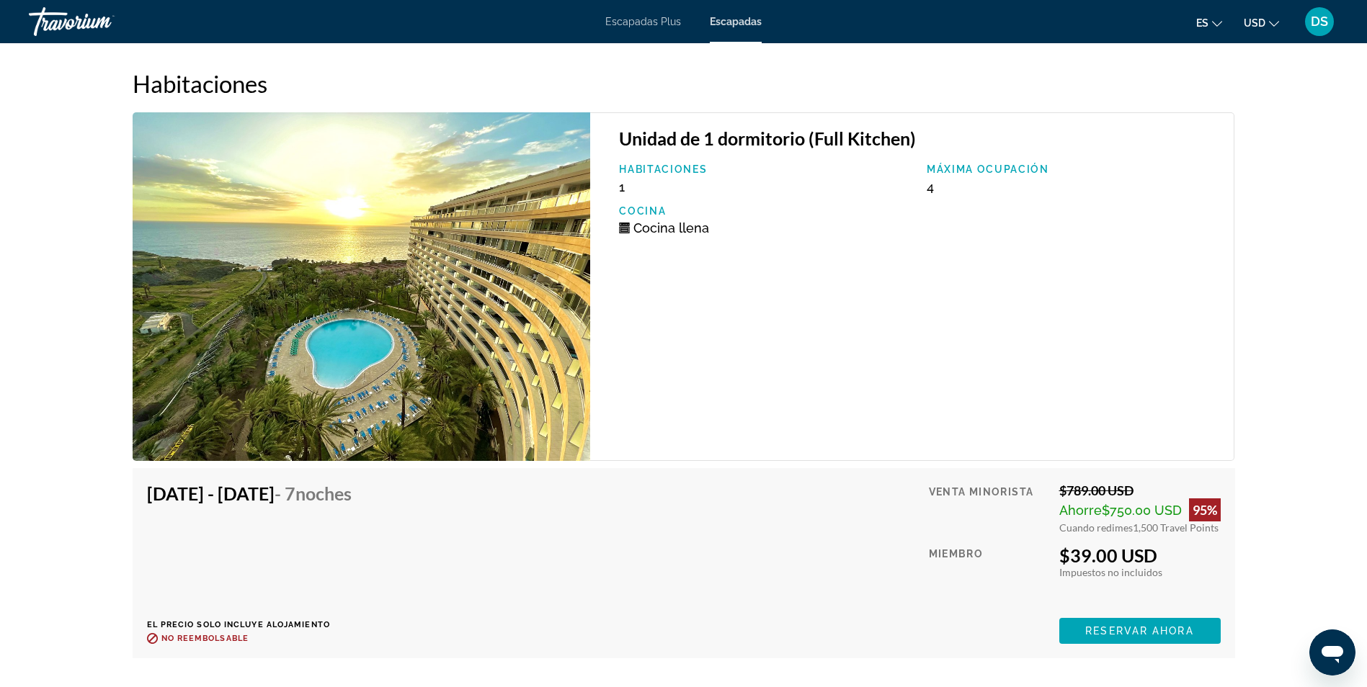
scroll to position [2594, 0]
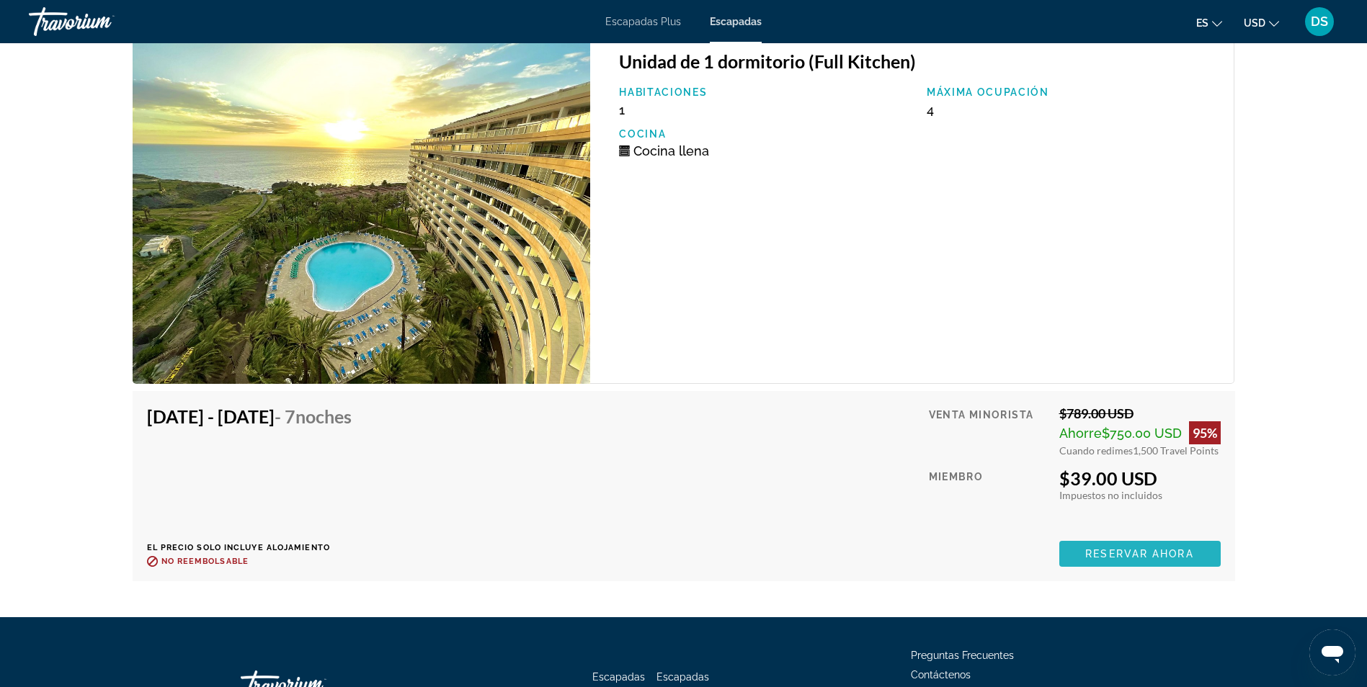
click at [1133, 552] on span "Reservar ahora" at bounding box center [1139, 554] width 108 height 12
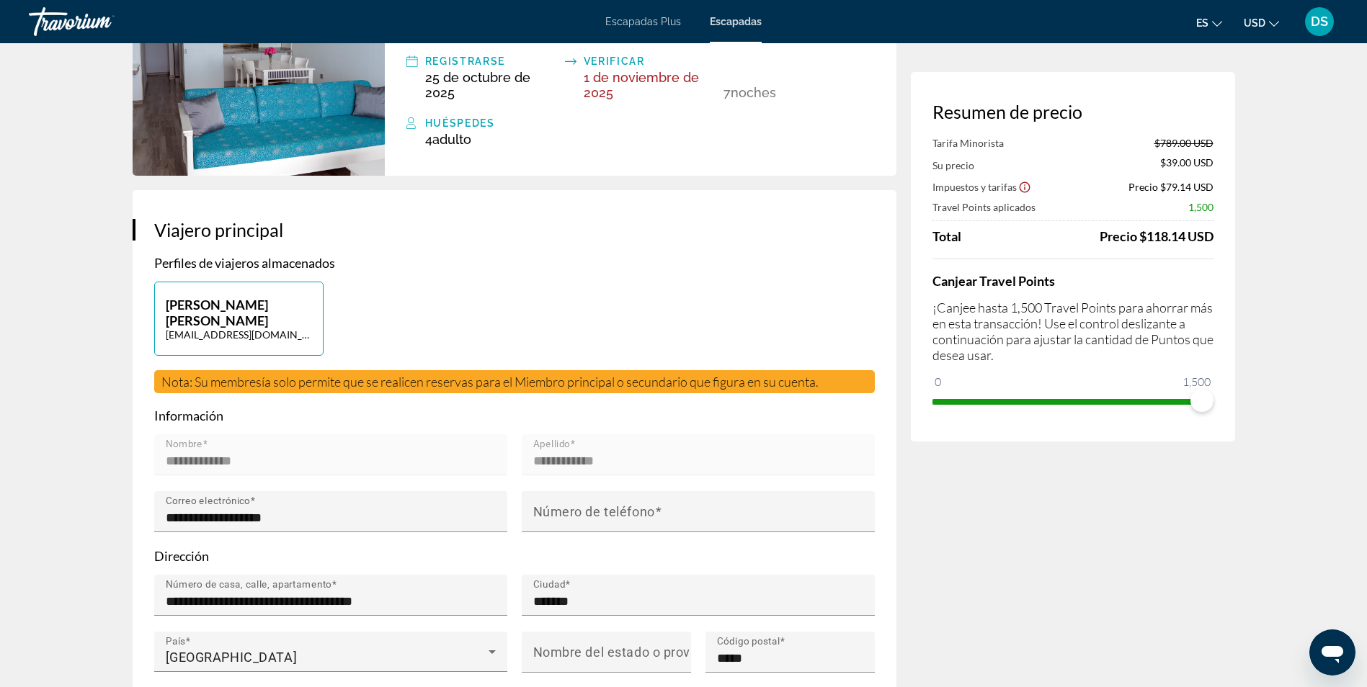
scroll to position [144, 0]
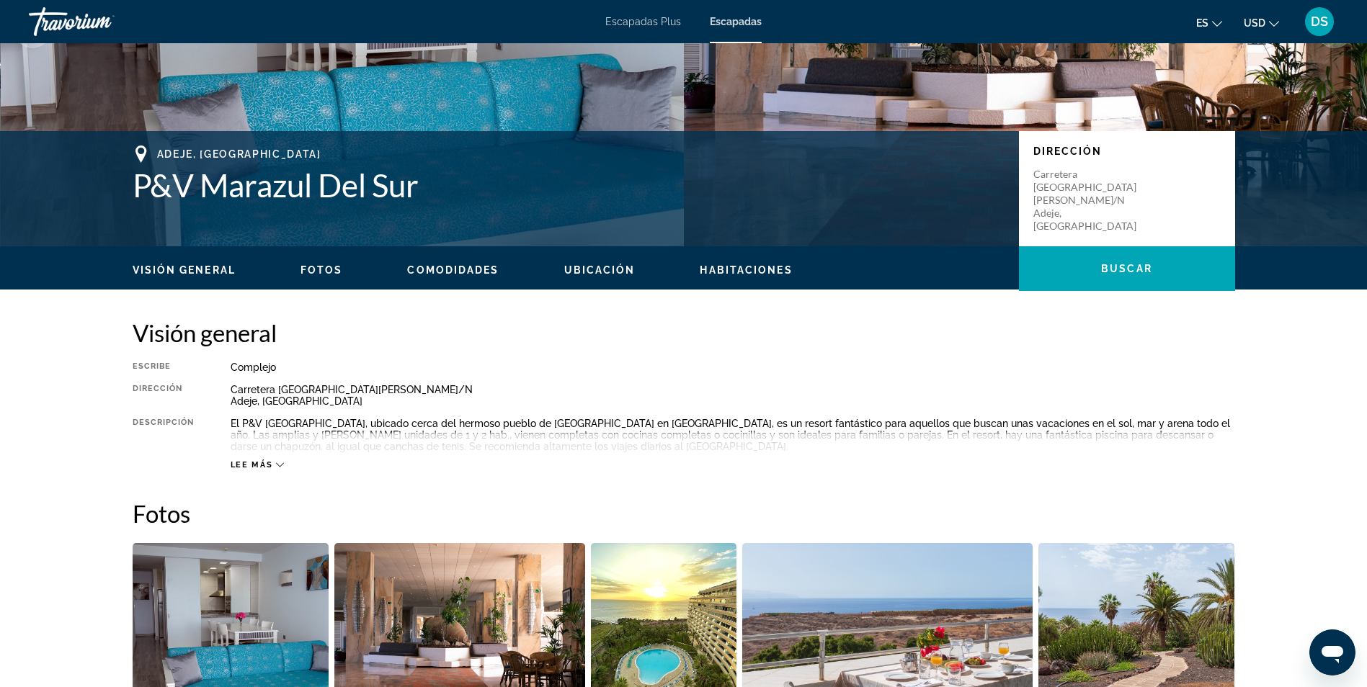
scroll to position [288, 0]
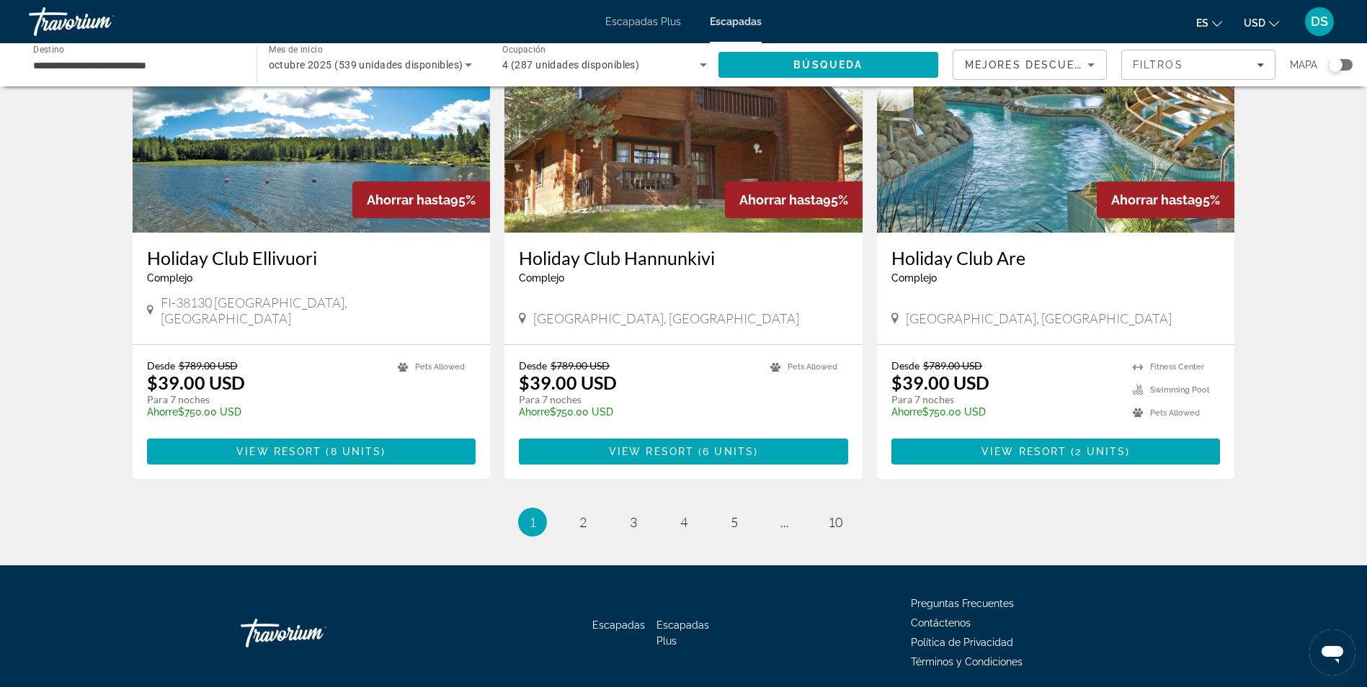
scroll to position [1644, 0]
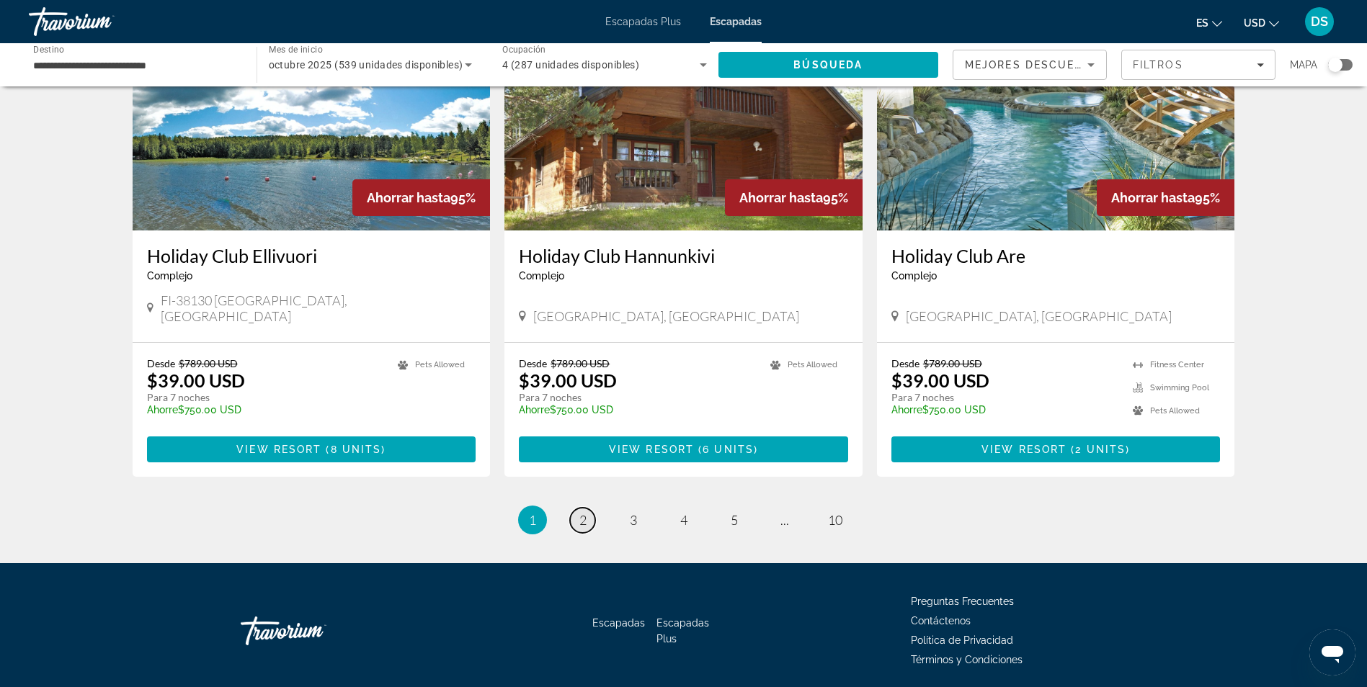
click at [581, 512] on span "2" at bounding box center [582, 520] width 7 height 16
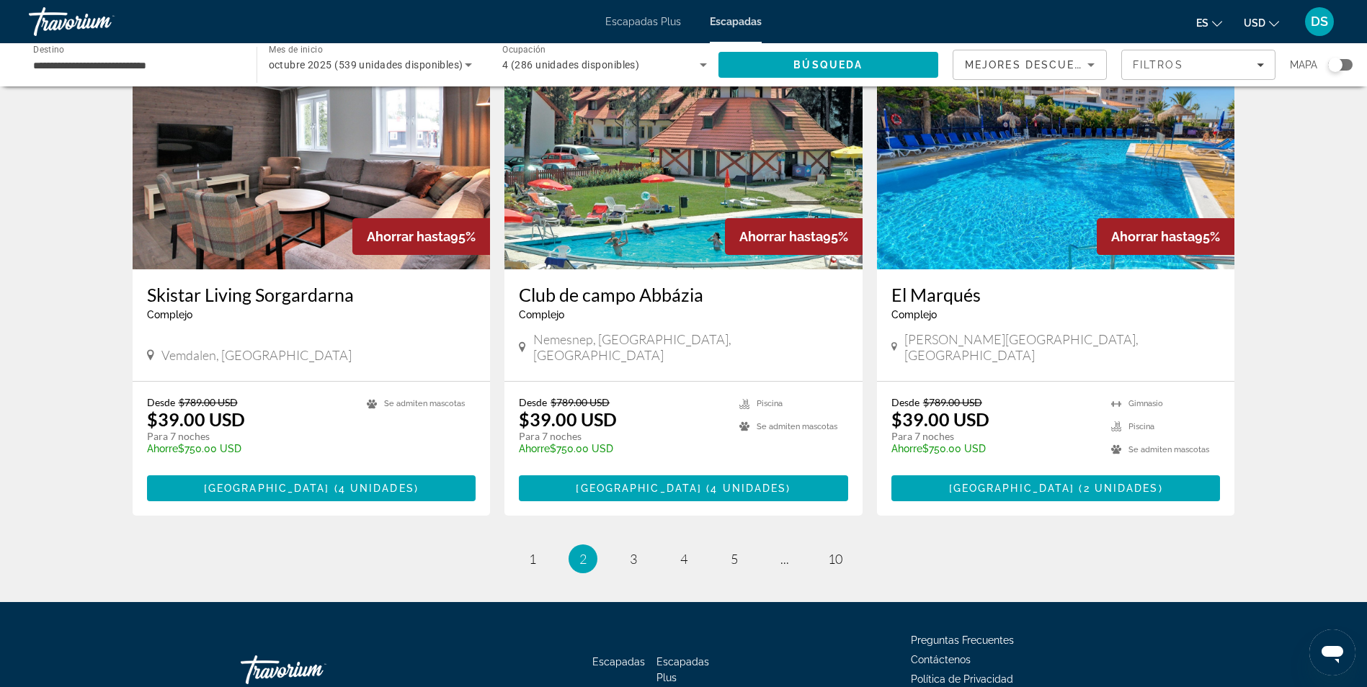
scroll to position [1644, 0]
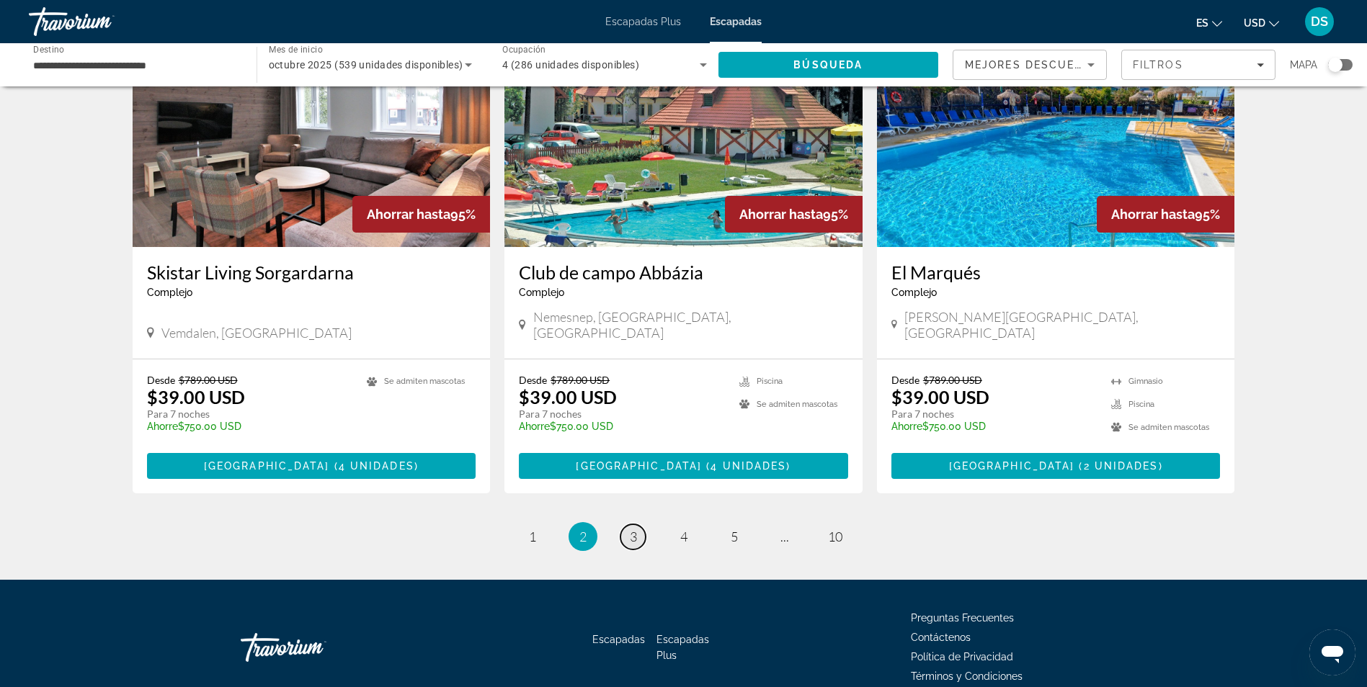
click at [638, 525] on link "página 3" at bounding box center [632, 537] width 25 height 25
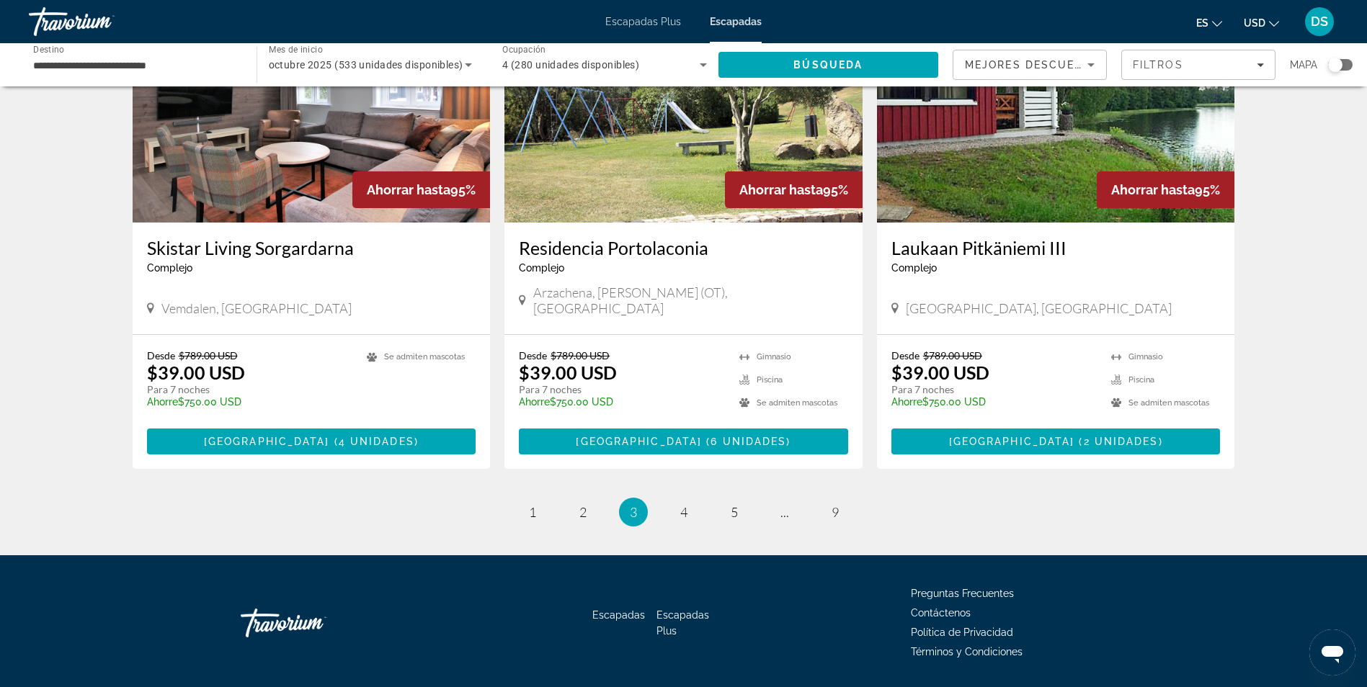
scroll to position [1644, 0]
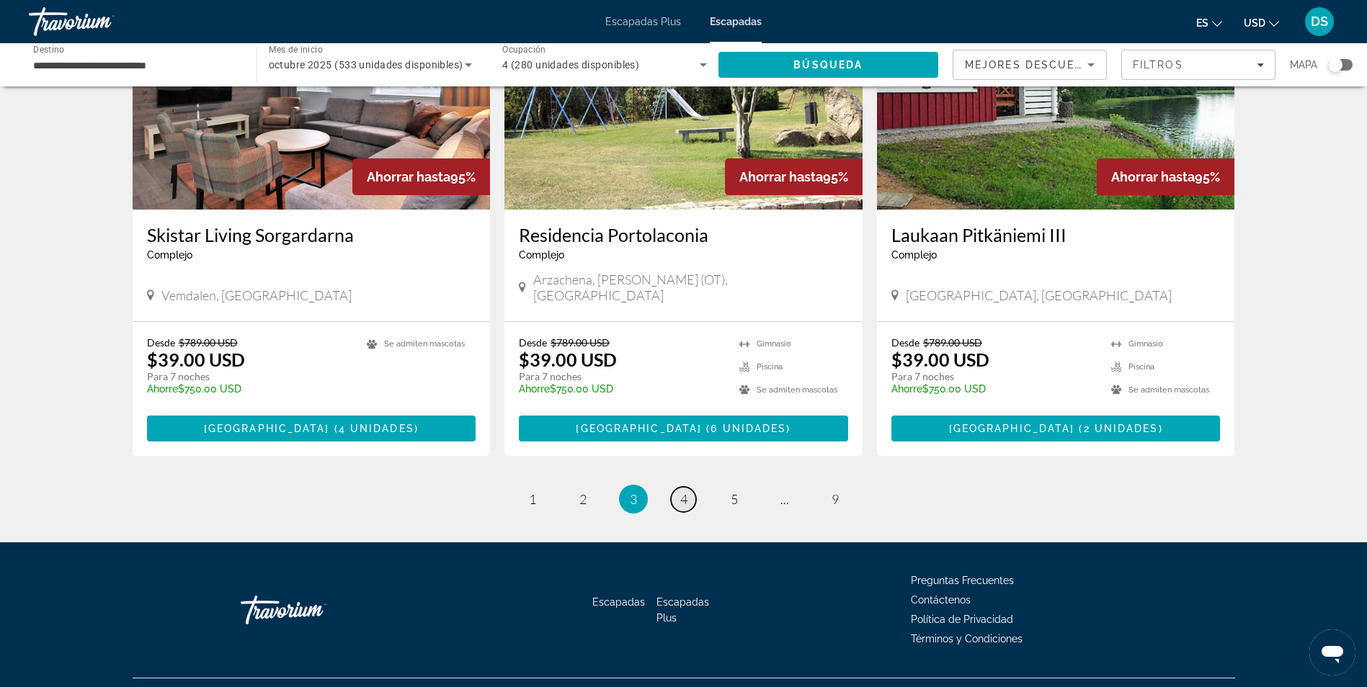
click at [690, 487] on link "página 4" at bounding box center [683, 499] width 25 height 25
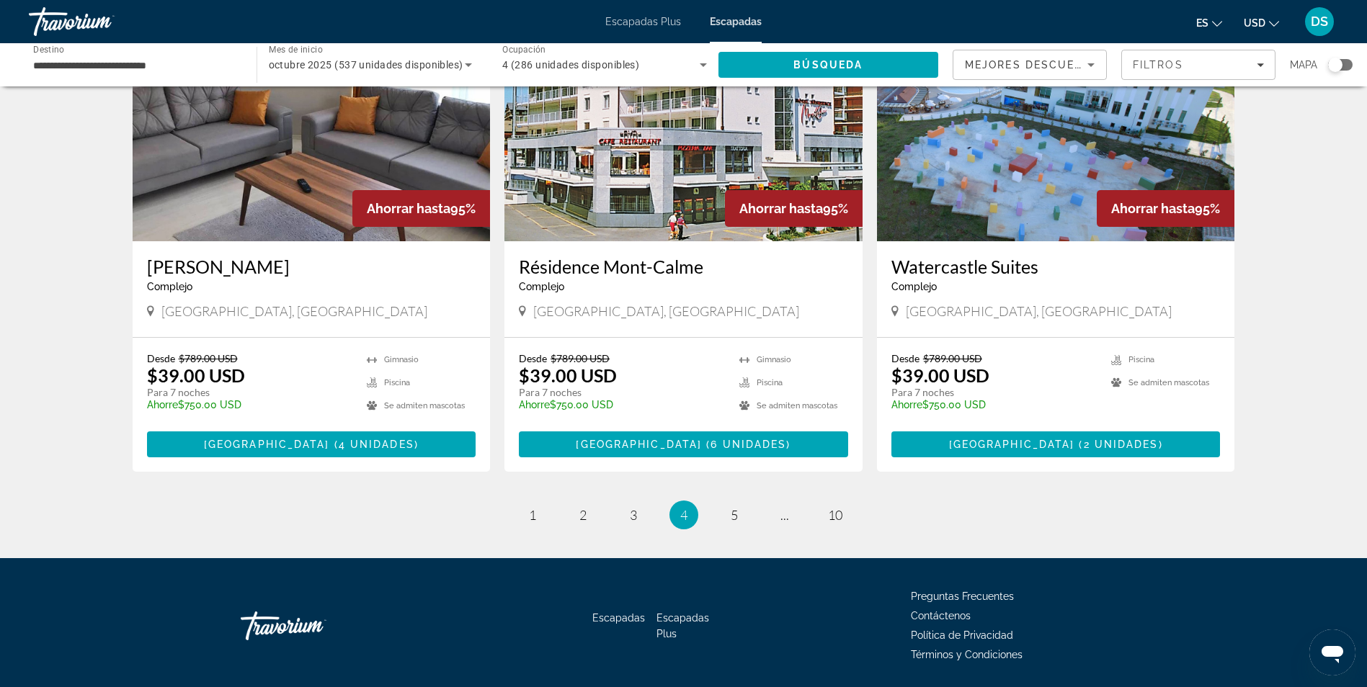
scroll to position [1644, 0]
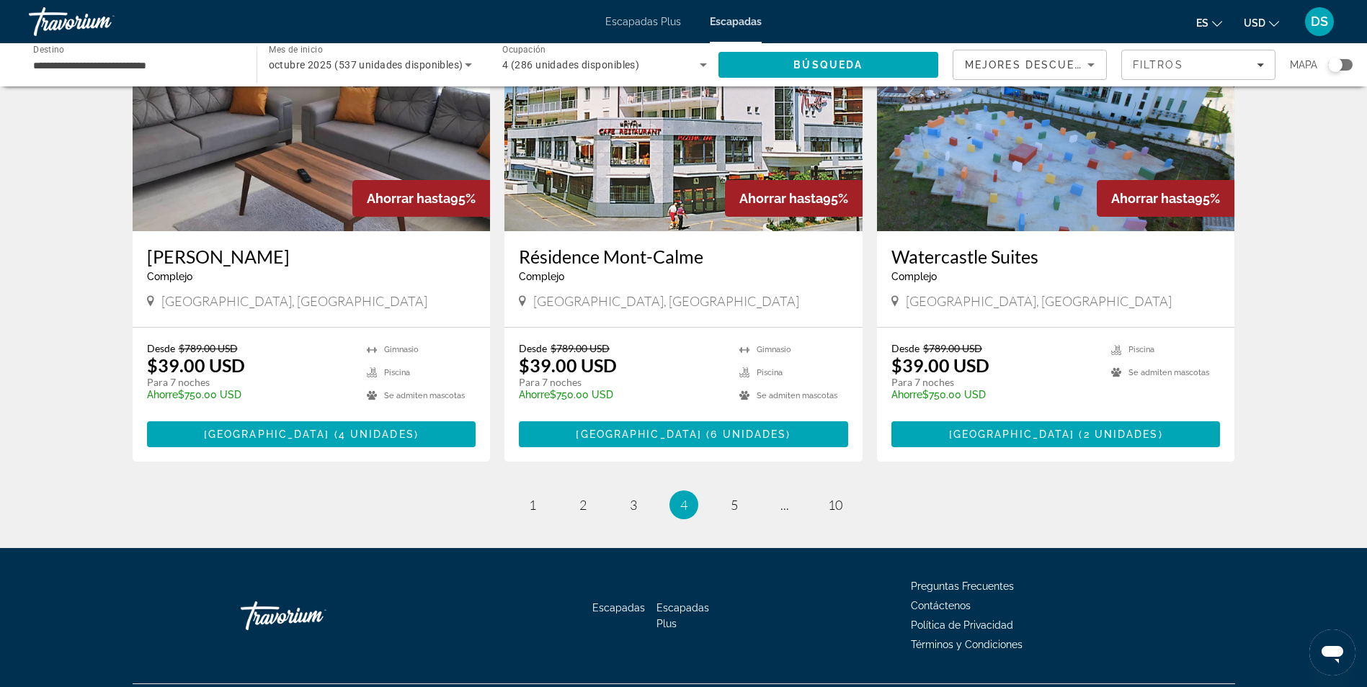
click at [762, 491] on ul "4 / 10 página 1 página 2 página 3 Estás en la página 4 página 5 página ... pági…" at bounding box center [684, 505] width 1103 height 29
click at [741, 493] on link "página 5" at bounding box center [733, 505] width 25 height 25
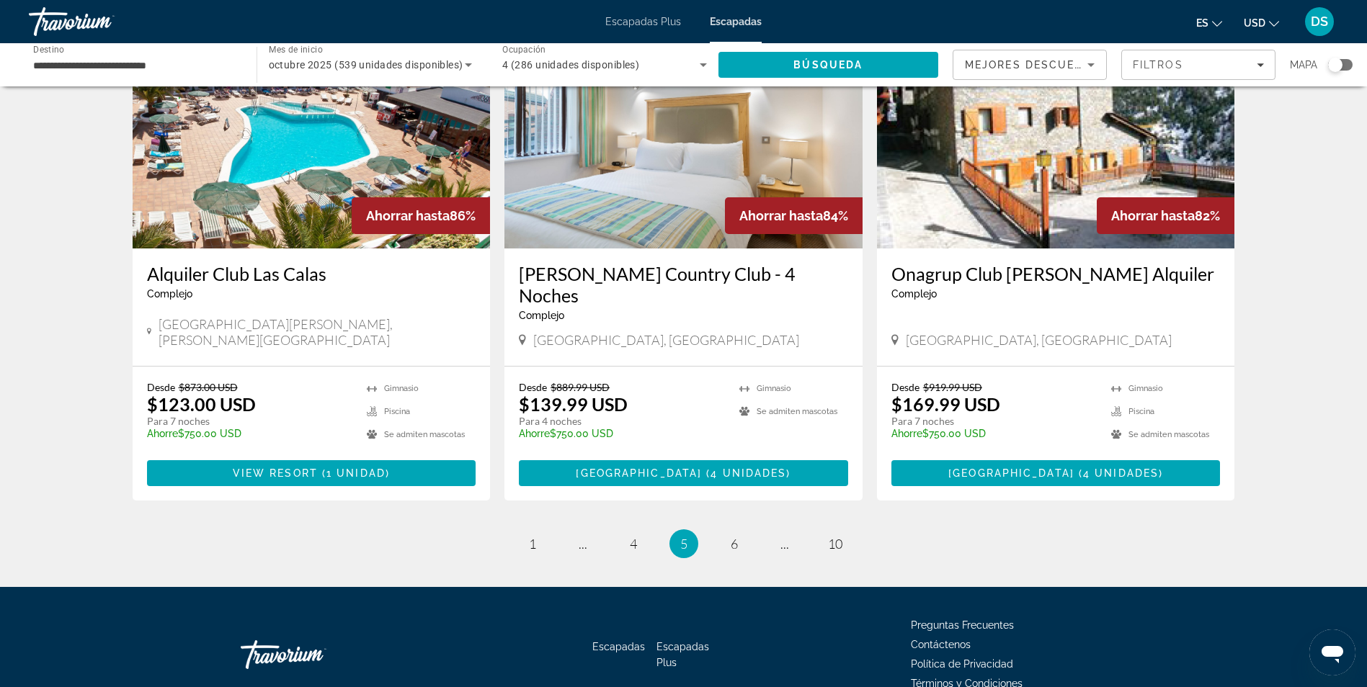
scroll to position [1665, 0]
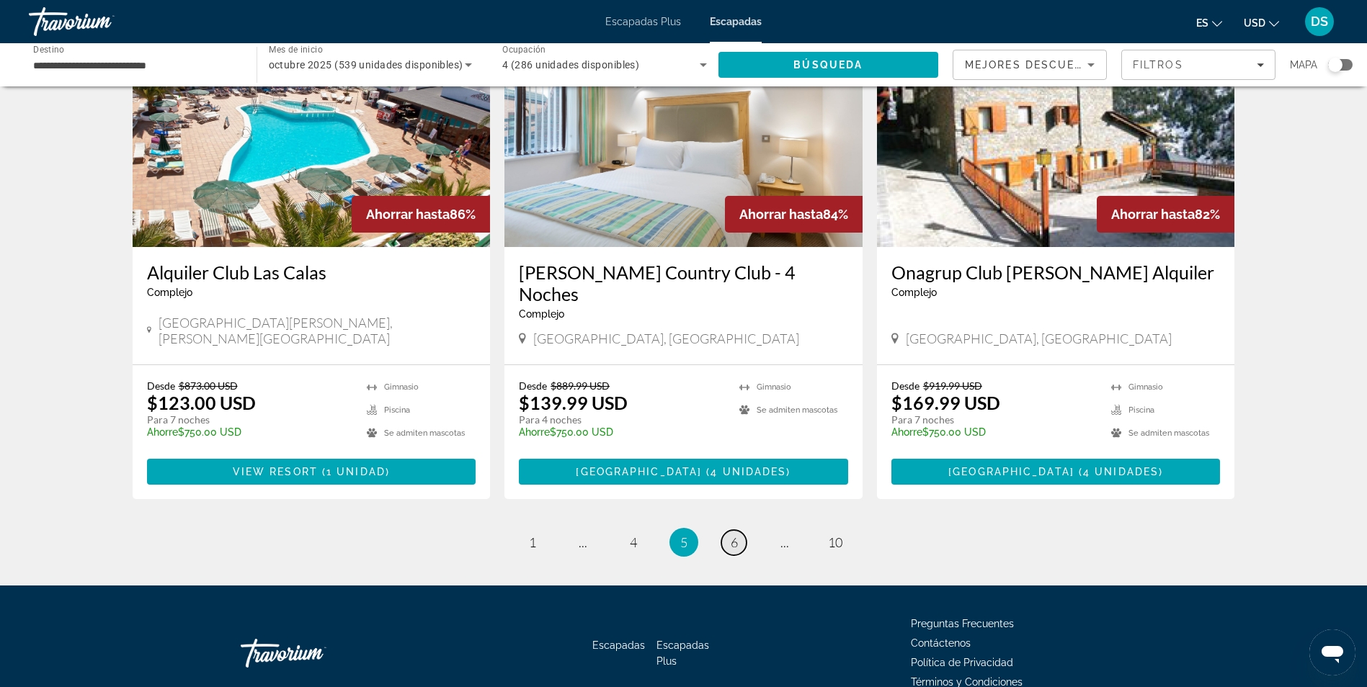
click at [735, 535] on span "6" at bounding box center [734, 543] width 7 height 16
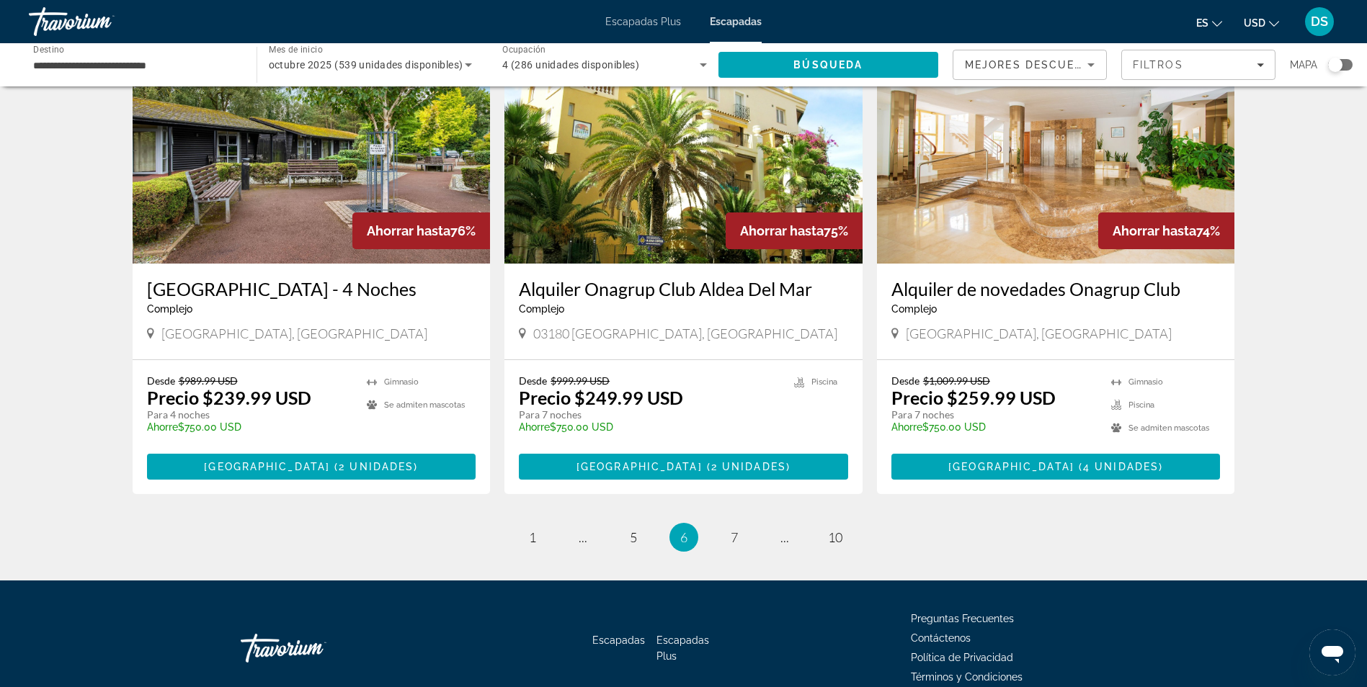
scroll to position [1665, 0]
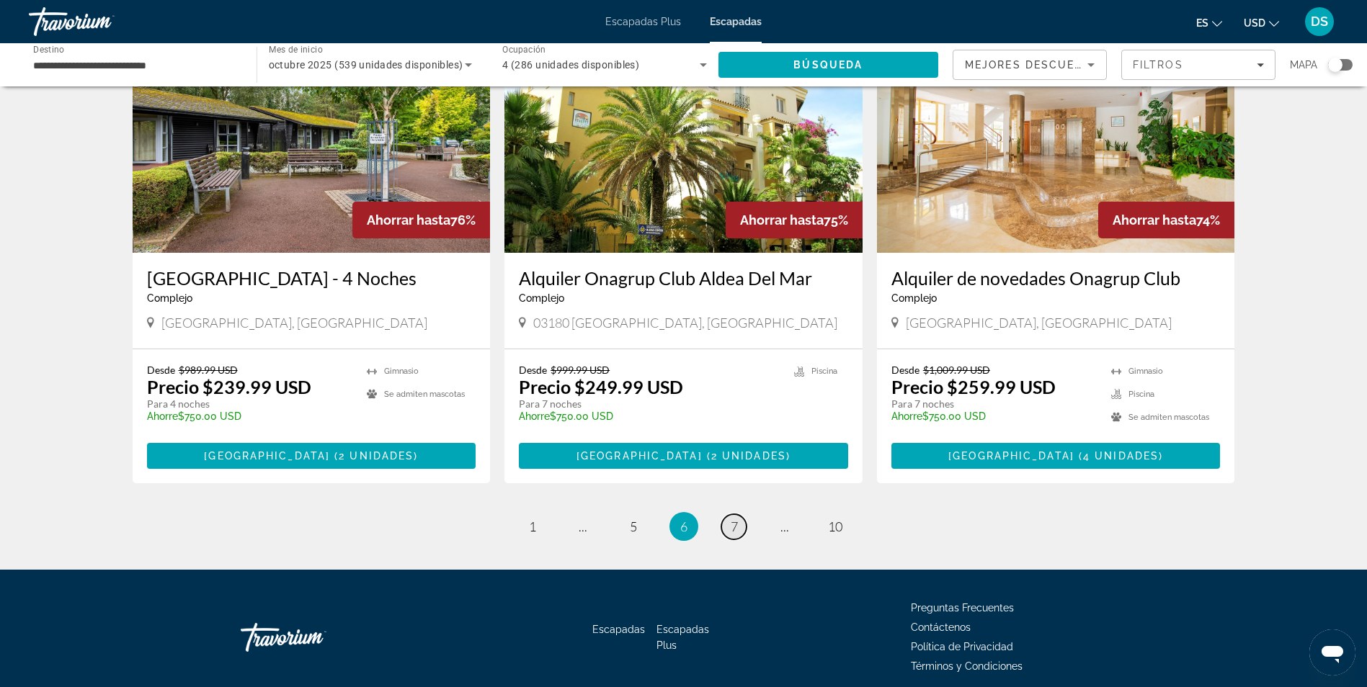
click at [745, 515] on link "página 7" at bounding box center [733, 527] width 25 height 25
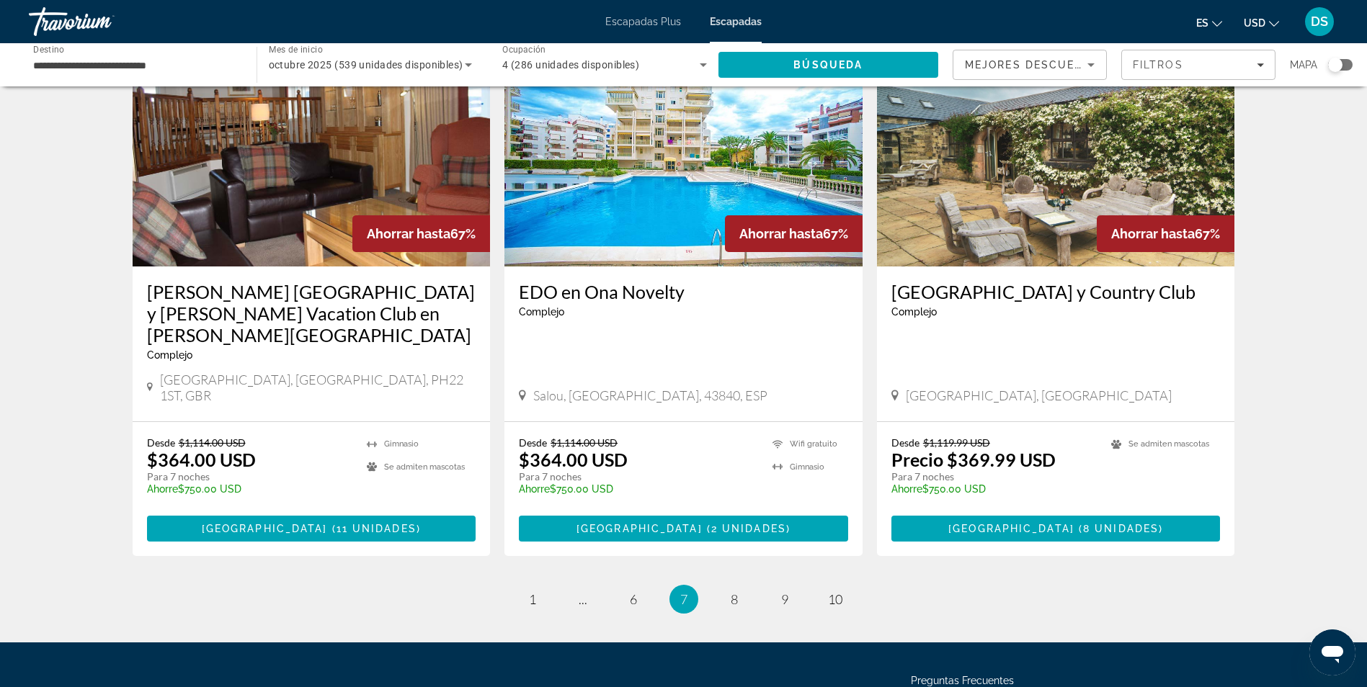
scroll to position [1729, 0]
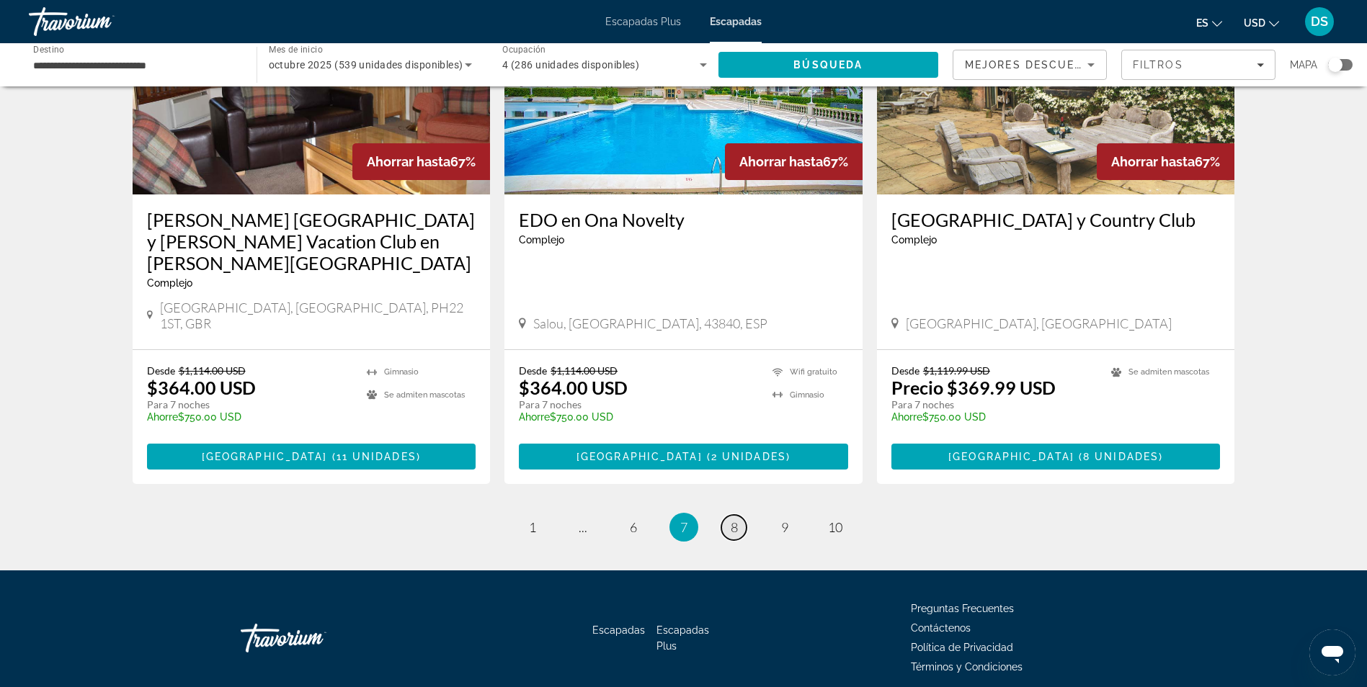
click at [739, 515] on link "página 8" at bounding box center [733, 527] width 25 height 25
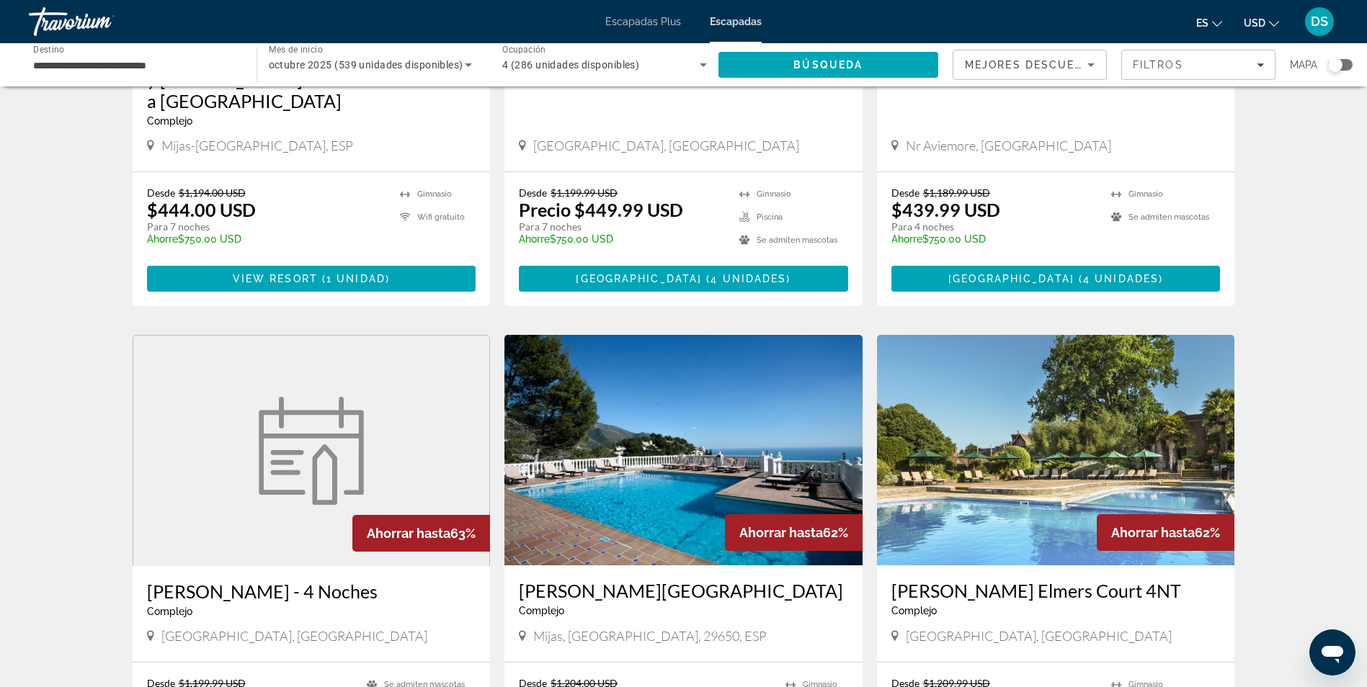
scroll to position [1585, 0]
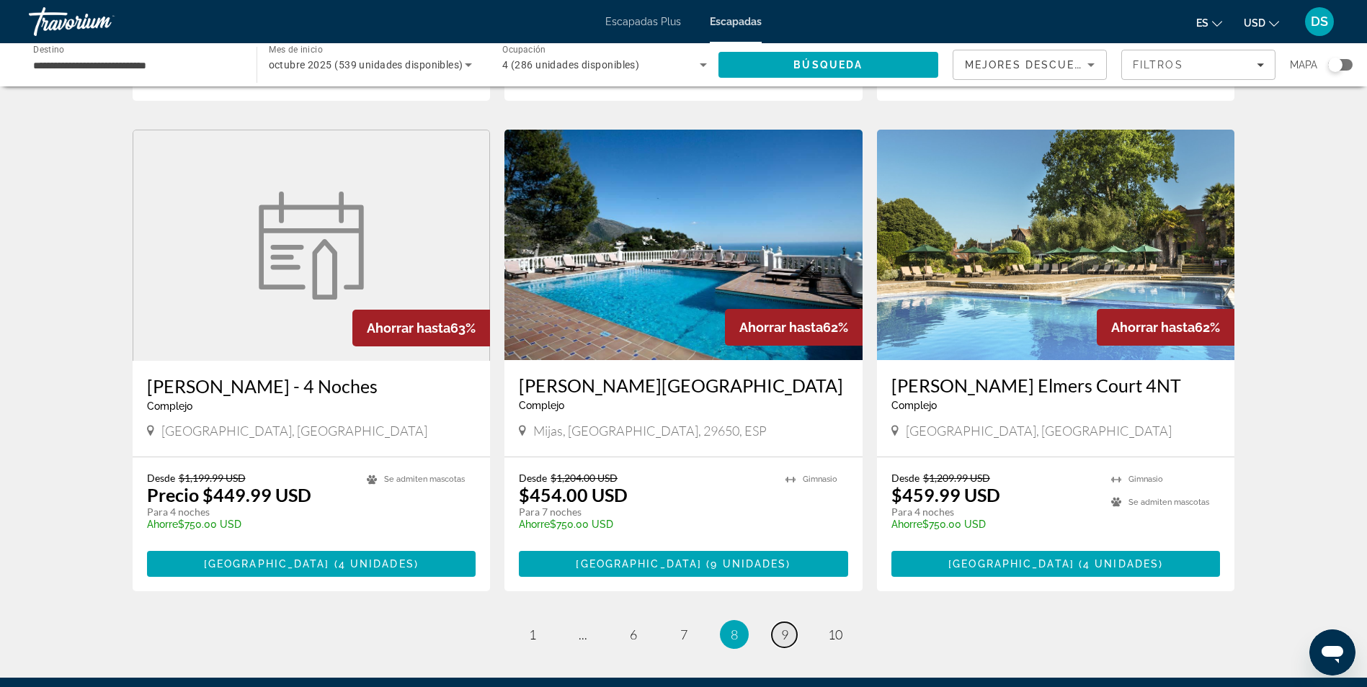
click at [783, 627] on span "9" at bounding box center [784, 635] width 7 height 16
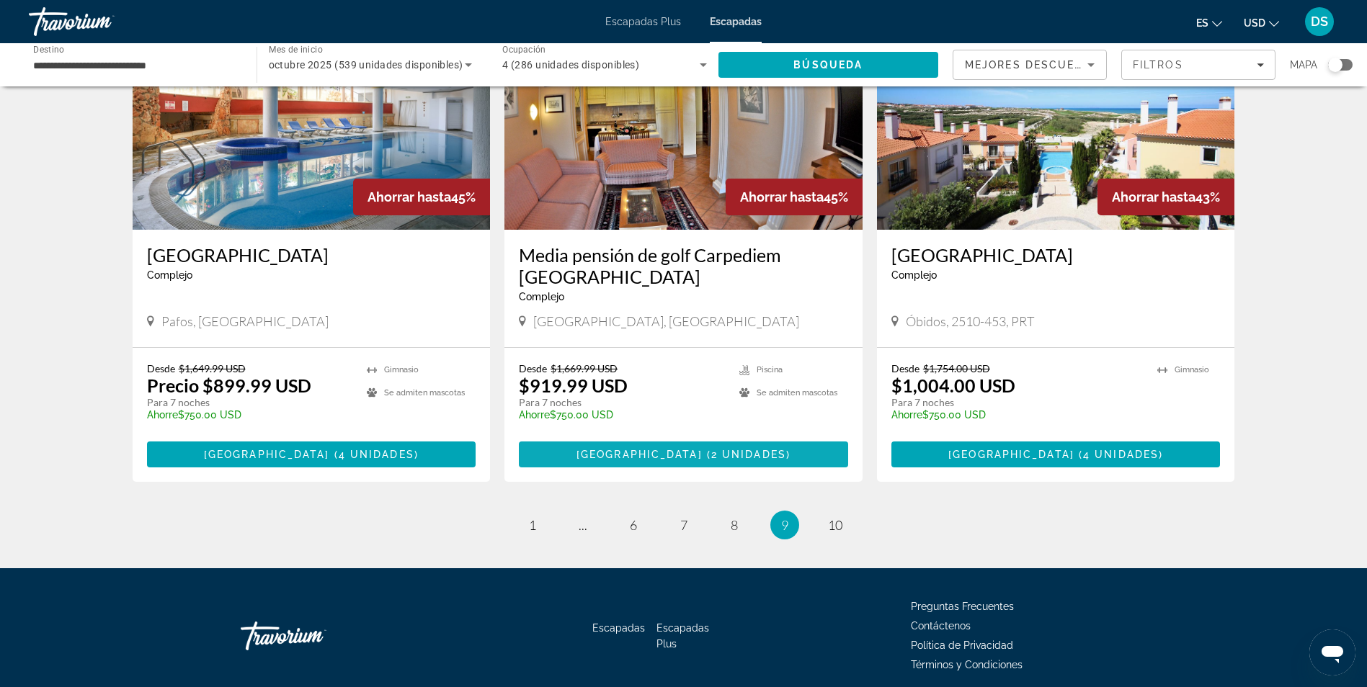
scroll to position [1665, 0]
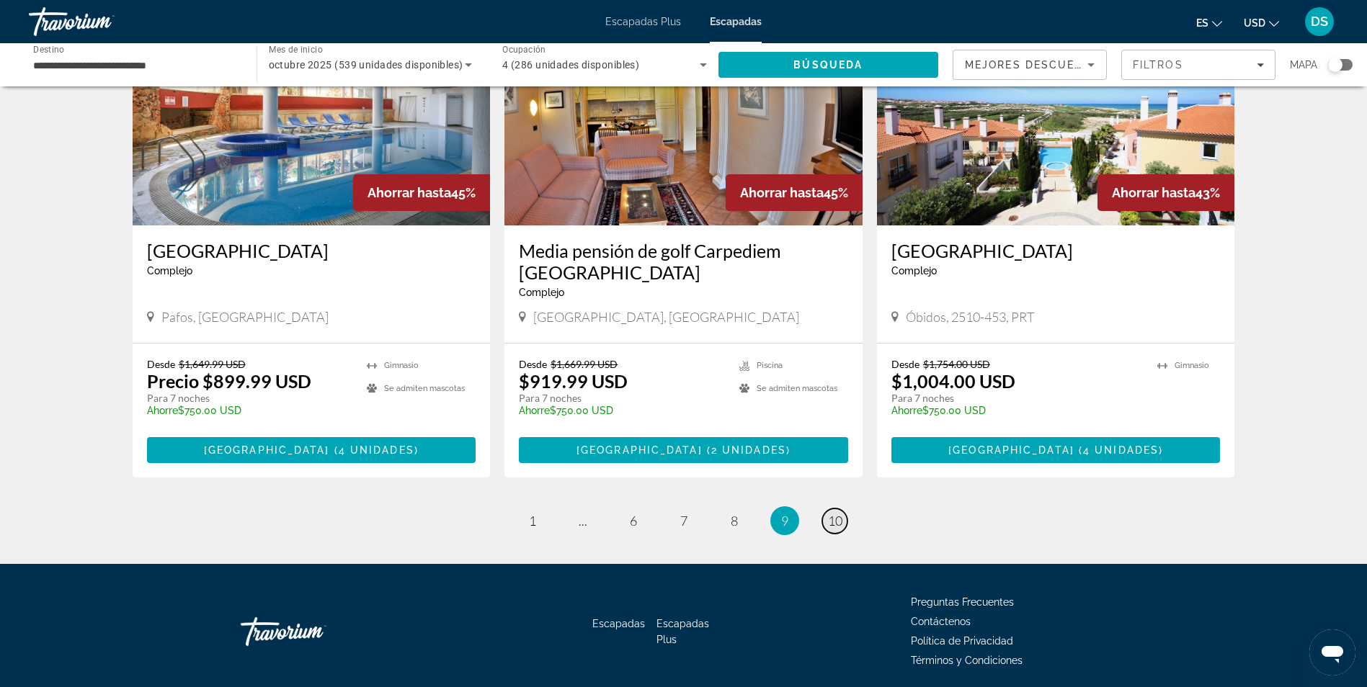
click at [839, 513] on span "10" at bounding box center [835, 521] width 14 height 16
